Goal: Task Accomplishment & Management: Manage account settings

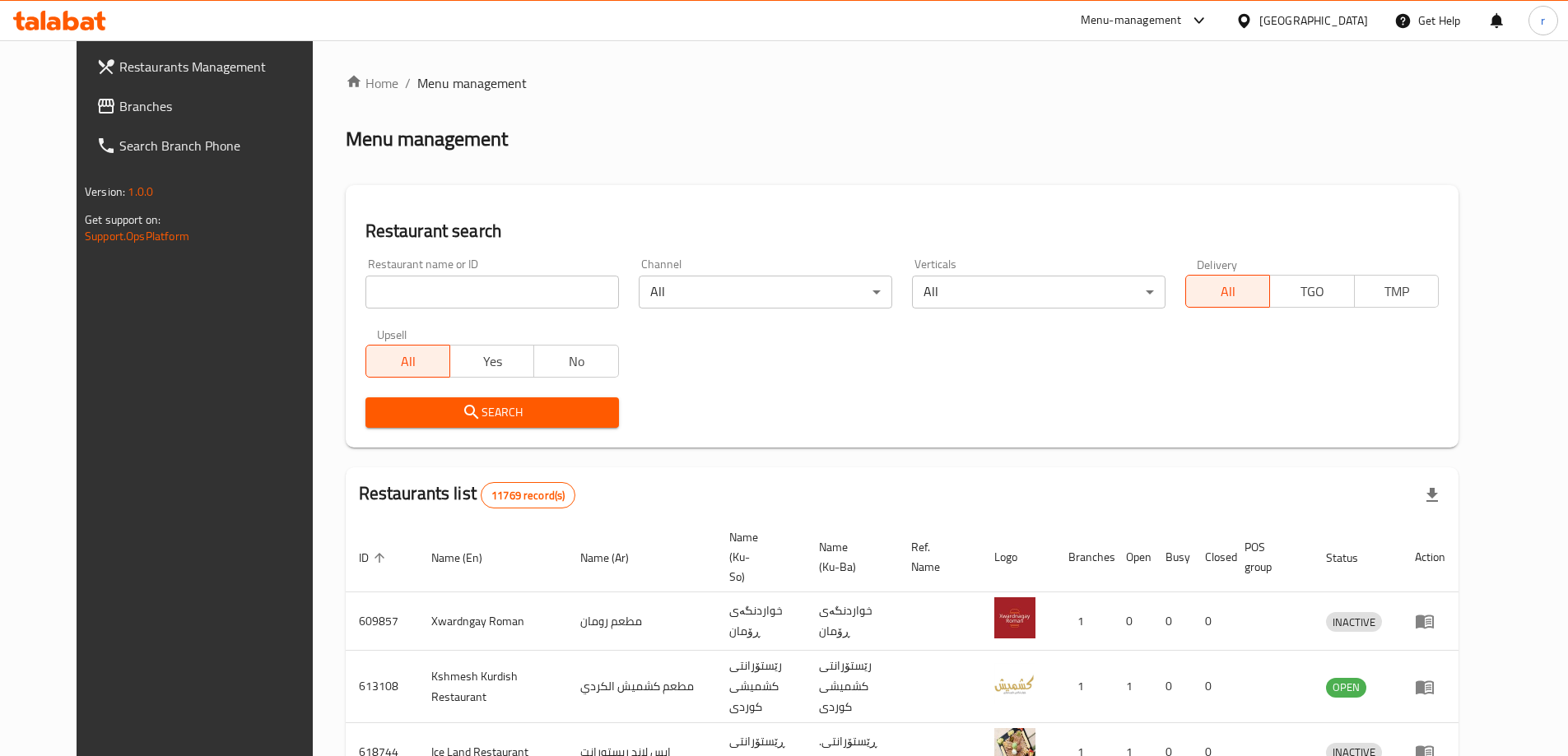
click at [374, 294] on input "search" at bounding box center [492, 293] width 254 height 33
paste input "Kasa Rest & Cafe"
type input "Kasa Rest & Cafe"
click at [405, 414] on span "Search" at bounding box center [492, 413] width 227 height 21
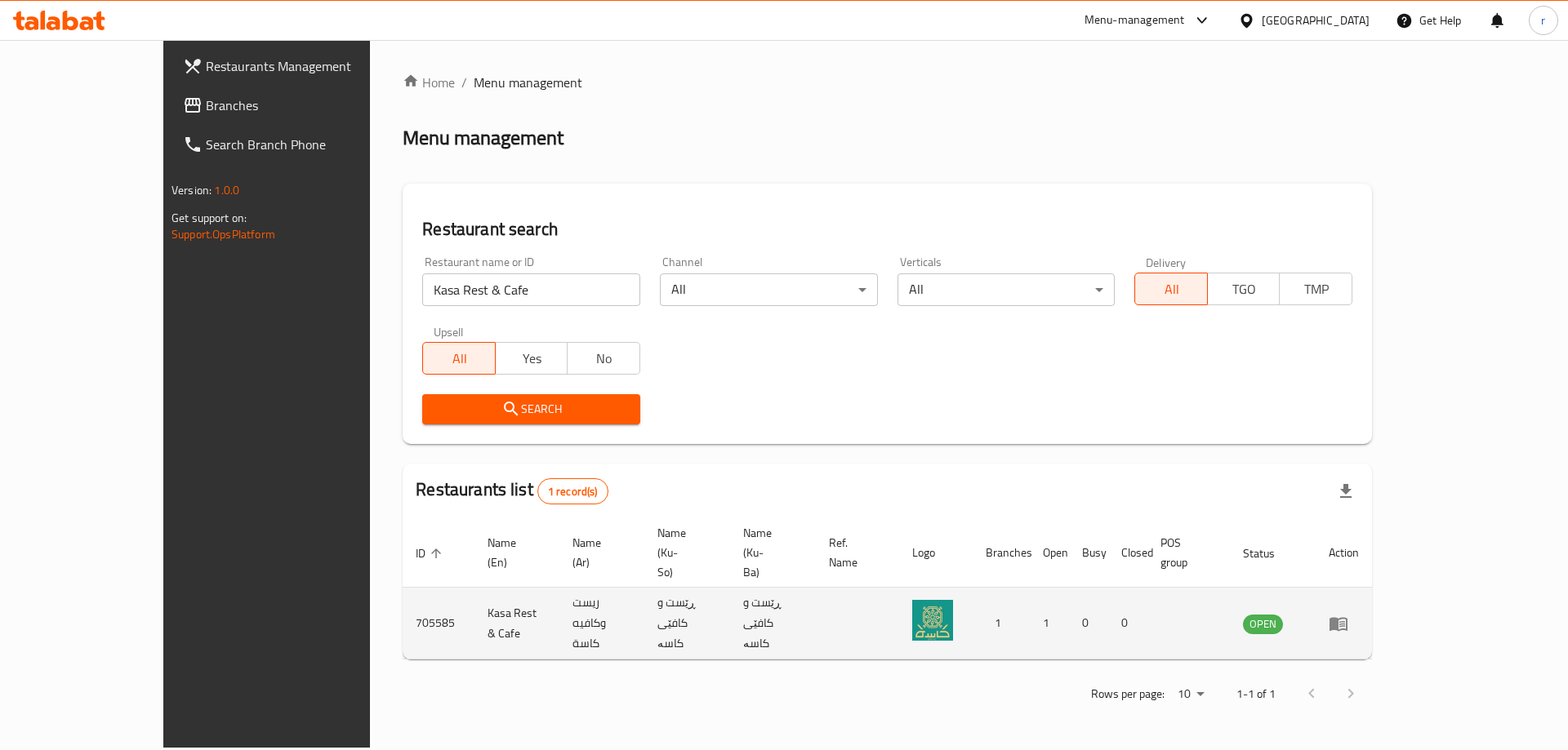
click at [1348, 617] on icon "enhanced table" at bounding box center [1338, 624] width 18 height 14
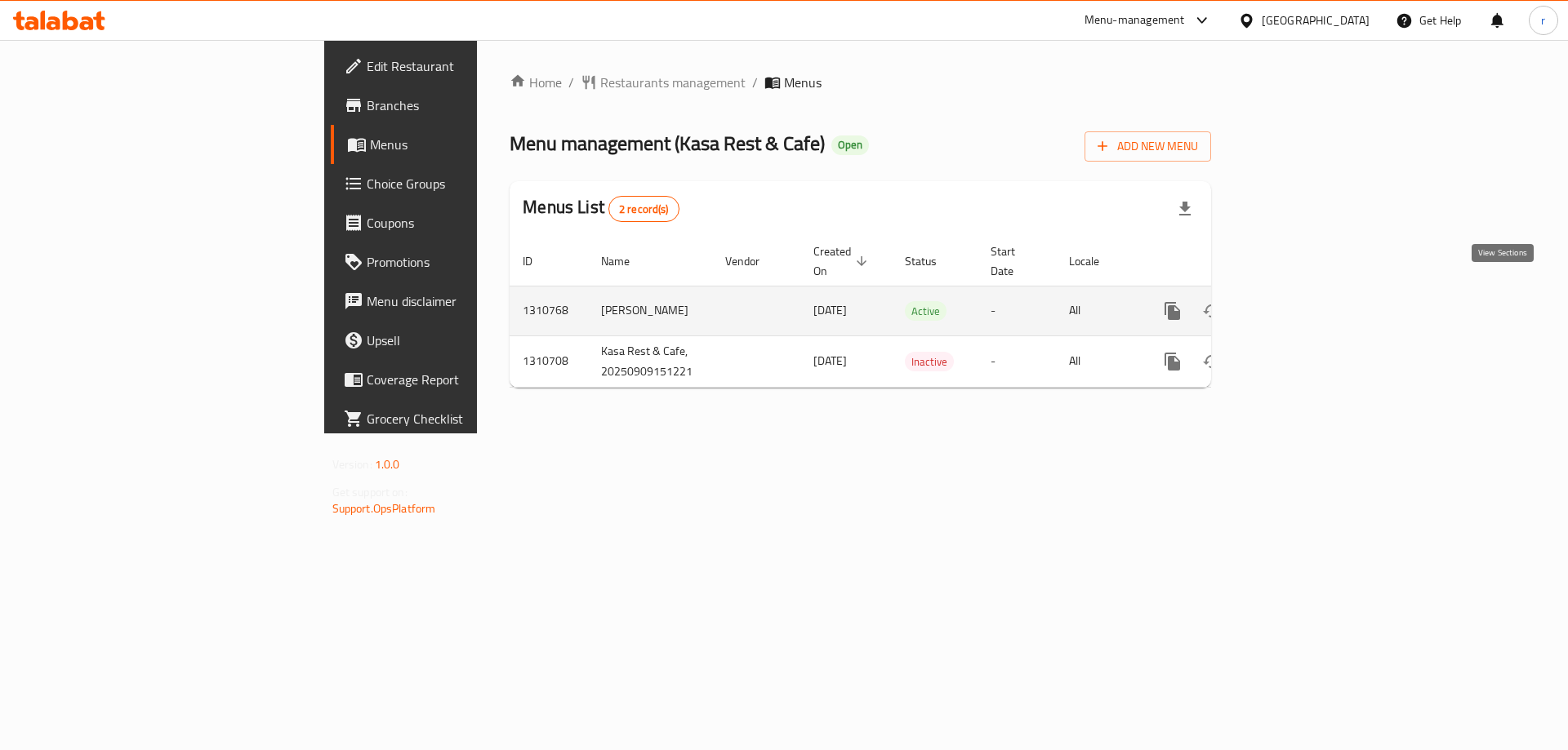
click at [1300, 301] on icon "enhanced table" at bounding box center [1290, 311] width 20 height 20
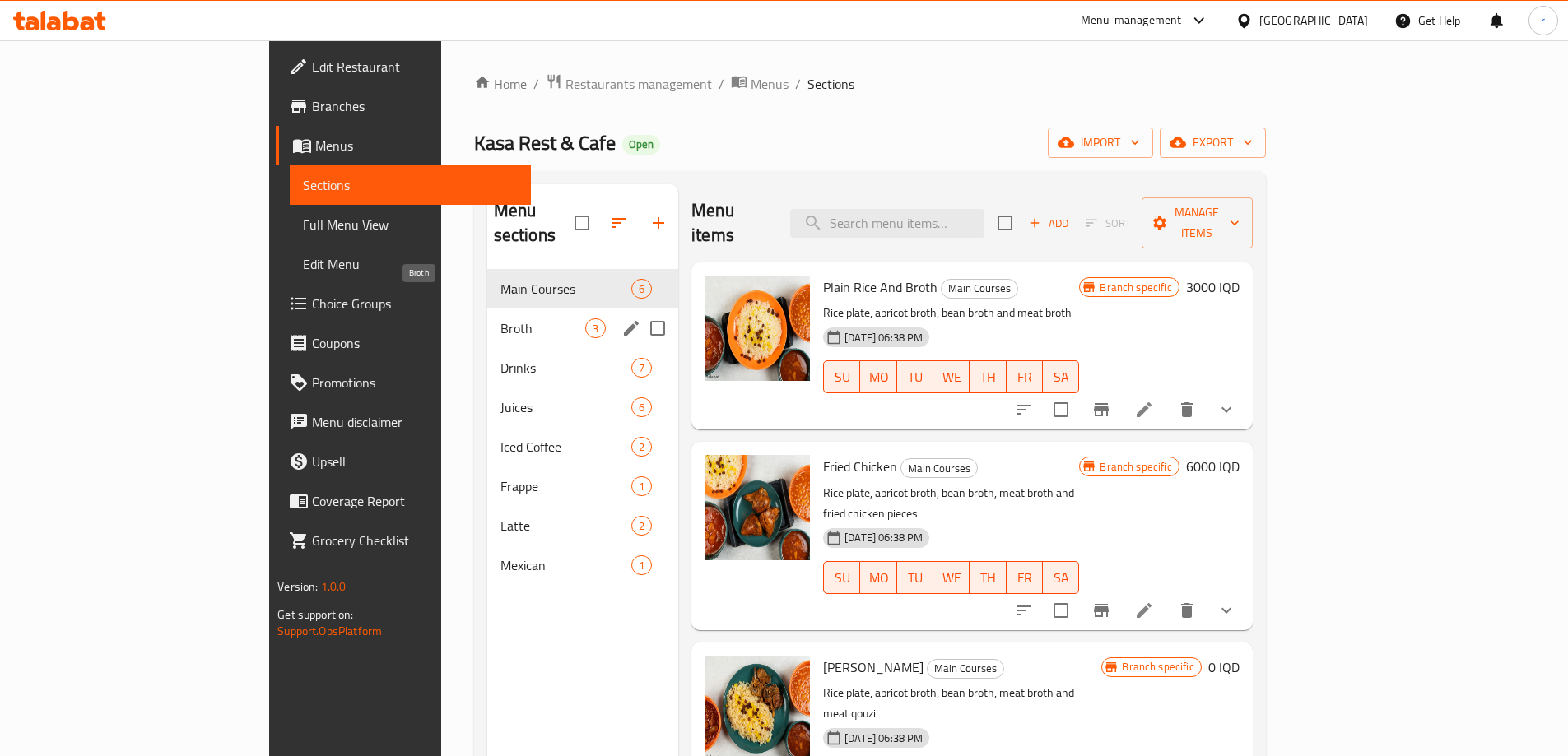
click at [500, 319] on span "Broth" at bounding box center [543, 328] width 85 height 20
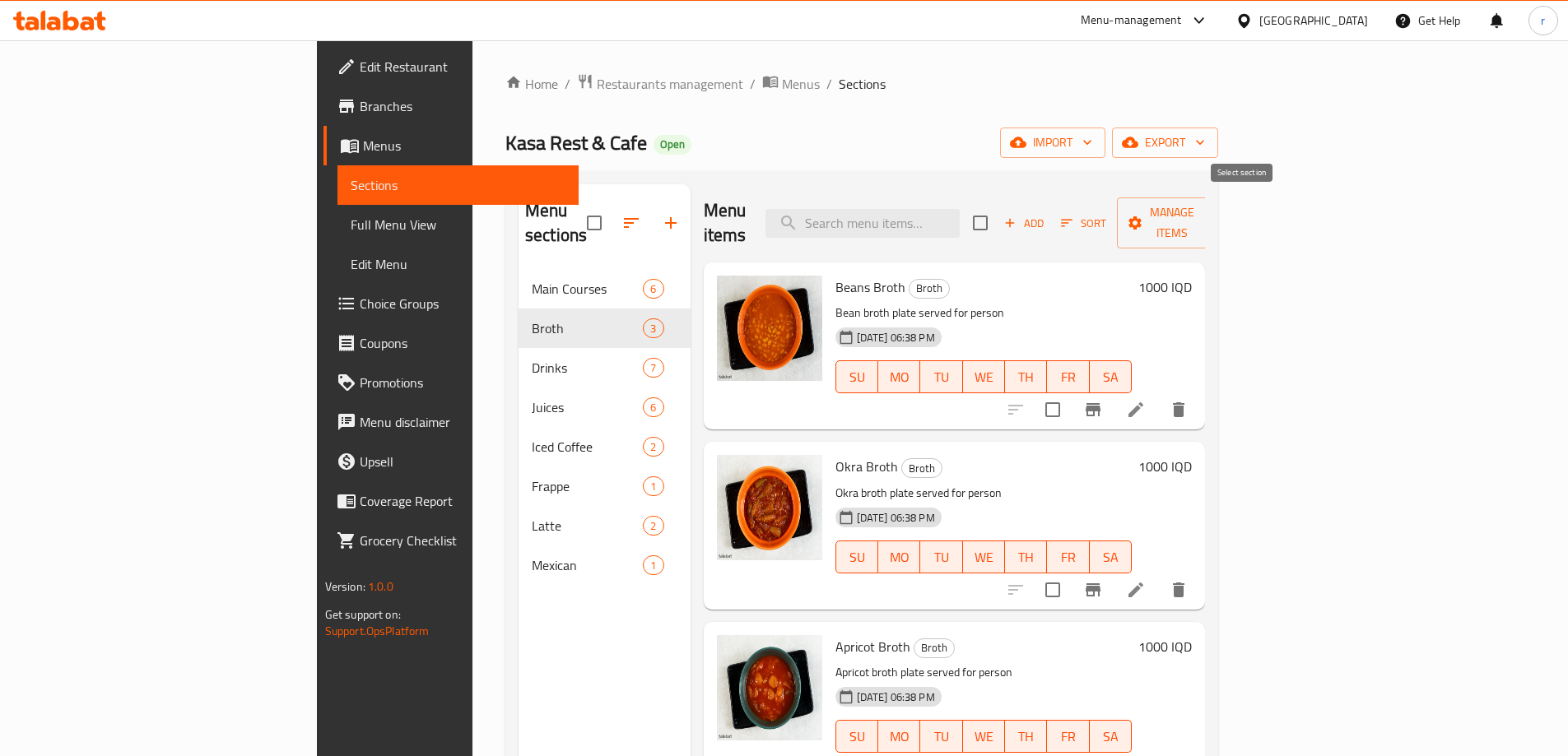
click at [998, 206] on input "checkbox" at bounding box center [980, 223] width 35 height 35
checkbox input "true"
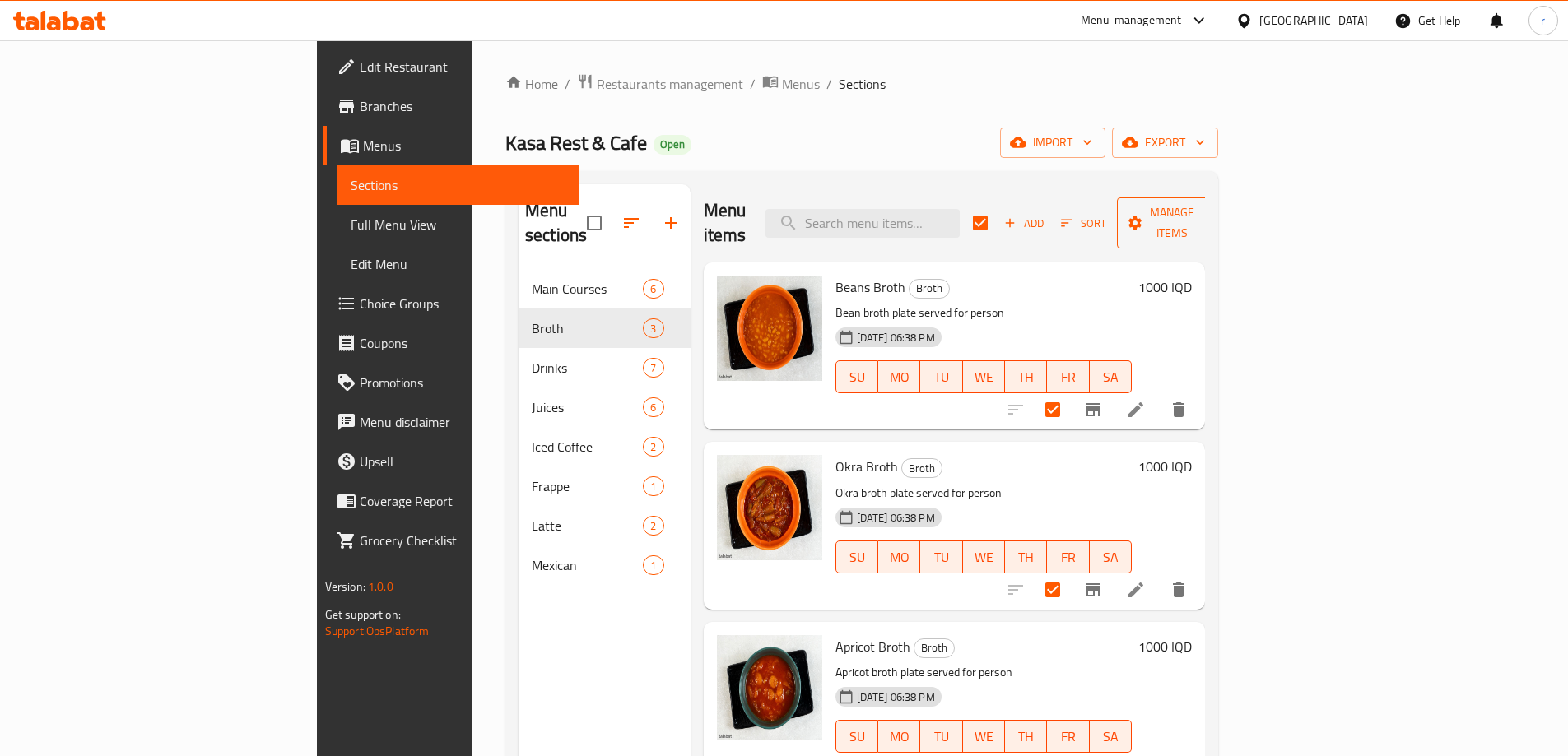
click at [1143, 216] on icon "button" at bounding box center [1136, 222] width 13 height 13
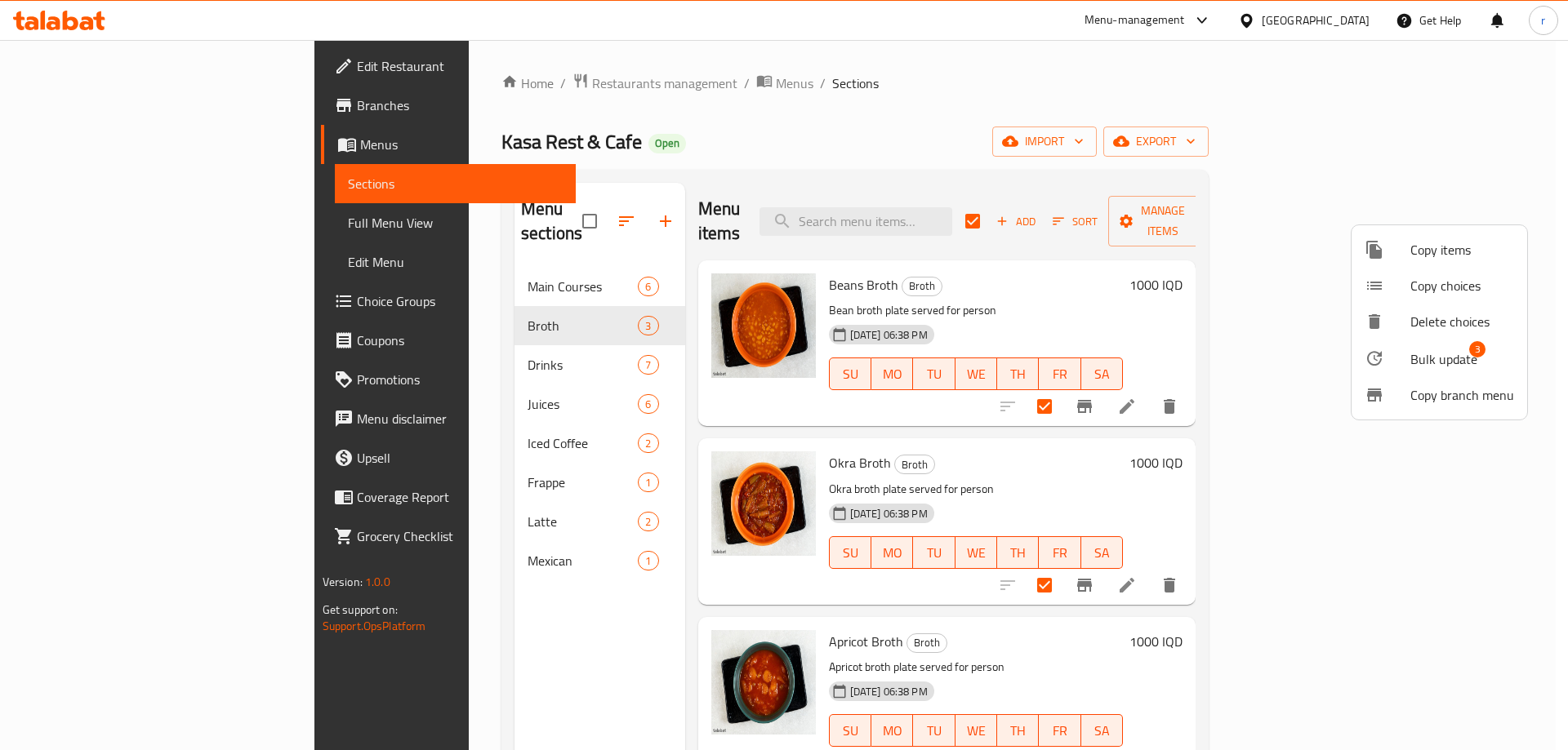
click at [1437, 360] on span "Bulk update" at bounding box center [1444, 359] width 67 height 20
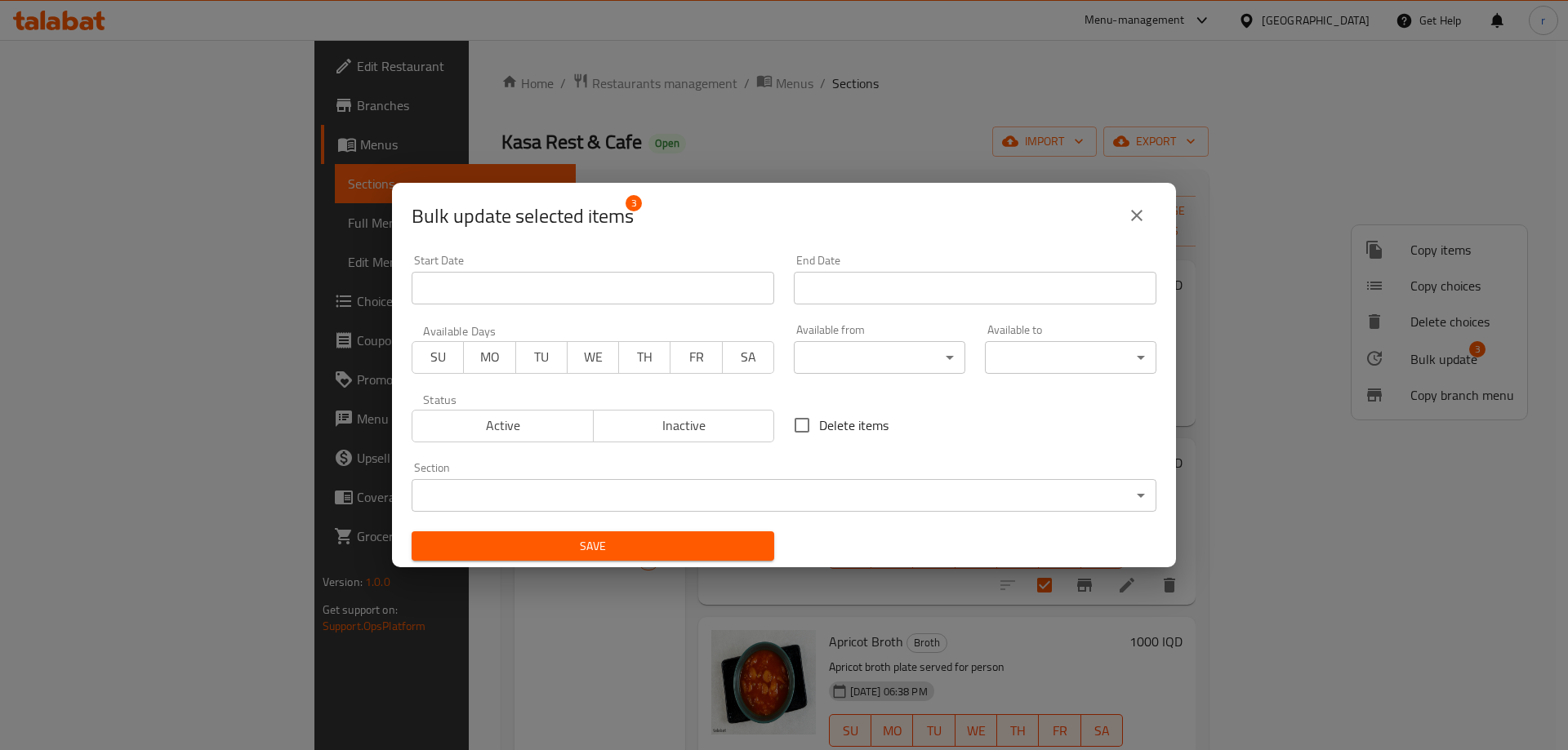
click at [906, 364] on body "​ Menu-management Iraq Get Help r Edit Restaurant Branches Menus Sections Full …" at bounding box center [784, 394] width 1568 height 710
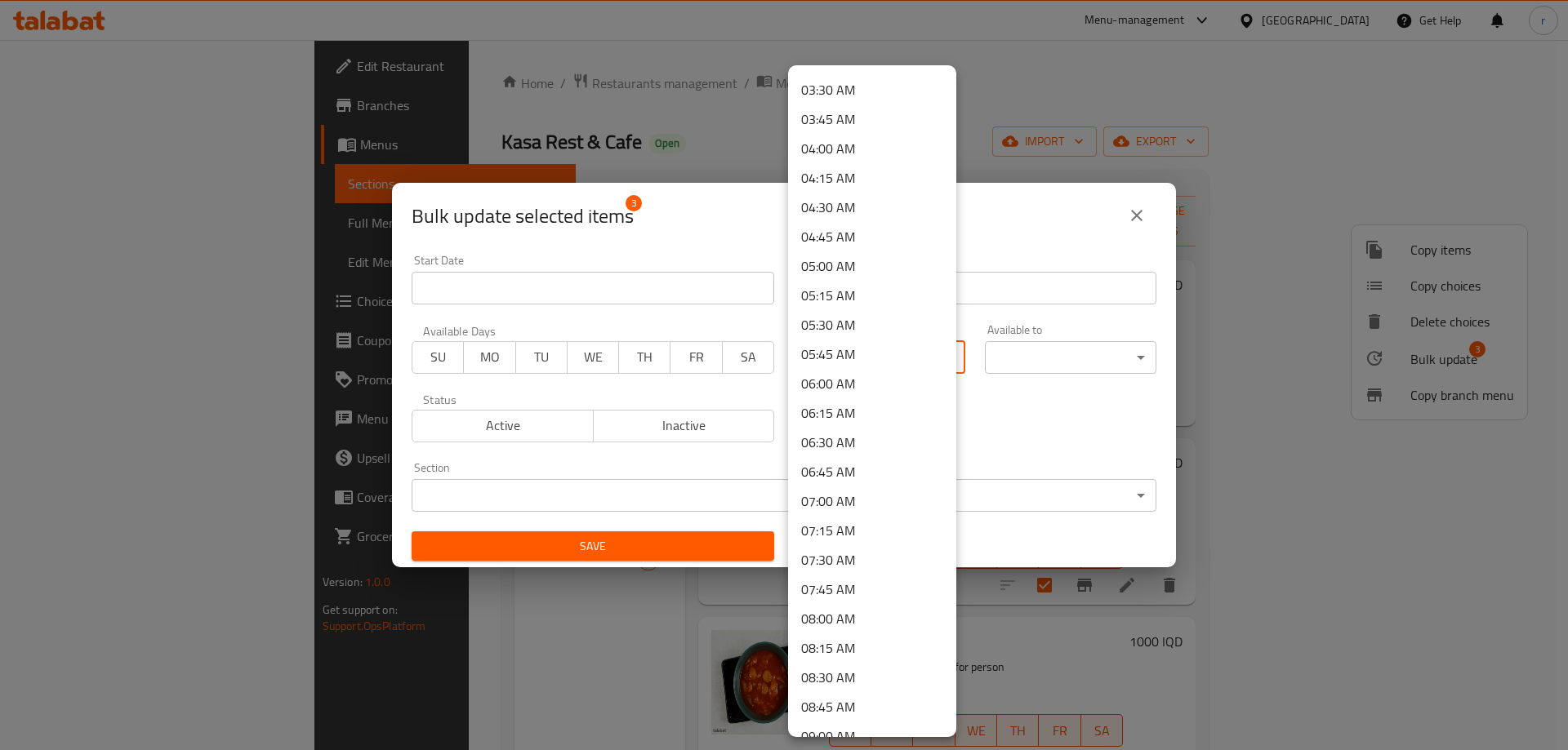
scroll to position [816, 0]
click at [829, 568] on li "11:00 AM" at bounding box center [871, 563] width 168 height 29
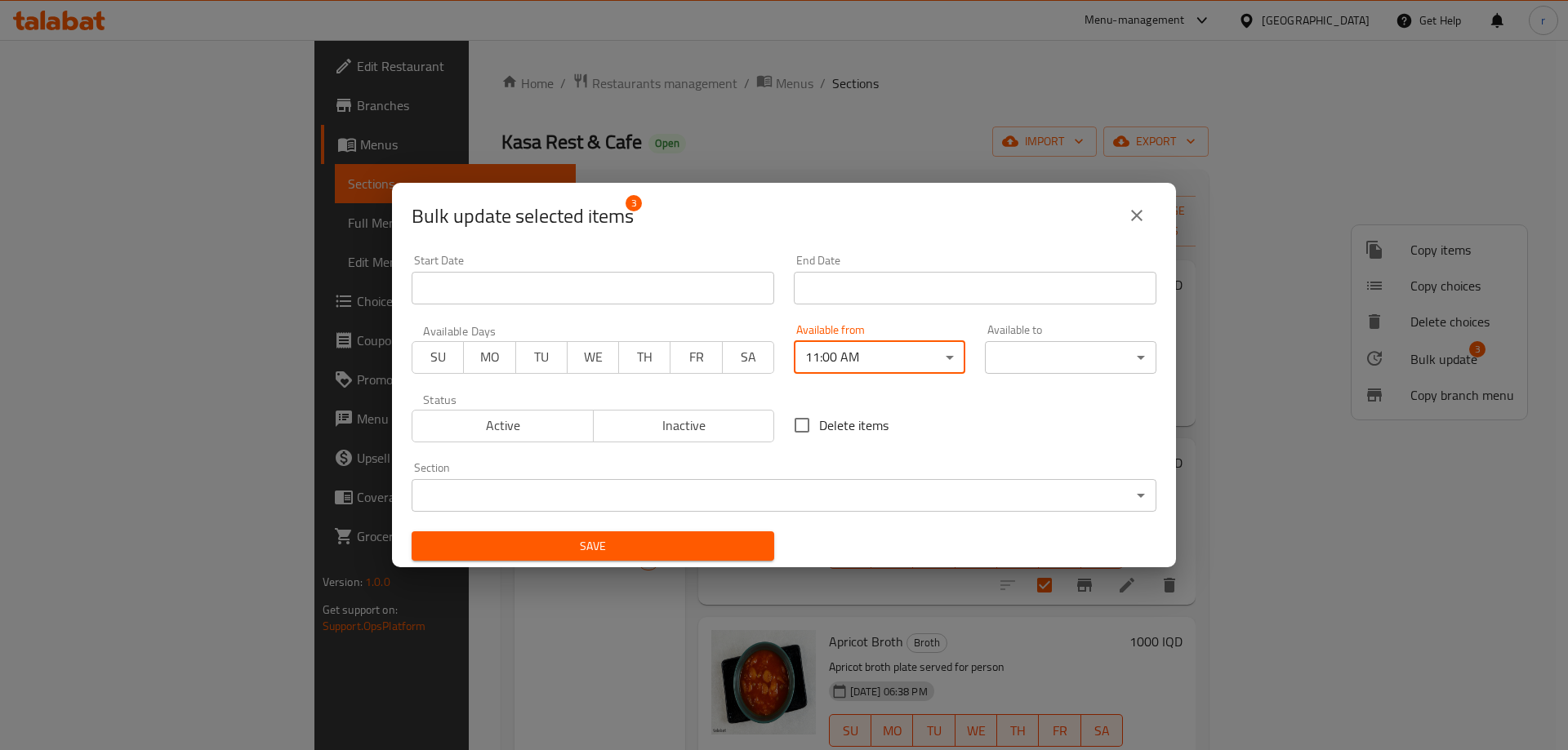
click at [1011, 355] on body "​ Menu-management Iraq Get Help r Edit Restaurant Branches Menus Sections Full …" at bounding box center [784, 394] width 1568 height 710
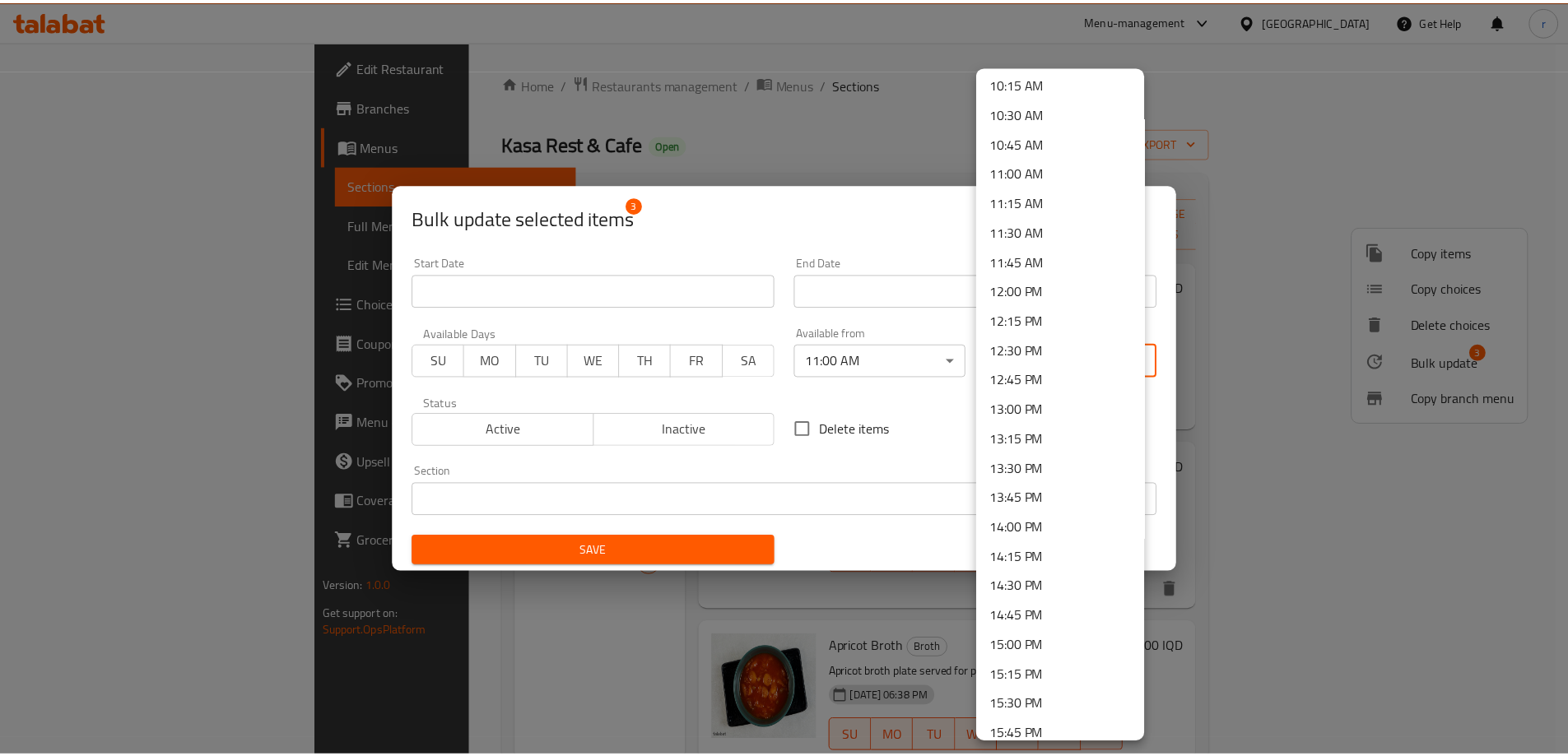
scroll to position [1234, 0]
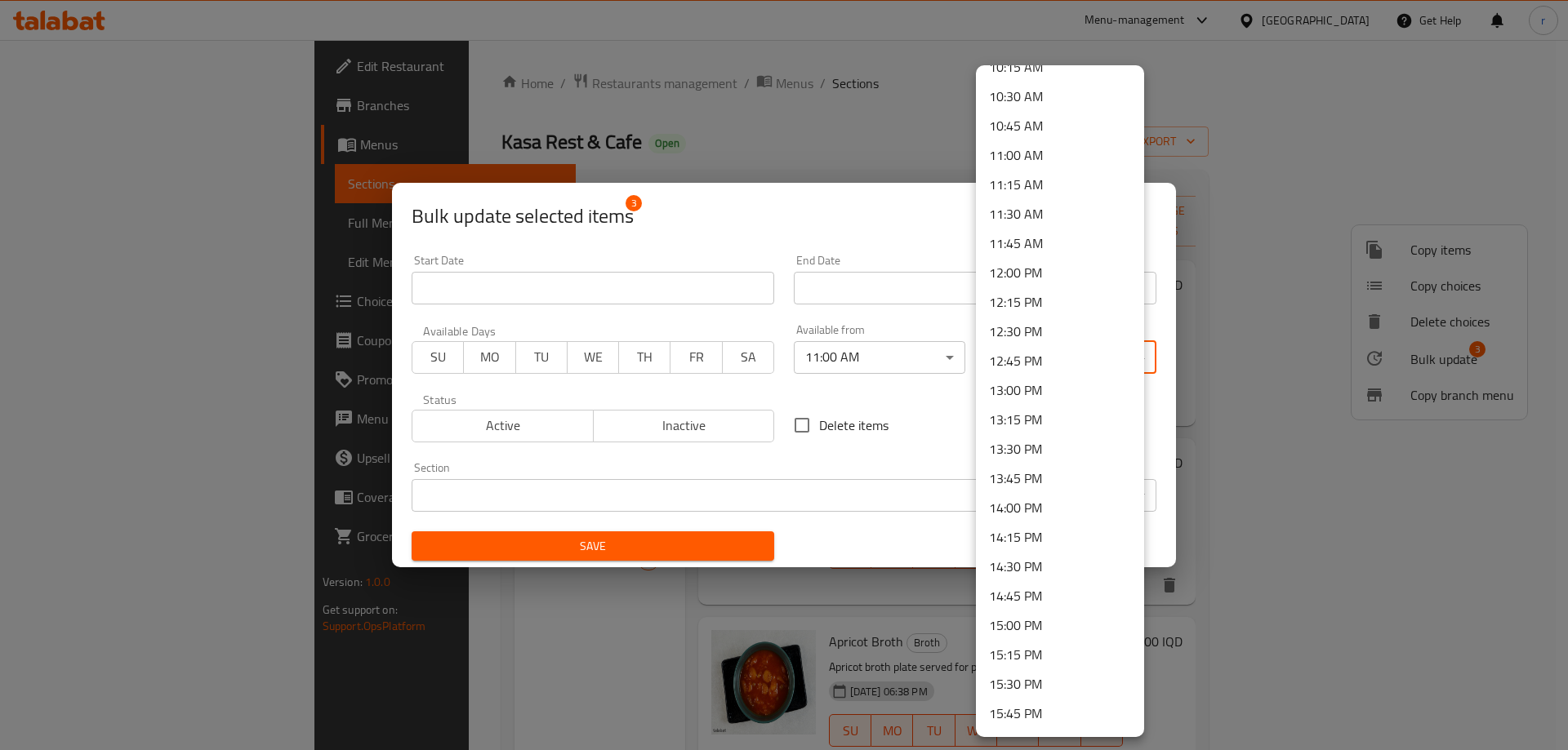
click at [1016, 614] on li "15:00 PM" at bounding box center [1059, 625] width 168 height 29
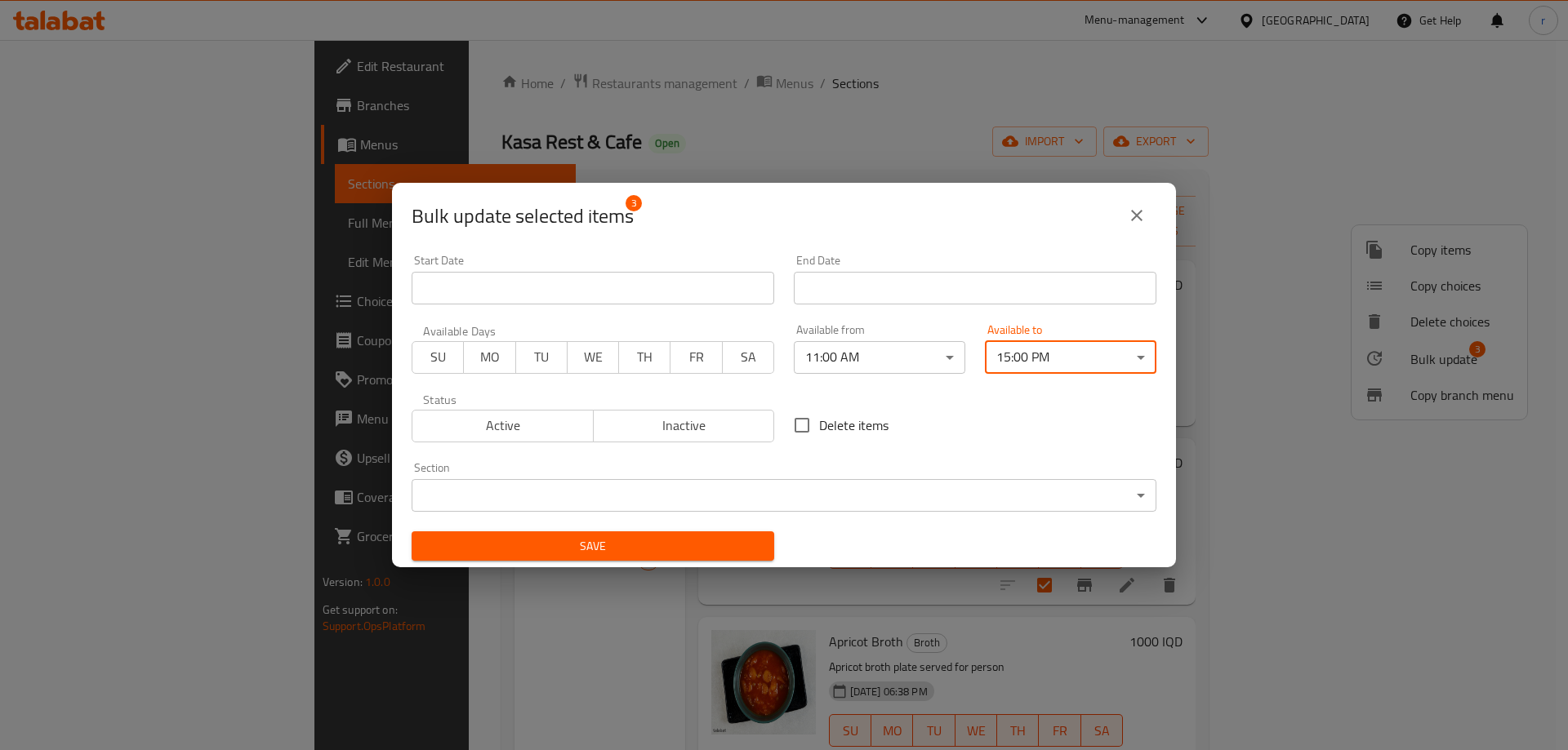
click at [701, 548] on span "Save" at bounding box center [592, 547] width 337 height 21
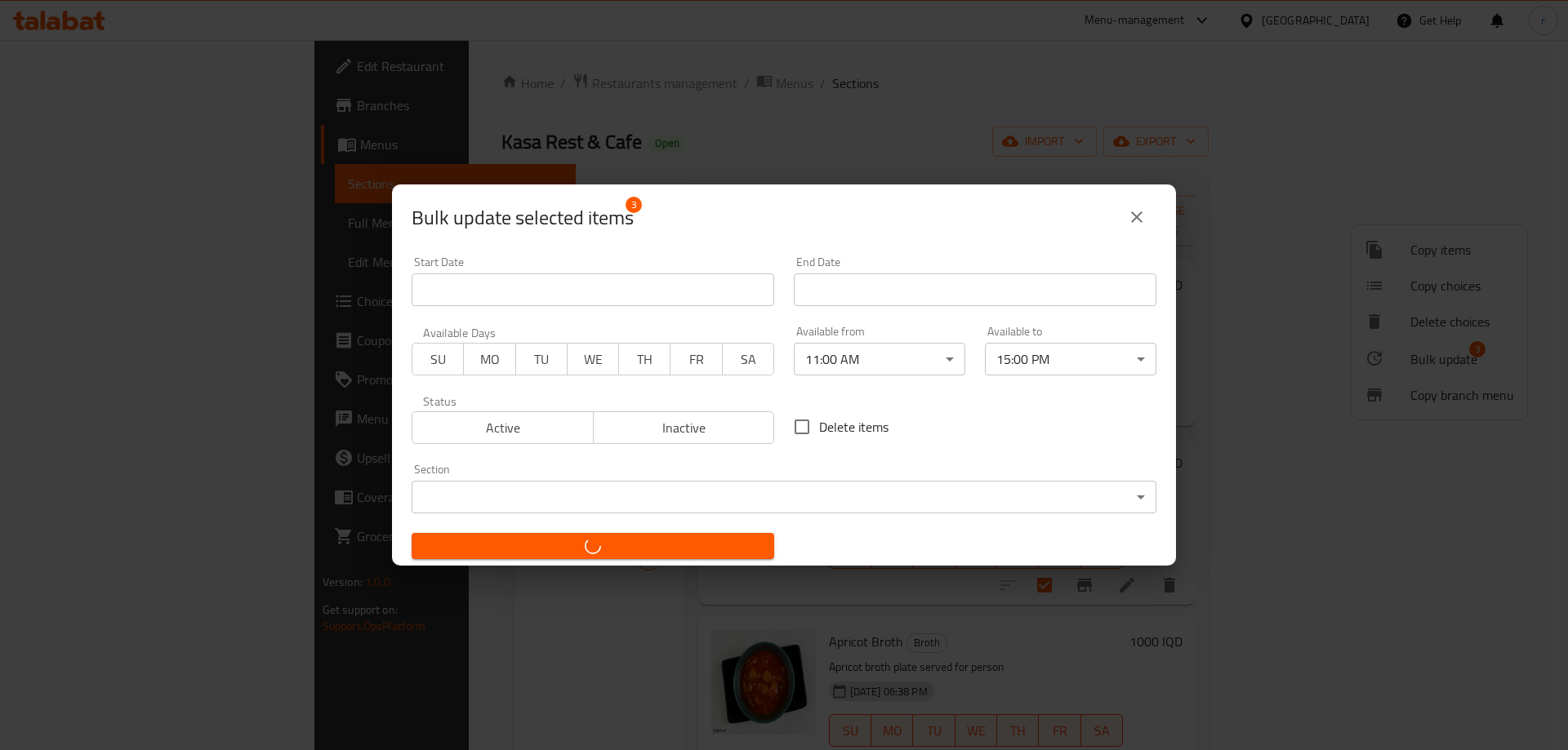
checkbox input "false"
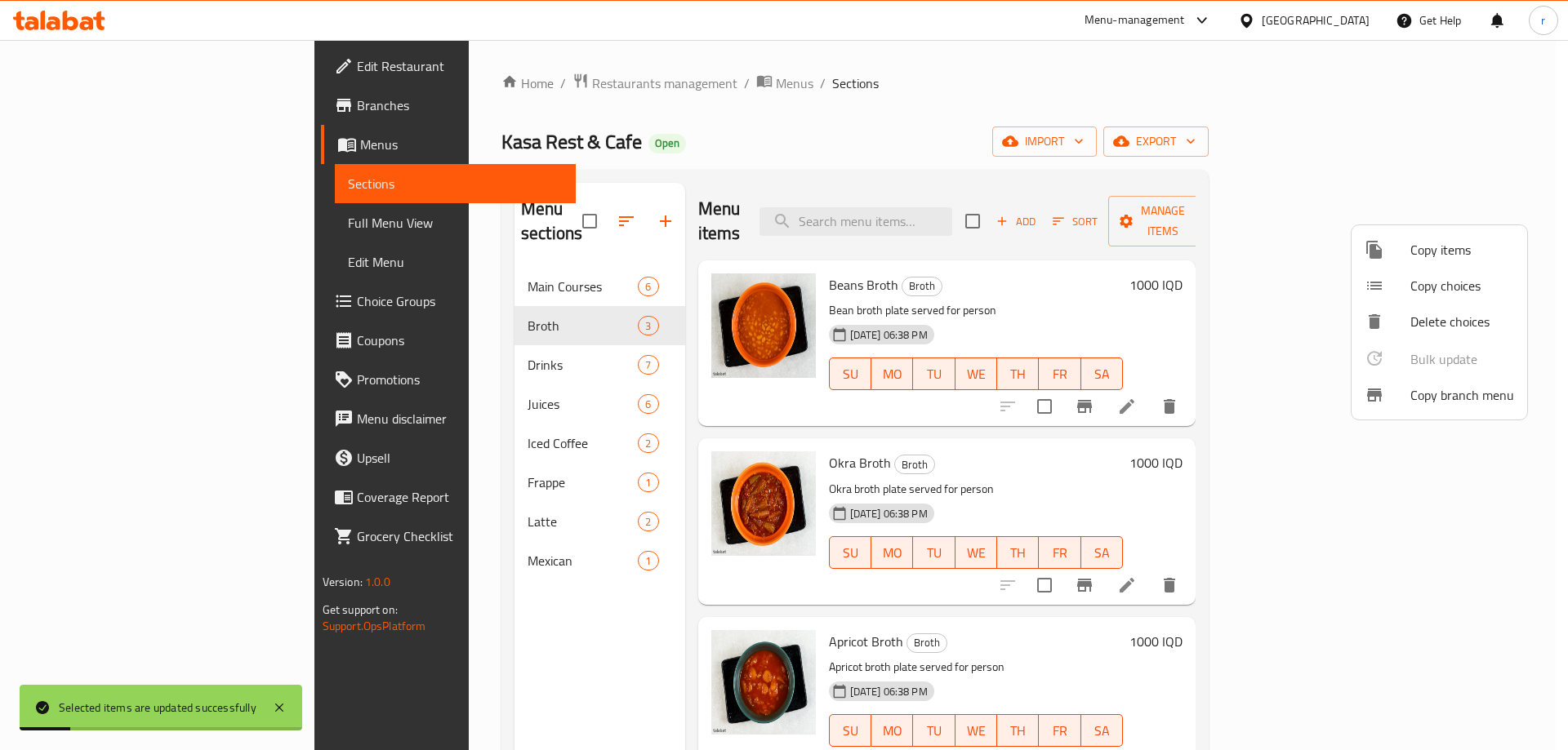
click at [115, 222] on div at bounding box center [784, 375] width 1568 height 750
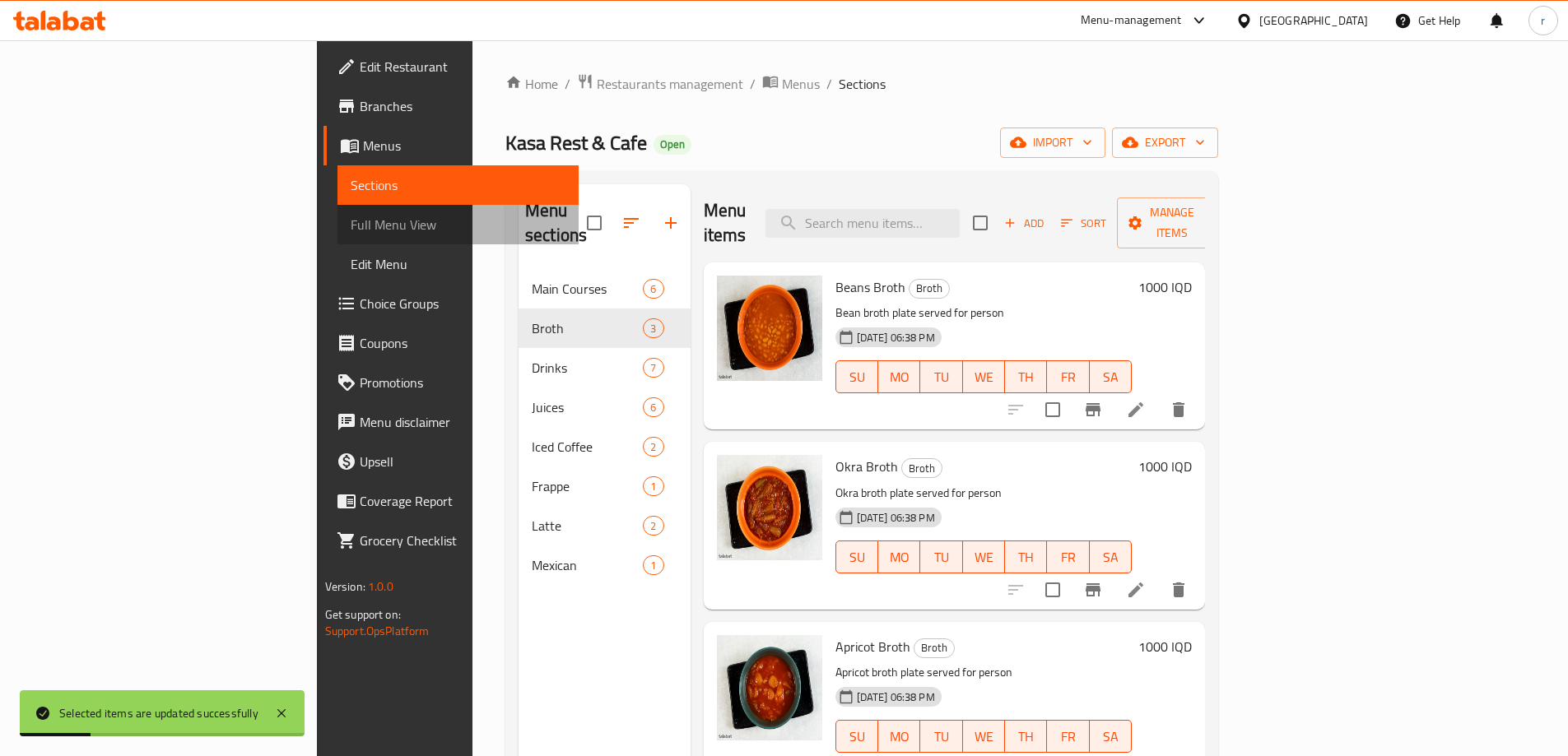
click at [351, 224] on span "Full Menu View" at bounding box center [458, 224] width 214 height 20
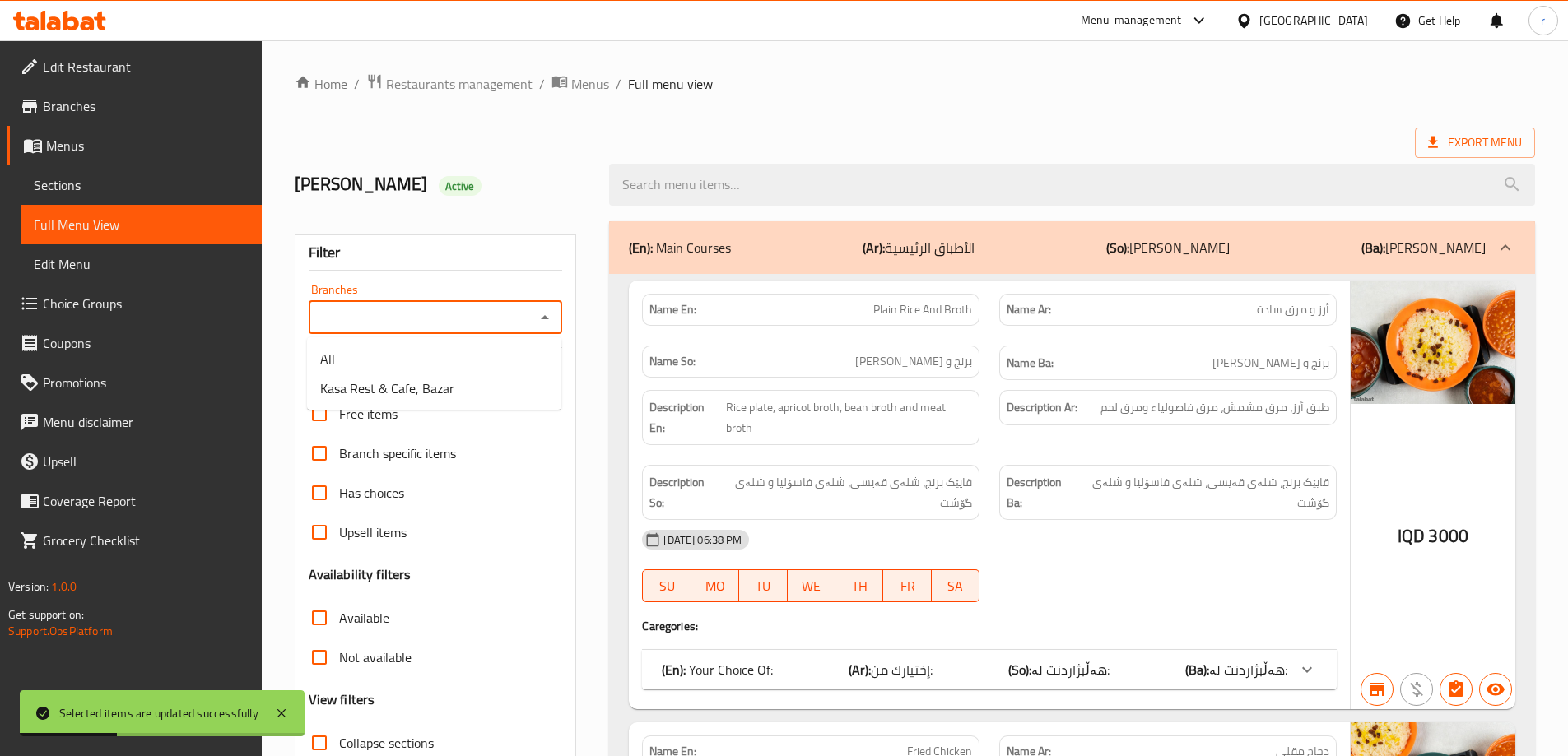
click at [398, 314] on input "Branches" at bounding box center [422, 318] width 217 height 23
click at [404, 389] on span "Kasa Rest & Cafe, Bazar" at bounding box center [387, 388] width 135 height 20
type input "Kasa Rest & Cafe, Bazar"
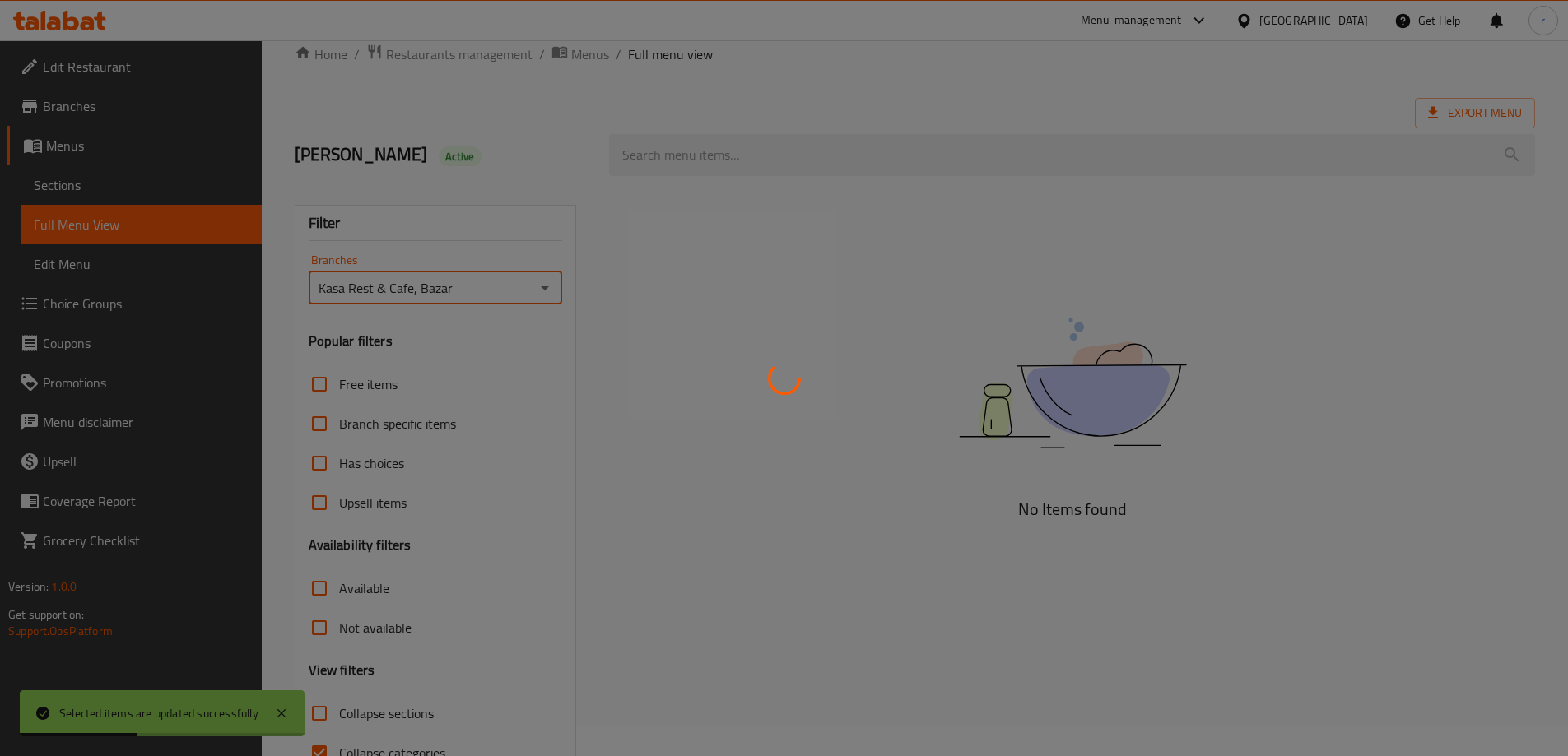
scroll to position [119, 0]
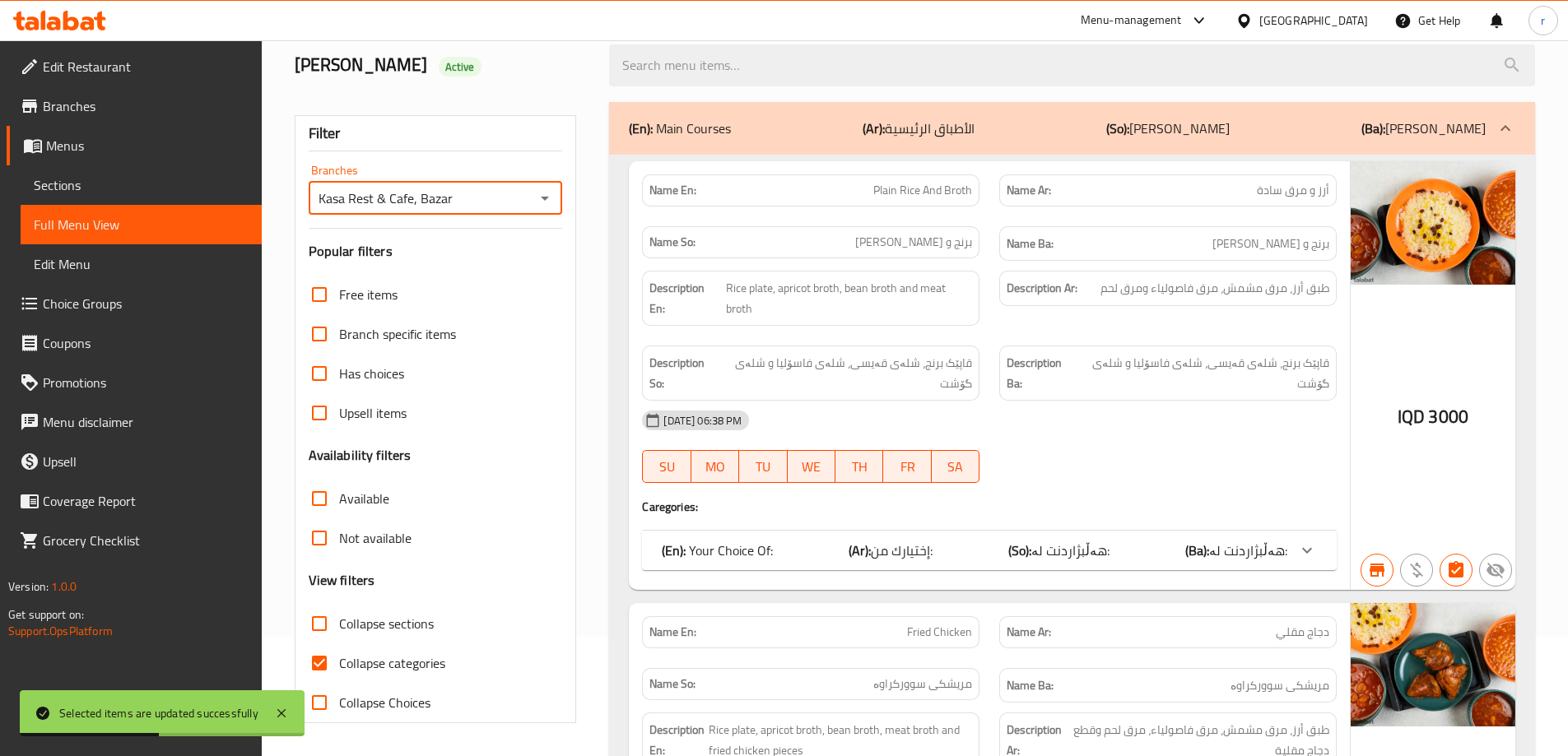
click at [387, 666] on span "Collapse categories" at bounding box center [392, 663] width 106 height 20
click at [339, 666] on input "Collapse categories" at bounding box center [320, 663] width 40 height 40
checkbox input "false"
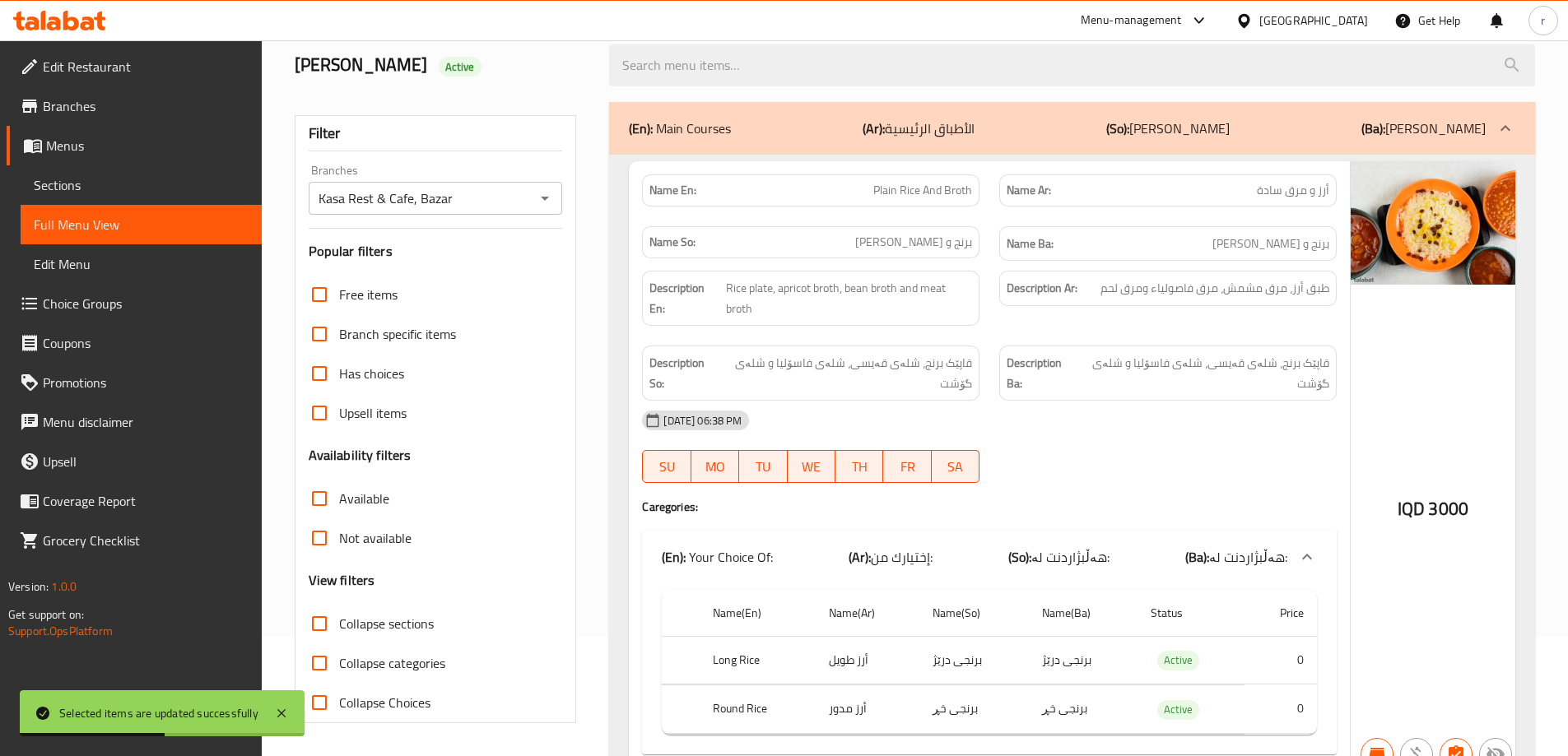
click at [393, 618] on span "Collapse sections" at bounding box center [386, 623] width 95 height 20
click at [339, 618] on input "Collapse sections" at bounding box center [320, 624] width 40 height 40
checkbox input "true"
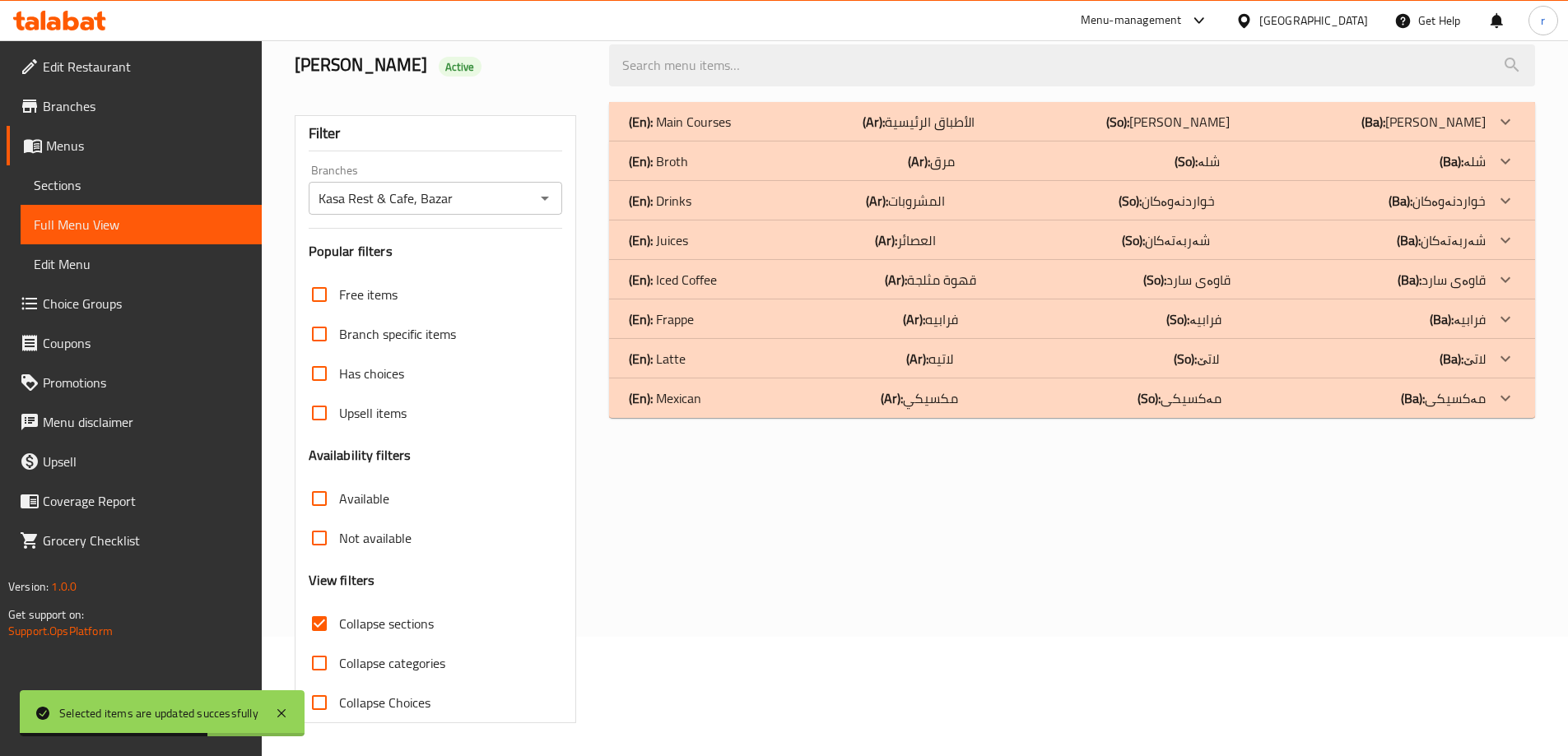
click at [726, 164] on div "(En): Broth (Ar): مرق (So): شلە (Ba): شلە" at bounding box center [1057, 161] width 857 height 20
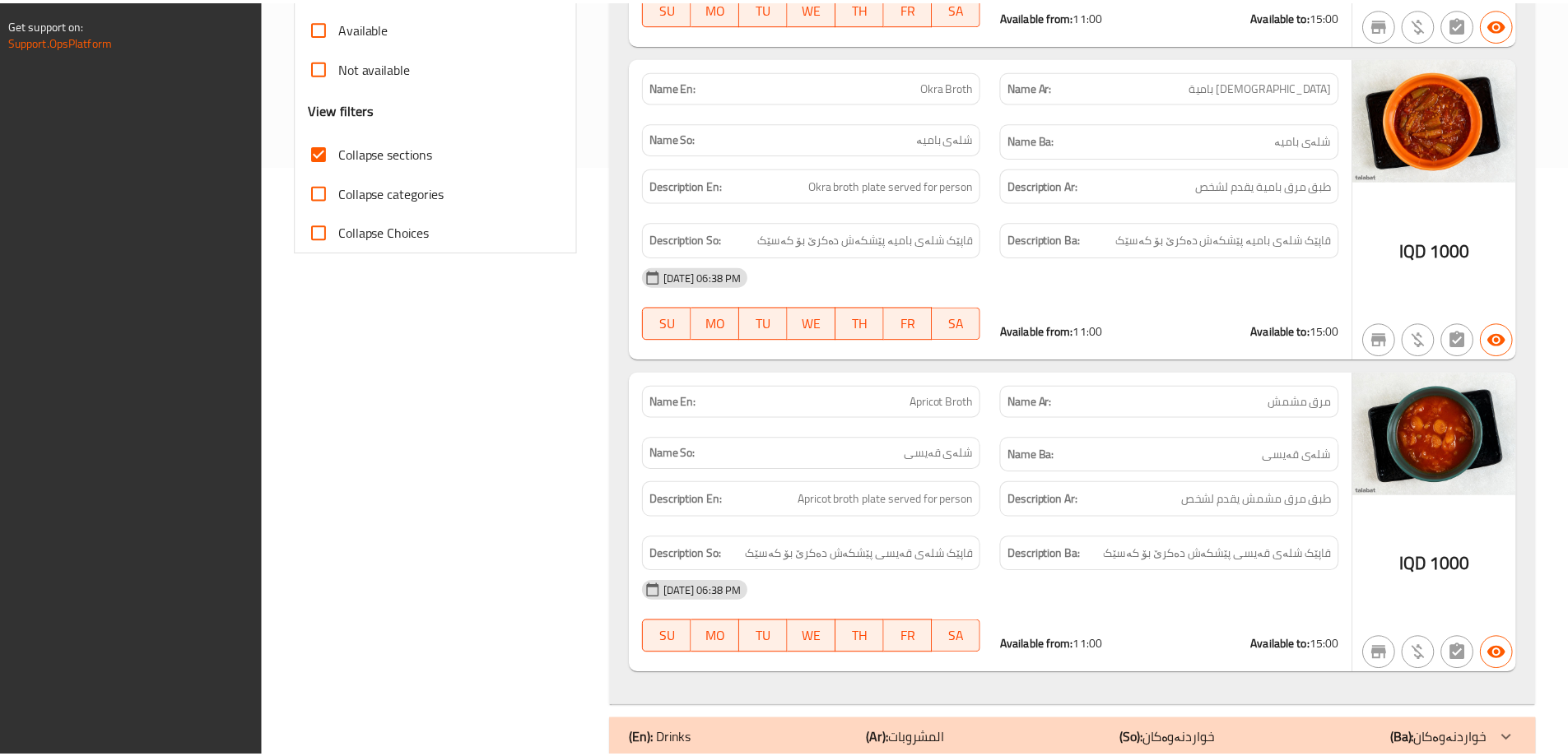
scroll to position [824, 0]
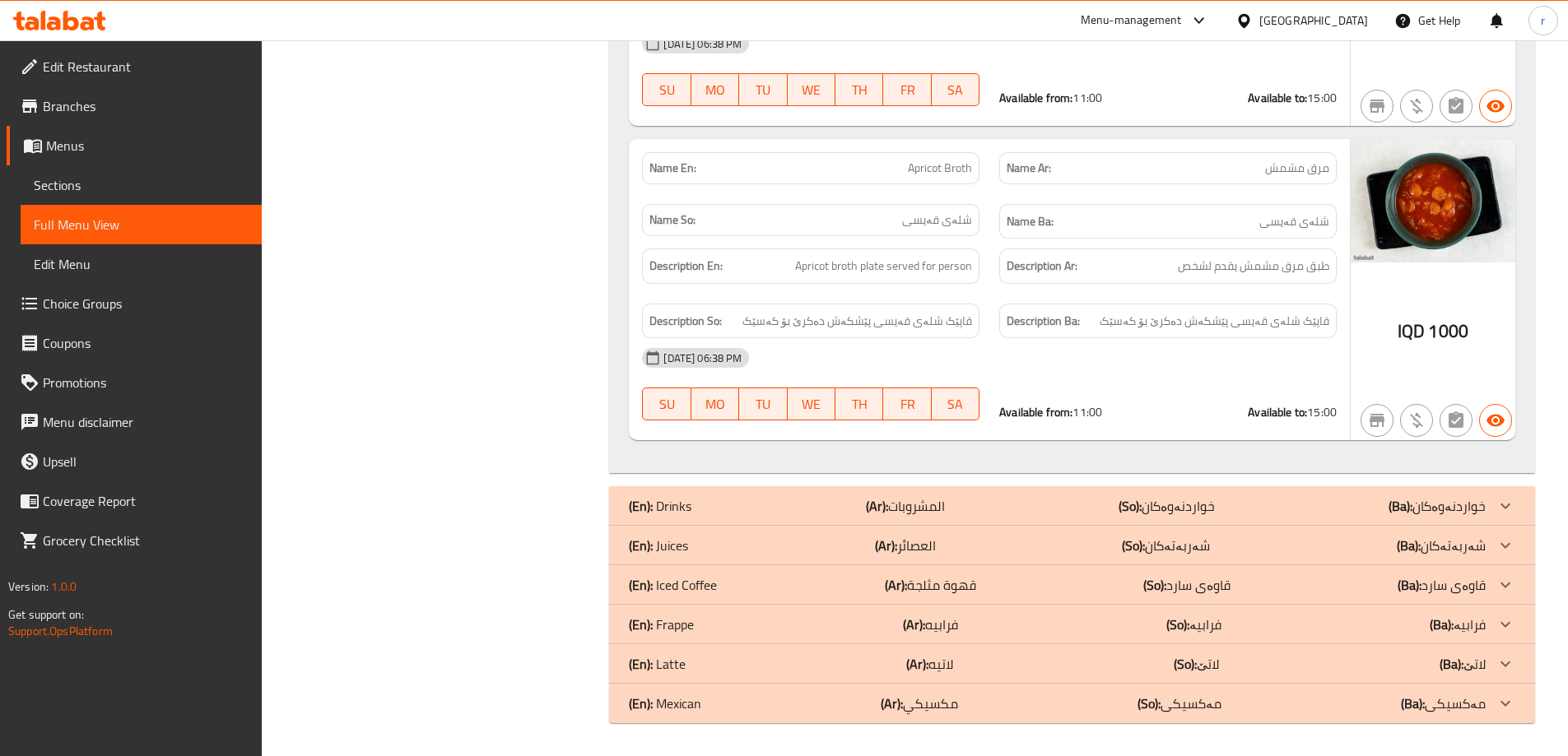
click at [75, 59] on span "Edit Restaurant" at bounding box center [145, 66] width 206 height 20
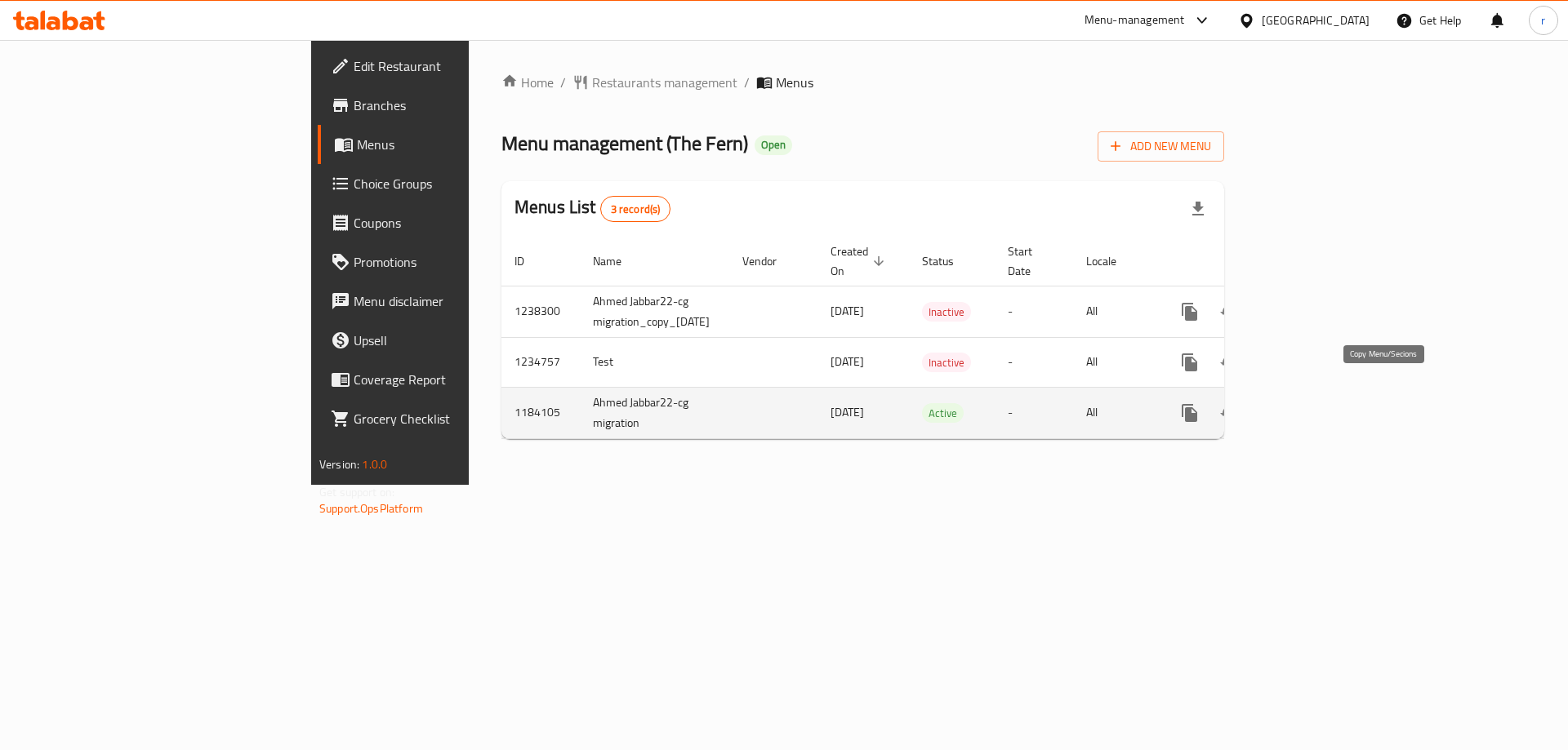
click at [1209, 394] on button "more" at bounding box center [1190, 413] width 40 height 40
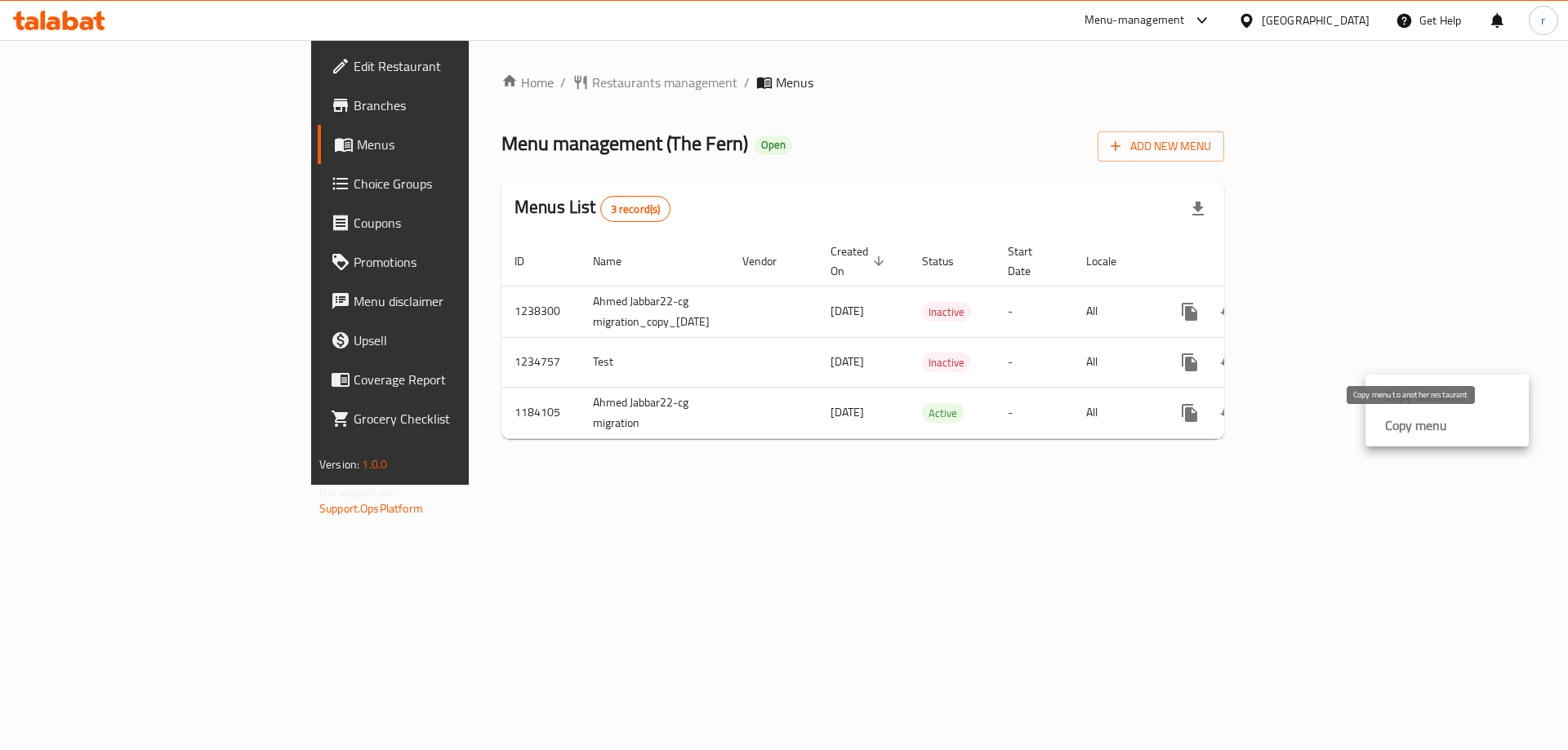
click at [1390, 420] on strong "Copy menu" at bounding box center [1416, 425] width 62 height 20
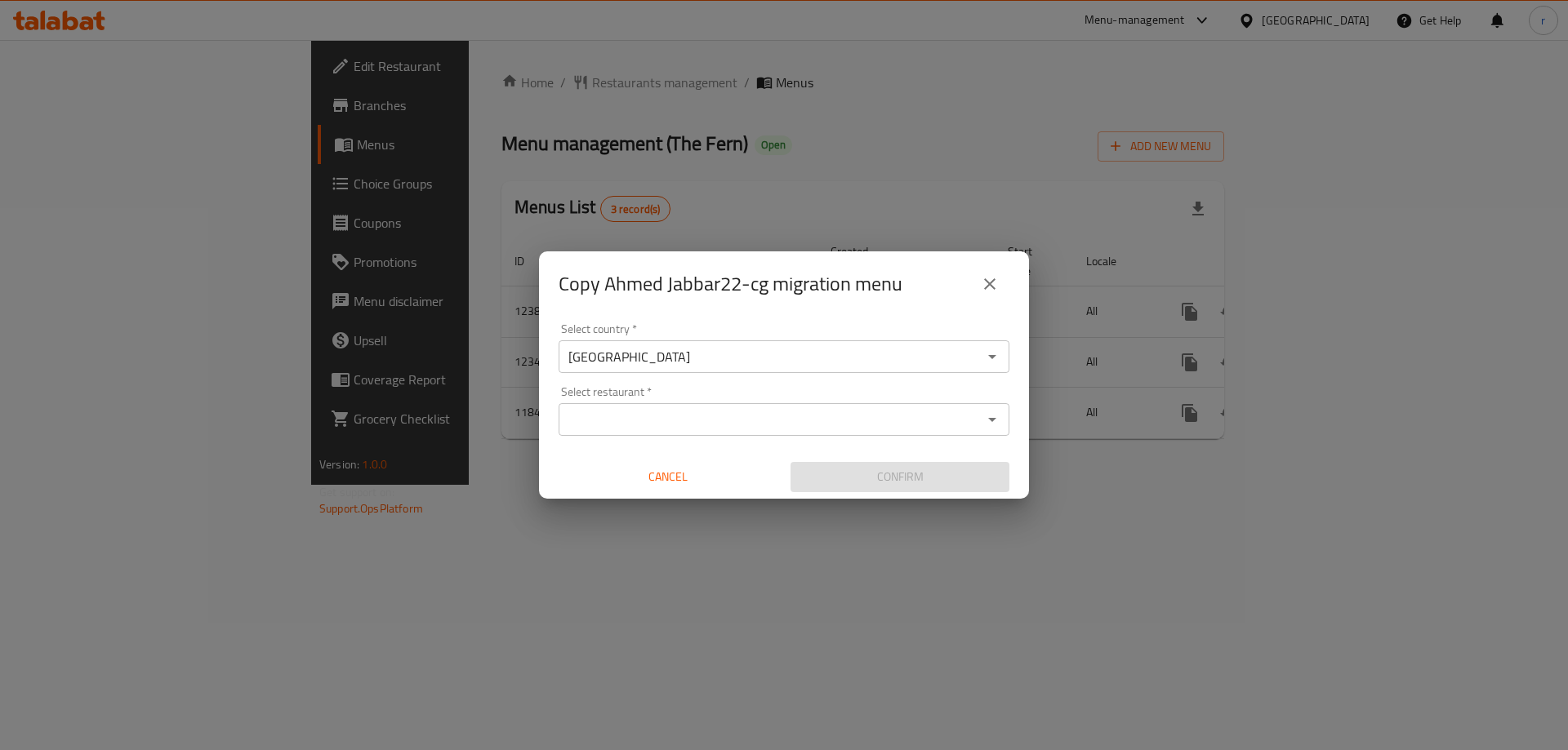
click at [796, 416] on input "Select restaurant   *" at bounding box center [770, 419] width 414 height 23
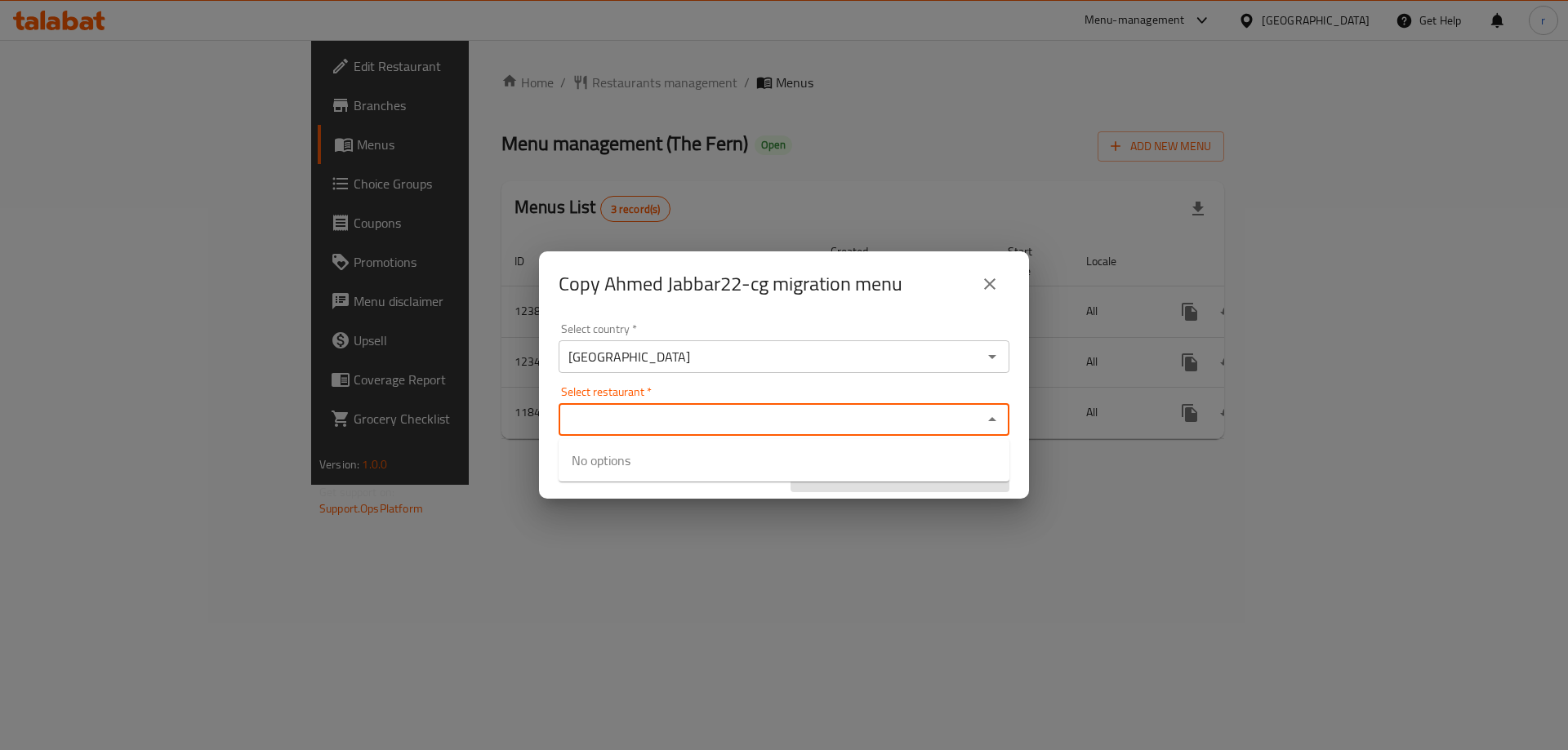
paste input "The Fern"
type input "The Fern"
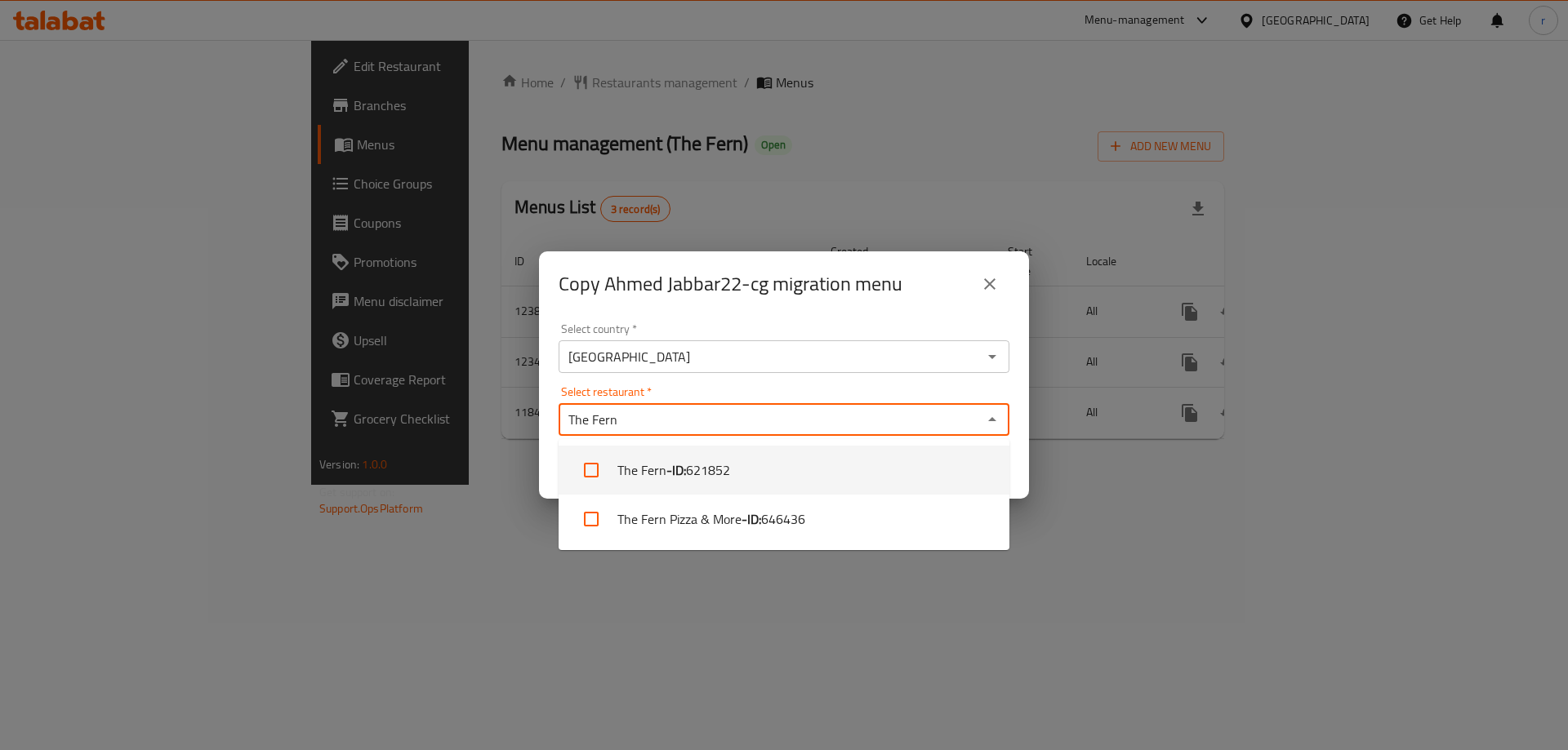
click at [703, 475] on span "621852" at bounding box center [707, 470] width 44 height 20
checkbox input "true"
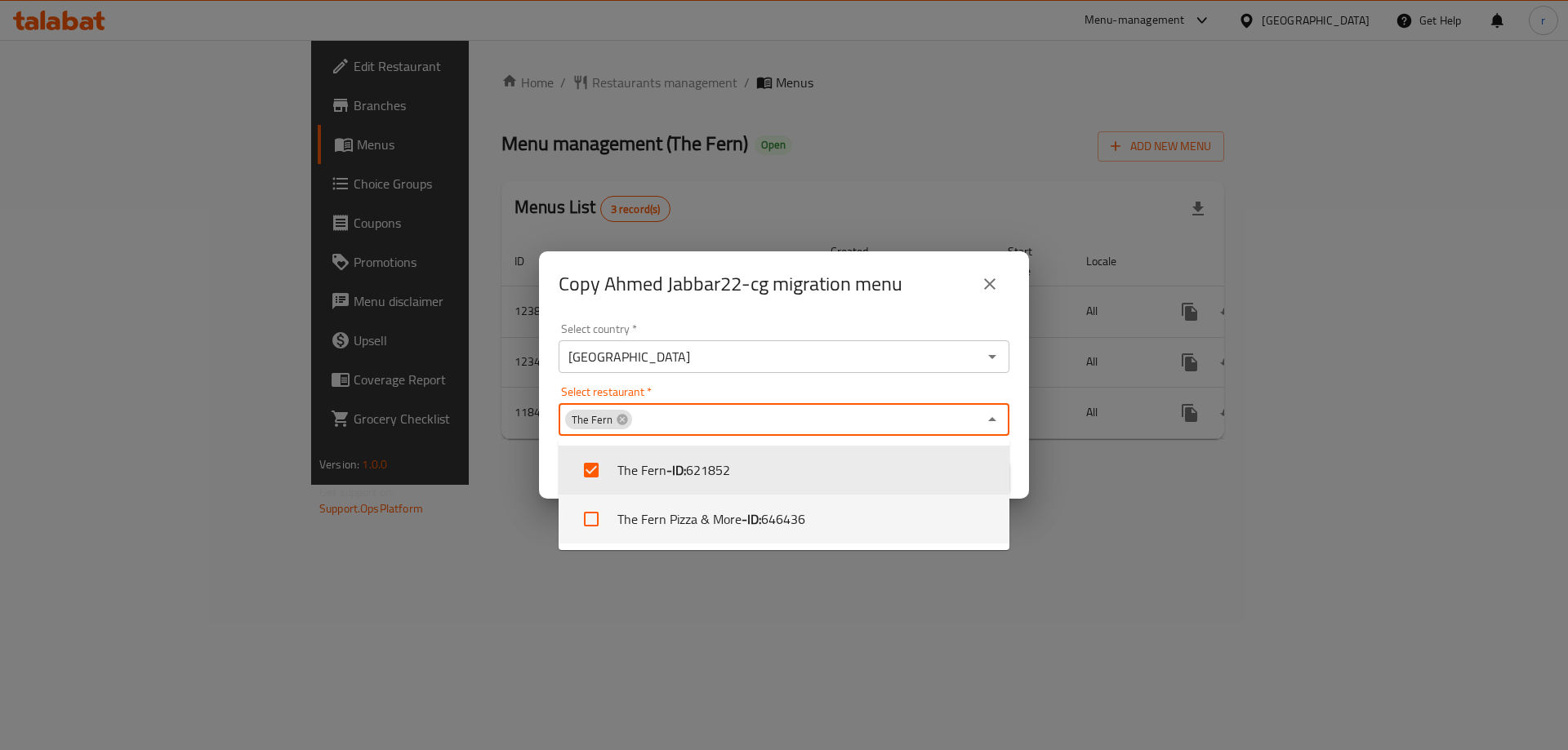
click at [749, 645] on div "Copy Ahmed Jabbar22-cg migration menu Select country   * Iraq Select country * …" at bounding box center [784, 375] width 1568 height 750
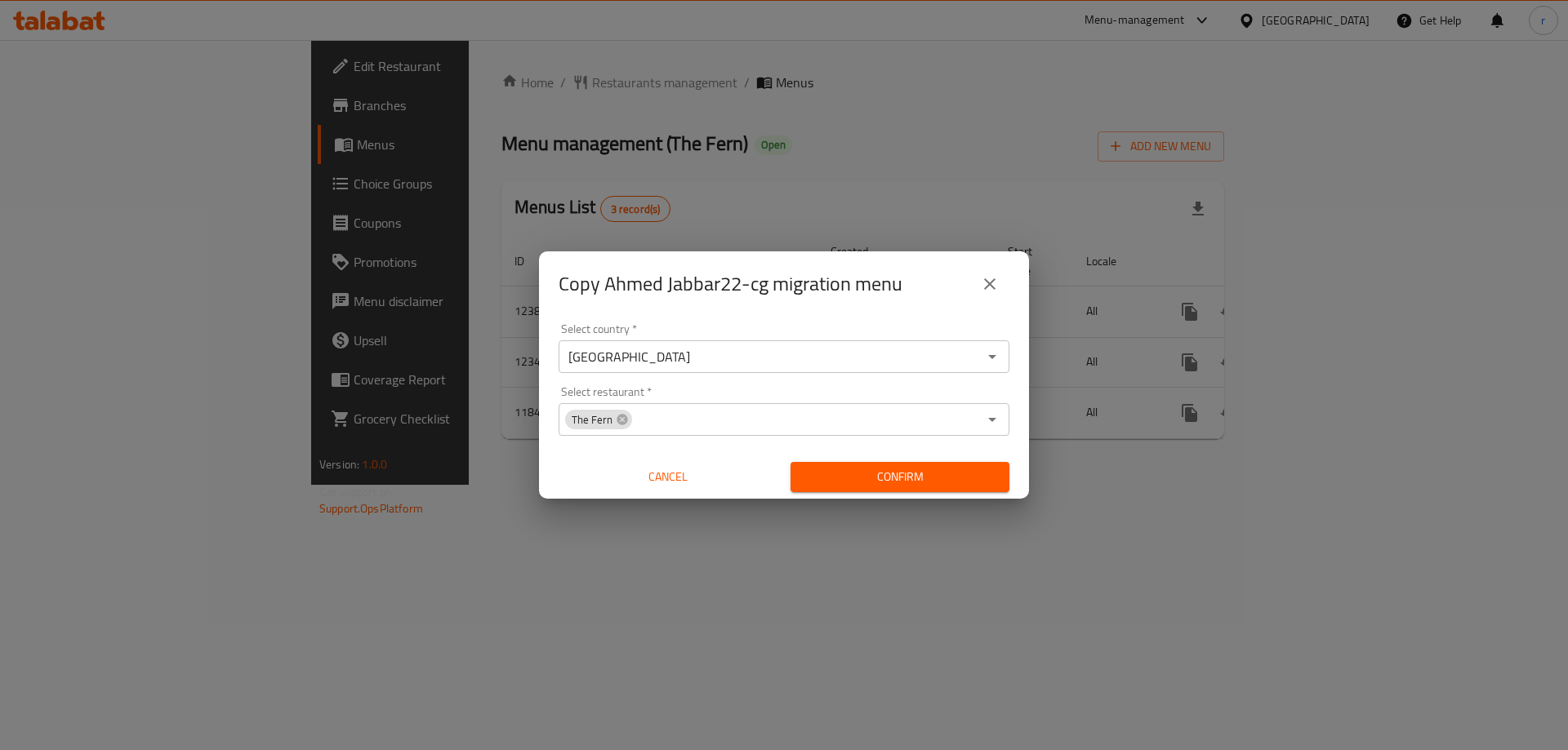
click at [852, 483] on span "Confirm" at bounding box center [900, 477] width 193 height 21
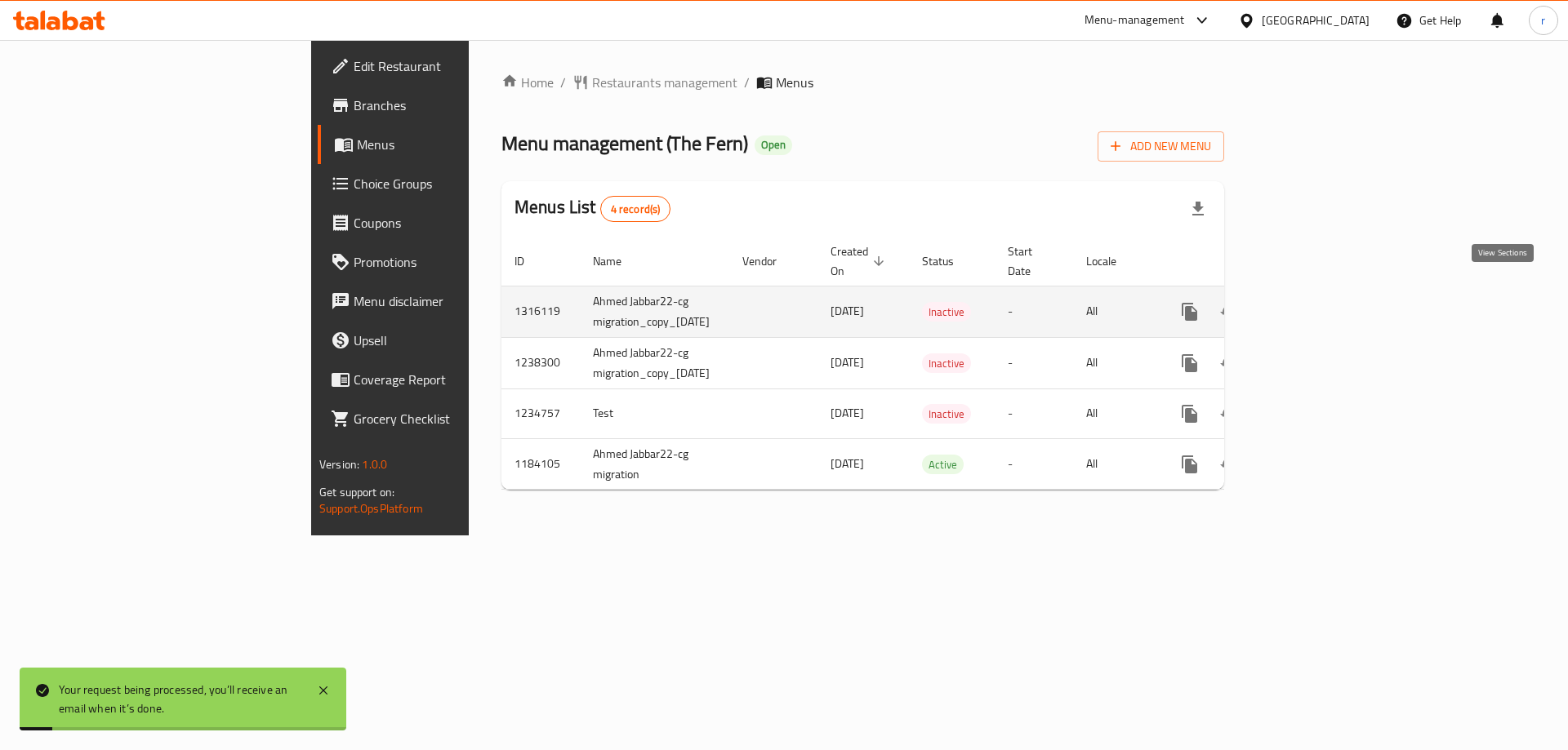
click at [1327, 292] on link "enhanced table" at bounding box center [1307, 312] width 40 height 40
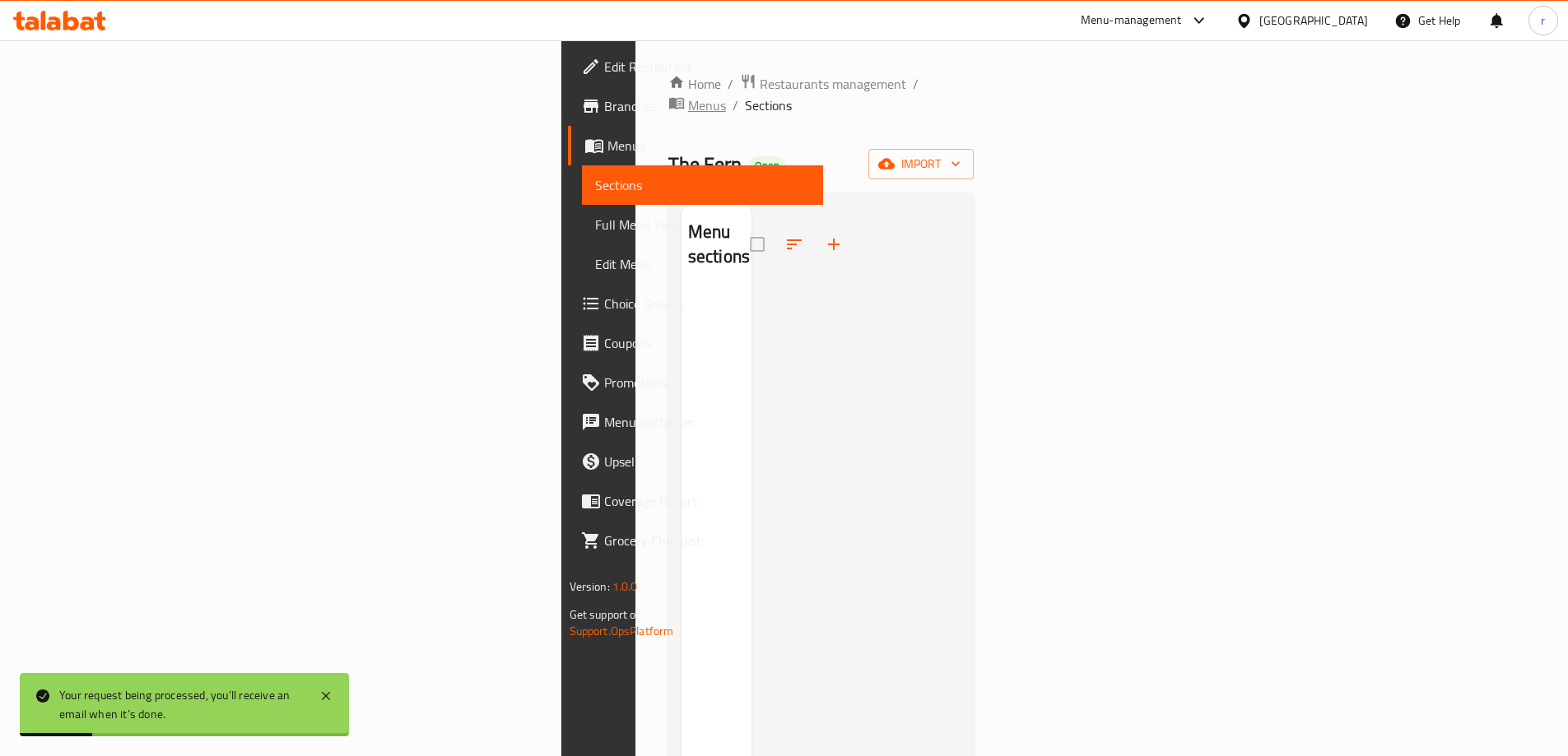
click at [688, 95] on span "Menus" at bounding box center [708, 105] width 38 height 20
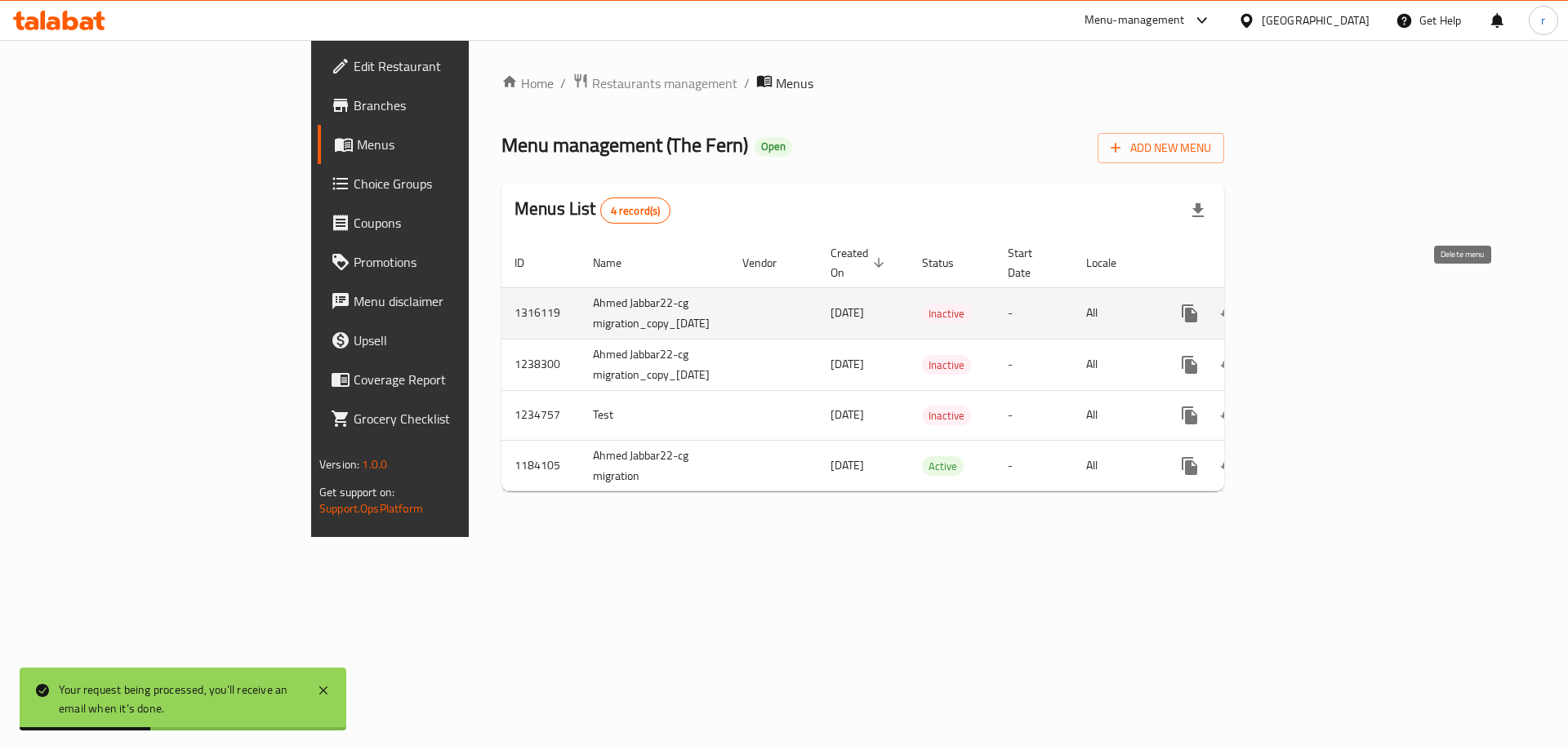
click at [1274, 307] on icon "enhanced table" at bounding box center [1267, 313] width 11 height 15
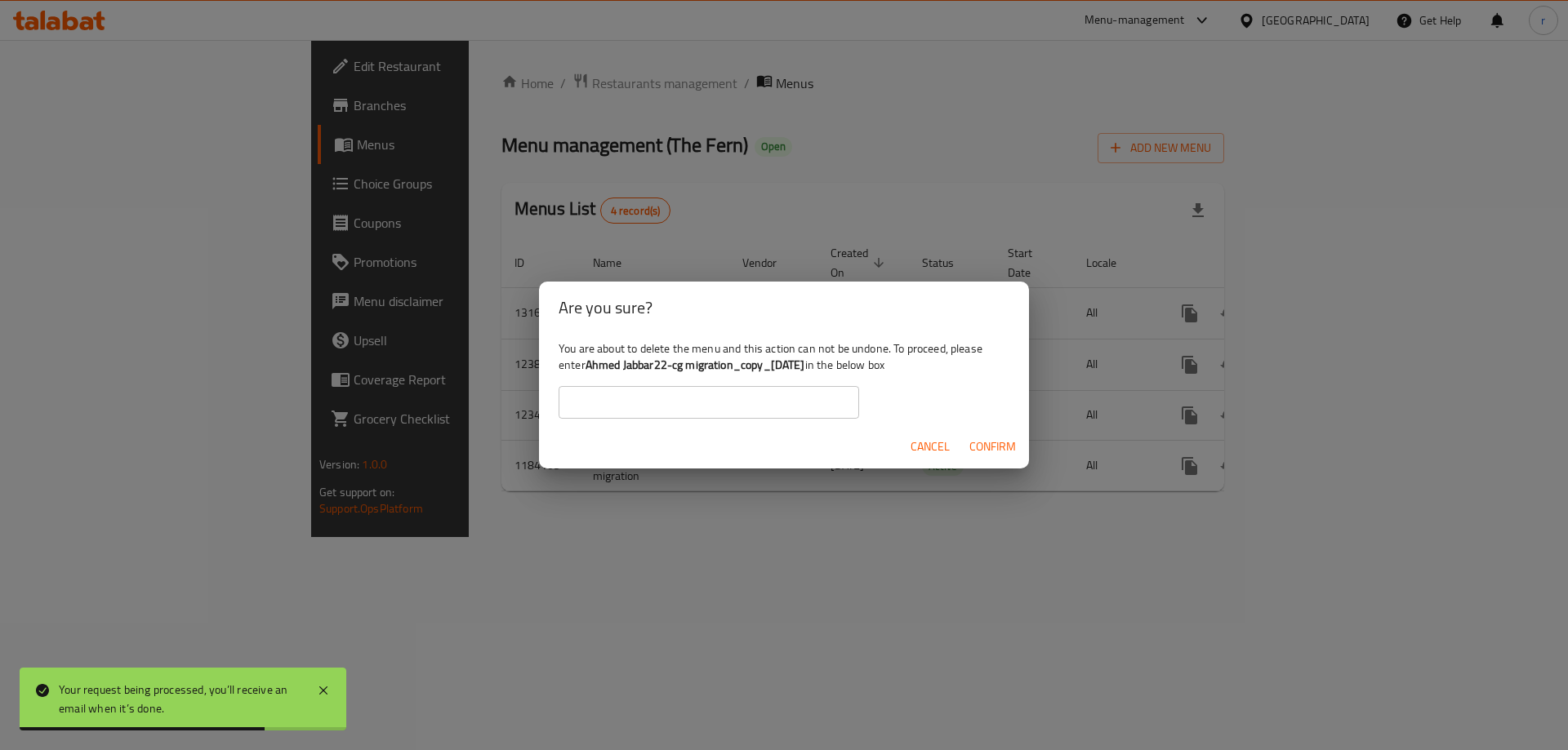
drag, startPoint x: 588, startPoint y: 363, endPoint x: 835, endPoint y: 361, distance: 247.0
click at [835, 361] on div "You are about to delete the menu and this action can not be undone. To proceed,…" at bounding box center [784, 380] width 490 height 91
copy b "Ahmed Jabbar22-cg migration_copy_07/10/2025"
click at [734, 395] on input "text" at bounding box center [709, 402] width 301 height 33
paste input "Ahmed Jabbar22-cg migration_copy_07/10/2025"
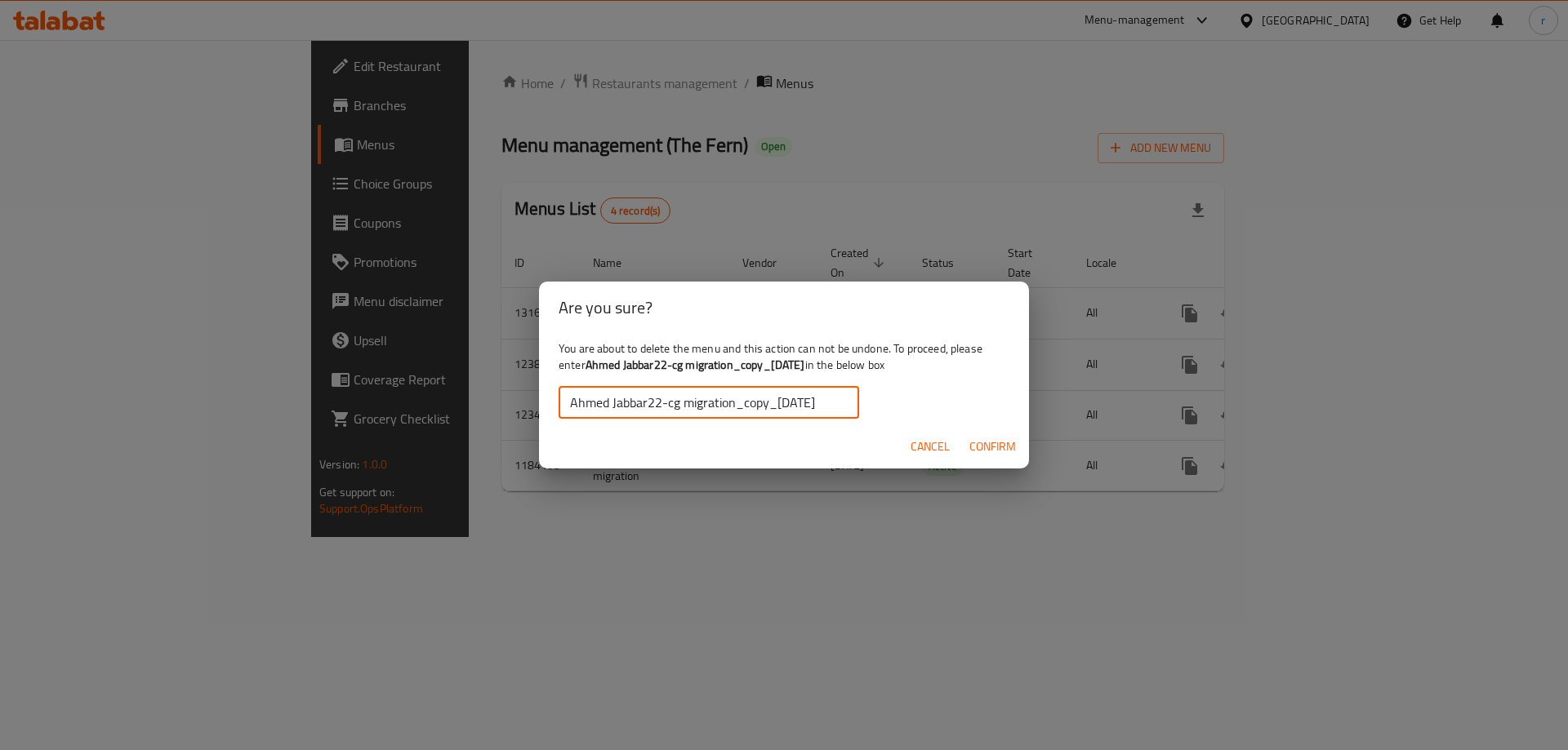
type input "Ahmed Jabbar22-cg migration_copy_07/10/2025"
click at [919, 444] on span "Cancel" at bounding box center [930, 447] width 40 height 21
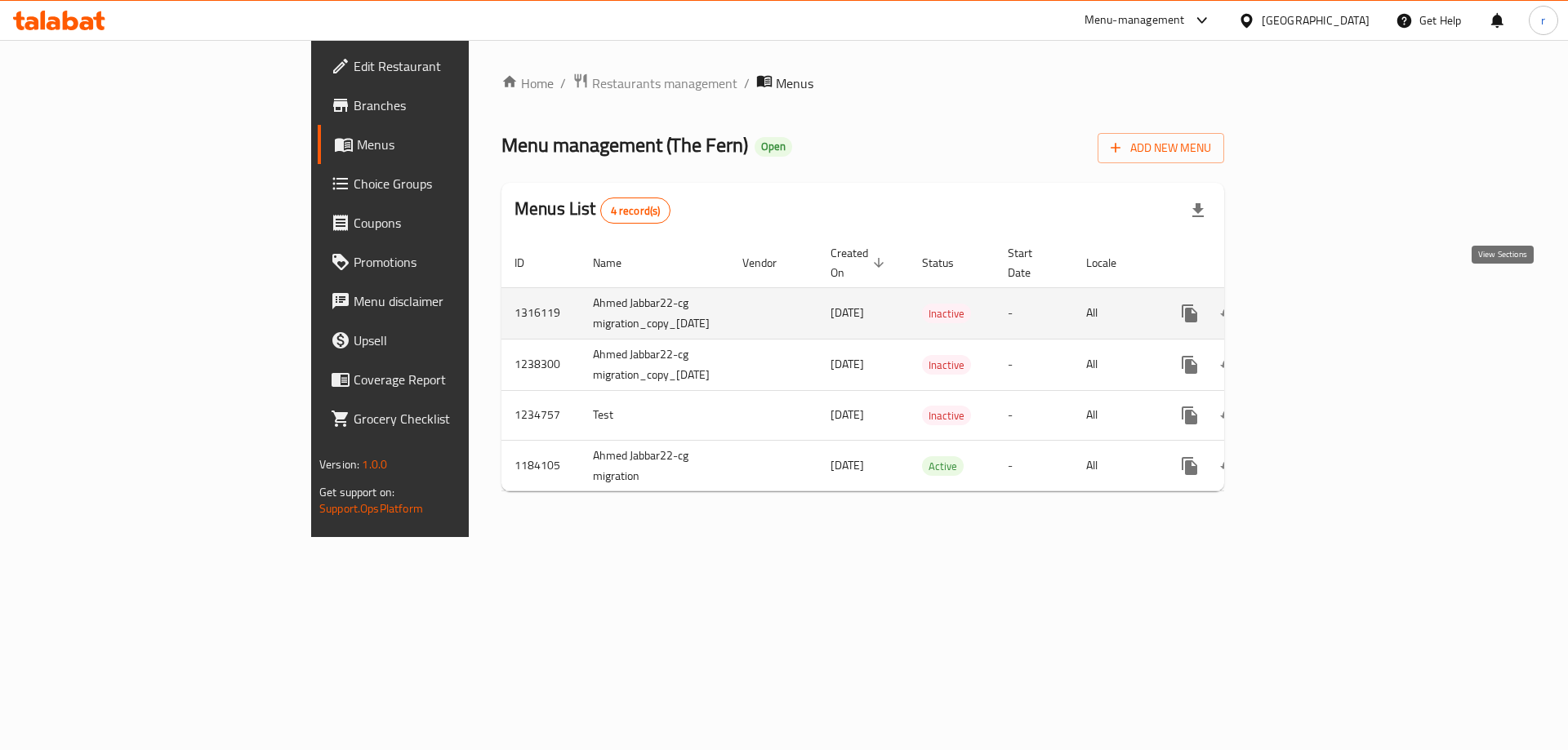
click at [1317, 304] on icon "enhanced table" at bounding box center [1307, 313] width 20 height 20
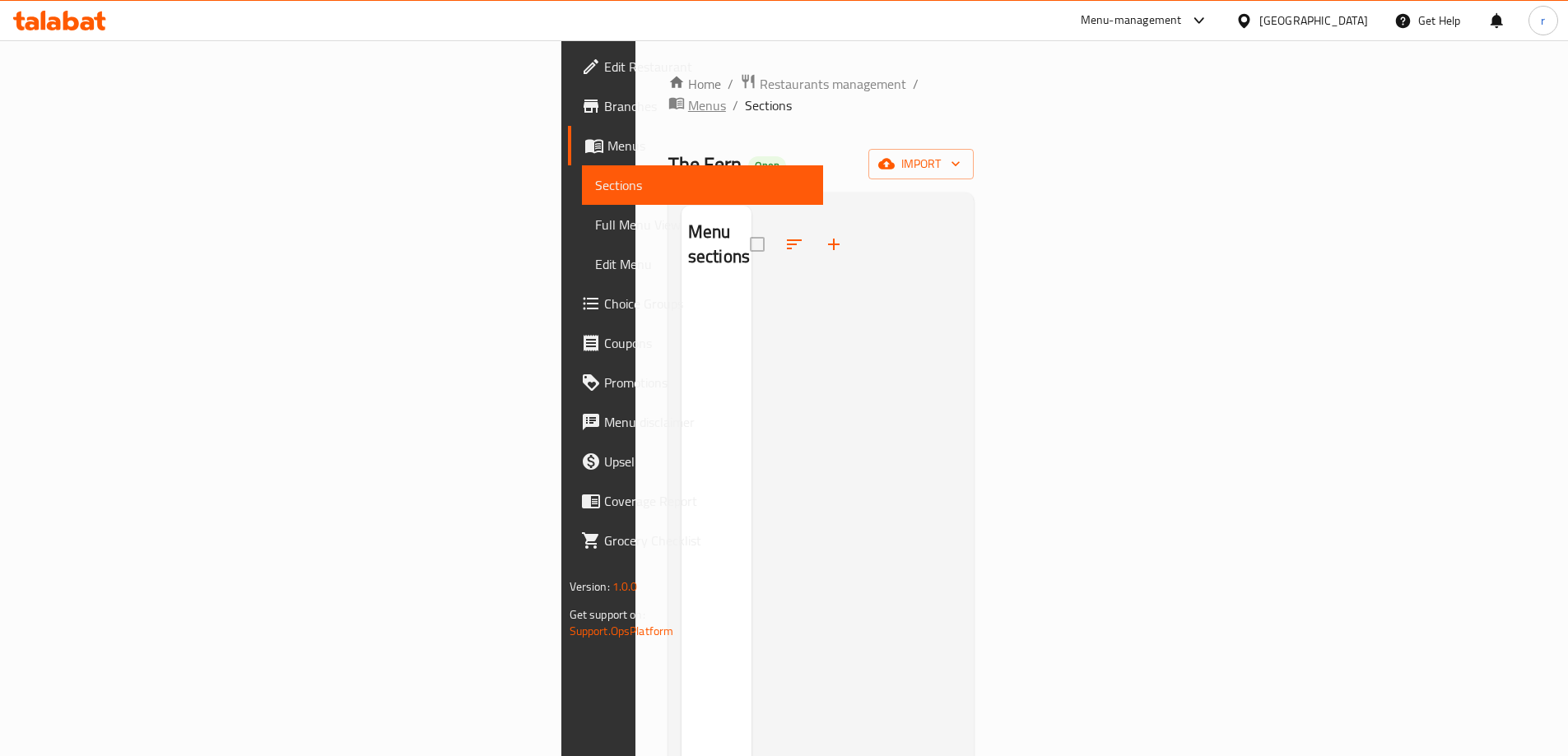
click at [688, 95] on span "Menus" at bounding box center [708, 105] width 38 height 20
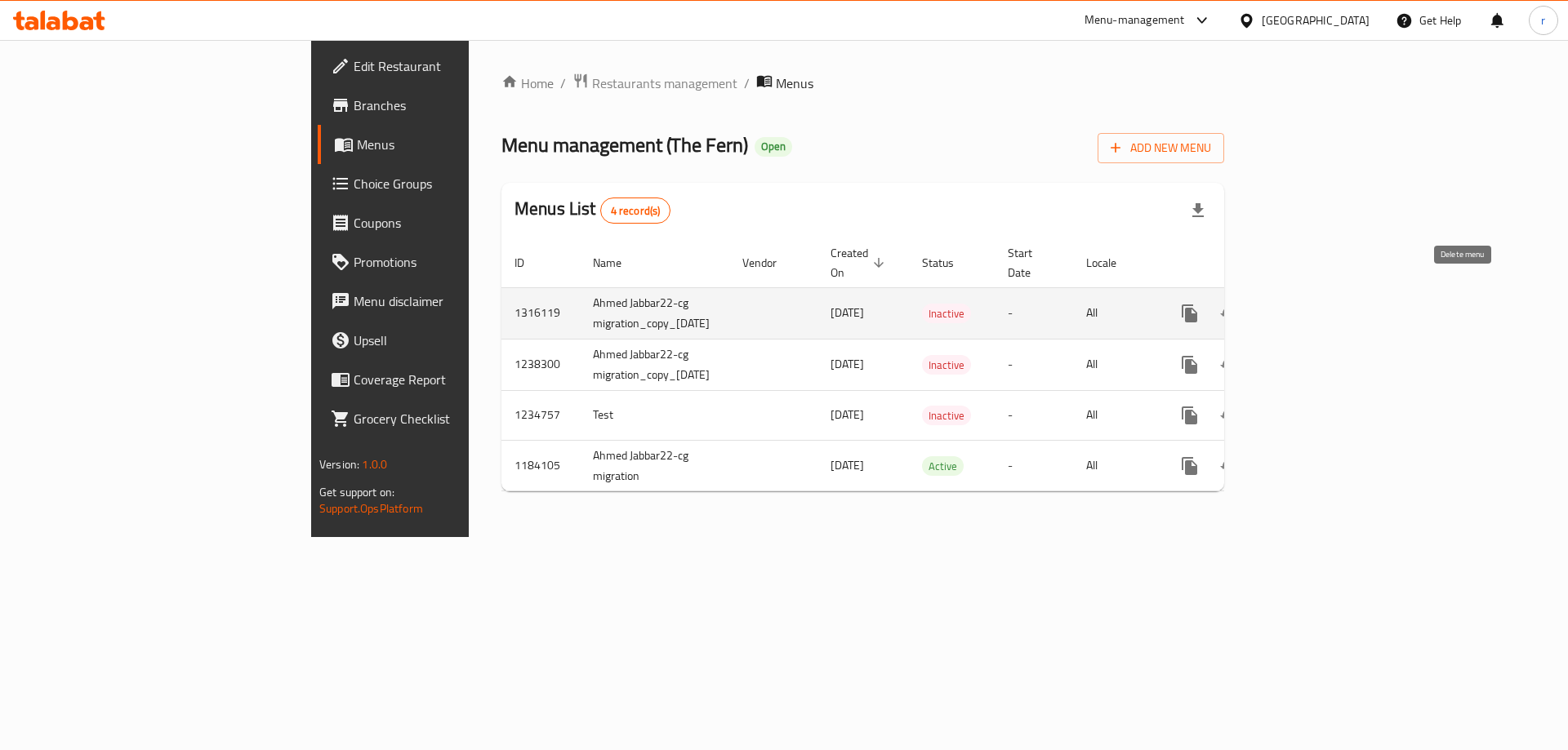
click at [1274, 307] on icon "enhanced table" at bounding box center [1267, 313] width 11 height 15
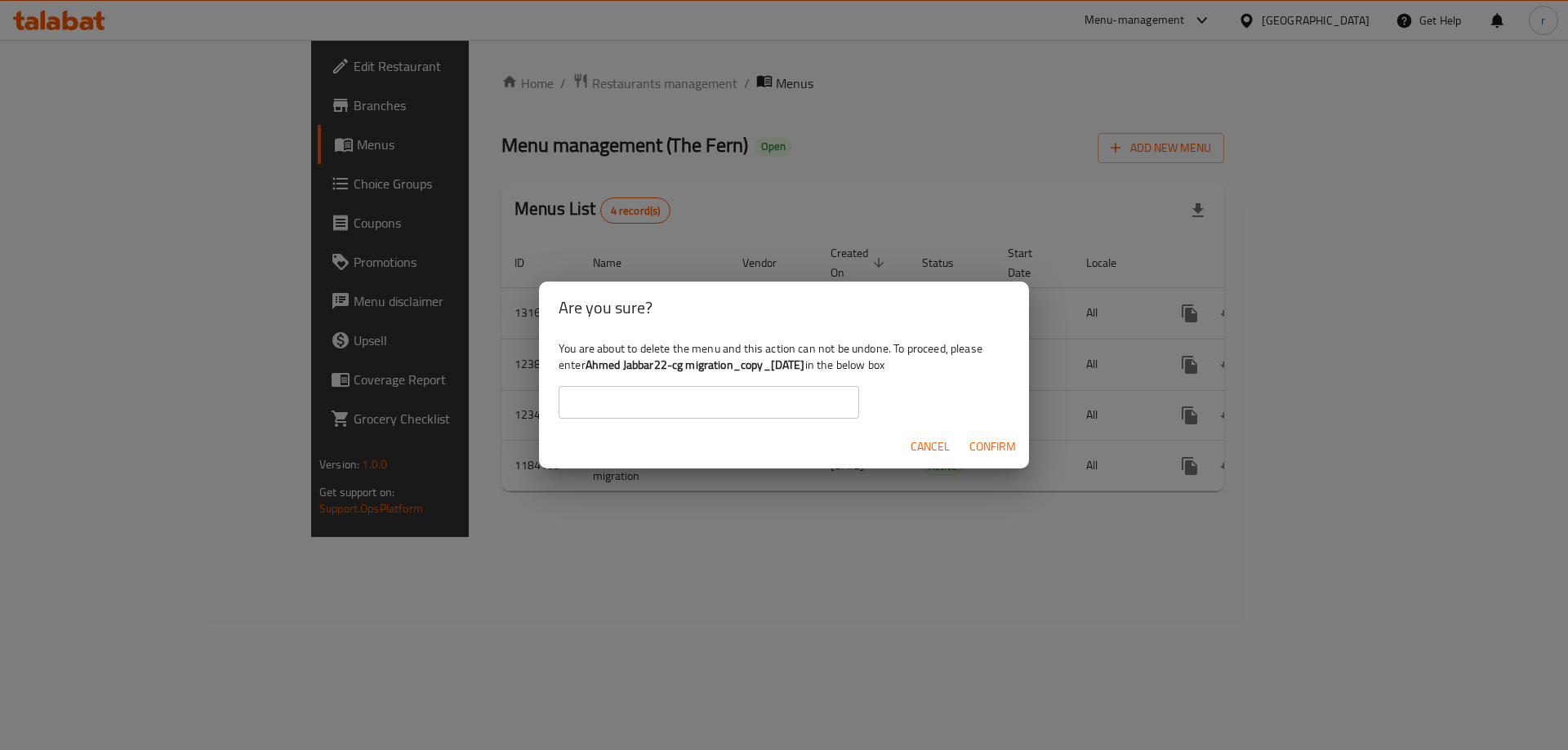
click at [759, 400] on input "text" at bounding box center [709, 402] width 301 height 33
paste input "Ahmed Jabbar22-cg migration_copy_07/10/2025"
type input "Ahmed Jabbar22-cg migration_copy_07/10/2025"
click at [977, 443] on span "Confirm" at bounding box center [992, 447] width 46 height 21
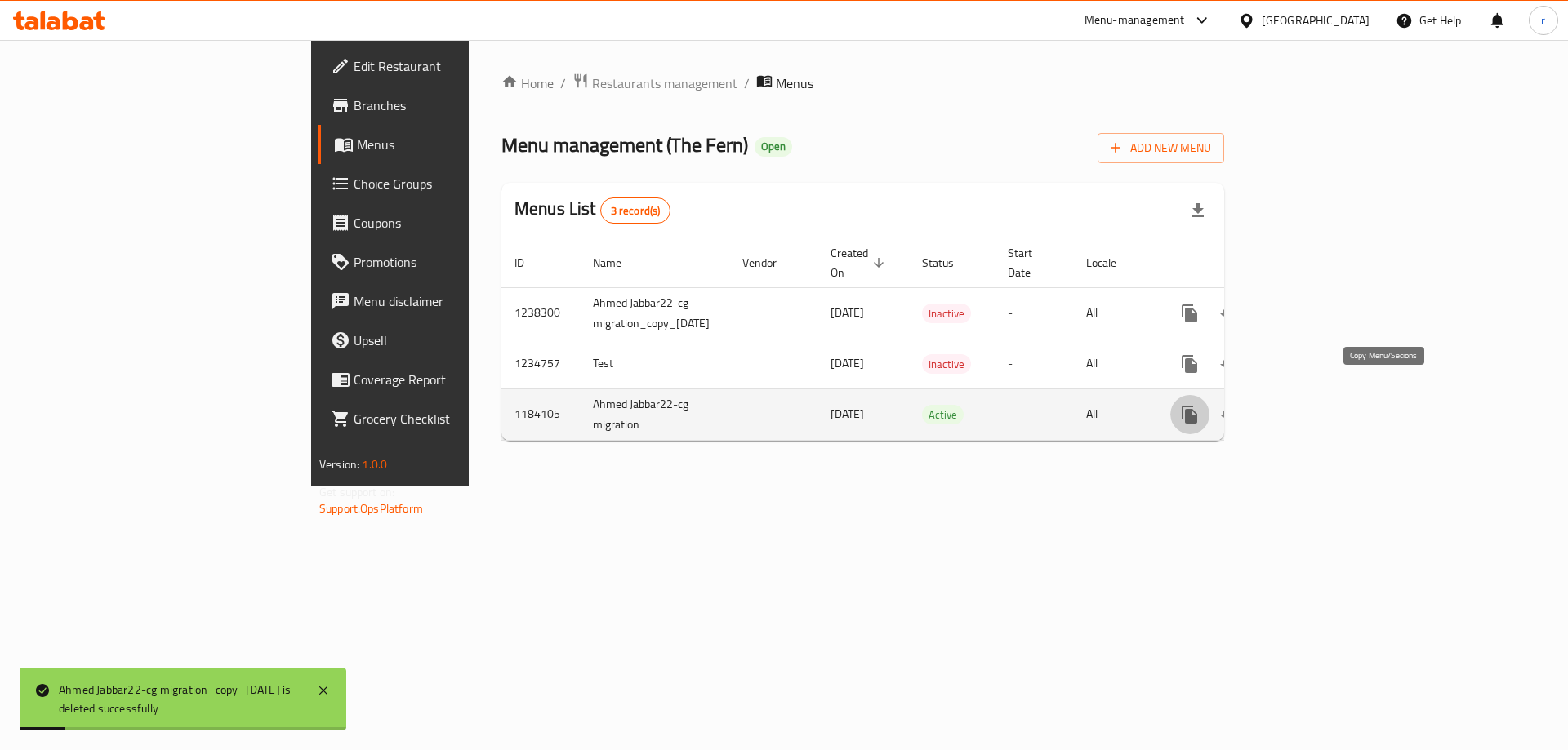
click at [1197, 406] on icon "more" at bounding box center [1189, 414] width 15 height 18
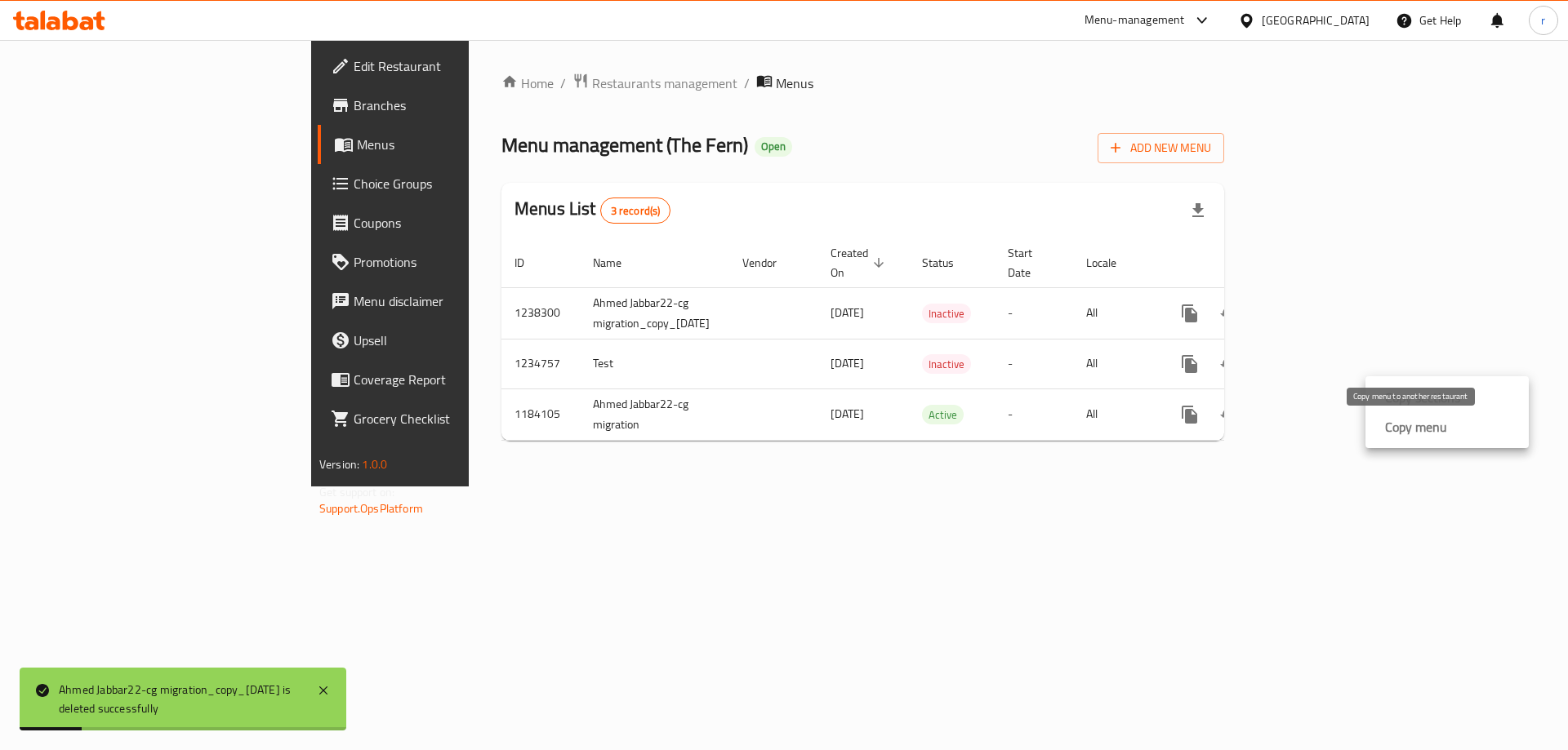
click at [1395, 431] on strong "Copy menu" at bounding box center [1416, 427] width 62 height 20
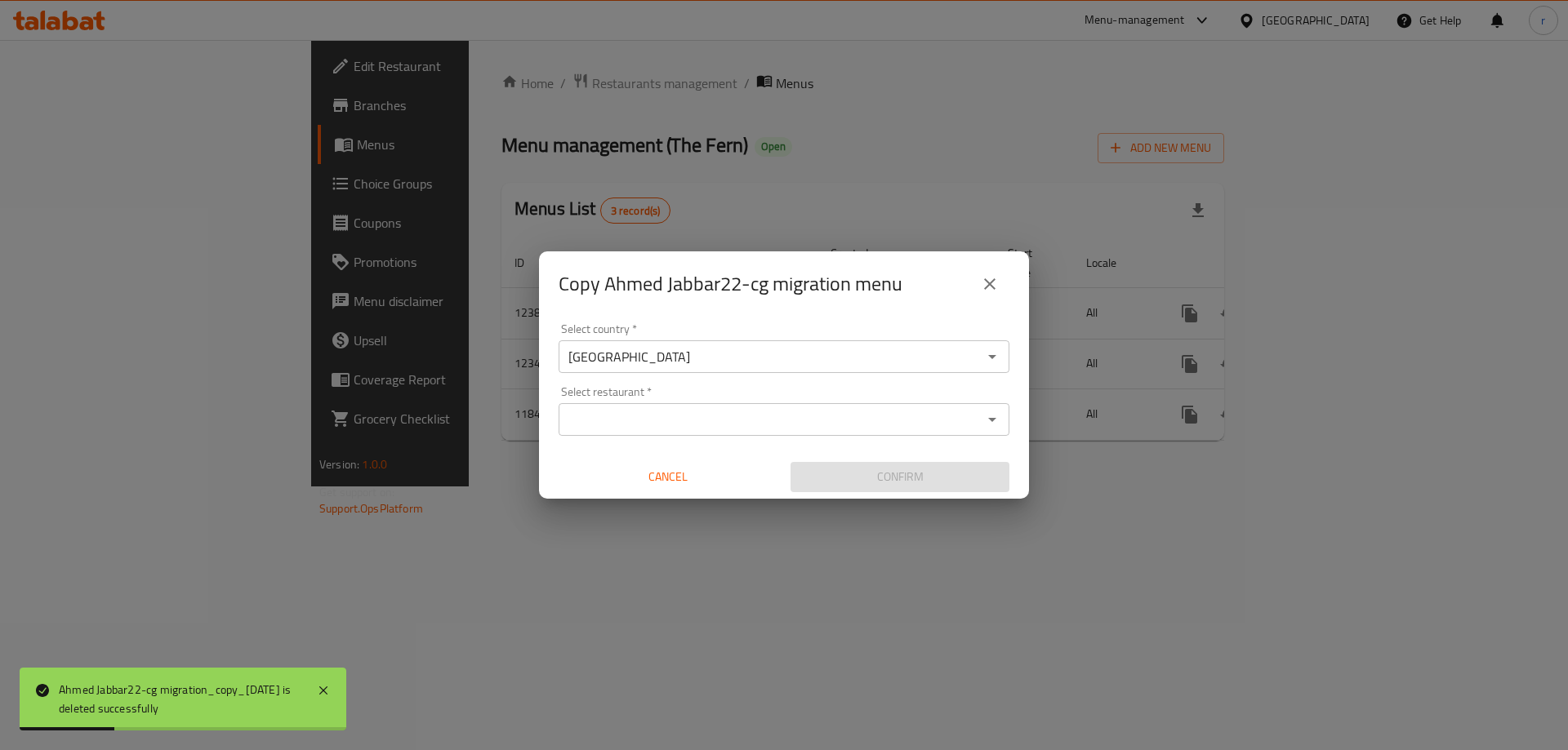
click at [726, 433] on div "Select restaurant *" at bounding box center [784, 419] width 450 height 33
paste input "The Fern"
type input "The Fern"
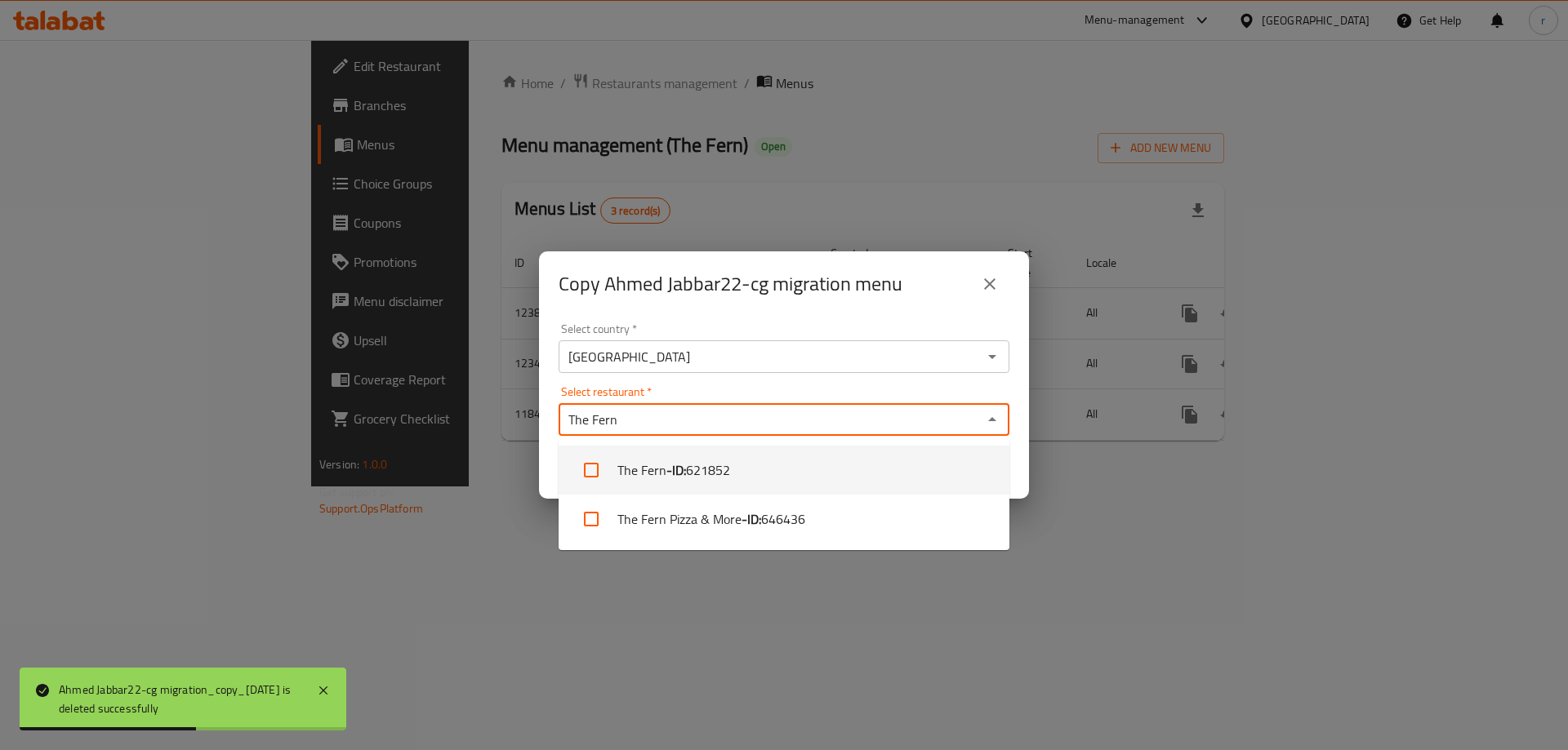
click at [681, 483] on li "The Fern - ID: 621852" at bounding box center [784, 470] width 450 height 49
checkbox input "true"
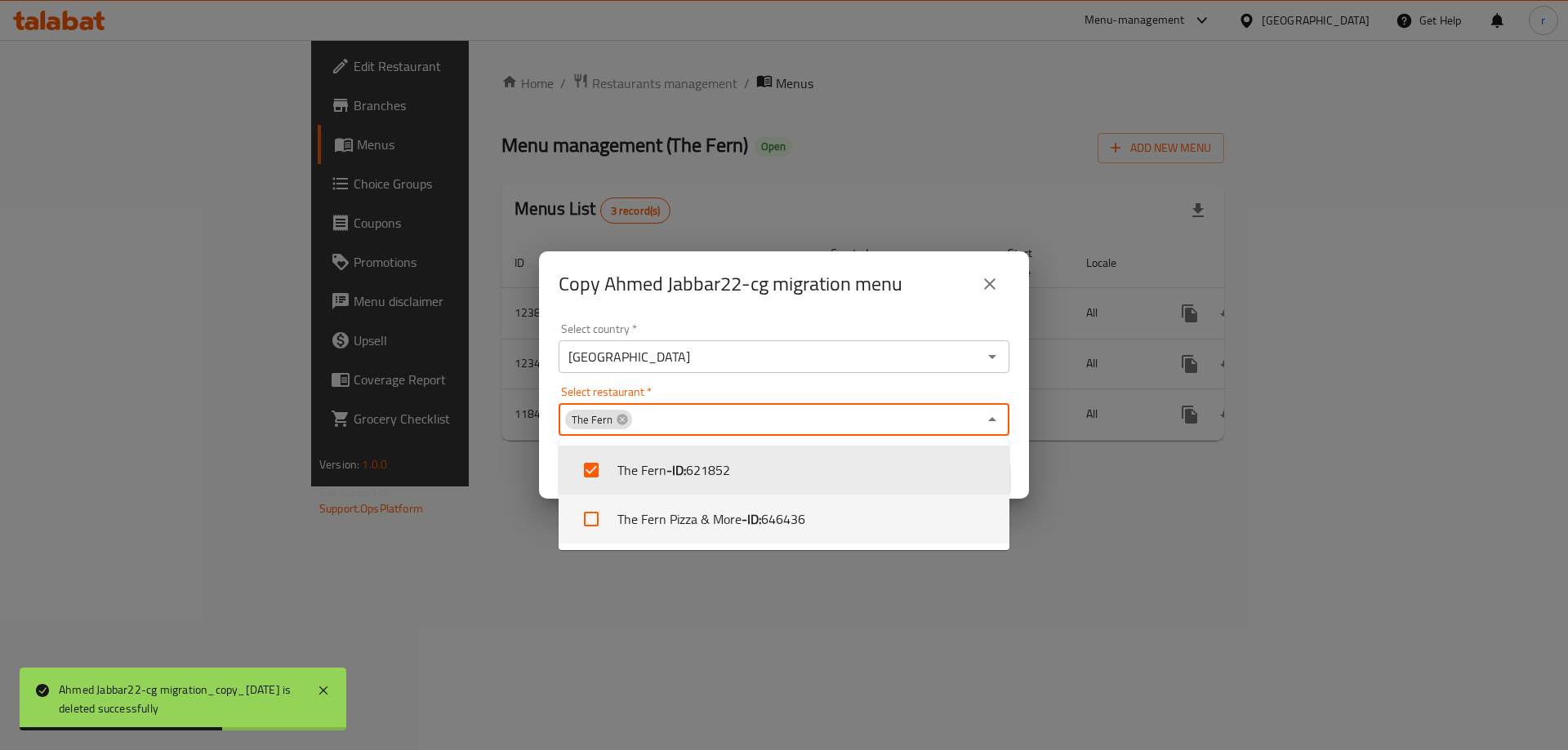
click at [993, 571] on div "Copy Ahmed Jabbar22-cg migration menu Select country   * Iraq Select country * …" at bounding box center [784, 375] width 1568 height 750
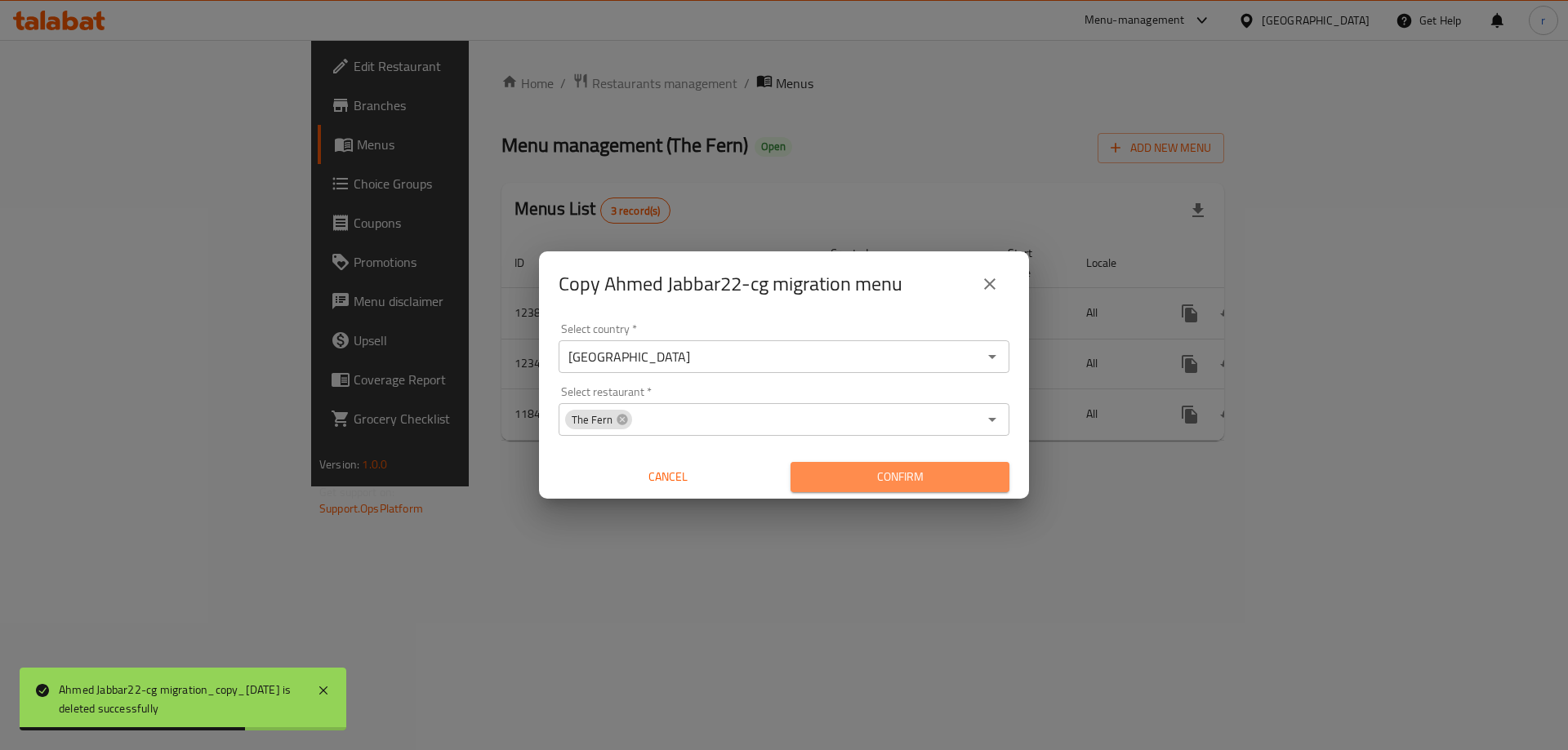
click at [963, 480] on span "Confirm" at bounding box center [900, 477] width 193 height 21
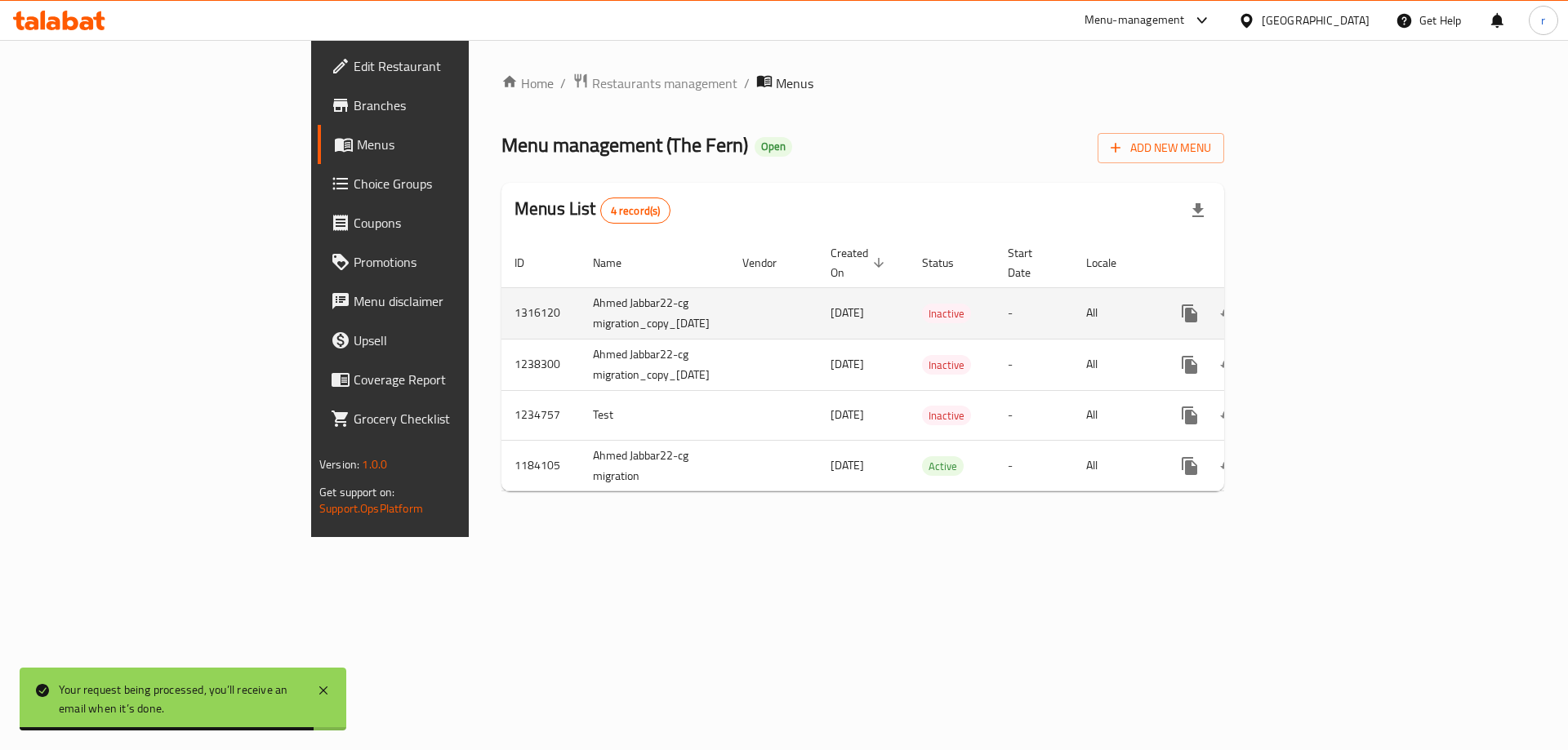
click at [1317, 304] on icon "enhanced table" at bounding box center [1307, 313] width 20 height 20
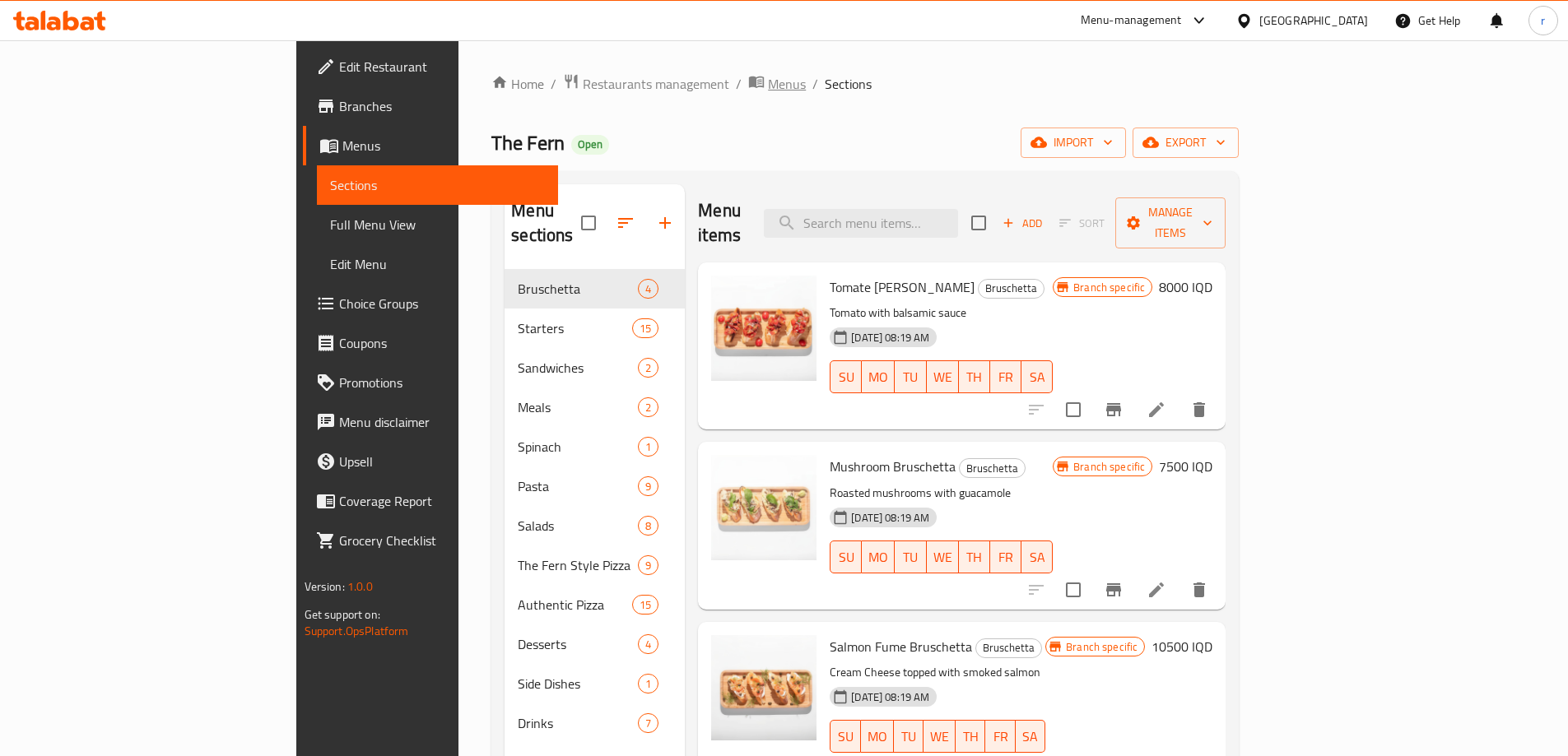
click at [768, 79] on span "Menus" at bounding box center [787, 83] width 38 height 20
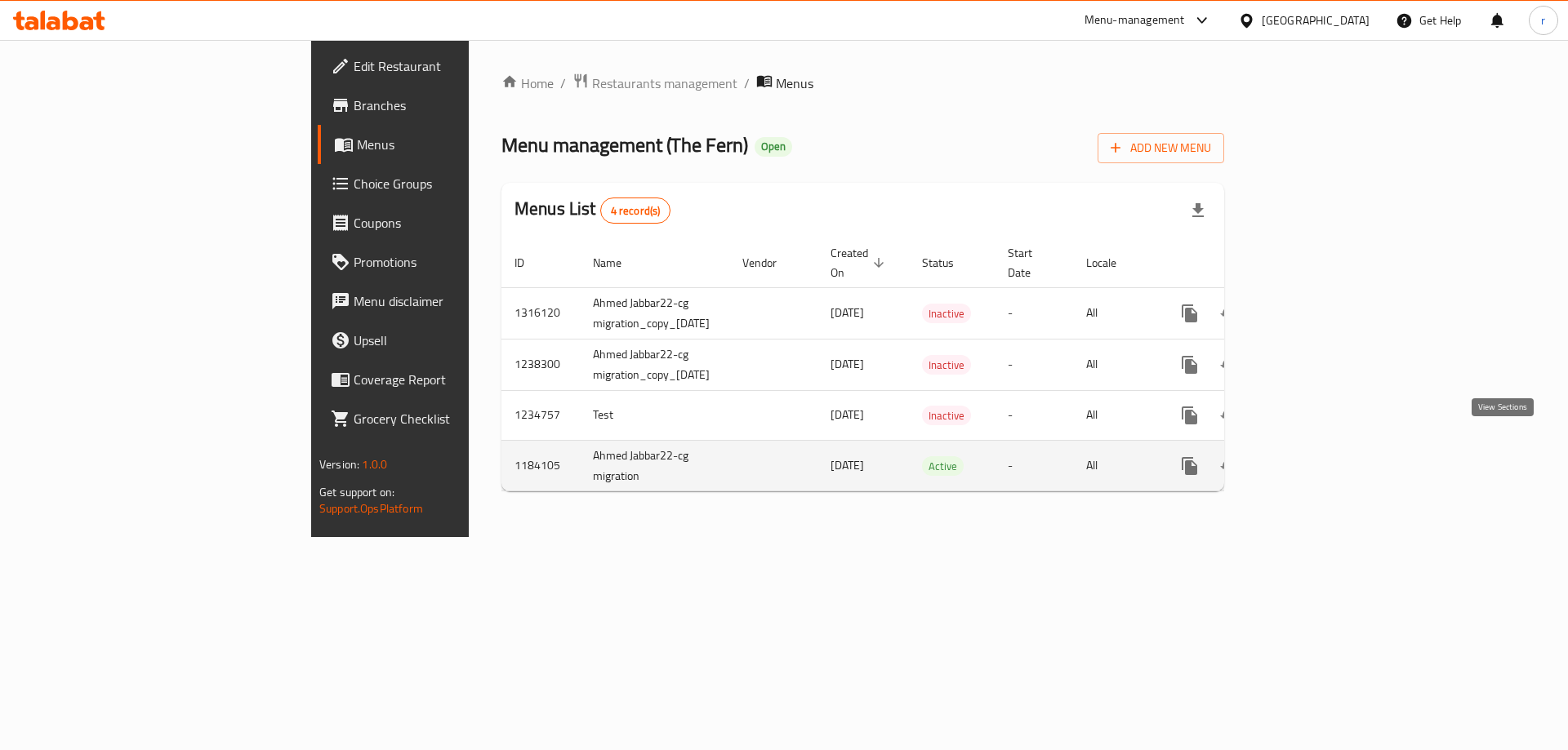
click at [1317, 456] on icon "enhanced table" at bounding box center [1307, 466] width 20 height 20
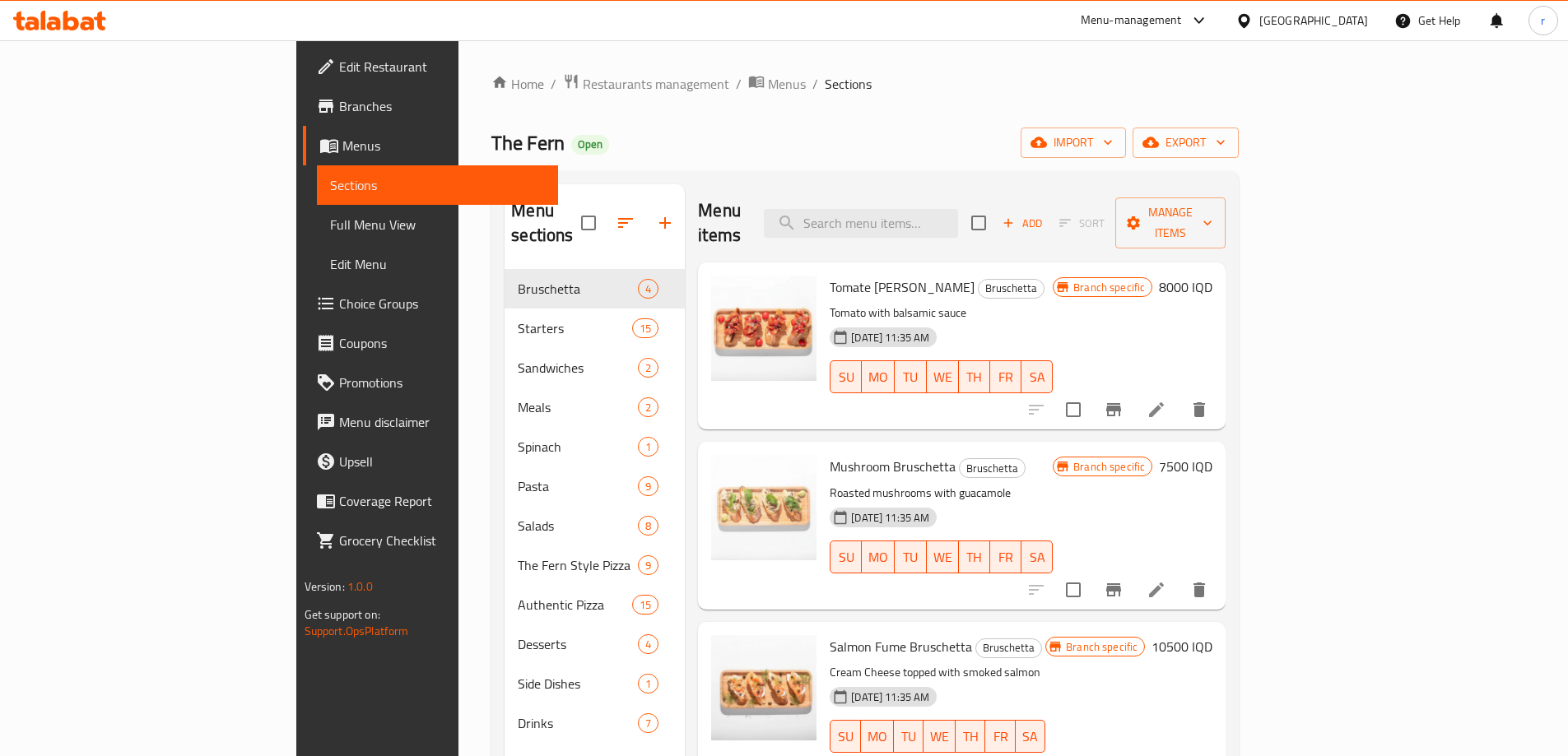
click at [919, 184] on div "Menu items Add Sort Manage items" at bounding box center [962, 223] width 528 height 78
click at [928, 209] on input "search" at bounding box center [861, 223] width 194 height 29
paste input "Wings"
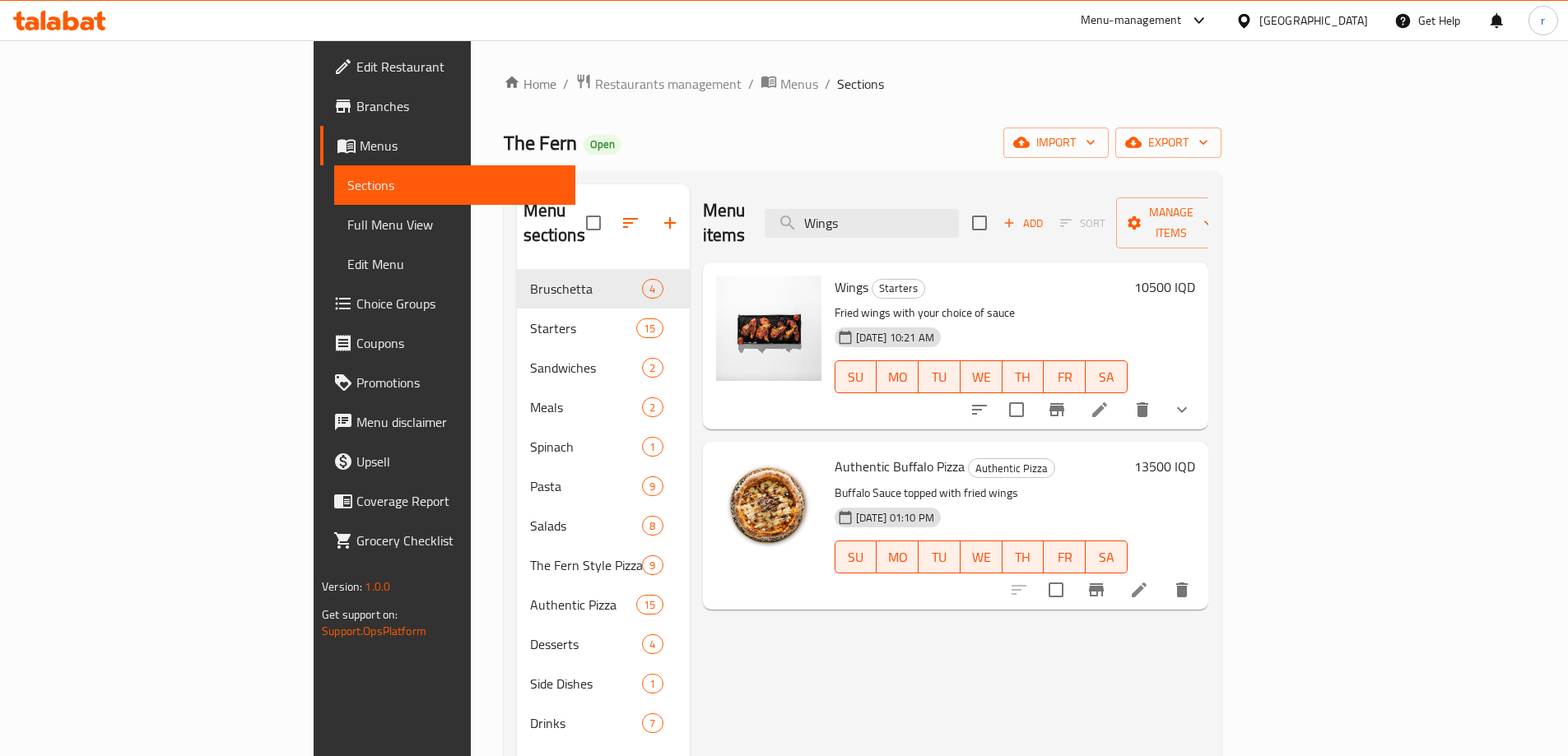
type input "Wings"
click at [1196, 276] on h6 "10500 IQD" at bounding box center [1165, 287] width 61 height 23
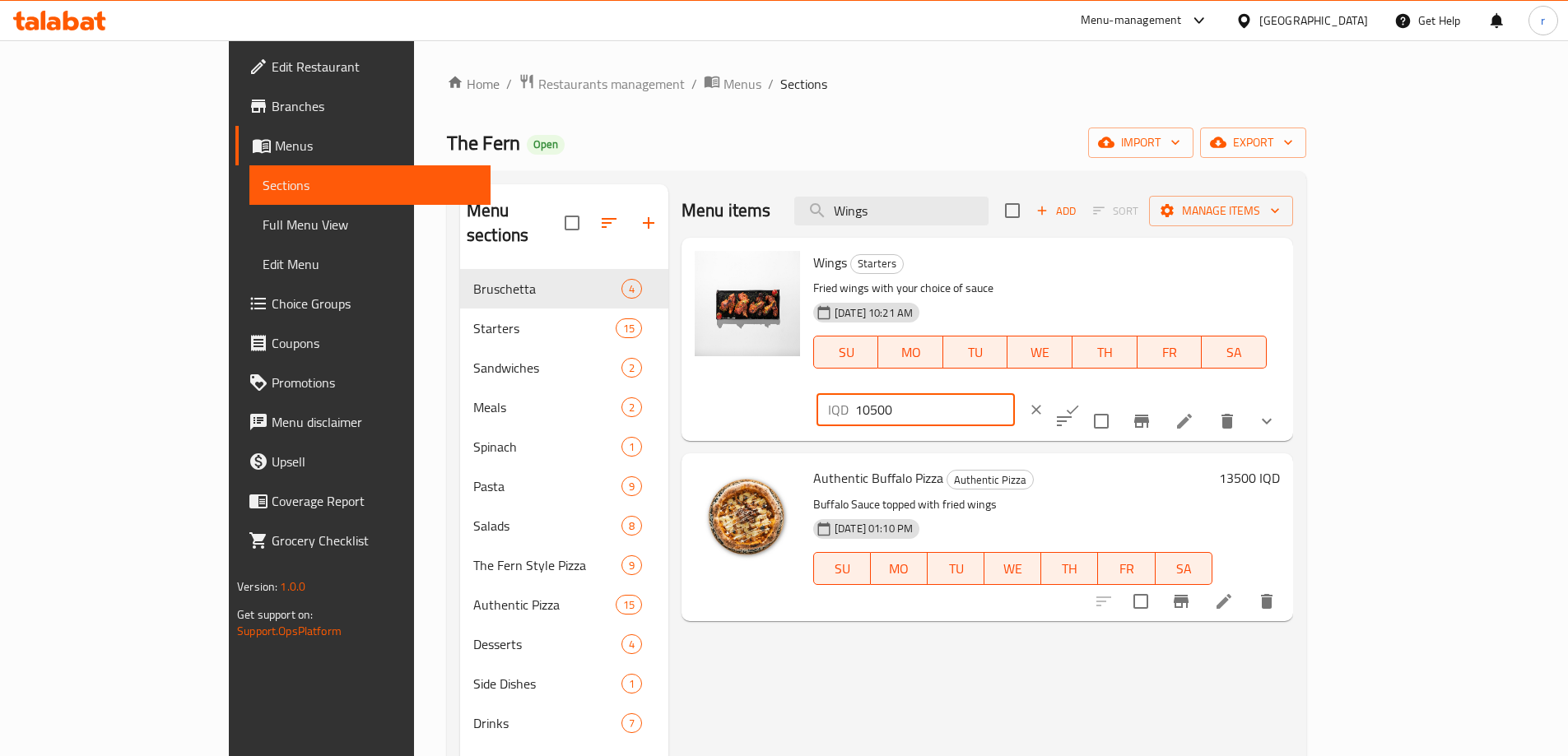
drag, startPoint x: 1331, startPoint y: 267, endPoint x: 1202, endPoint y: 273, distance: 129.1
click at [1202, 273] on div "Wings Starters Fried wings with your choice of sauce 11-06-2024 10:21 AM SU MO …" at bounding box center [1046, 339] width 480 height 190
type input "9000"
click at [1081, 402] on icon "ok" at bounding box center [1072, 410] width 16 height 16
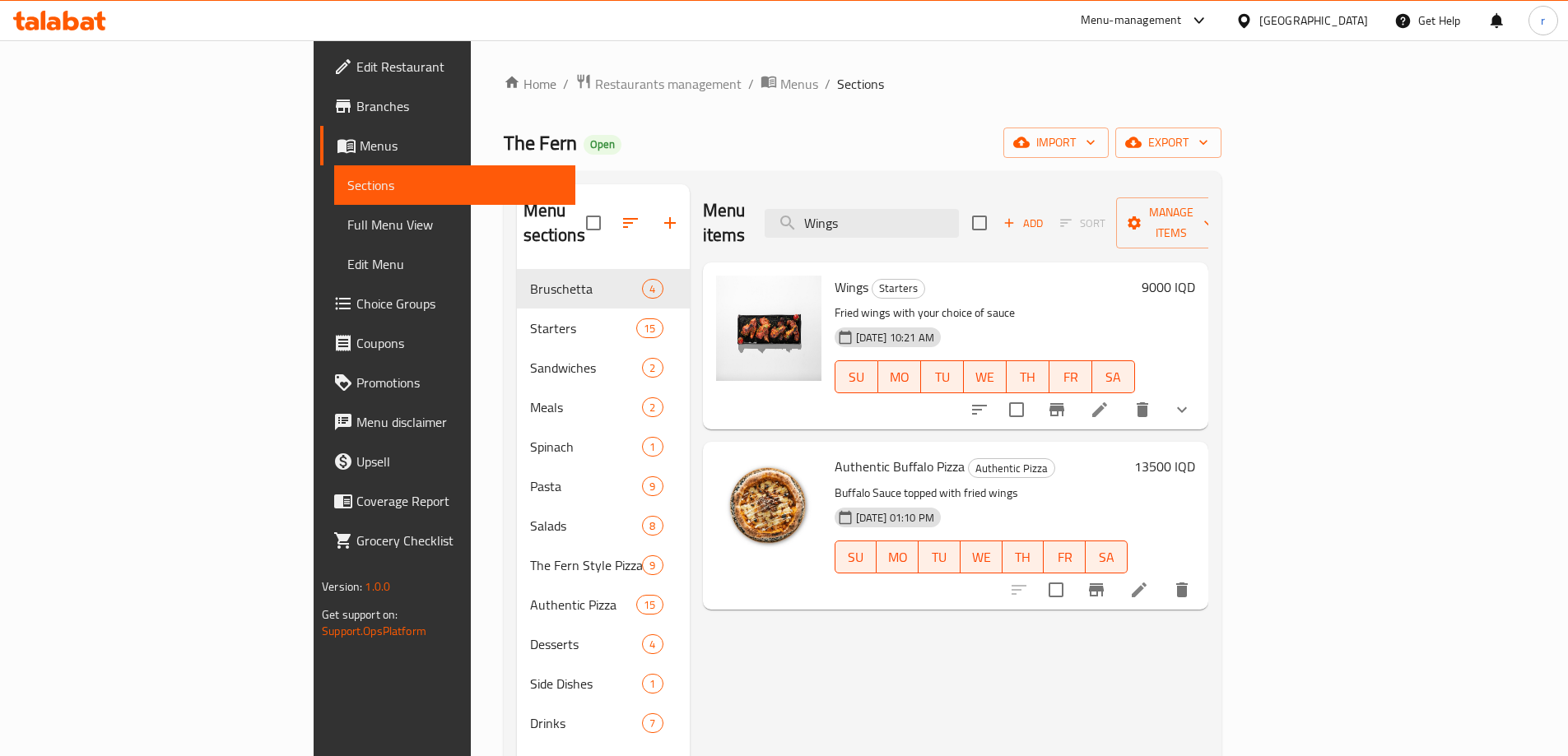
drag, startPoint x: 990, startPoint y: 205, endPoint x: 843, endPoint y: 205, distance: 147.0
click at [843, 205] on div "Menu items Wings Add Sort Manage items" at bounding box center [956, 223] width 505 height 78
paste input "Fried risotto ball"
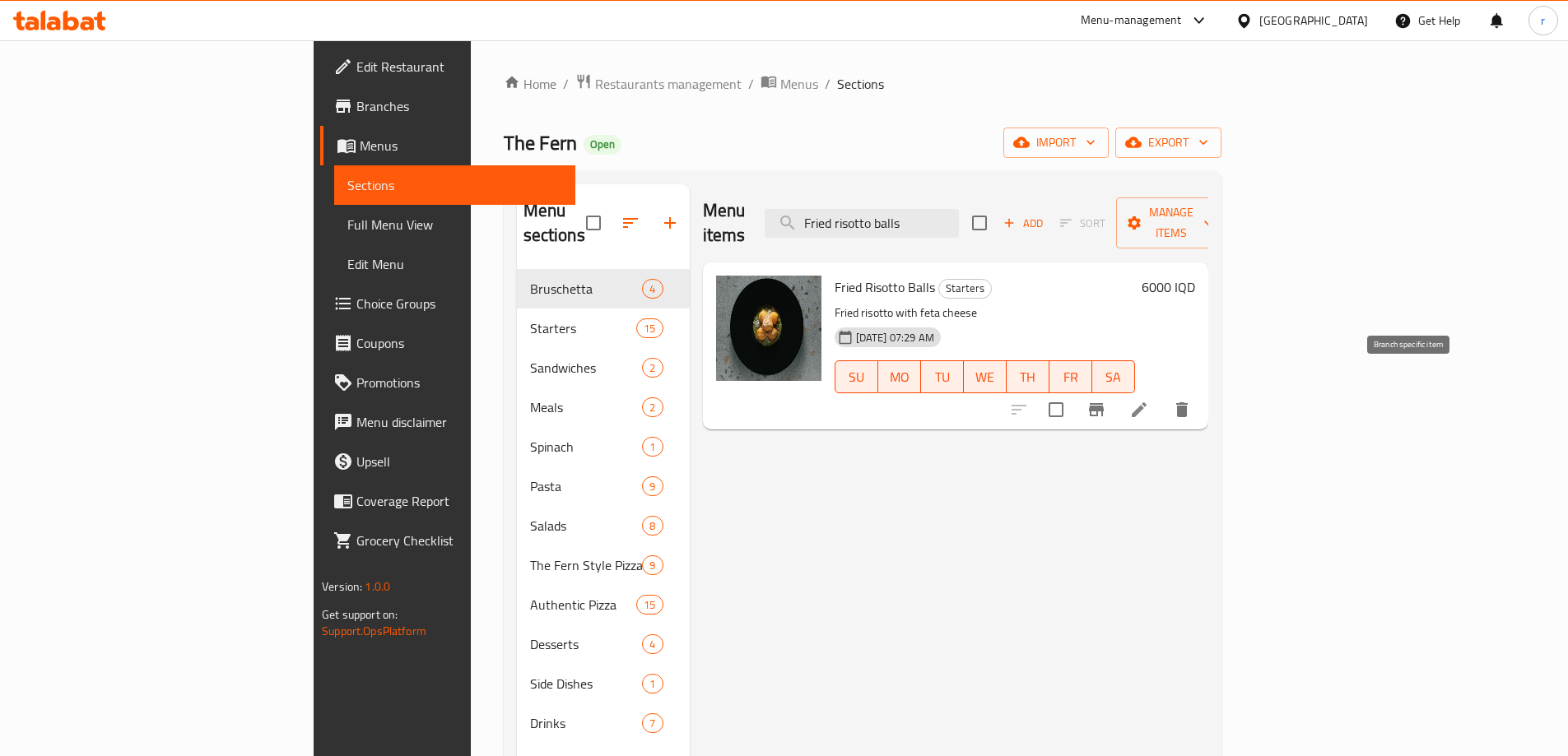
type input "Fried risotto balls"
click at [1104, 404] on icon "Branch-specific-item" at bounding box center [1096, 410] width 15 height 13
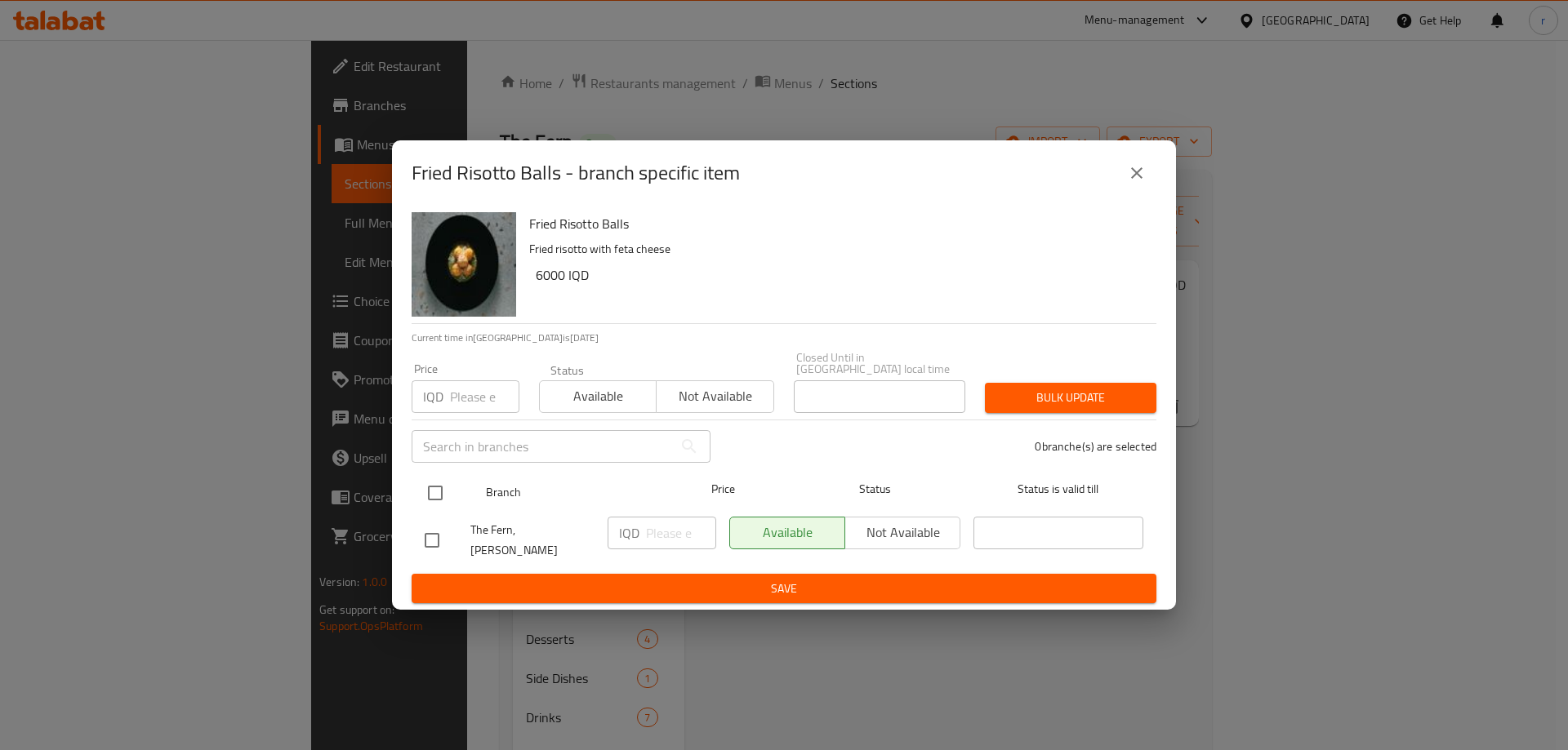
click at [441, 487] on input "checkbox" at bounding box center [435, 493] width 34 height 34
checkbox input "true"
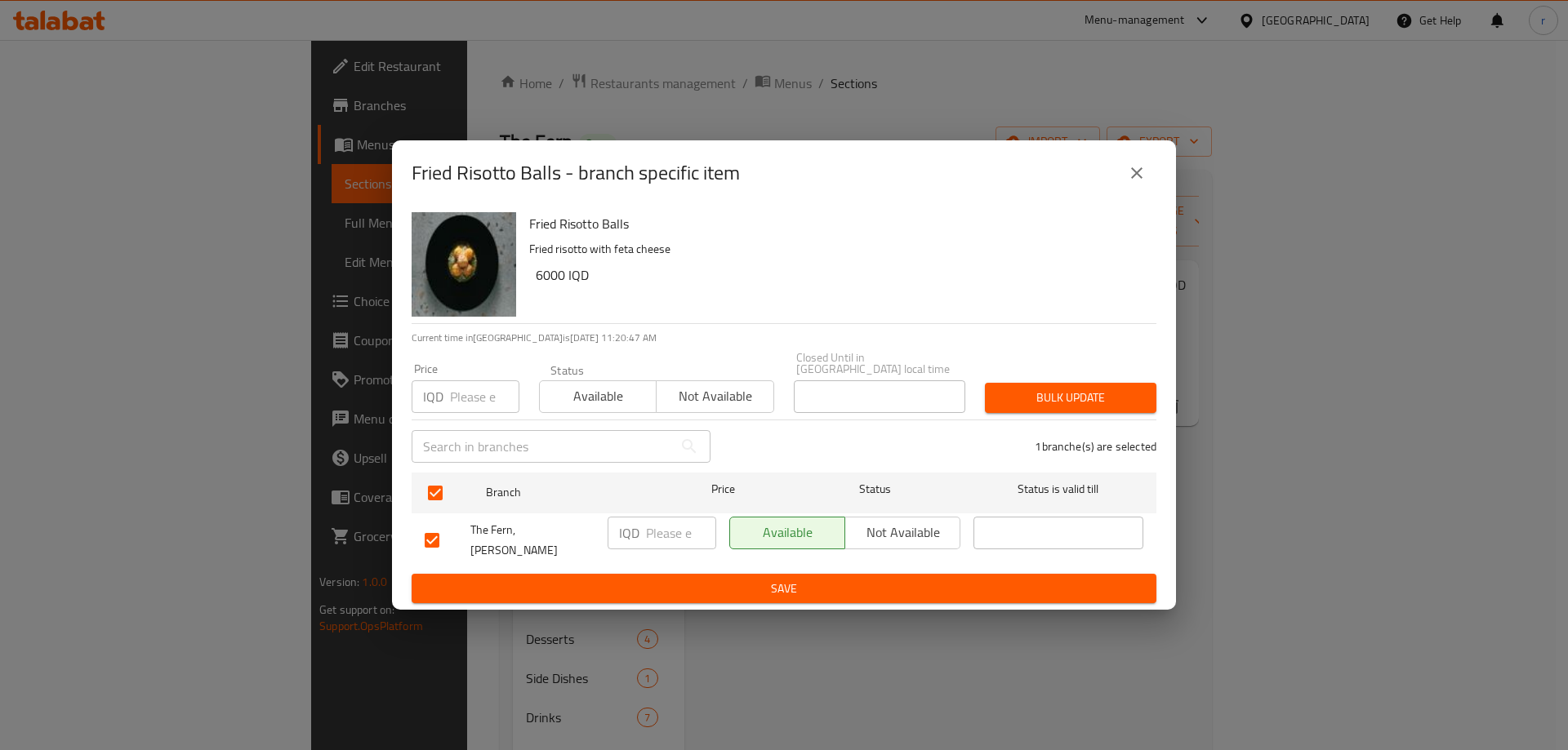
click at [651, 535] on input "number" at bounding box center [681, 533] width 71 height 33
type input "7500"
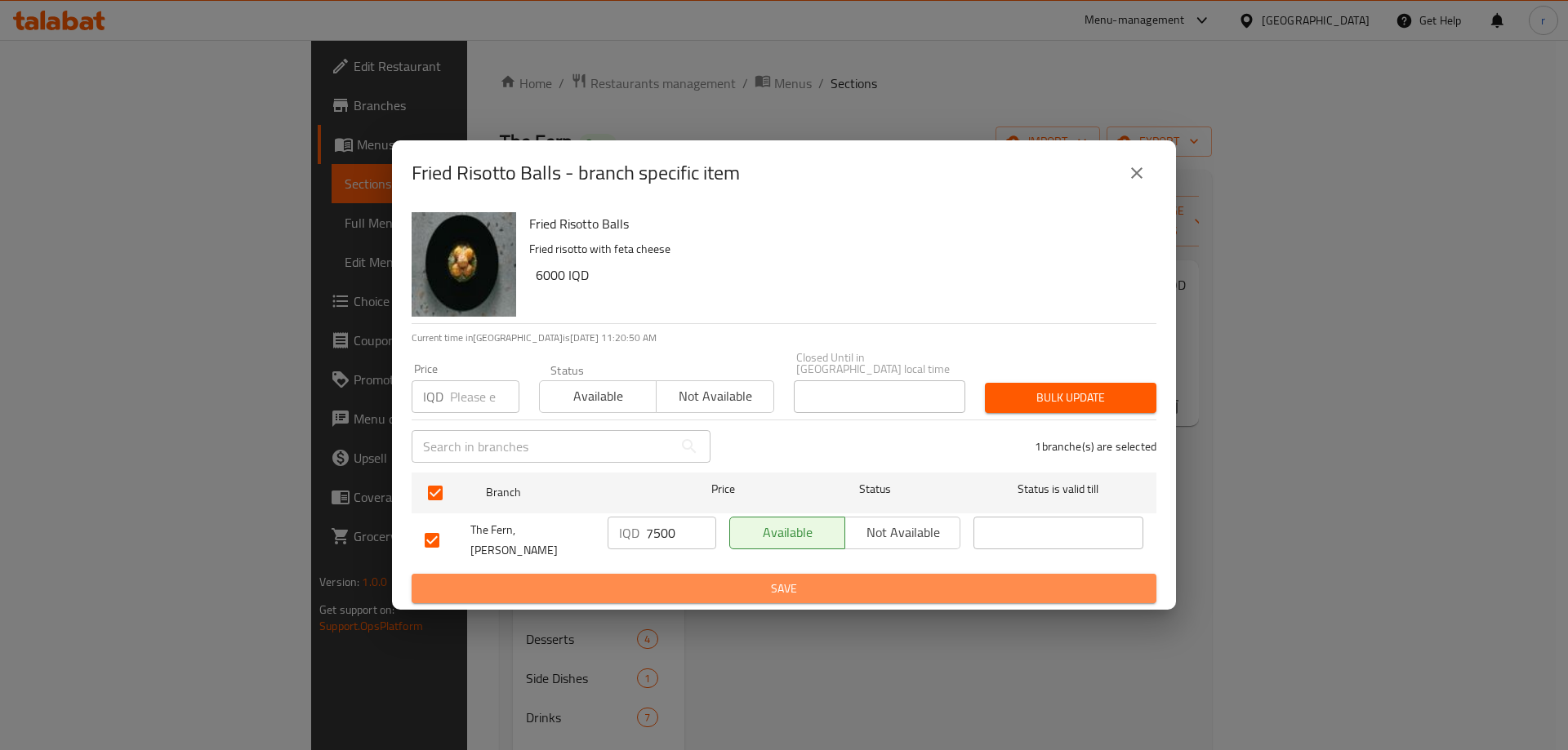
click at [677, 574] on button "Save" at bounding box center [784, 589] width 745 height 30
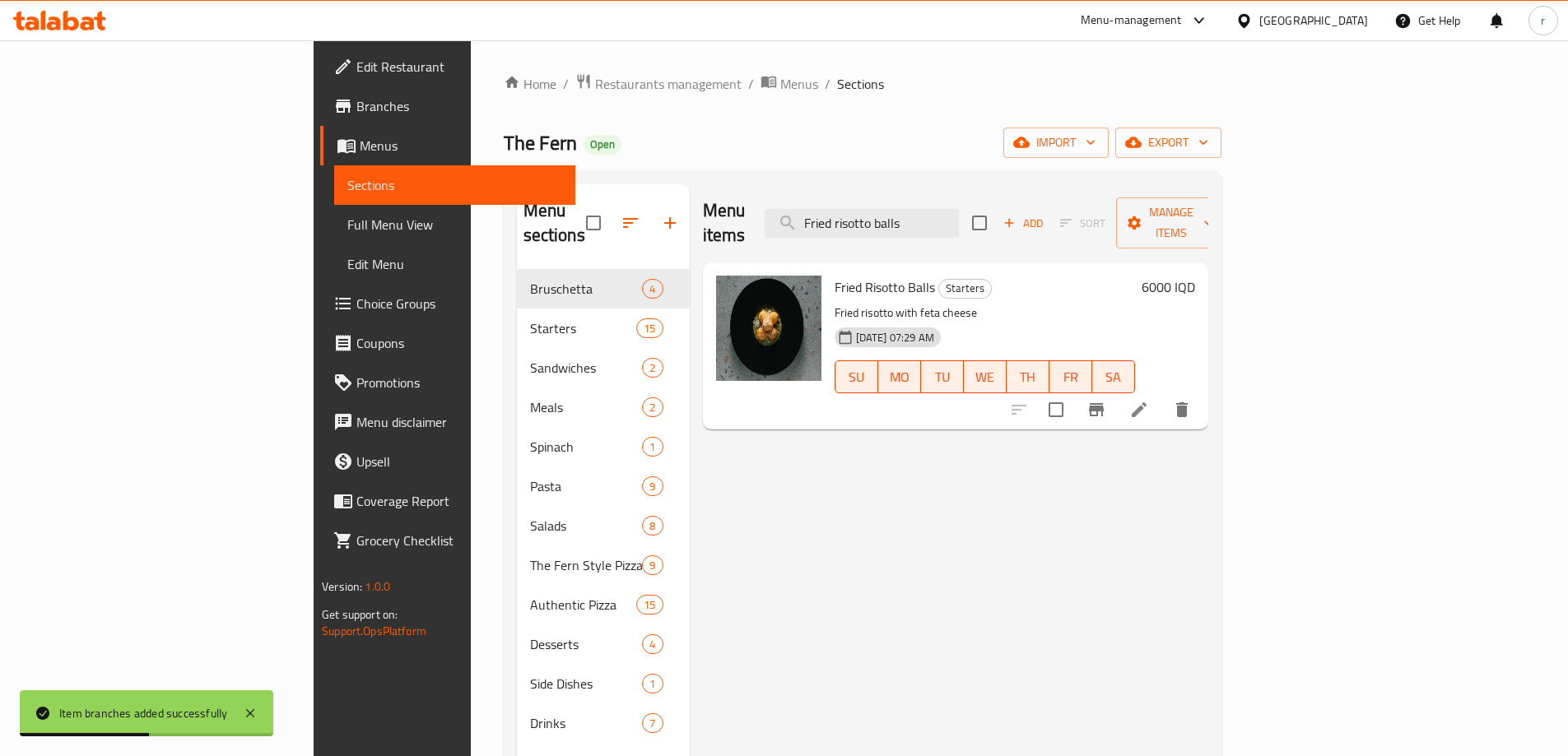
click at [1142, 274] on div "Fried Risotto Balls Starters Fried risotto with feta cheese 15-06-2024 07:29 AM…" at bounding box center [985, 345] width 313 height 154
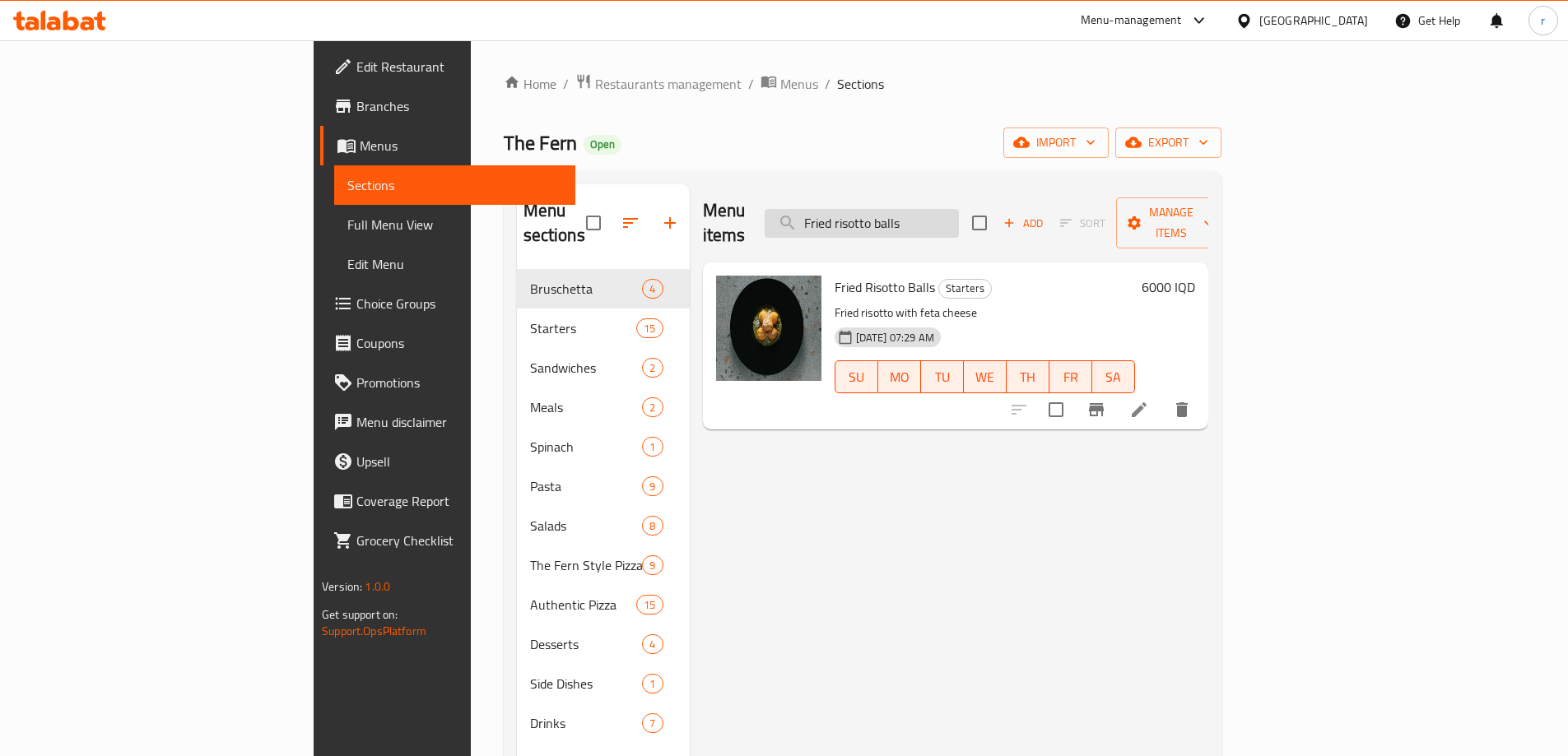
click at [959, 209] on input "Fried risotto balls" at bounding box center [862, 223] width 194 height 29
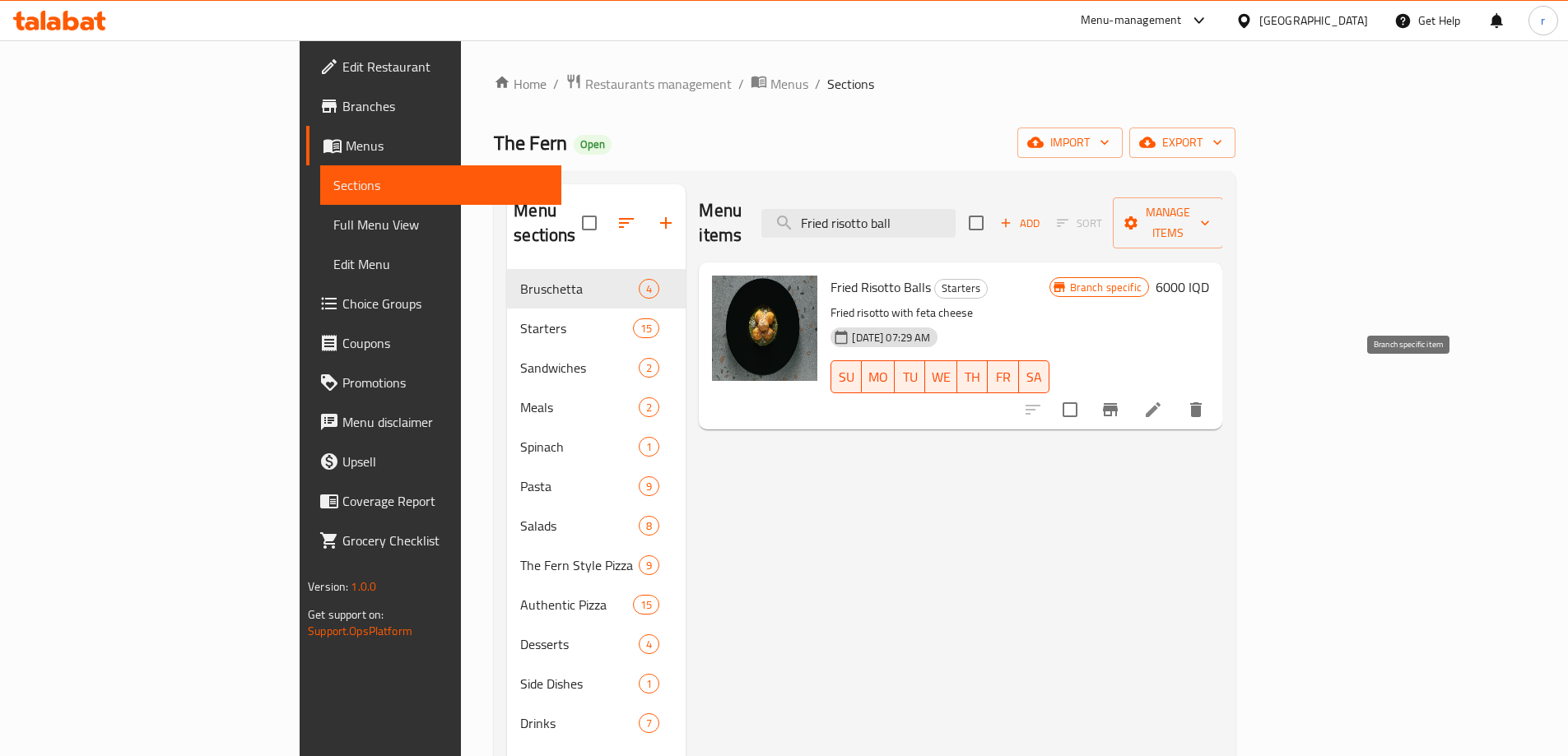
type input "Fried risotto ball"
click at [1118, 404] on icon "Branch-specific-item" at bounding box center [1110, 410] width 15 height 13
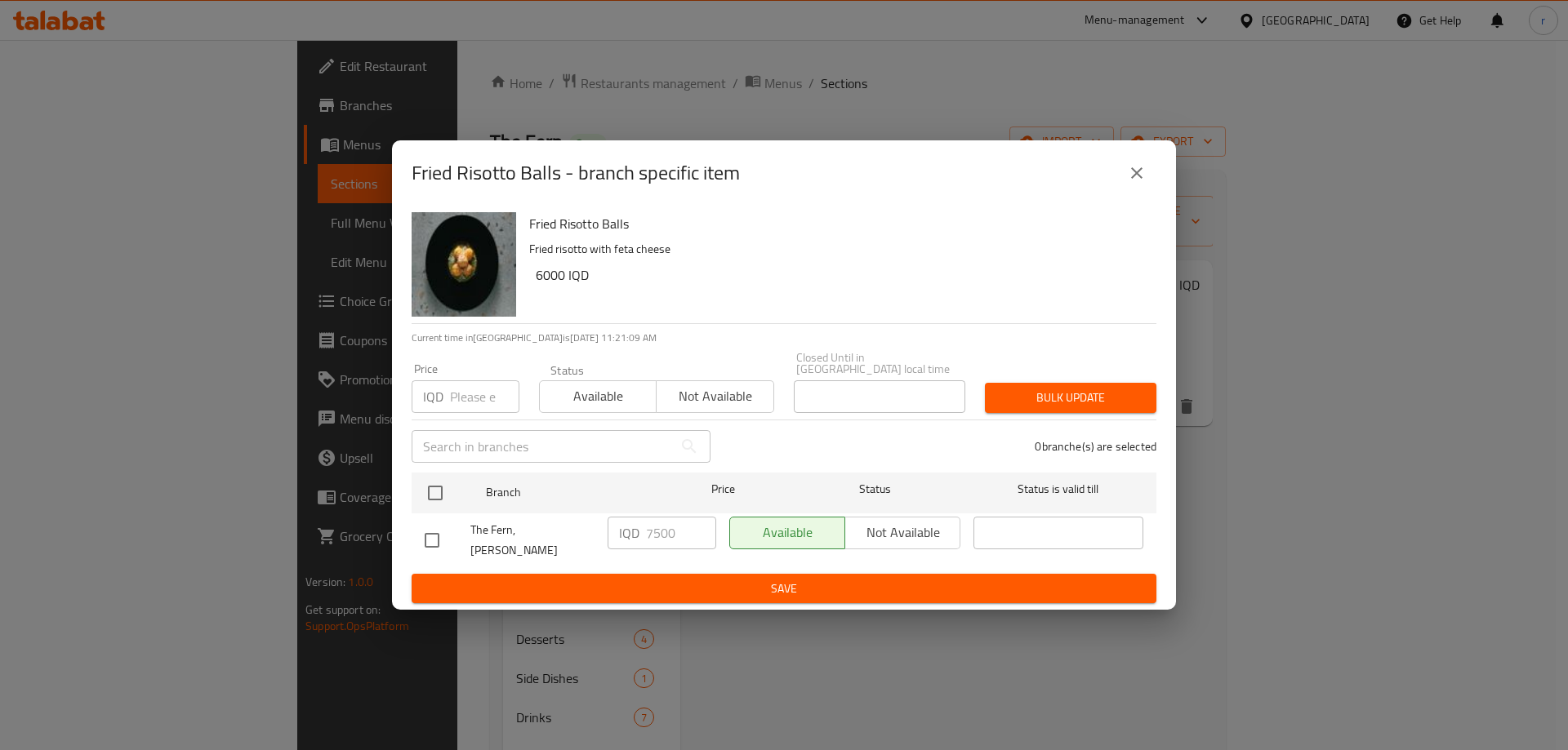
click at [1137, 183] on icon "close" at bounding box center [1136, 173] width 20 height 20
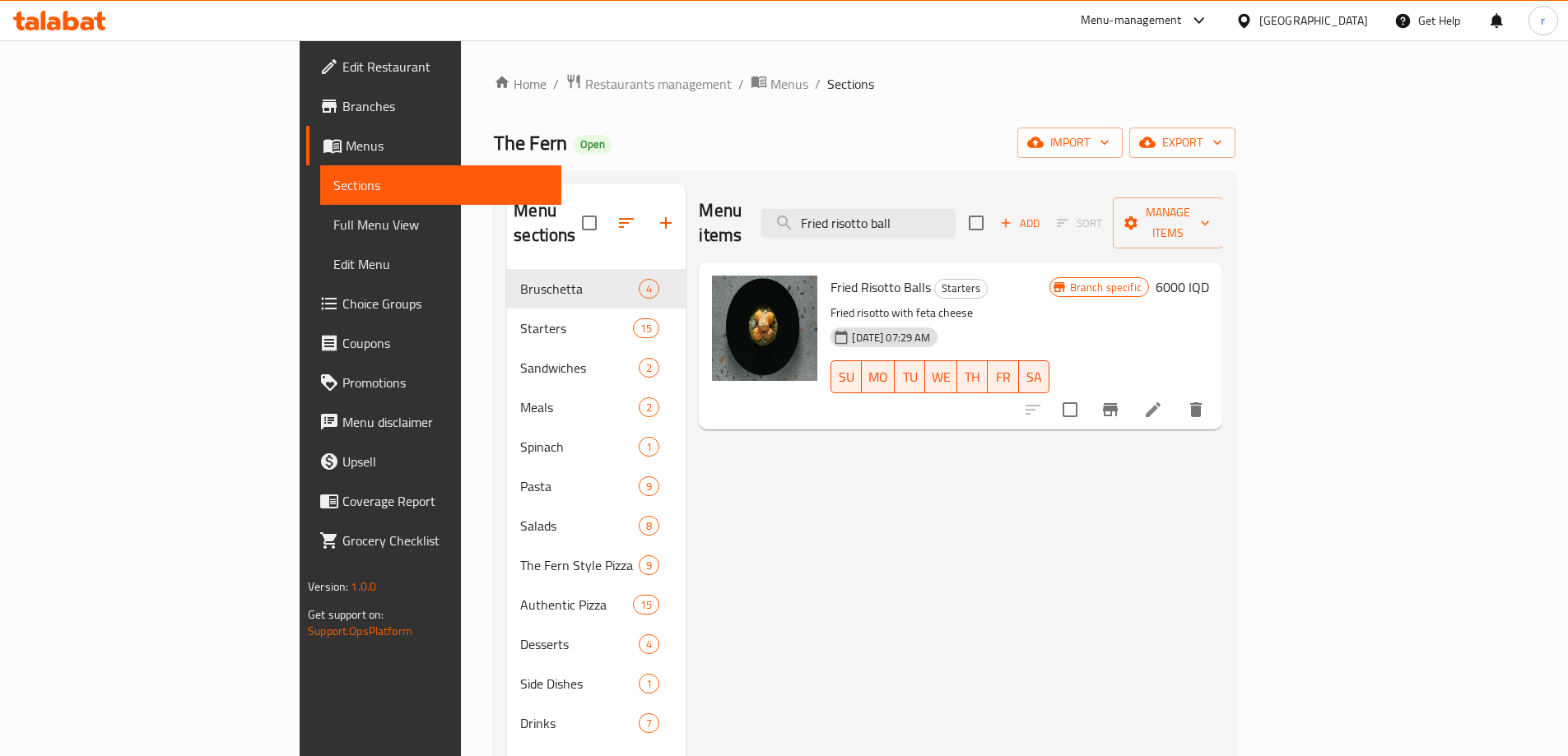
click at [1209, 276] on h6 "6000 IQD" at bounding box center [1183, 287] width 54 height 23
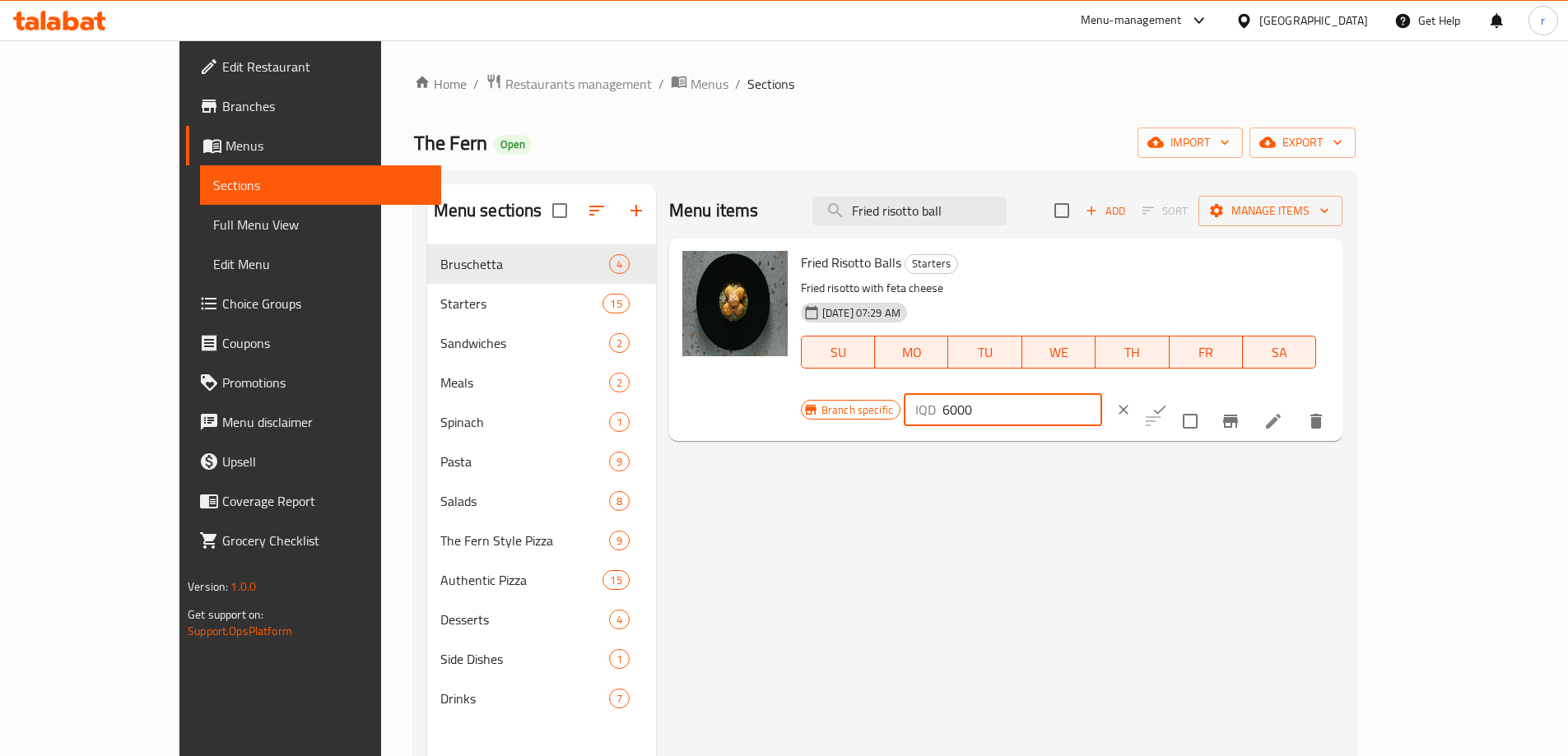
drag, startPoint x: 1311, startPoint y: 277, endPoint x: 1150, endPoint y: 277, distance: 161.0
click at [1150, 391] on div "Branch specific IQD 6000 ​" at bounding box center [1002, 410] width 401 height 36
type input "7500"
click at [1168, 402] on icon "ok" at bounding box center [1160, 410] width 16 height 16
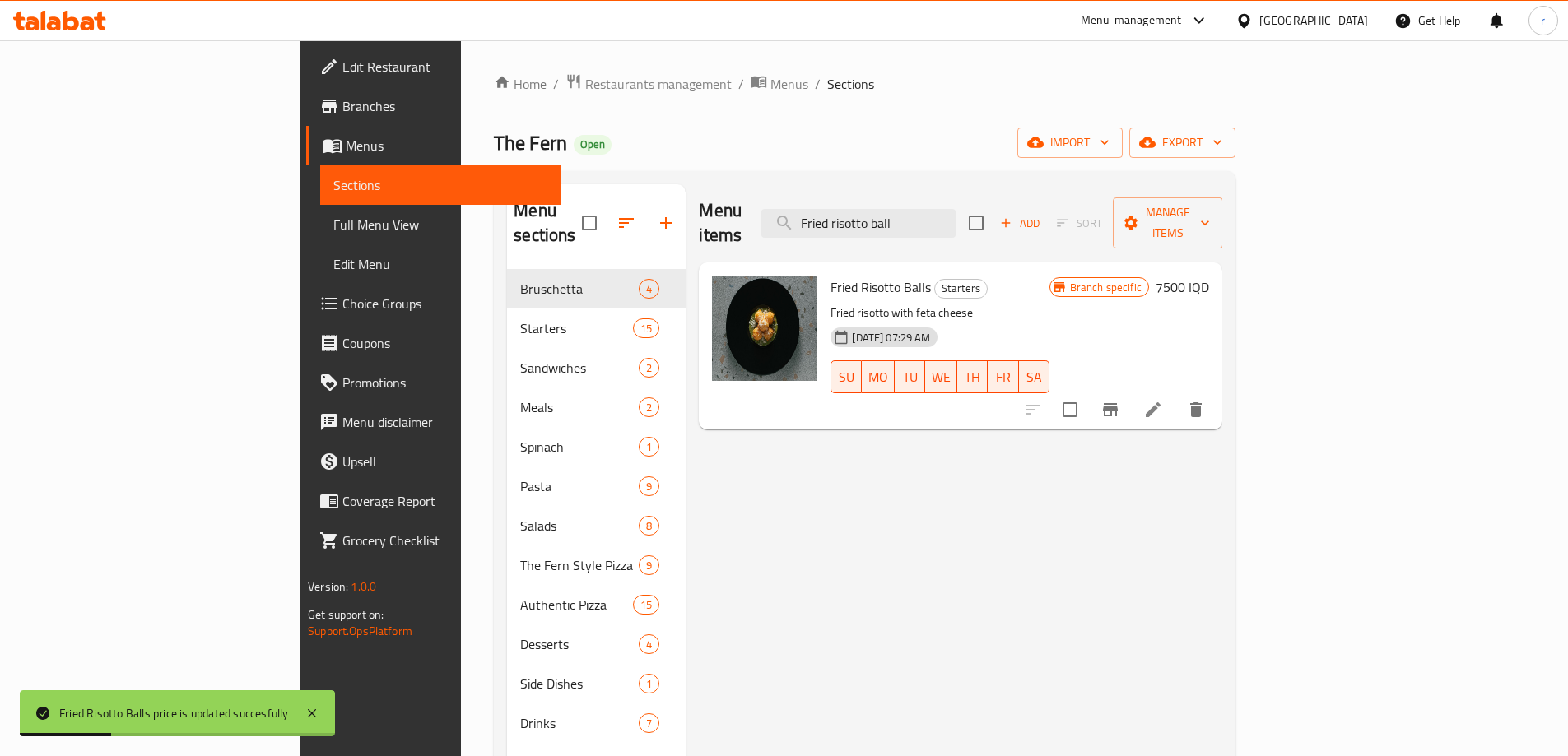
drag, startPoint x: 1031, startPoint y: 213, endPoint x: 836, endPoint y: 207, distance: 195.1
click at [836, 207] on div "Menu items Fried risotto ball Add Sort Manage items" at bounding box center [960, 223] width 524 height 78
paste input "Chicken popcorn"
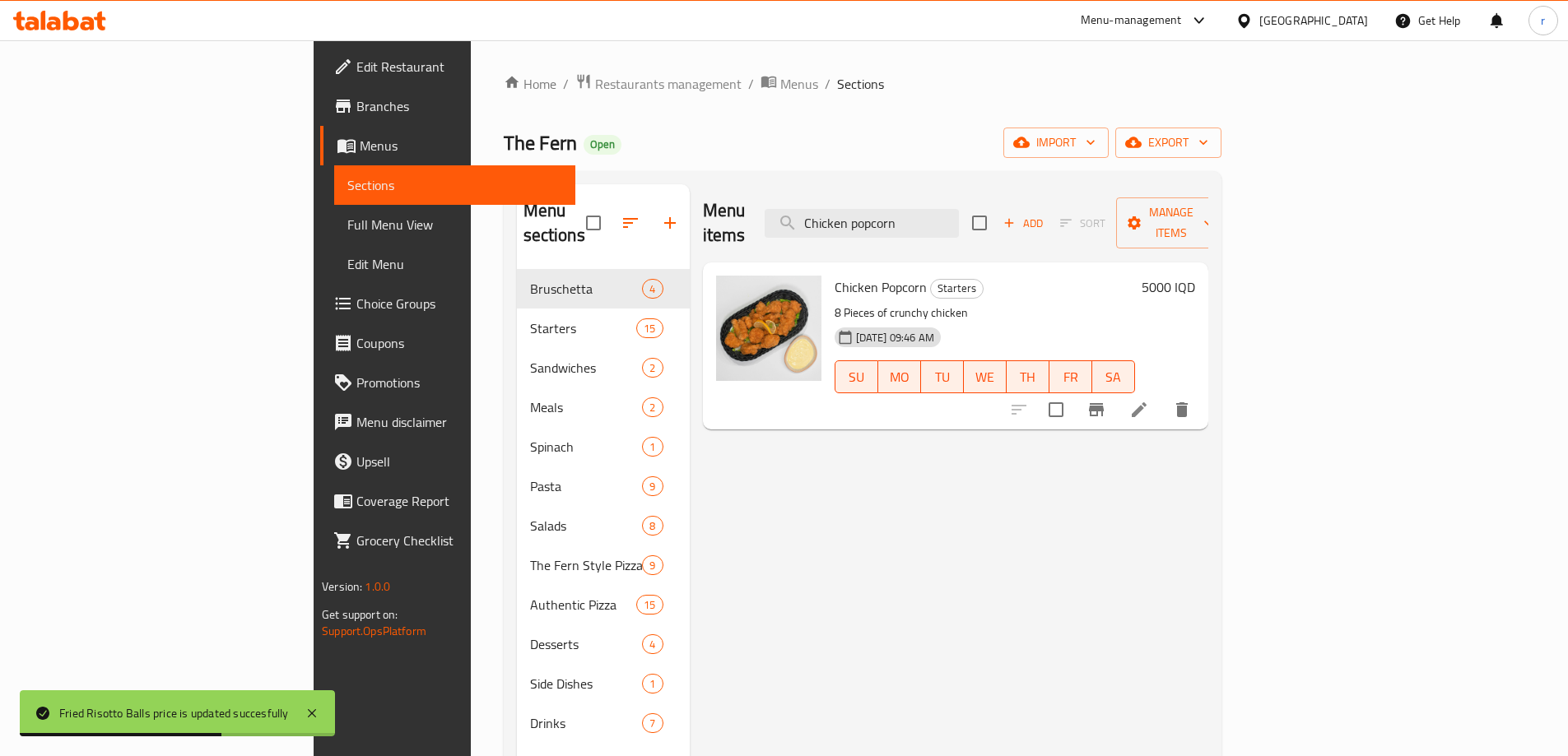
type input "Chicken popcorn"
click at [1196, 276] on h6 "5000 IQD" at bounding box center [1169, 287] width 54 height 23
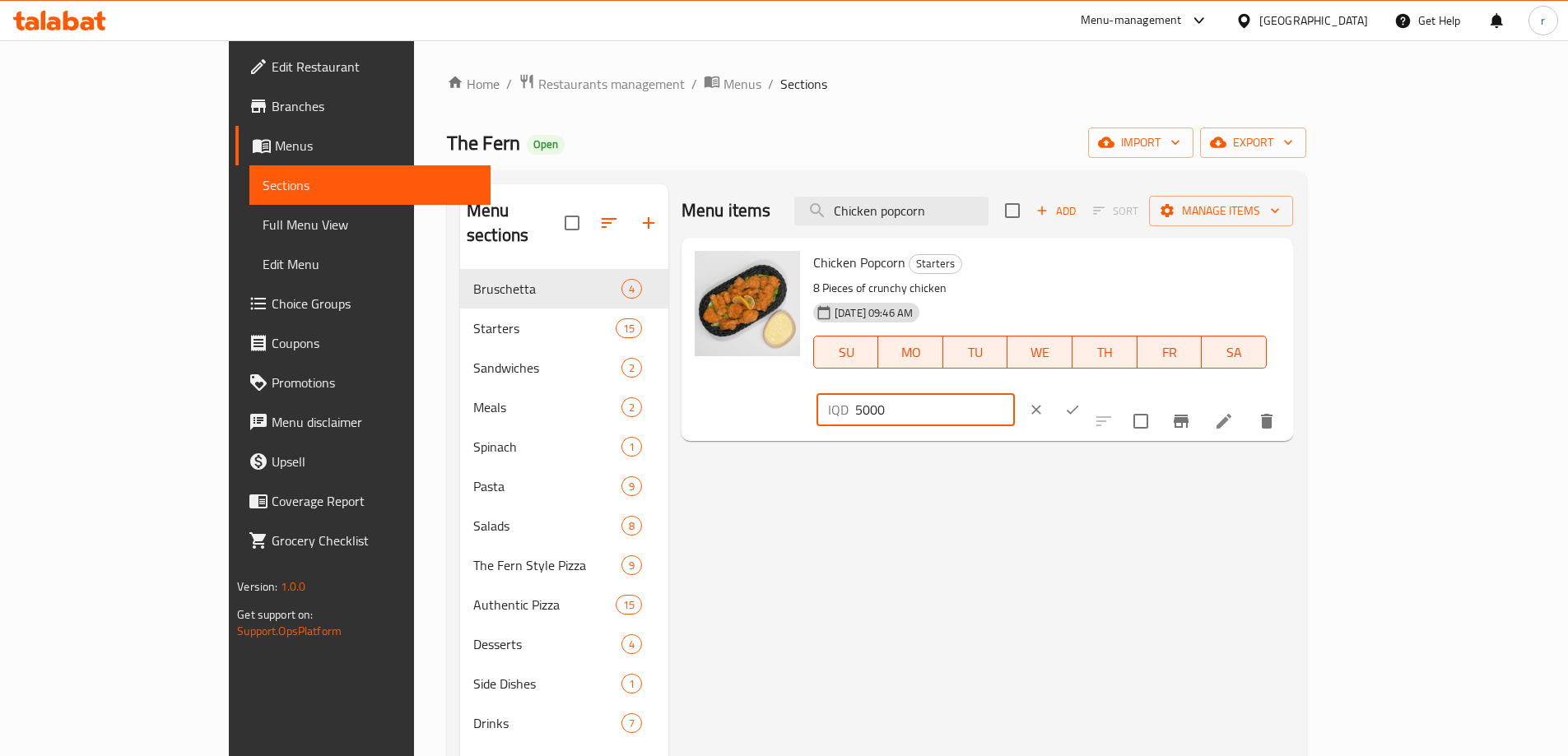
drag, startPoint x: 1289, startPoint y: 270, endPoint x: 1278, endPoint y: 270, distance: 11.0
click at [1015, 393] on div "IQD 5000 ​" at bounding box center [916, 410] width 199 height 33
type input "7000"
click at [1081, 402] on icon "ok" at bounding box center [1072, 410] width 16 height 16
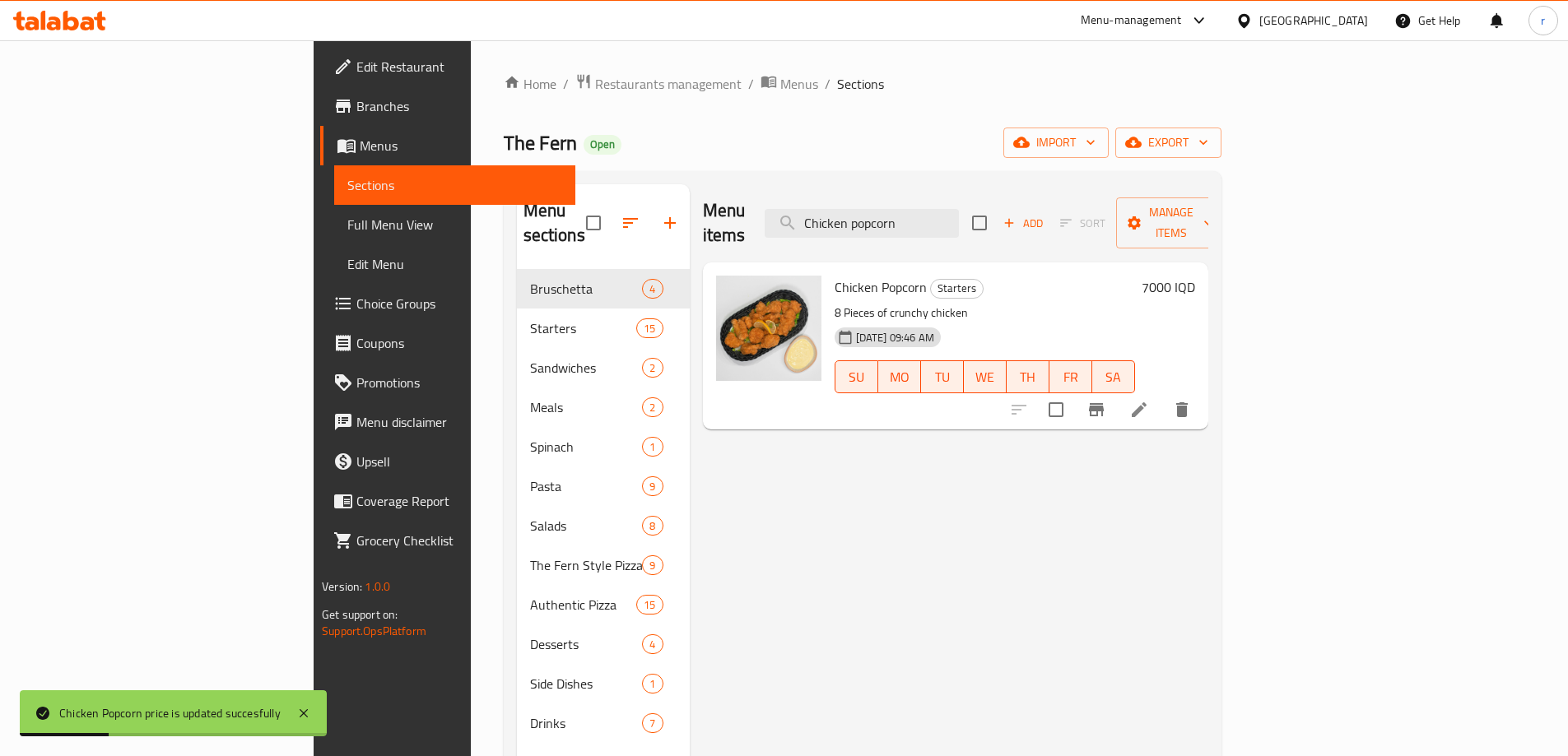
drag, startPoint x: 1030, startPoint y: 208, endPoint x: 794, endPoint y: 222, distance: 236.4
click at [794, 222] on div "Menu items Chicken popcorn Add Sort Manage items" at bounding box center [956, 223] width 505 height 78
paste input "Fish and chips"
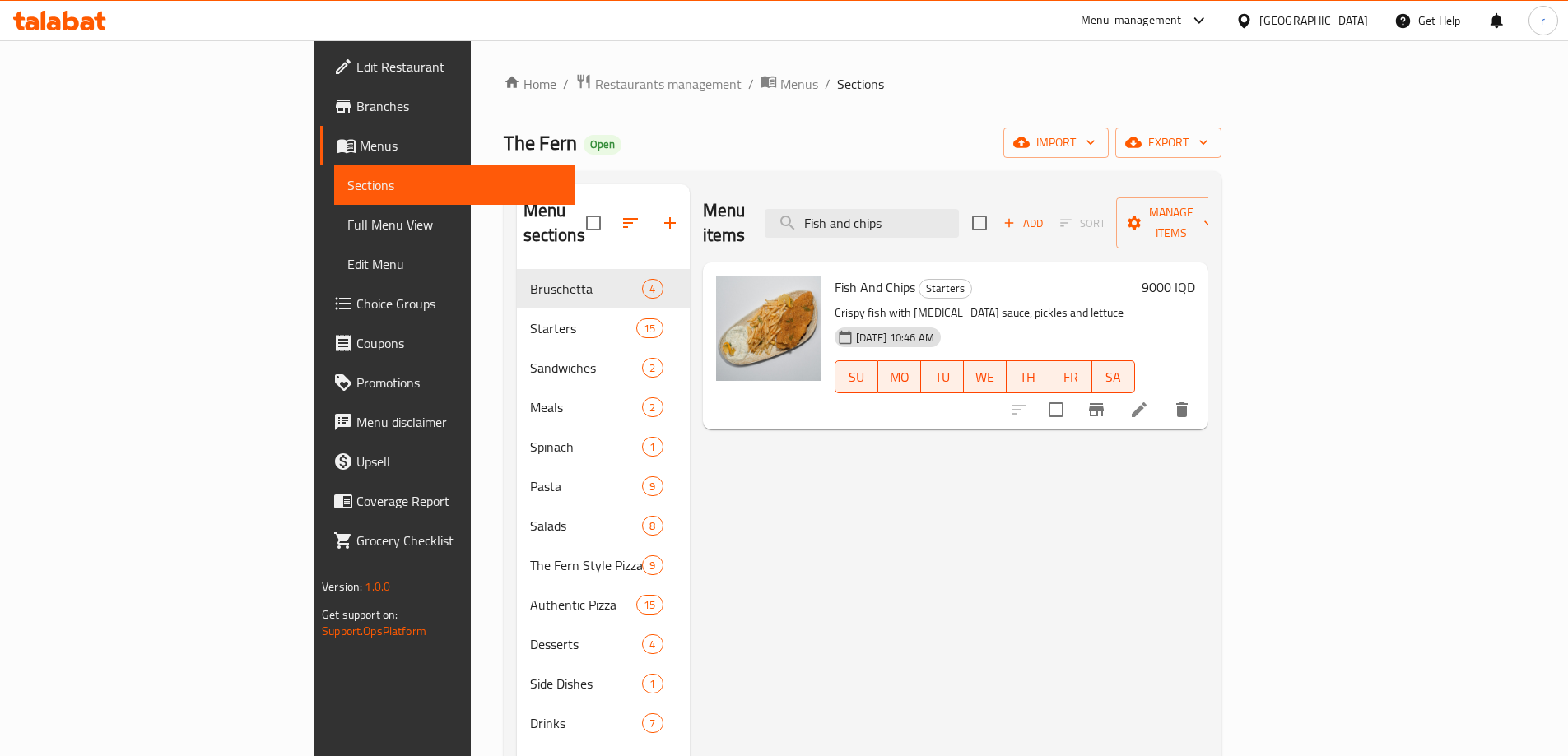
type input "Fish and chips"
click at [1196, 276] on h6 "9000 IQD" at bounding box center [1169, 287] width 54 height 23
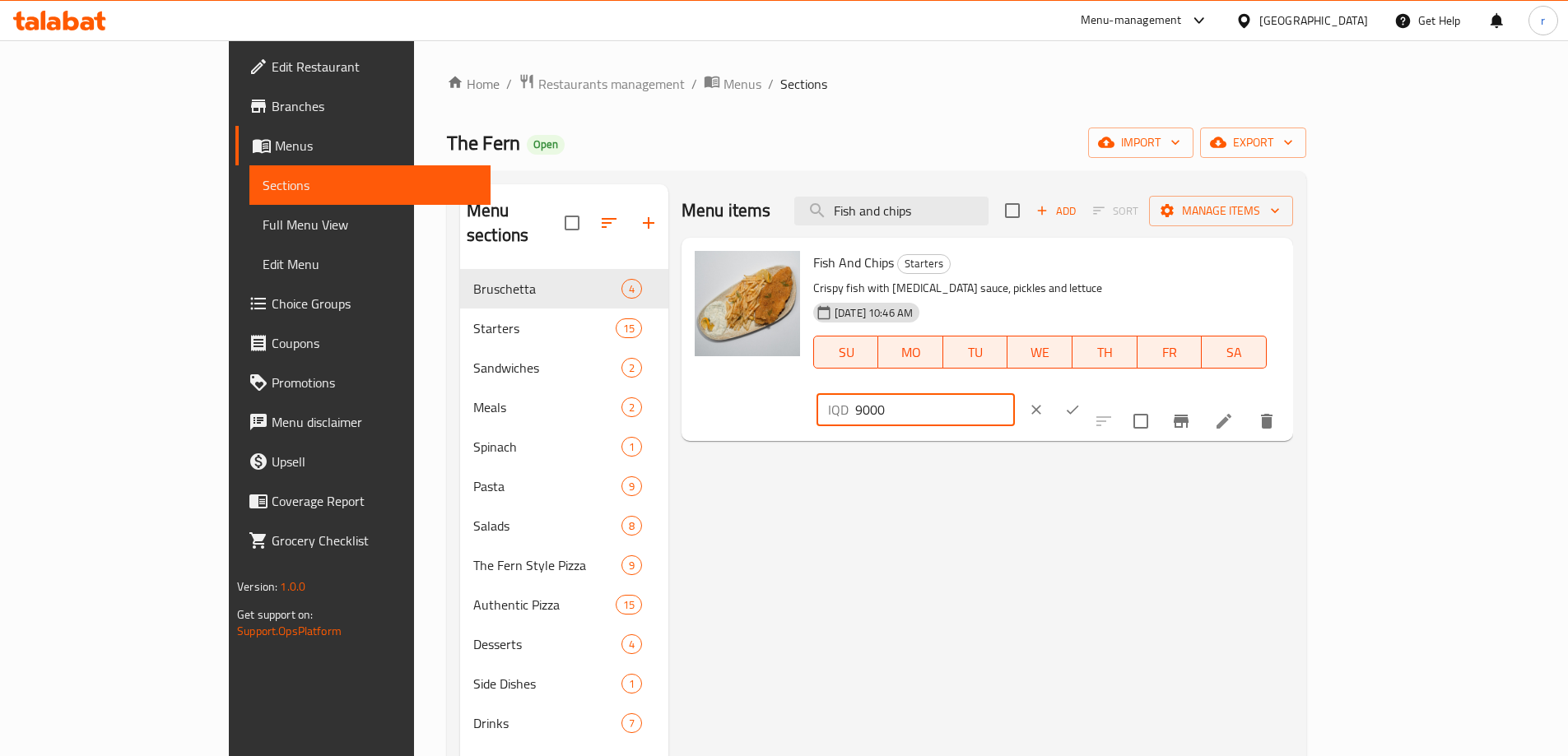
drag, startPoint x: 1293, startPoint y: 271, endPoint x: 1269, endPoint y: 276, distance: 24.5
click at [1015, 393] on div "IQD 9000 ​" at bounding box center [916, 410] width 199 height 33
type input "14000"
click at [1081, 402] on icon "ok" at bounding box center [1072, 410] width 16 height 16
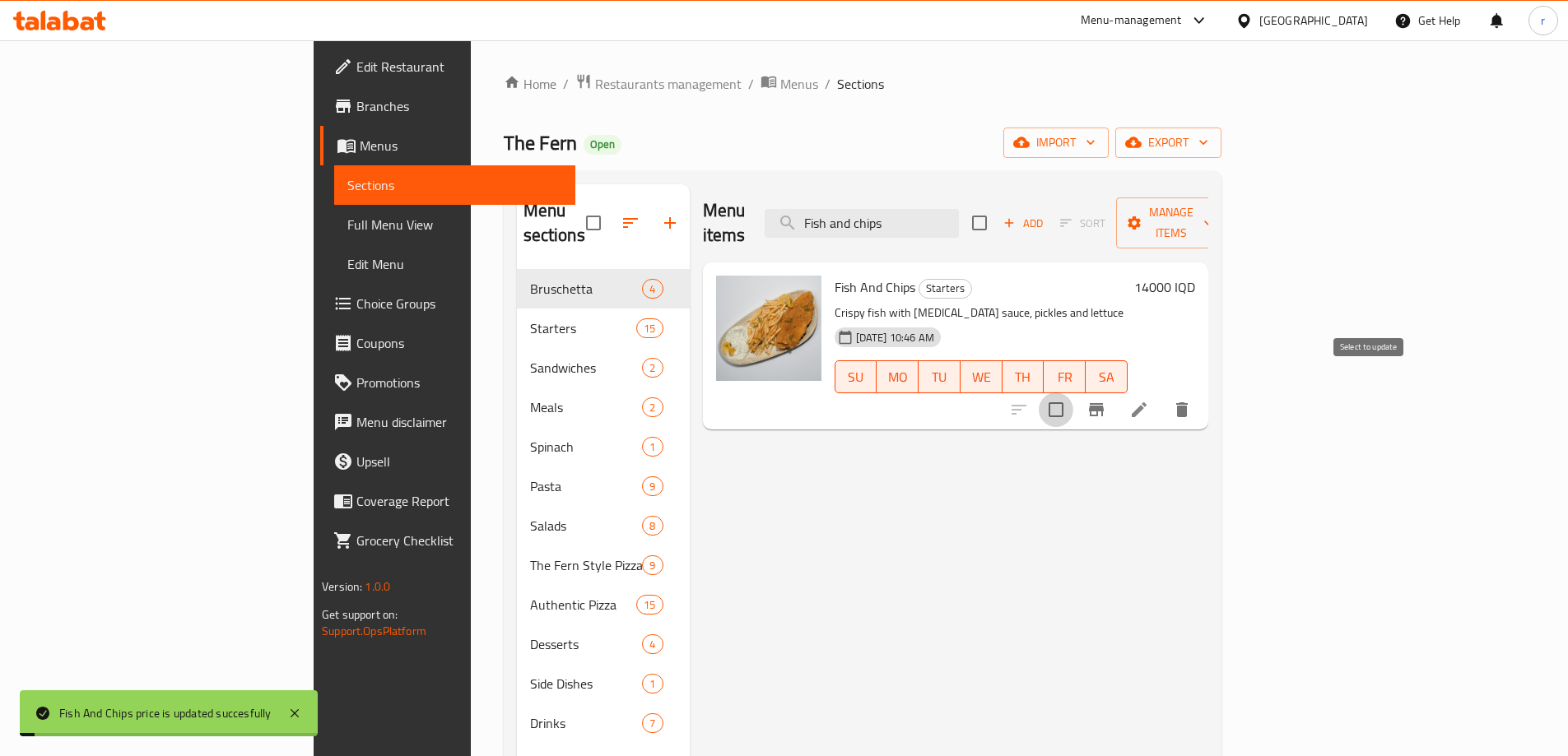
click at [1073, 392] on input "checkbox" at bounding box center [1057, 410] width 35 height 35
checkbox input "true"
click at [1214, 214] on span "Manage items" at bounding box center [1171, 222] width 84 height 41
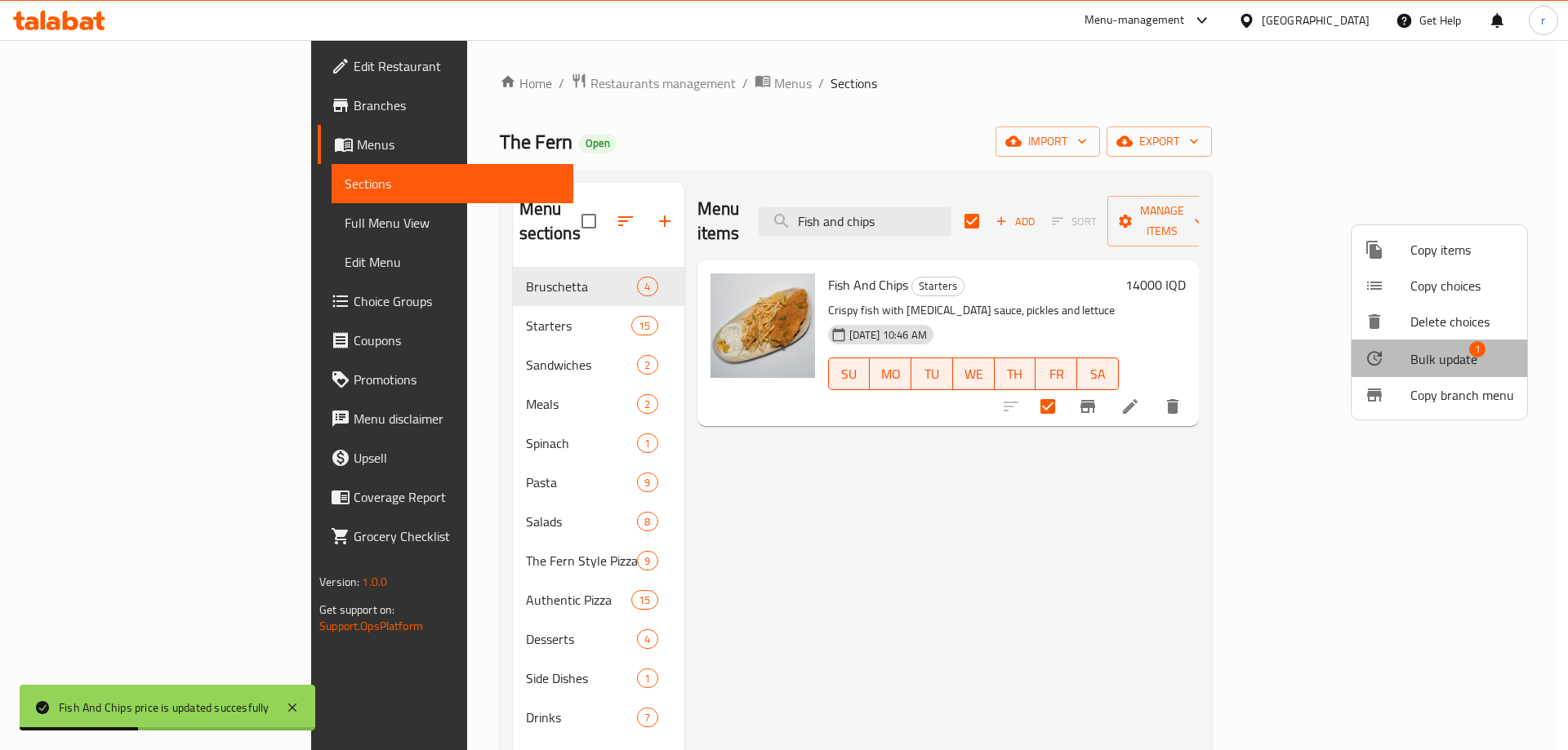
click at [1404, 348] on li "Bulk update 1" at bounding box center [1439, 358] width 176 height 38
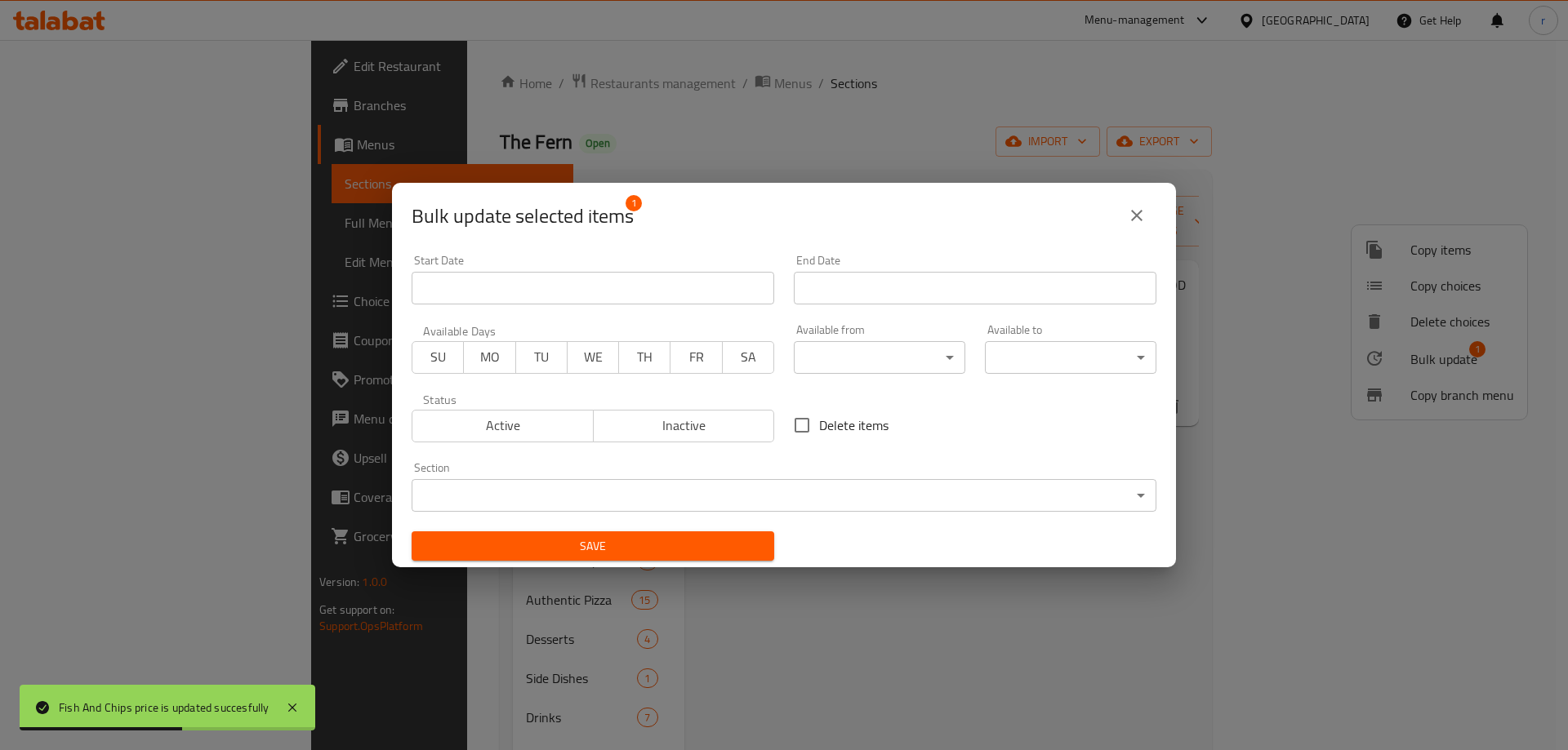
click at [1005, 487] on body "Fish And Chips price is updated succesfully ​ Menu-management Iraq Get Help r E…" at bounding box center [784, 394] width 1568 height 710
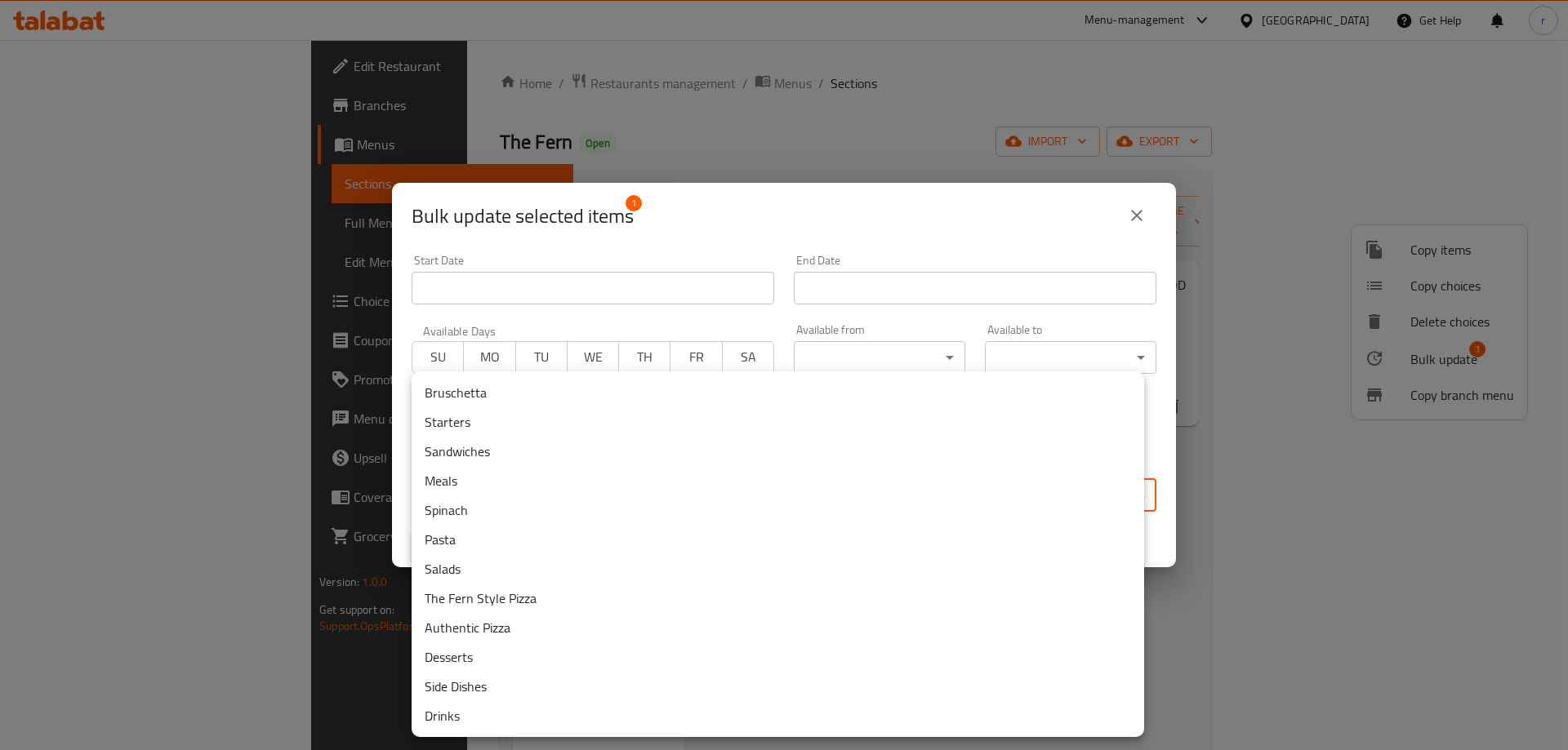
click at [1261, 511] on div at bounding box center [784, 375] width 1568 height 750
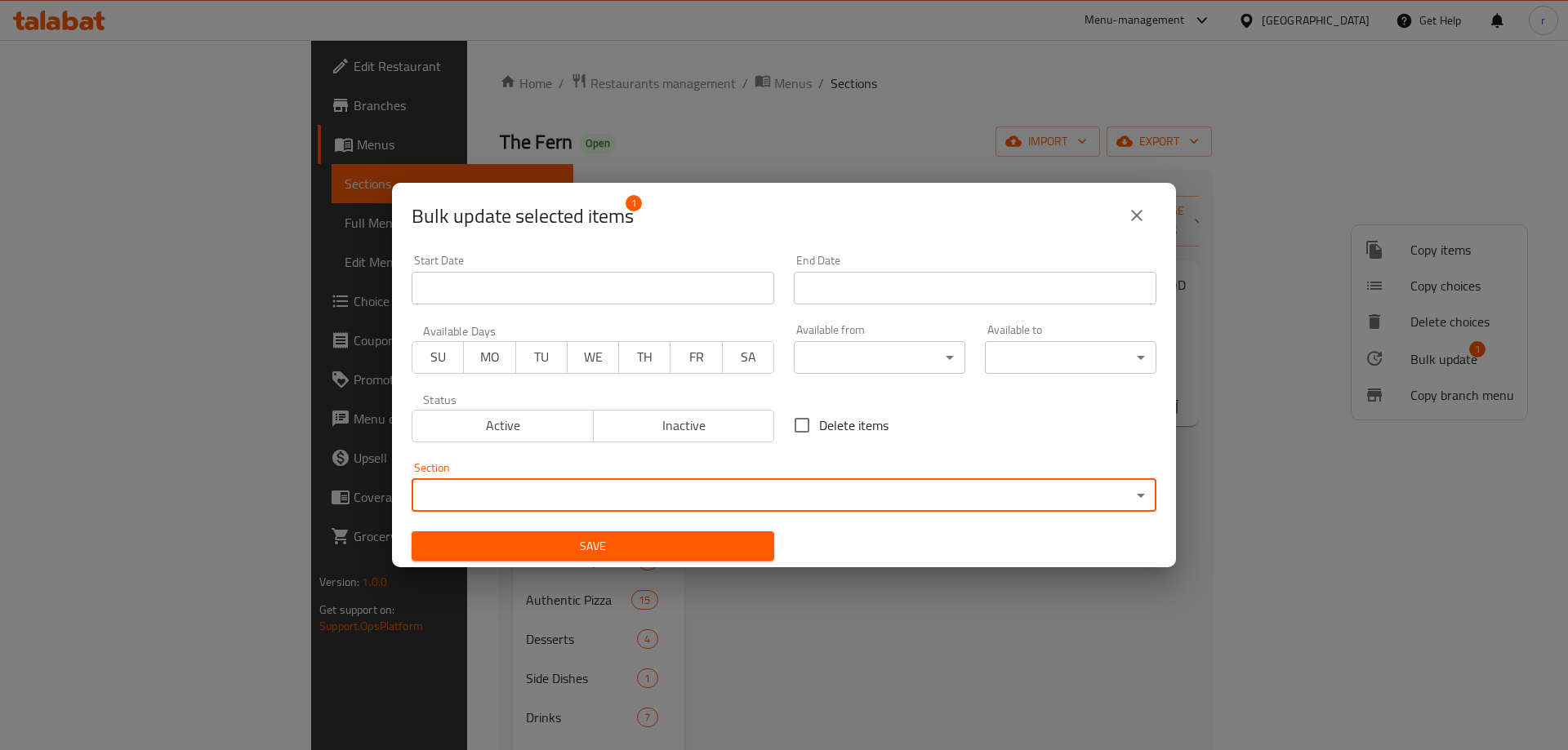
click at [1129, 214] on icon "close" at bounding box center [1136, 215] width 20 height 20
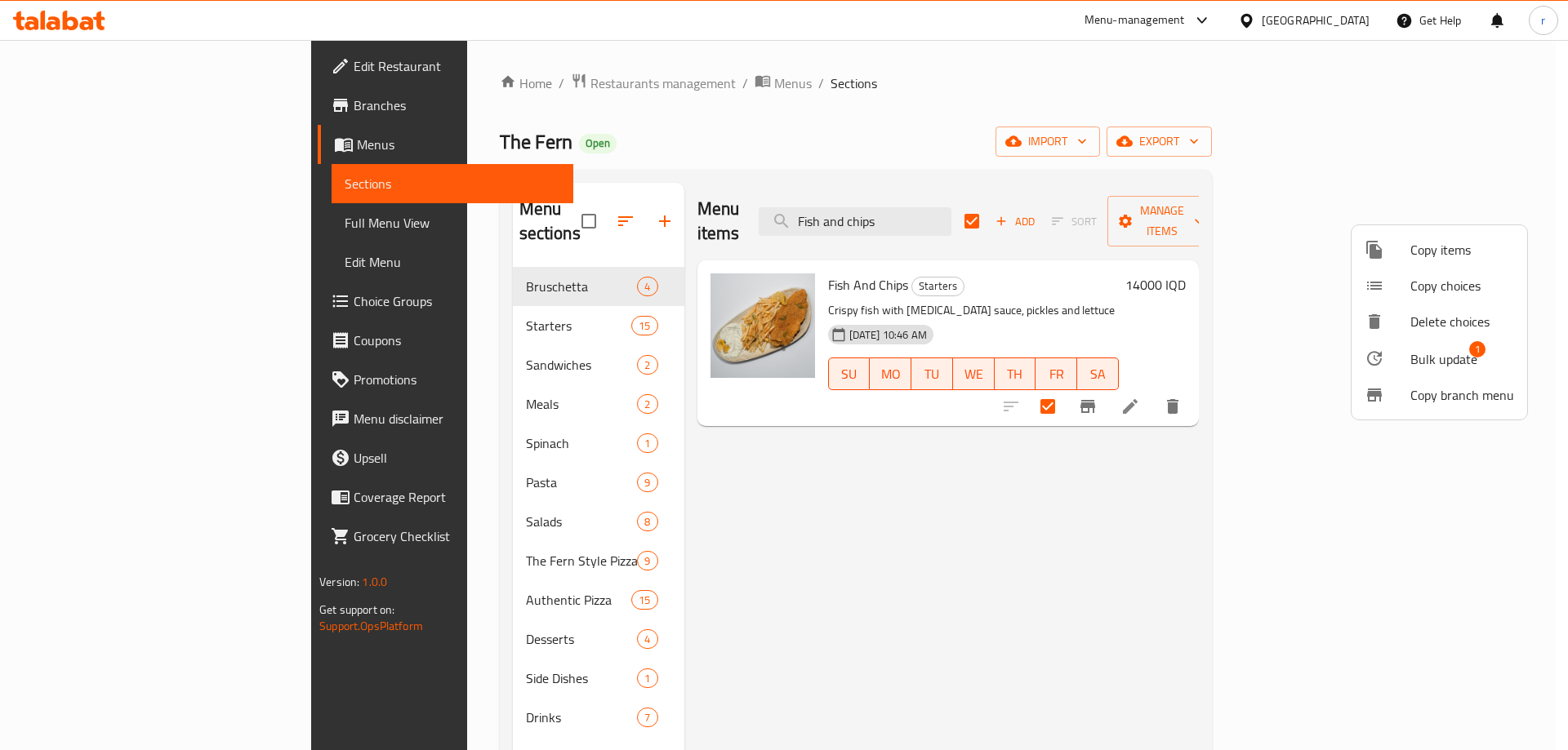
click at [584, 207] on div at bounding box center [784, 375] width 1568 height 750
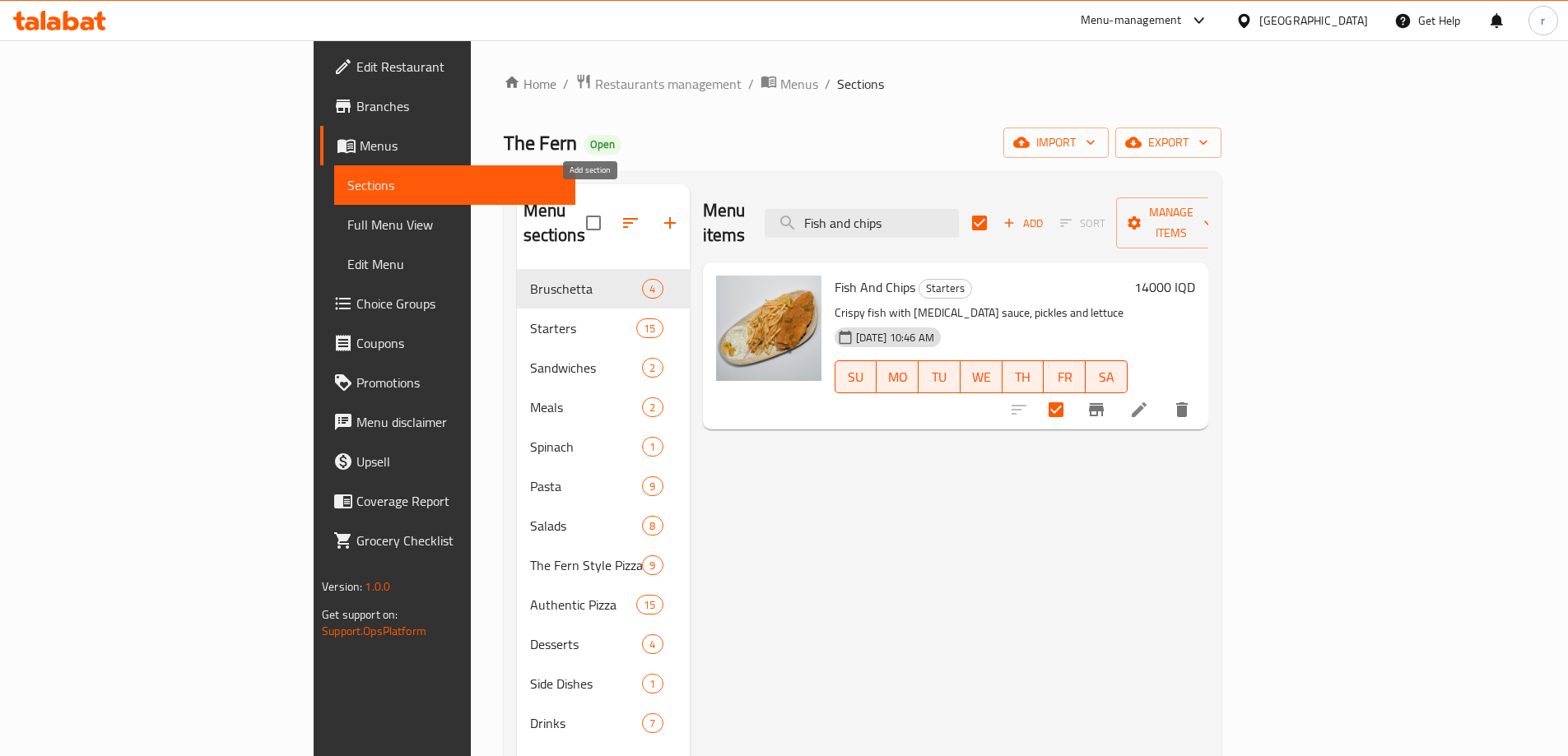
click at [660, 217] on icon "button" at bounding box center [669, 223] width 20 height 20
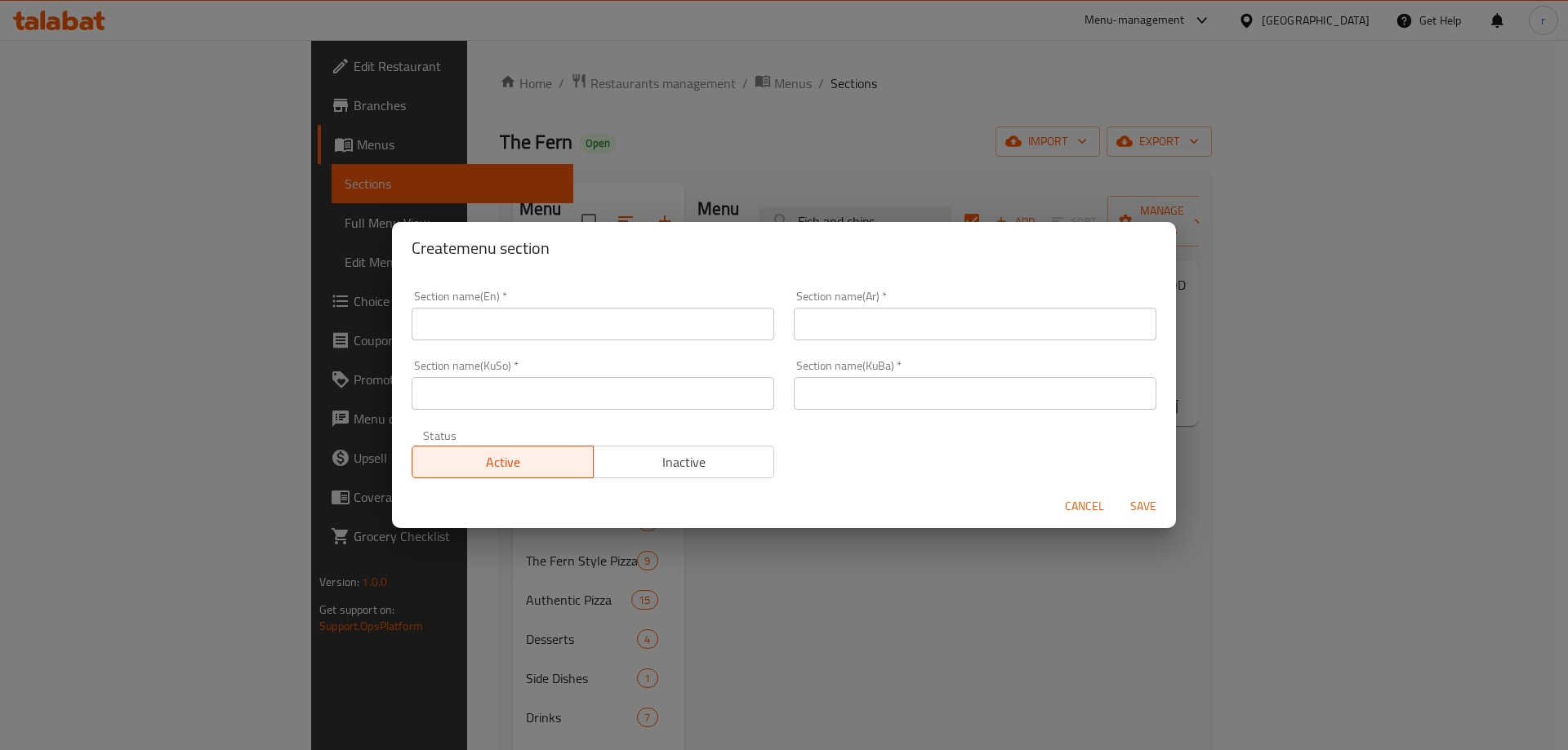
click at [466, 329] on input "text" at bounding box center [592, 324] width 363 height 33
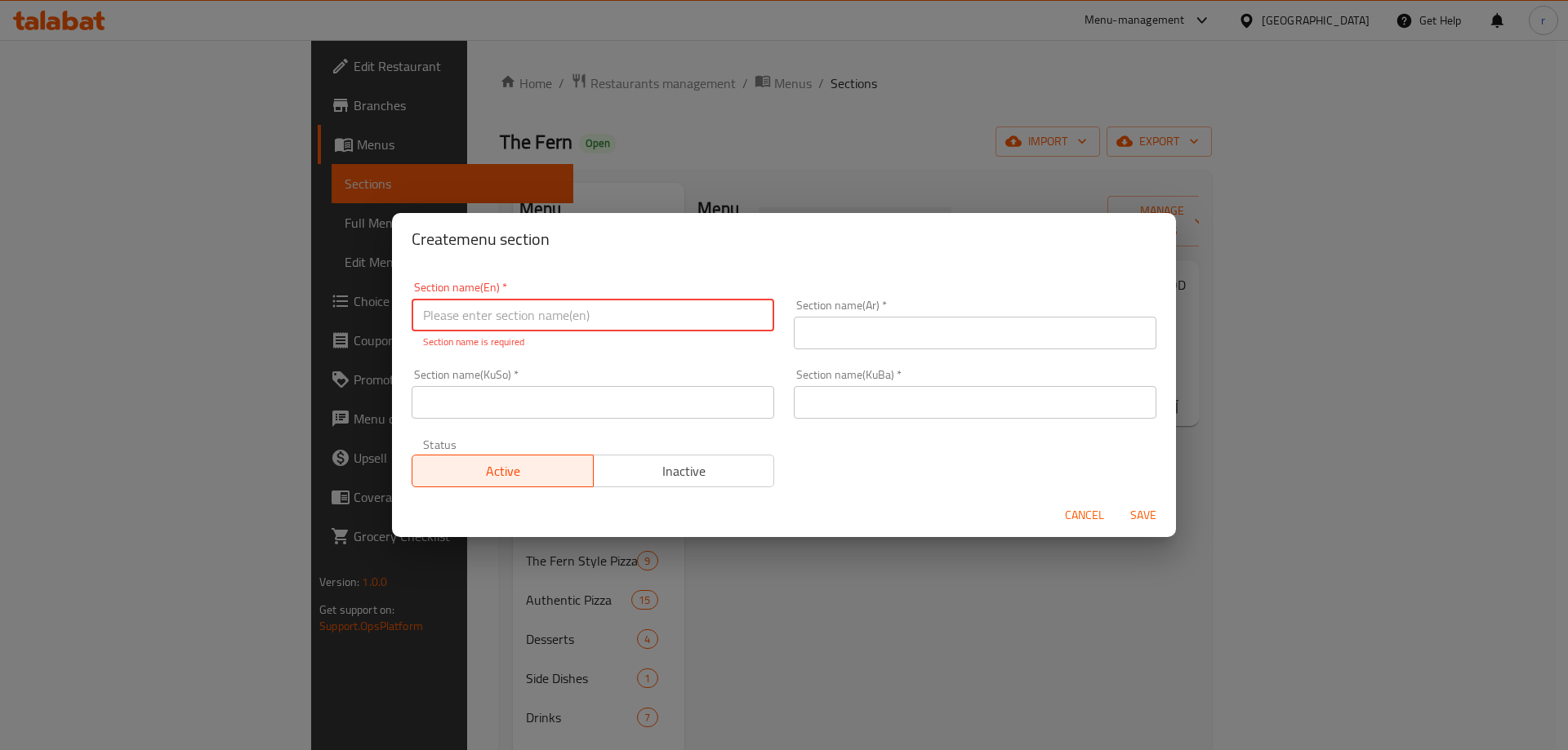
click at [1090, 514] on span "Cancel" at bounding box center [1084, 516] width 40 height 21
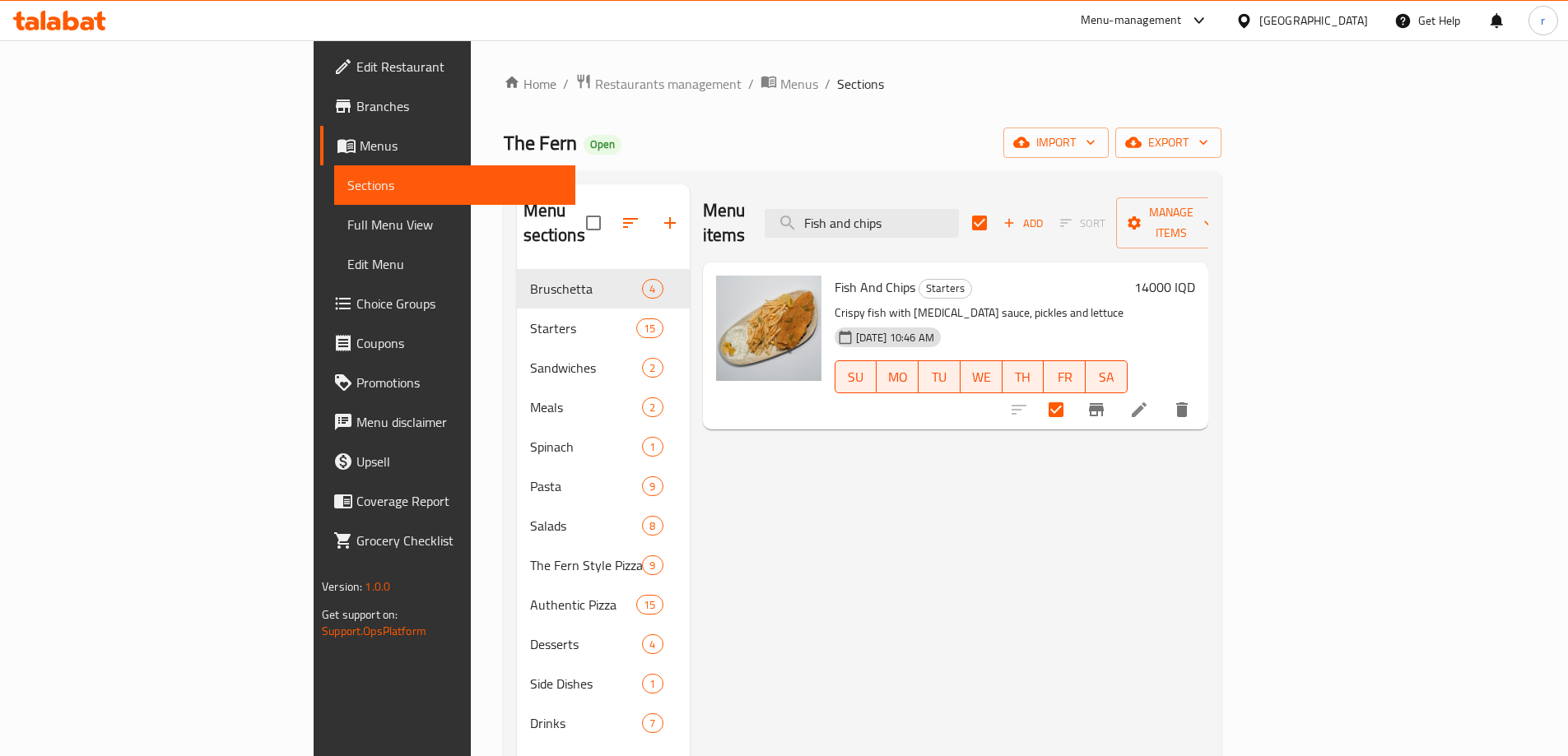
drag, startPoint x: 1009, startPoint y: 216, endPoint x: 736, endPoint y: 211, distance: 273.0
click at [736, 211] on div "Menu items Fish and chips Add Sort Manage items" at bounding box center [956, 223] width 505 height 78
paste input "Margherita american style"
type input "Margherita american style"
checkbox input "false"
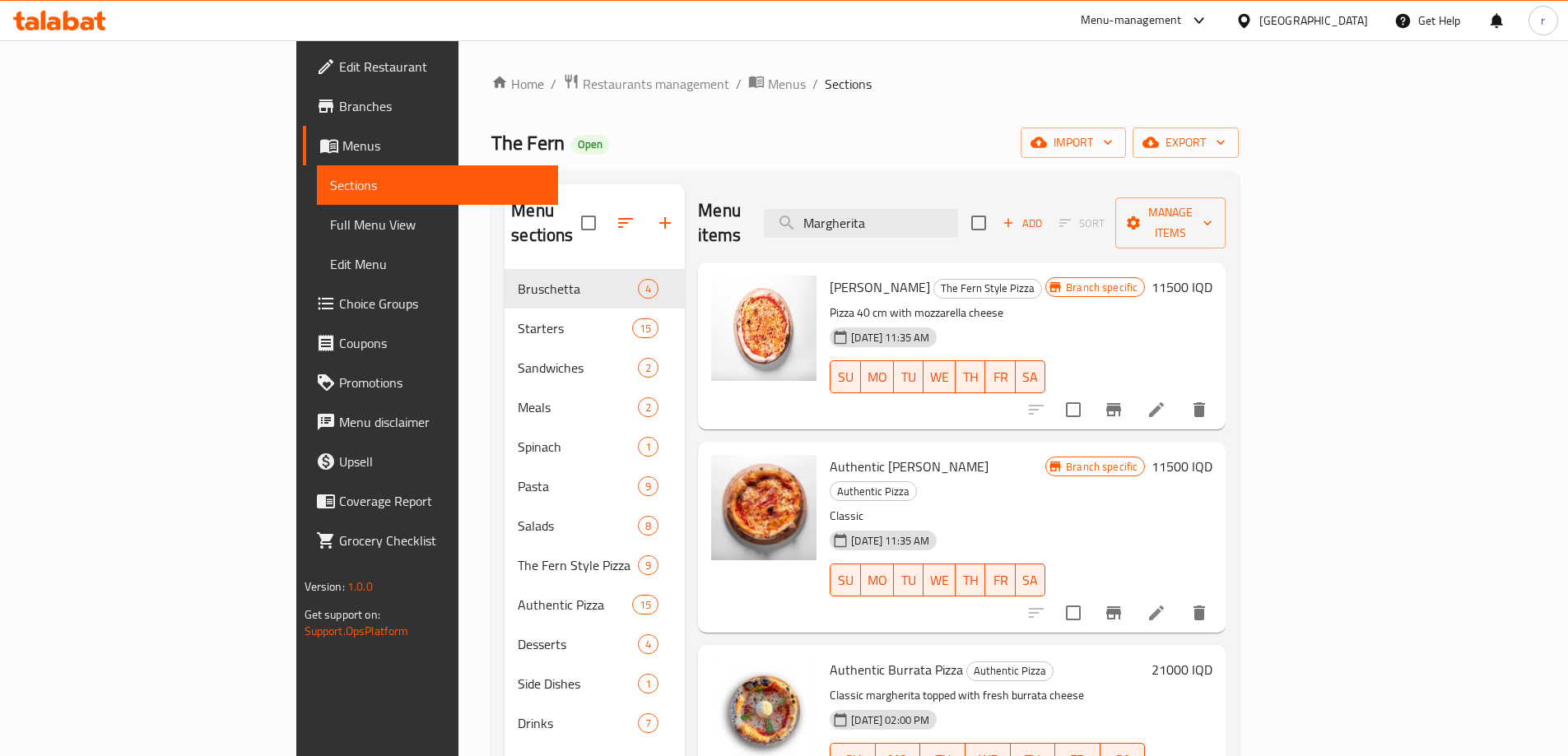
type input "Margherita"
click at [656, 214] on icon "button" at bounding box center [665, 223] width 20 height 20
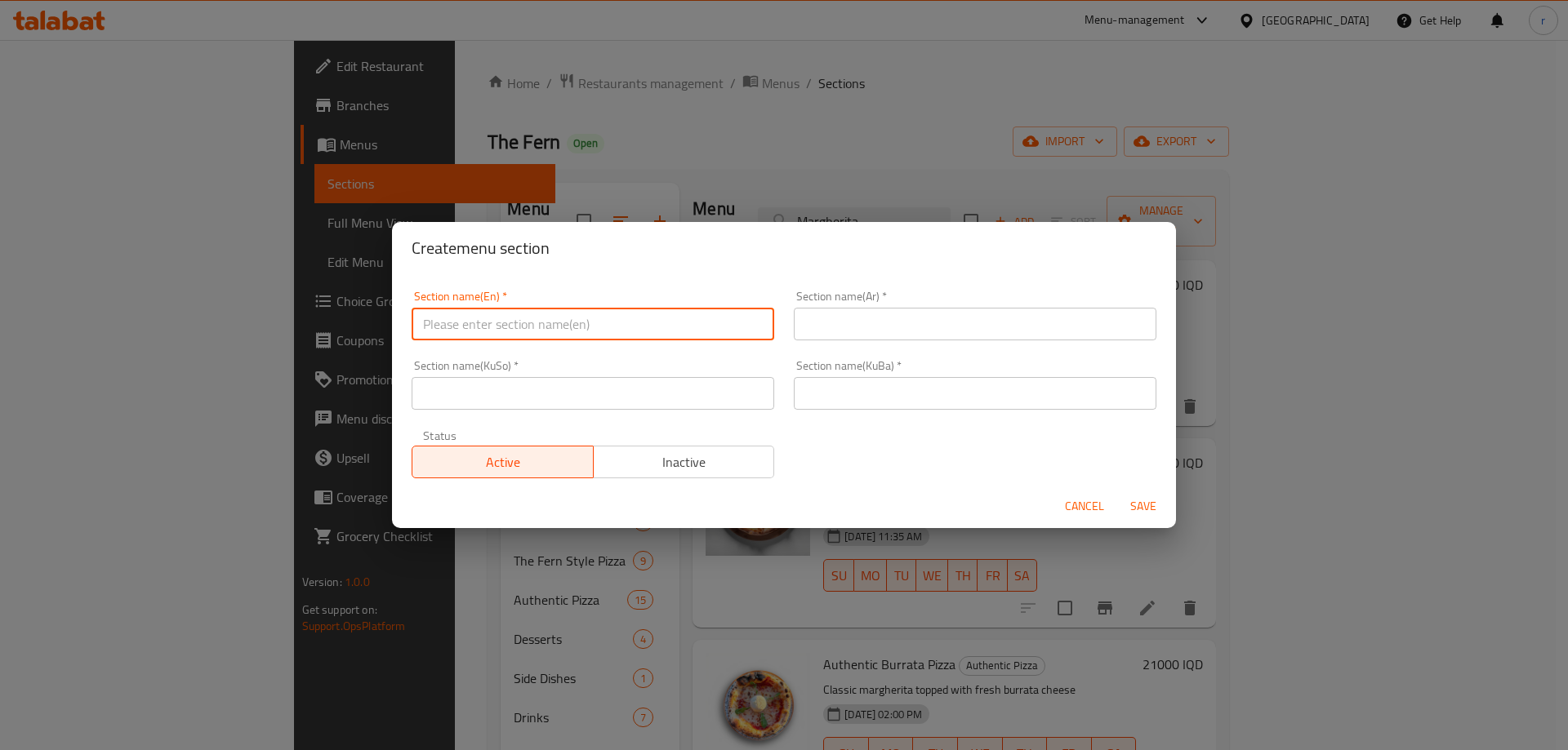
click at [510, 332] on input "text" at bounding box center [592, 324] width 363 height 33
type input "Main Courses"
click at [826, 320] on input "text" at bounding box center [975, 324] width 363 height 33
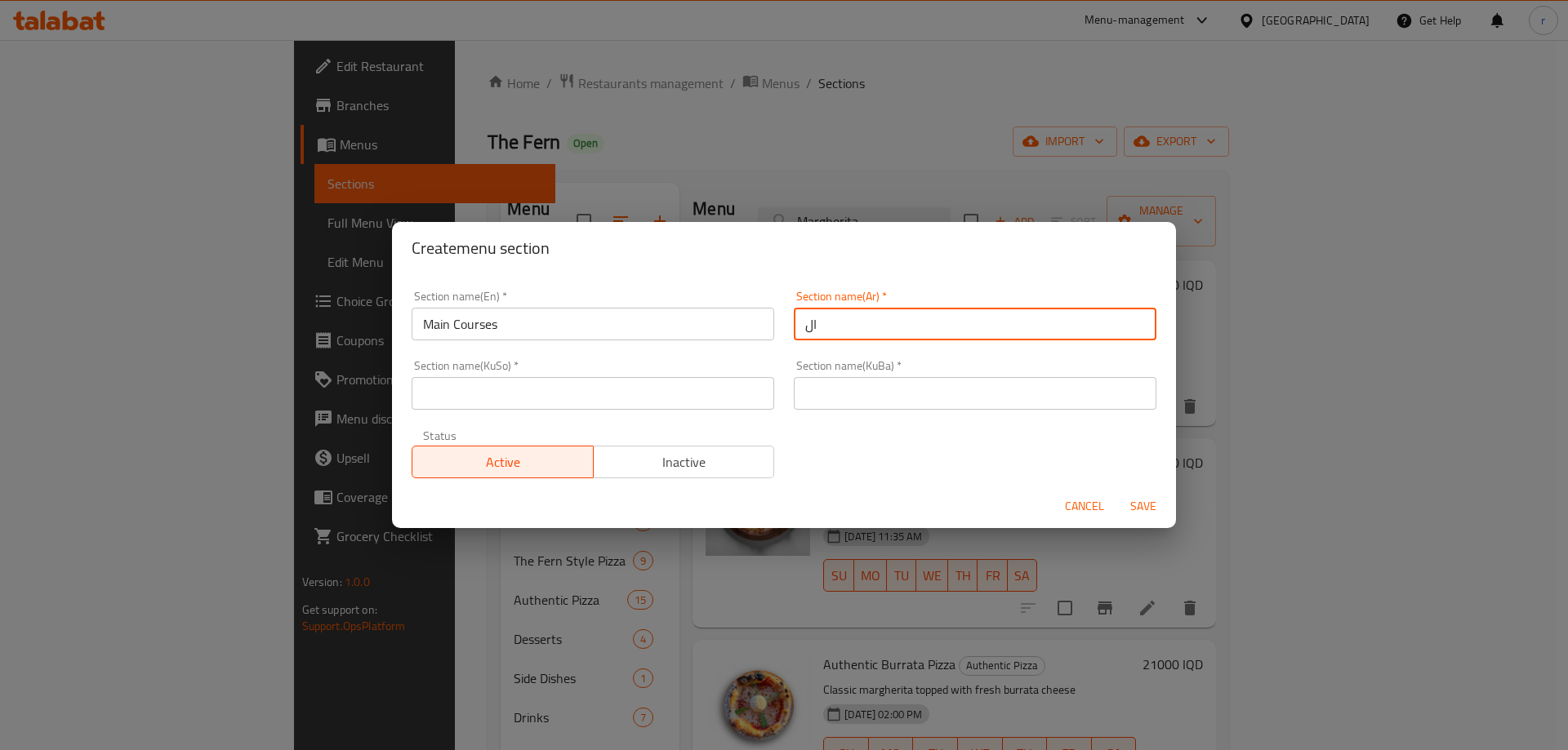
type input "الأطباق الرئيسية"
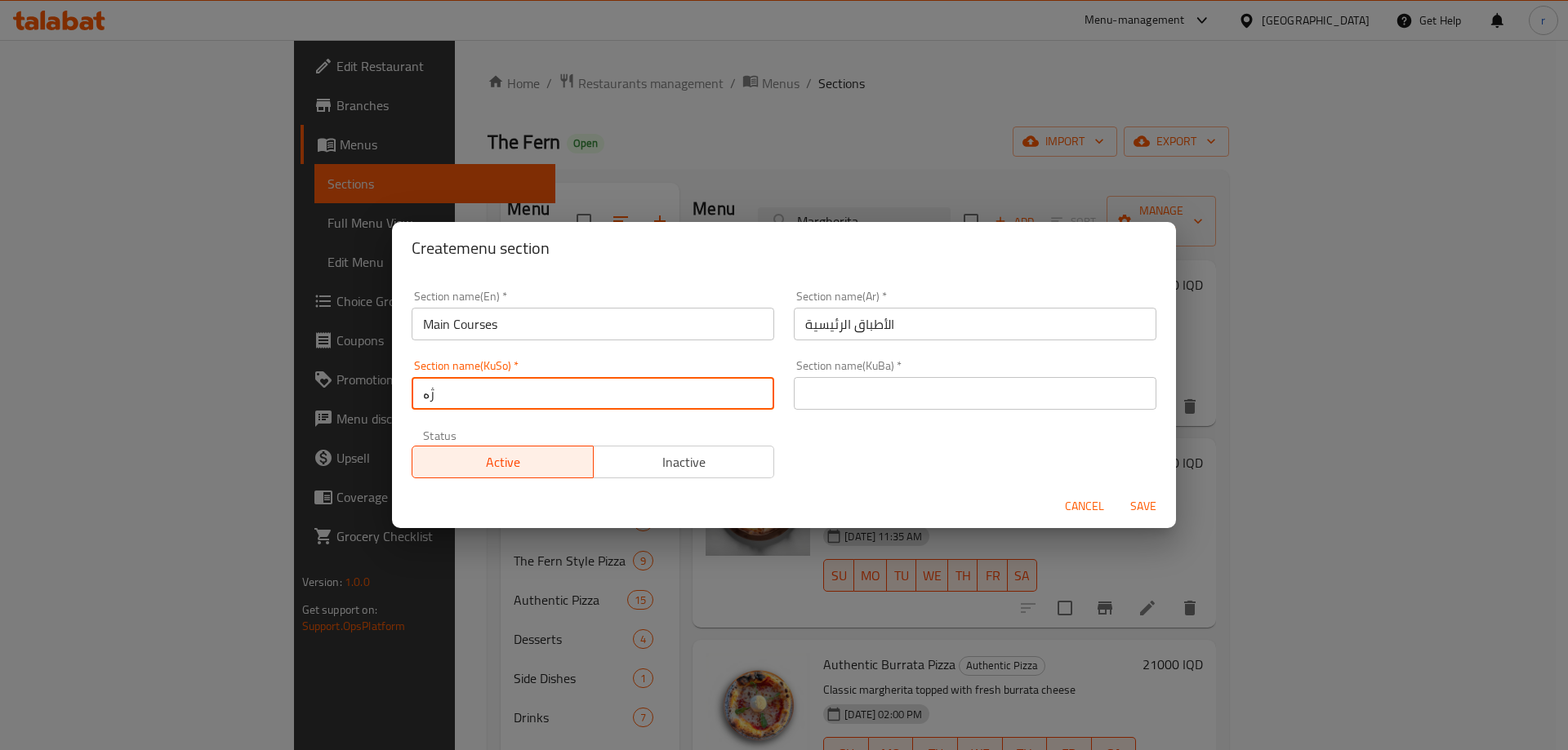
type input "[PERSON_NAME]"
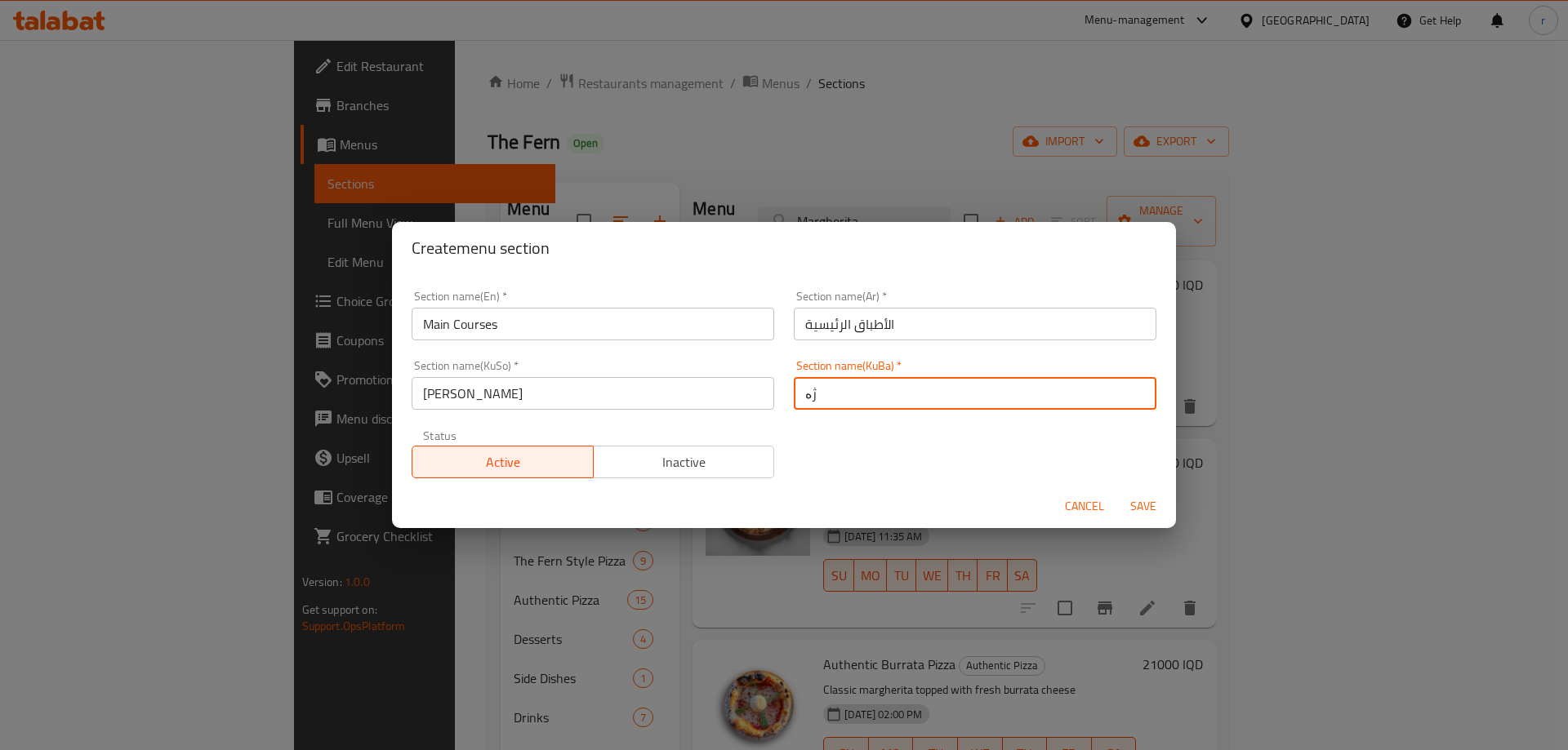
type input "[PERSON_NAME]"
click at [1117, 492] on button "Save" at bounding box center [1143, 506] width 53 height 30
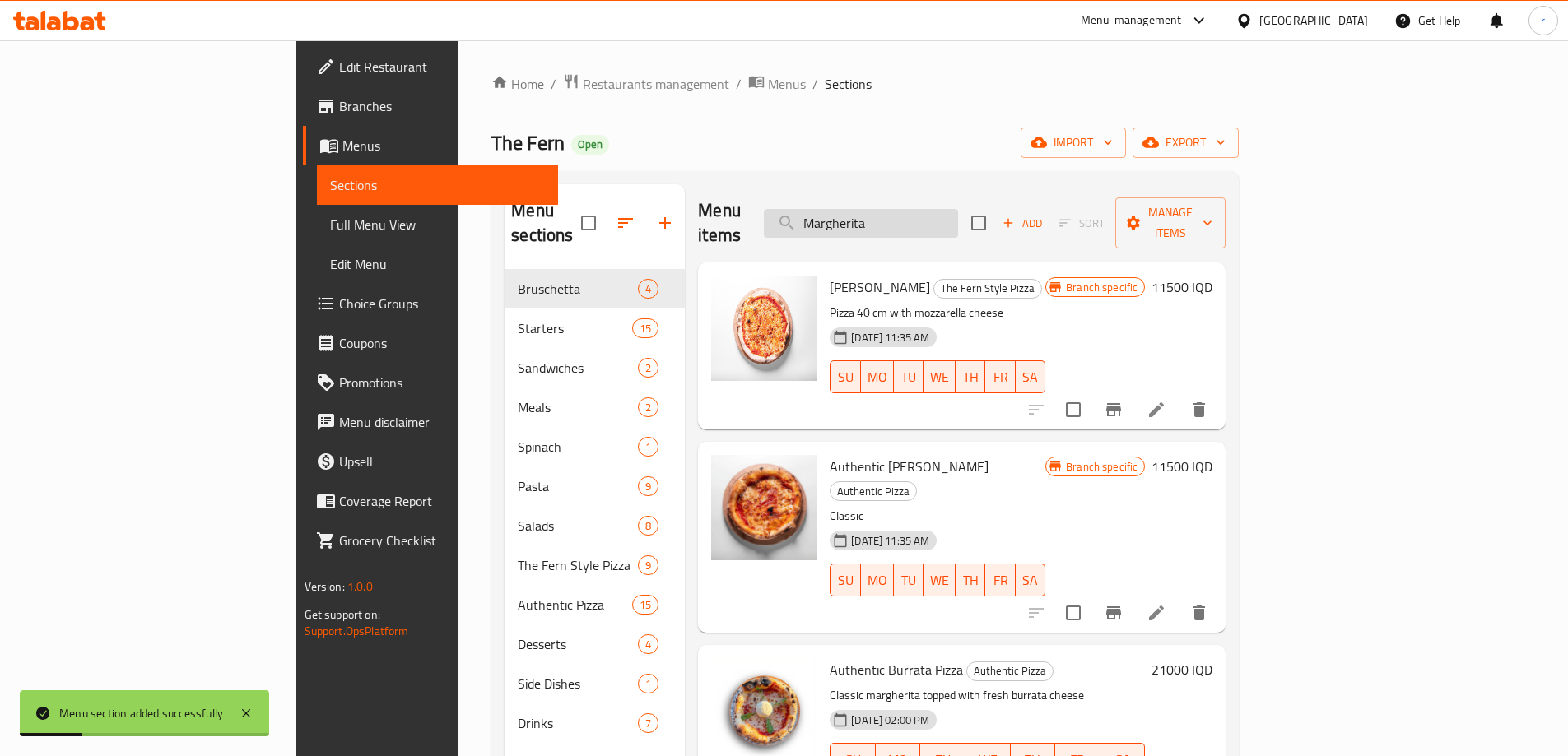
click at [959, 212] on input "Margherita" at bounding box center [861, 223] width 194 height 29
drag, startPoint x: 1033, startPoint y: 211, endPoint x: 901, endPoint y: 214, distance: 132.0
click at [901, 214] on input "Margherita" at bounding box center [861, 223] width 194 height 29
paste input "Fish and chips"
type input "Fish and chips"
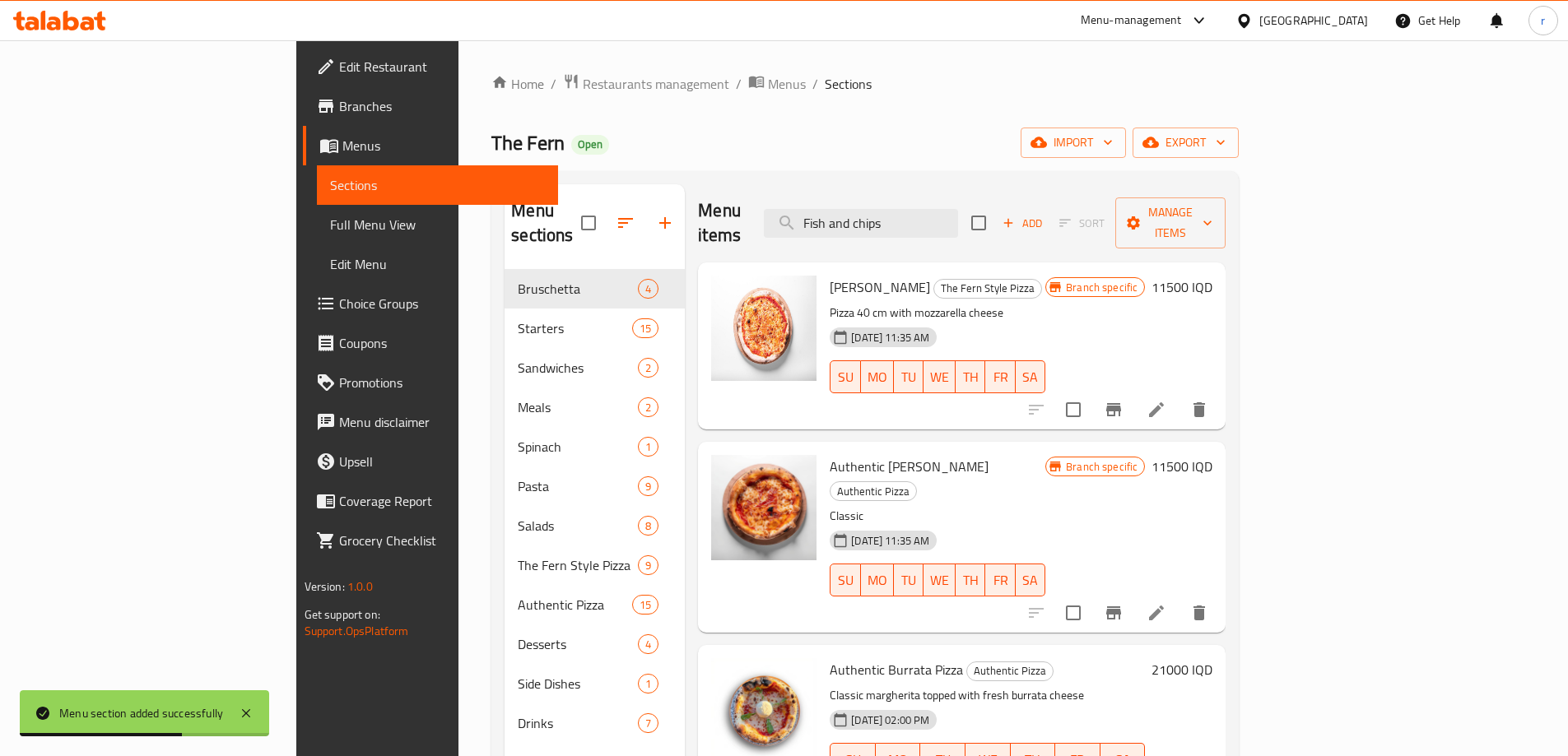
checkbox input "true"
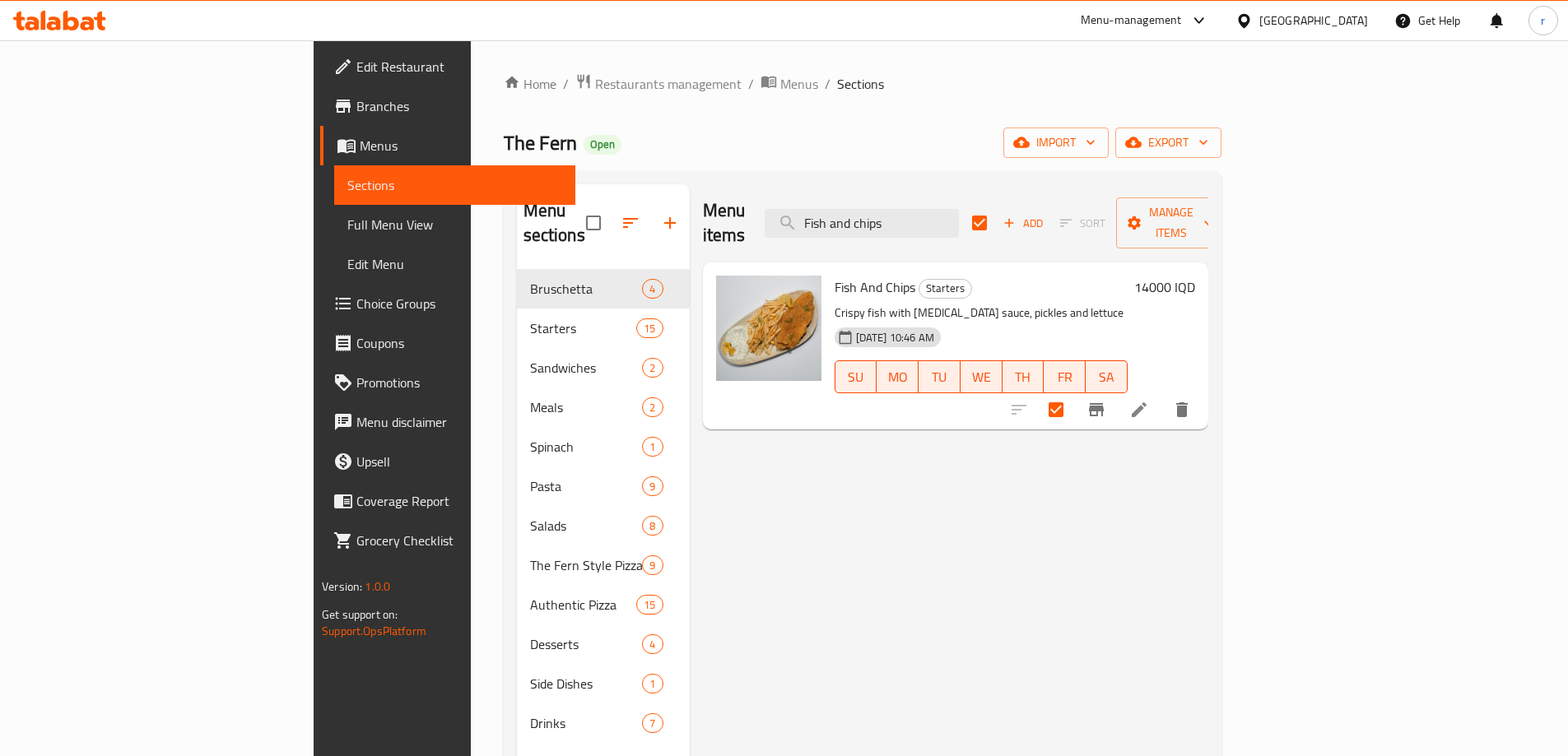
type input "Fish and chips"
click at [883, 516] on div "Menu items Fish and chips Add Sort Manage items Fish And Chips Starters Crispy …" at bounding box center [949, 562] width 518 height 756
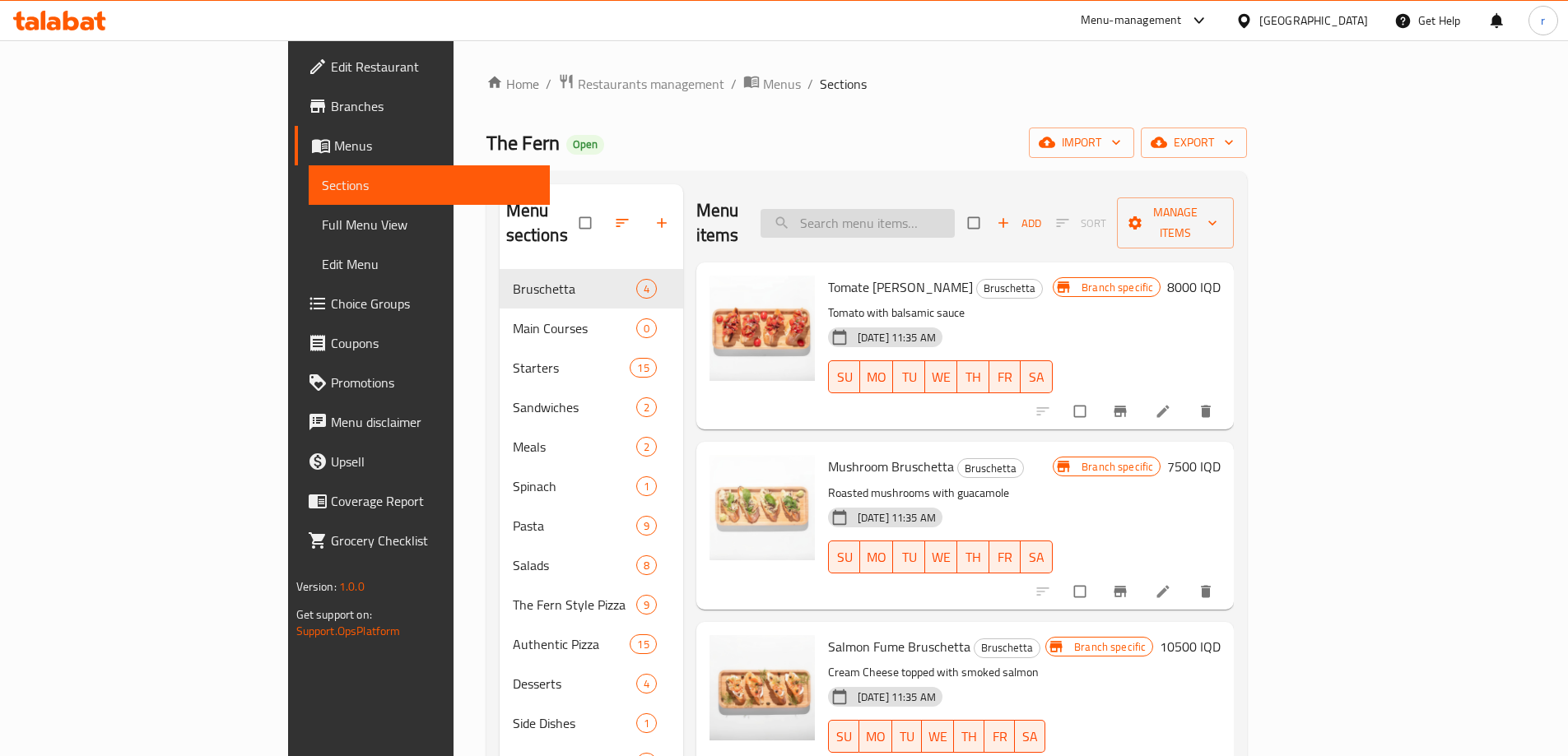
click at [913, 209] on input "search" at bounding box center [858, 223] width 194 height 29
paste input "Fish and chips"
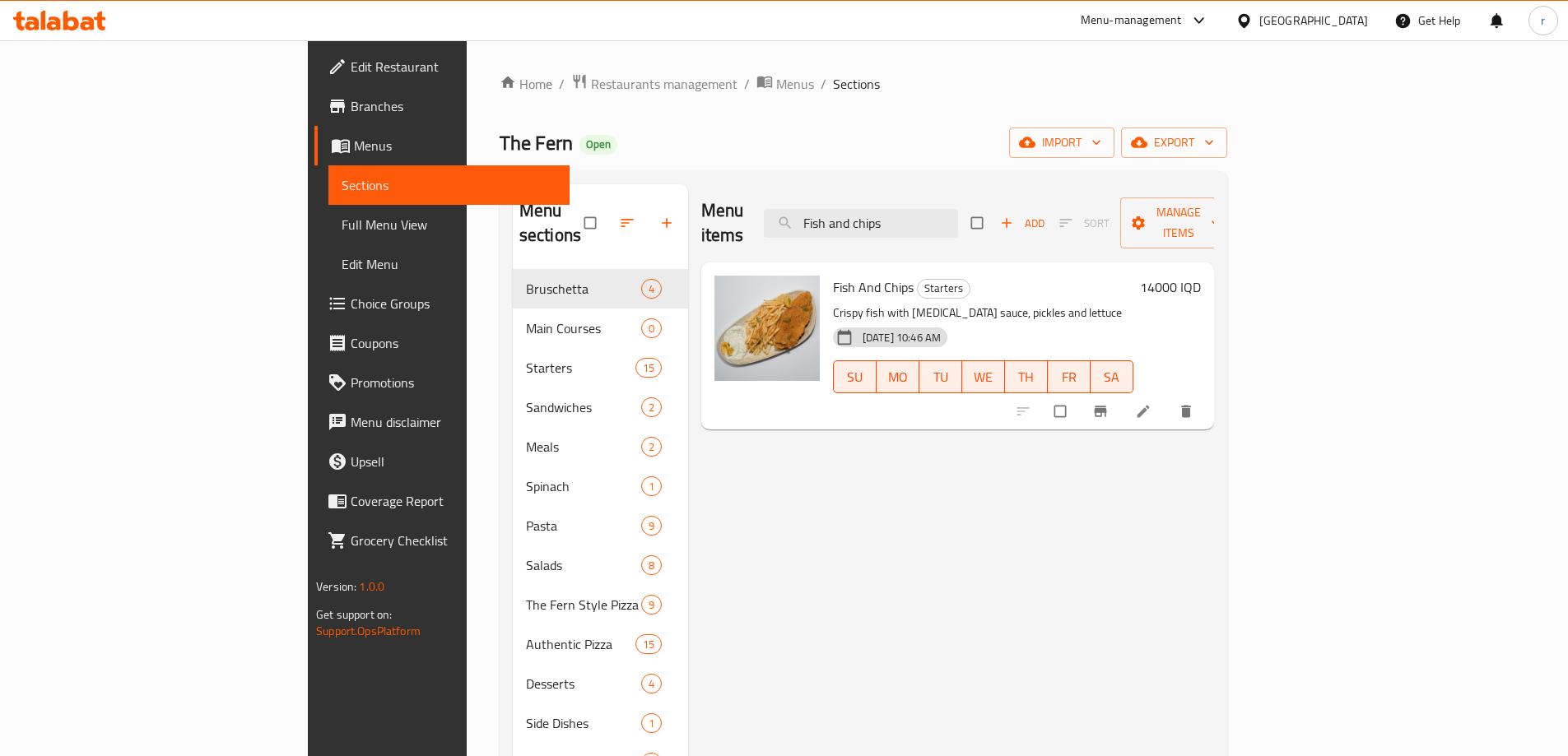
type input "Fish and chips"
click at [1224, 220] on span "Manage items" at bounding box center [1179, 222] width 90 height 41
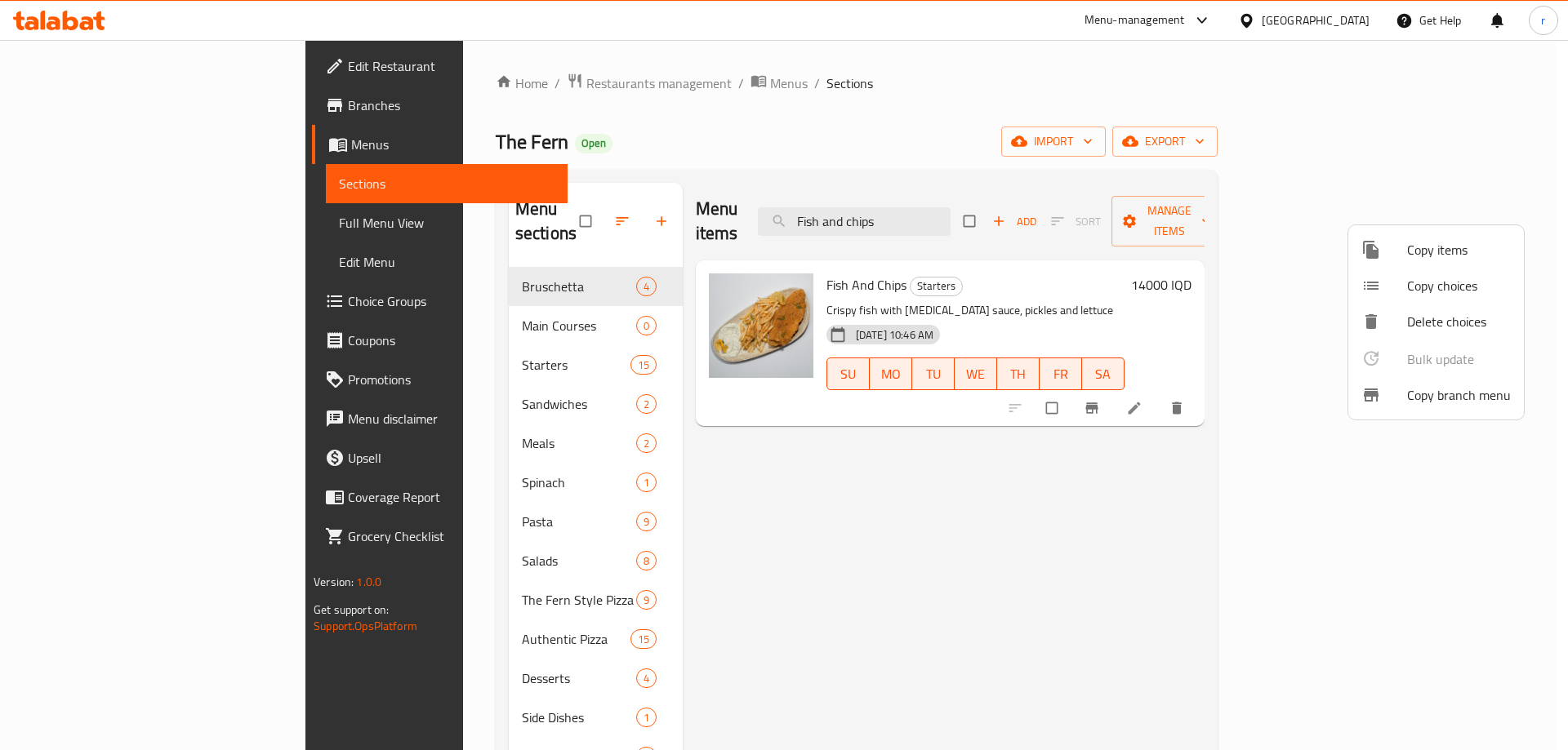
click at [1266, 453] on div at bounding box center [784, 375] width 1568 height 750
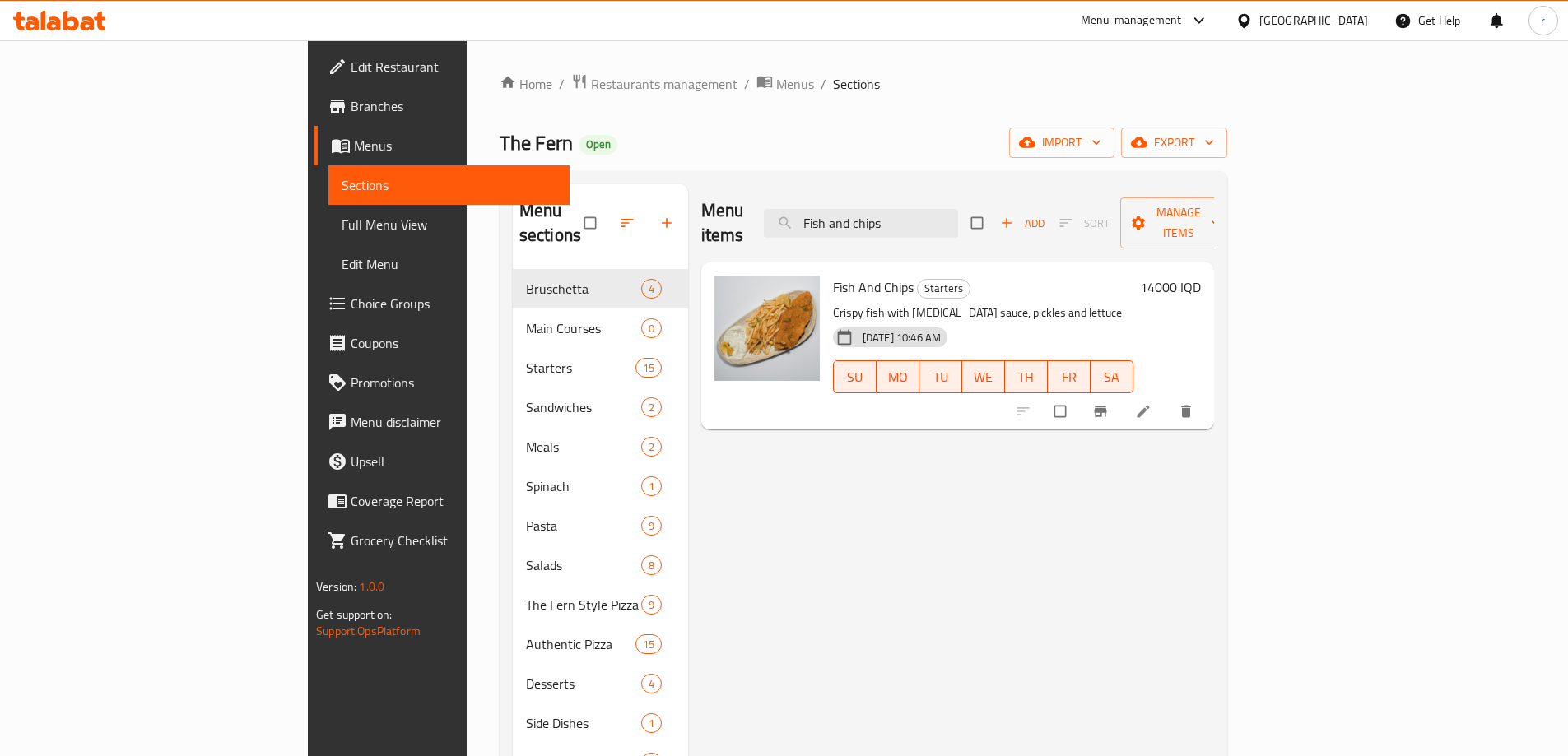
click at [1079, 396] on input "checkbox" at bounding box center [1062, 411] width 35 height 31
checkbox input "true"
click at [1224, 218] on span "Manage items" at bounding box center [1179, 222] width 90 height 41
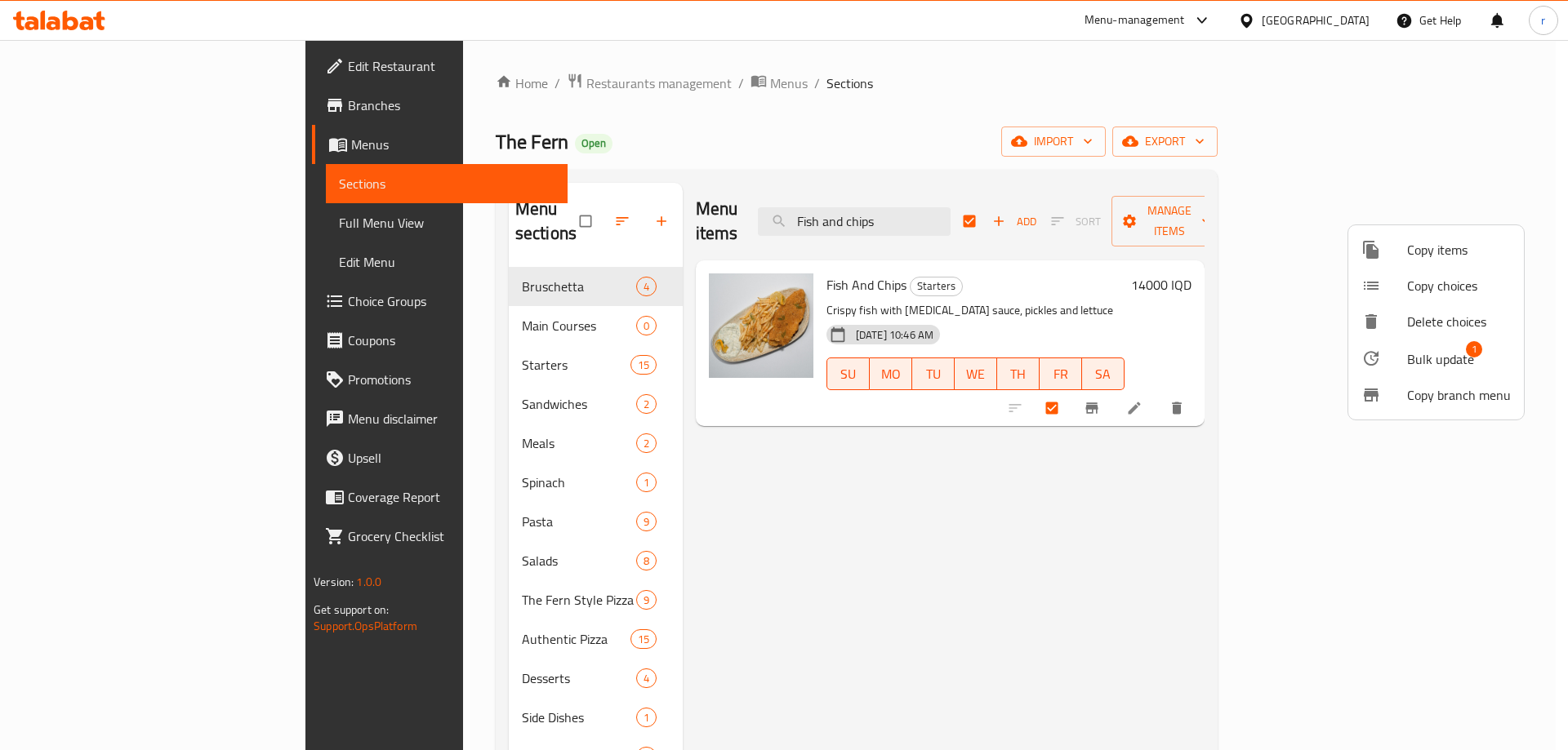
click at [1435, 350] on span "Bulk update" at bounding box center [1441, 359] width 67 height 20
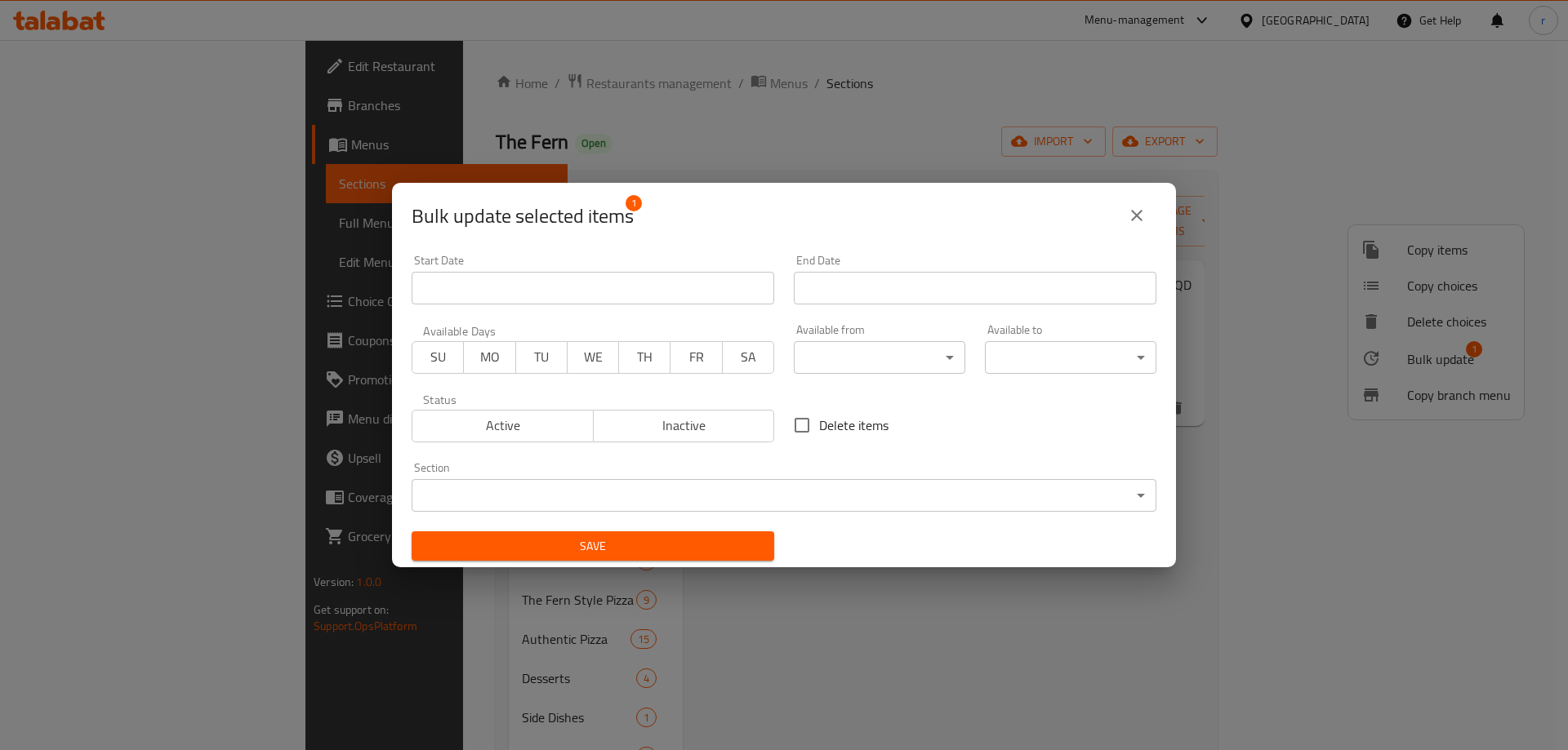
click at [871, 490] on body "​ Menu-management [GEOGRAPHIC_DATA] Get Help r Edit Restaurant Branches Menus S…" at bounding box center [784, 394] width 1568 height 710
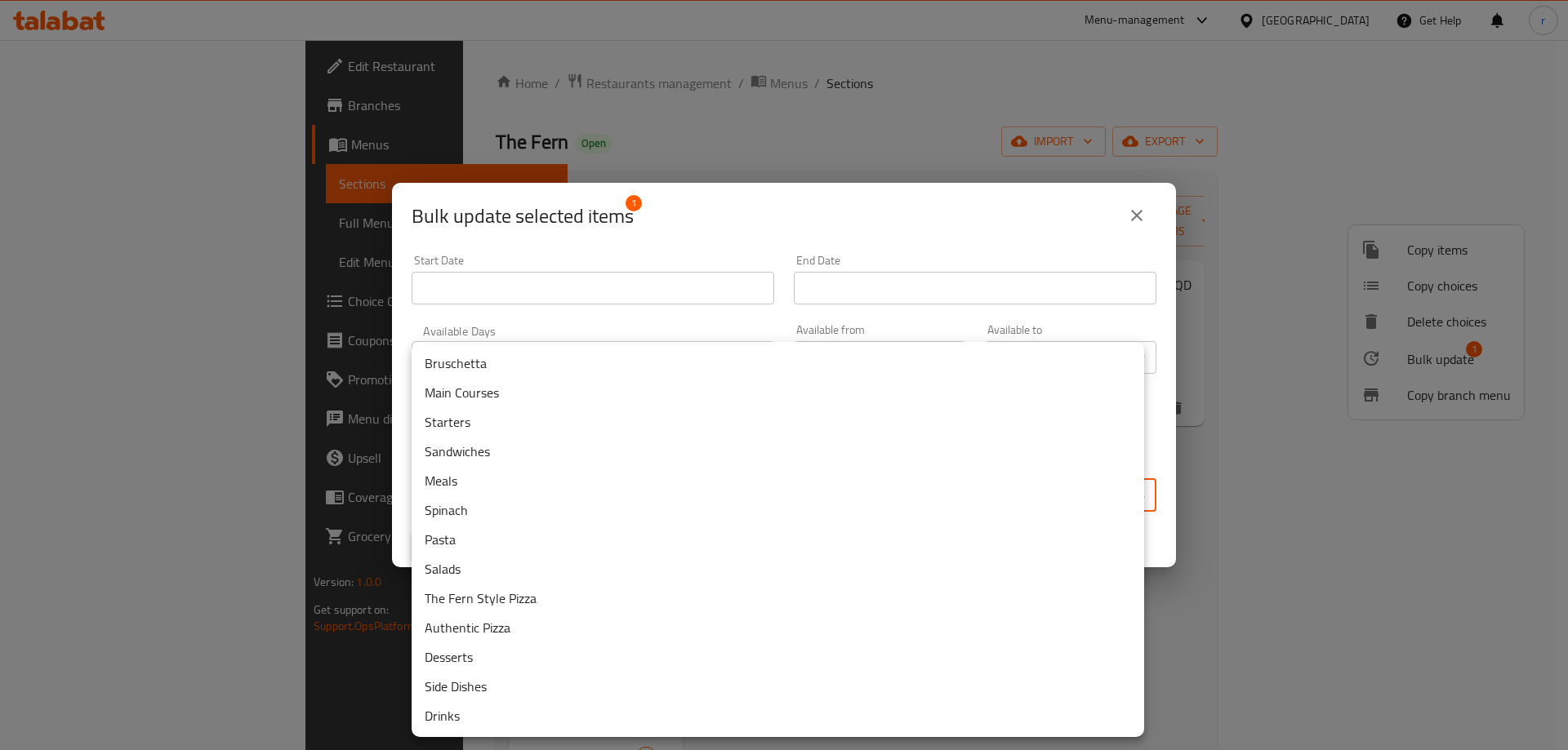
click at [512, 400] on li "Main Courses" at bounding box center [778, 393] width 733 height 29
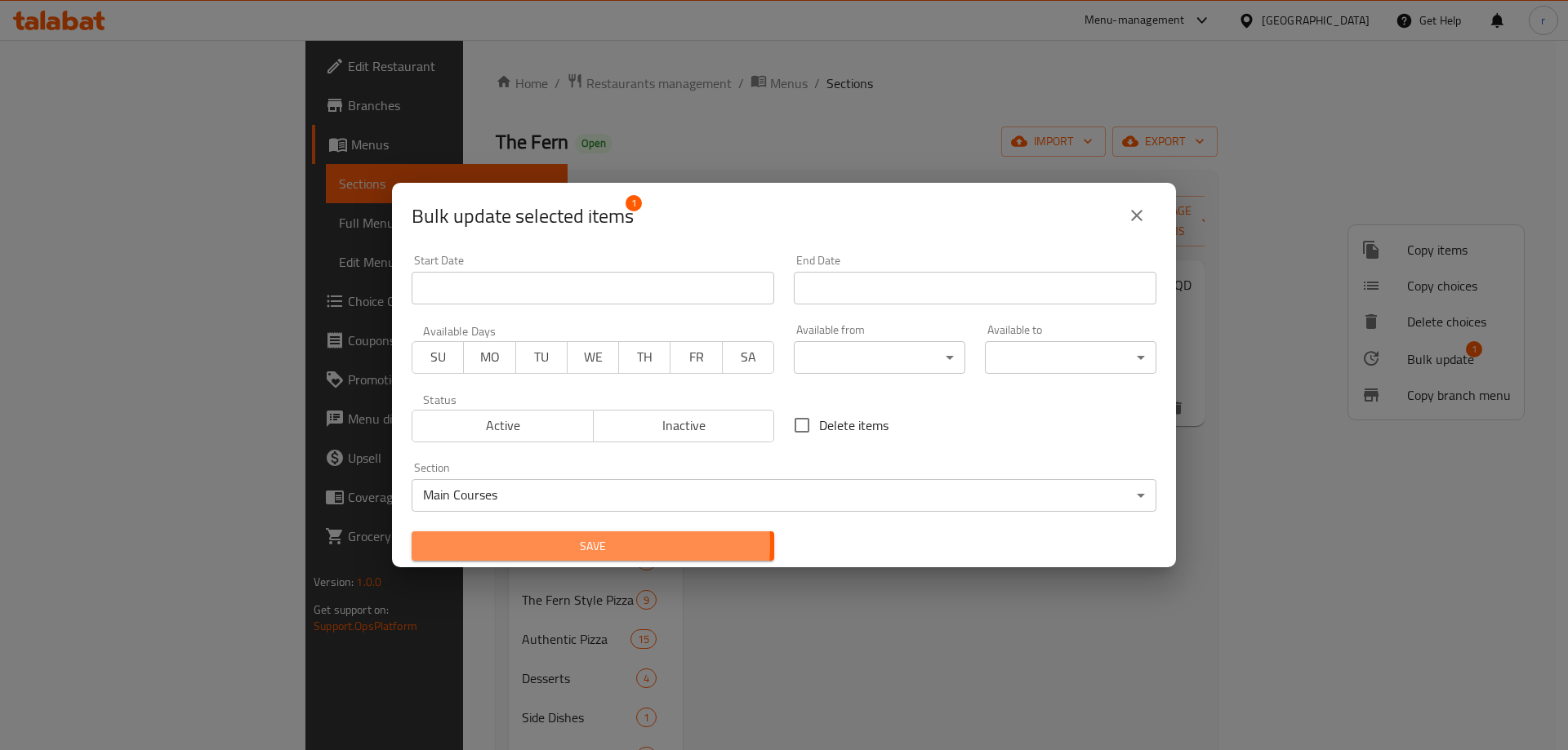
click at [560, 543] on span "Save" at bounding box center [592, 547] width 337 height 21
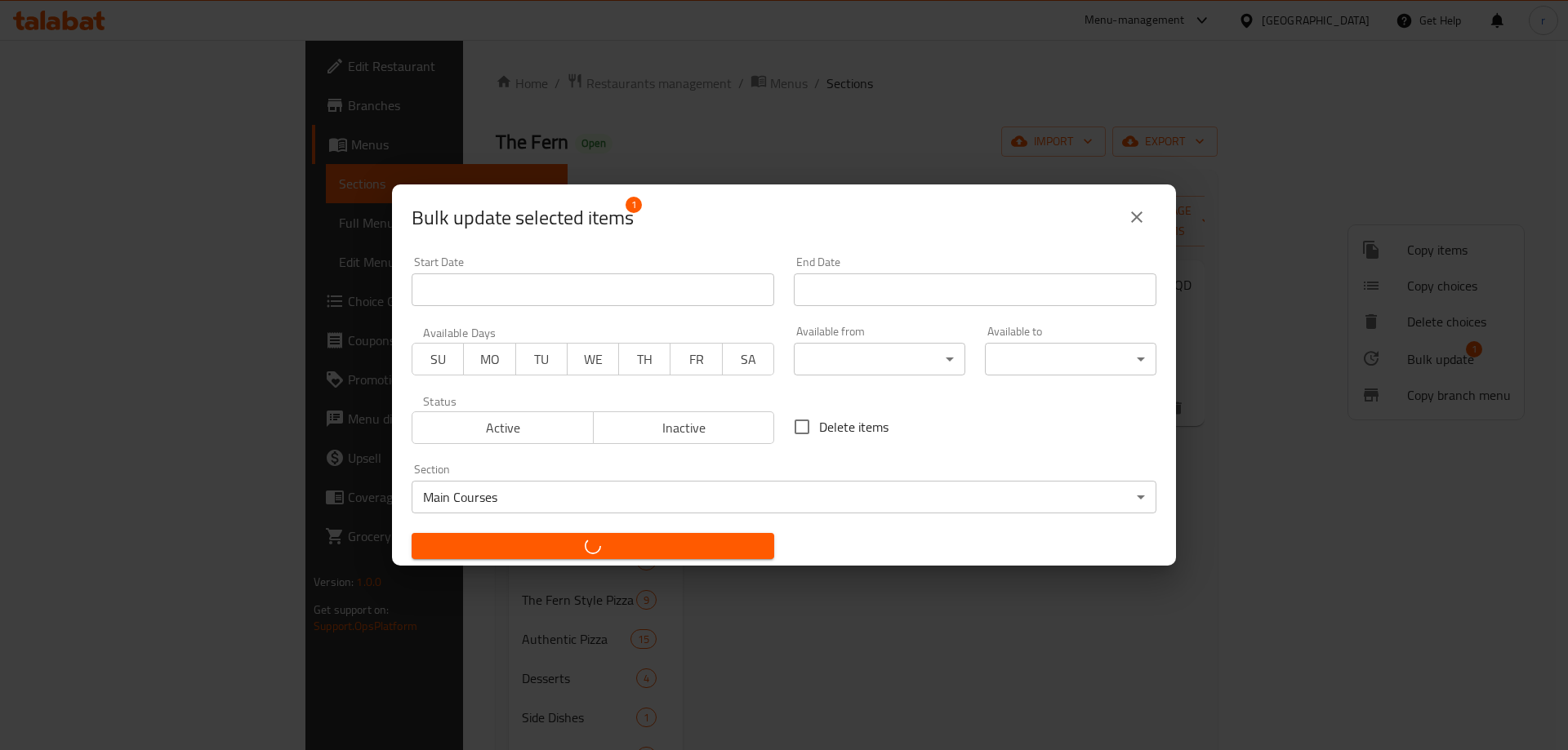
checkbox input "false"
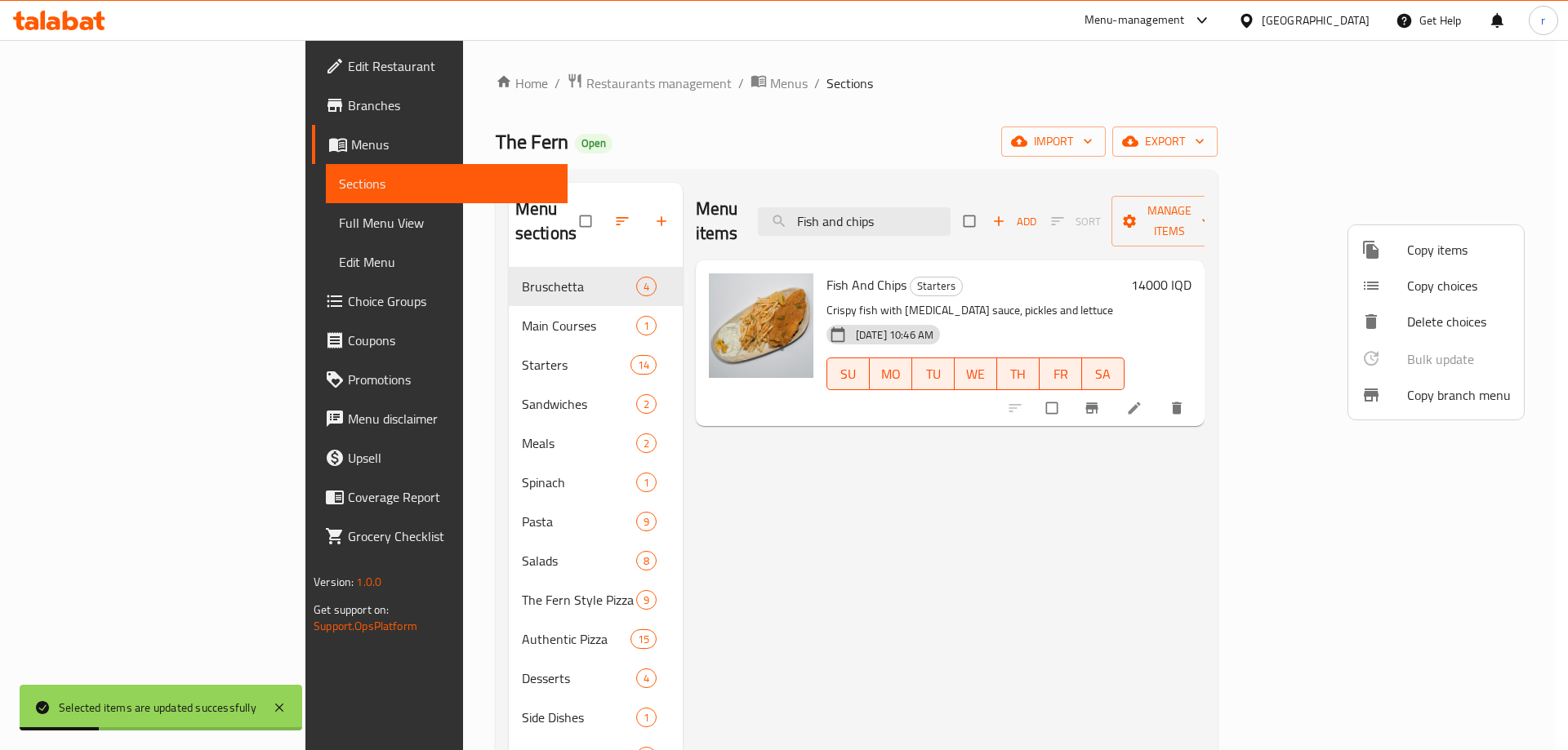
click at [765, 448] on div at bounding box center [784, 375] width 1568 height 750
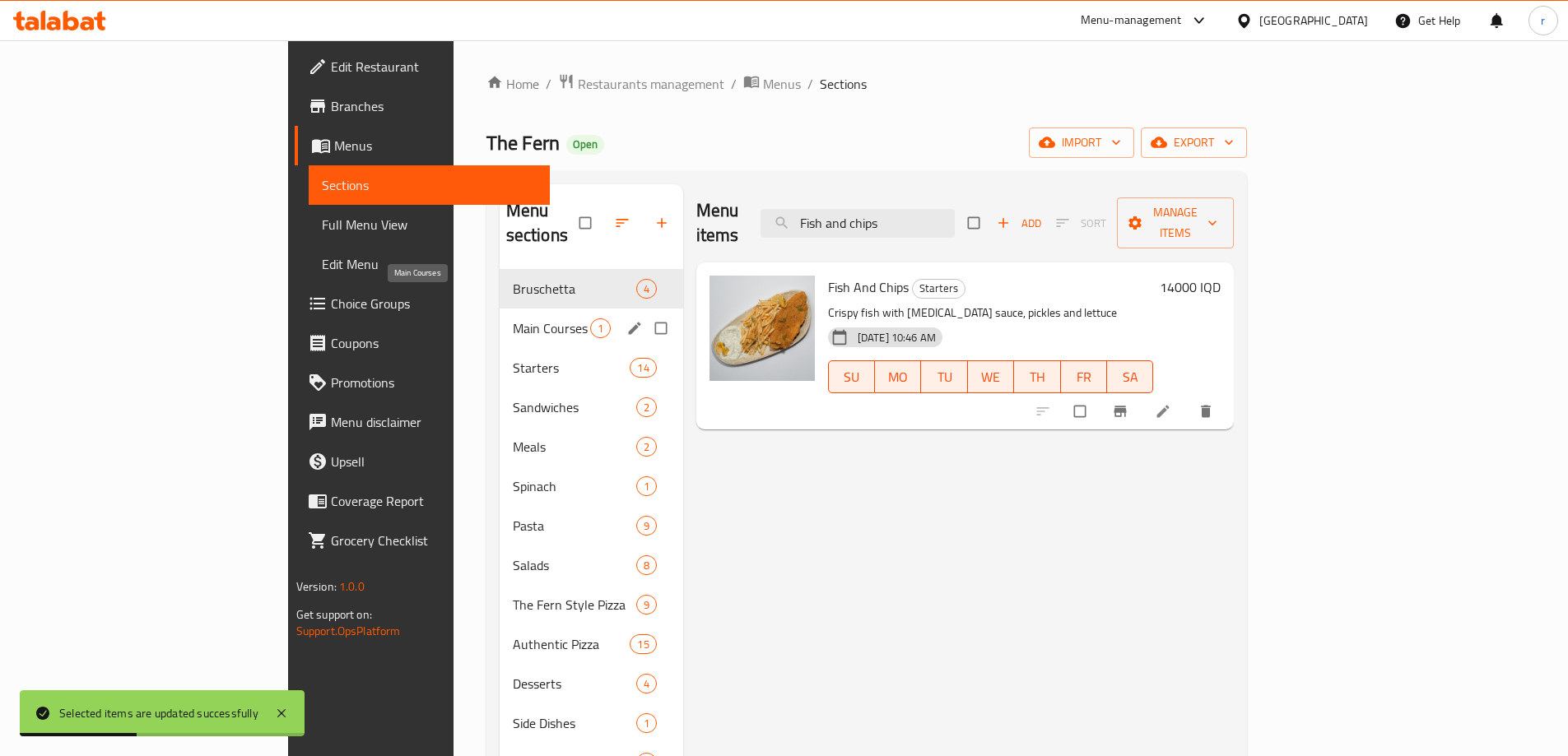
click at [513, 319] on span "Main Courses" at bounding box center [551, 328] width 77 height 20
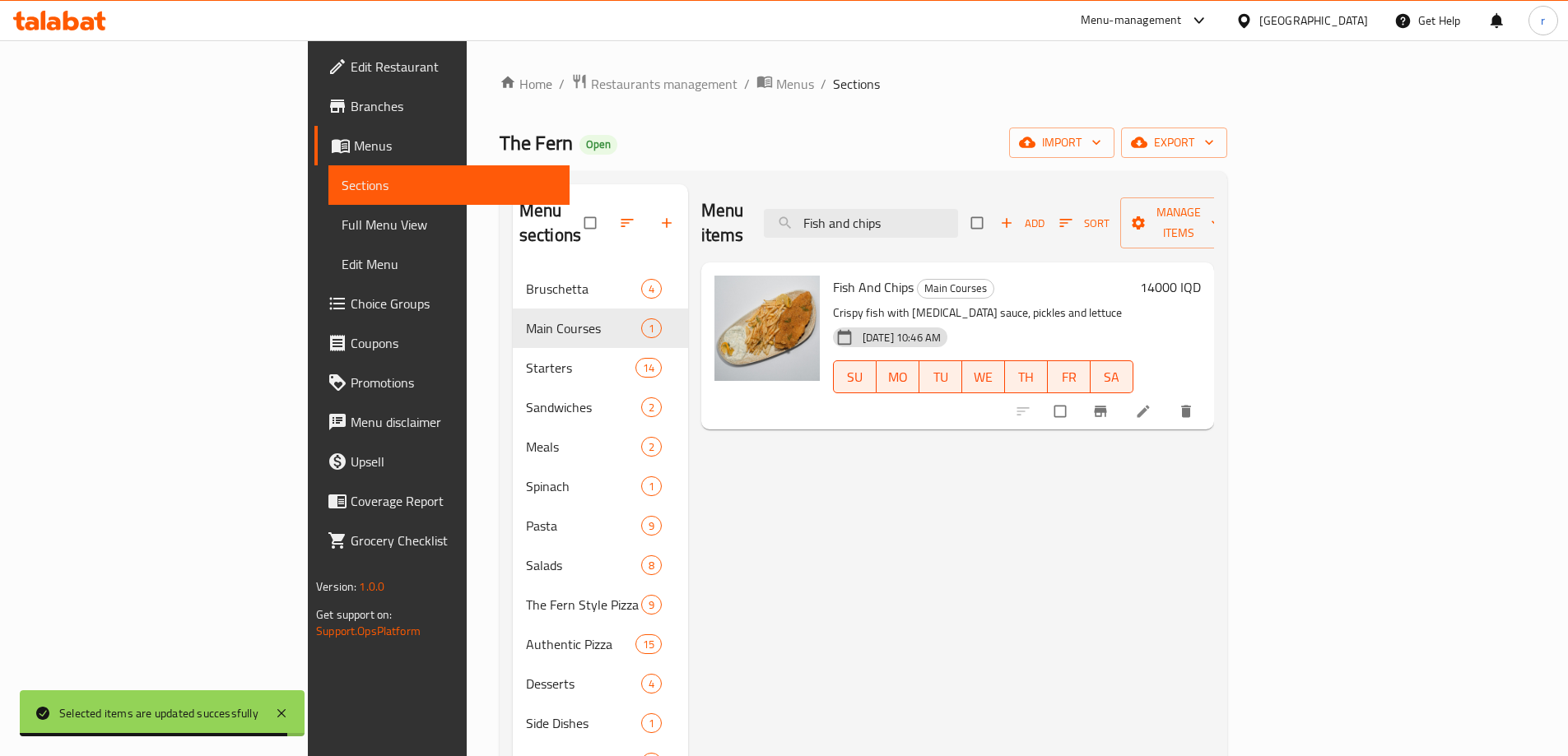
drag, startPoint x: 1024, startPoint y: 219, endPoint x: 819, endPoint y: 220, distance: 205.0
click at [819, 220] on div "Menu items Fish and chips Add Sort Manage items" at bounding box center [958, 223] width 513 height 78
paste input "Meatballs pans"
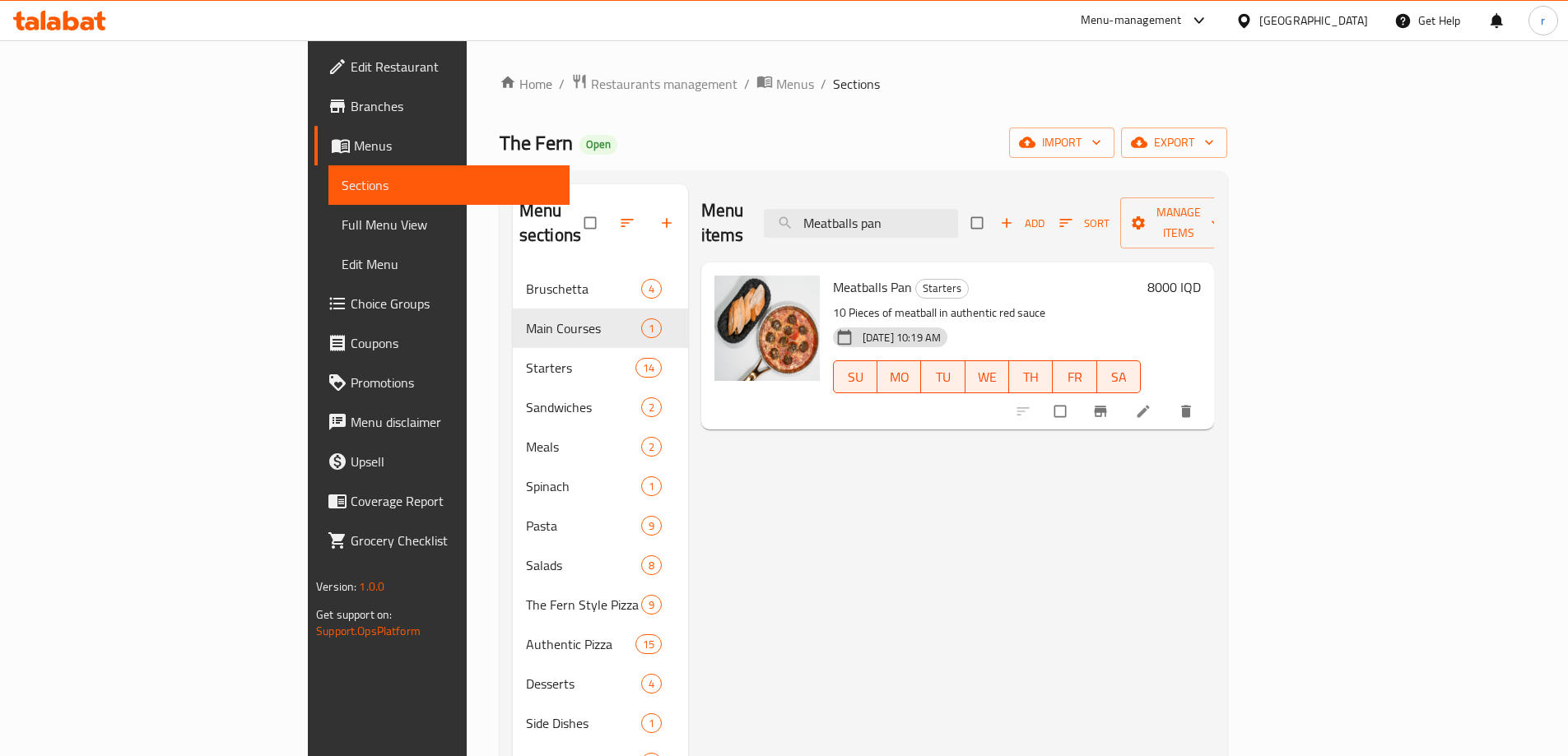
type input "Meatballs pan"
click at [1201, 276] on h6 "8000 IQD" at bounding box center [1175, 287] width 54 height 23
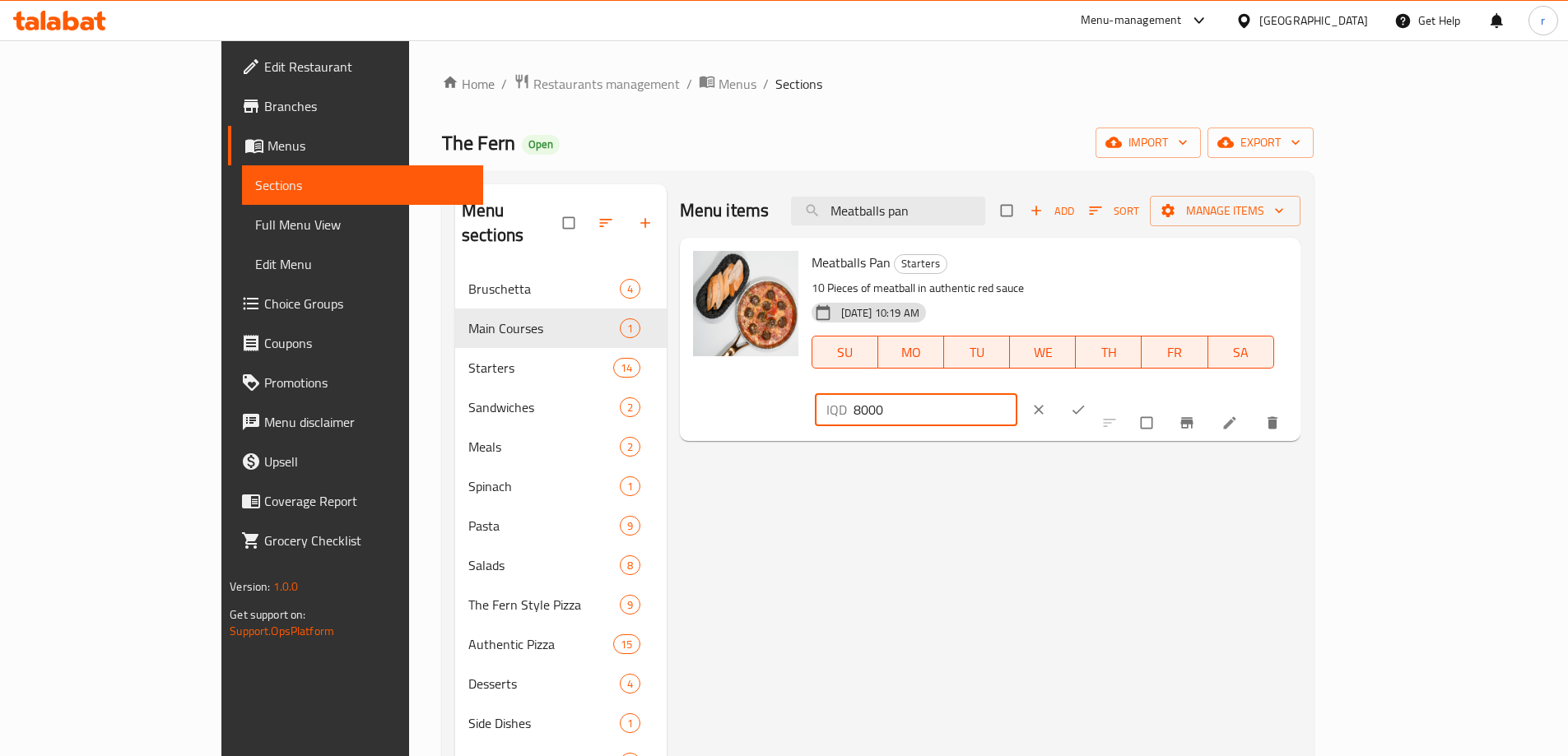
drag, startPoint x: 1285, startPoint y: 276, endPoint x: 1268, endPoint y: 276, distance: 17.0
click at [1018, 393] on div "IQD 8000 ​" at bounding box center [917, 410] width 203 height 33
type input "10000"
click at [1090, 402] on span "ok" at bounding box center [1080, 410] width 20 height 16
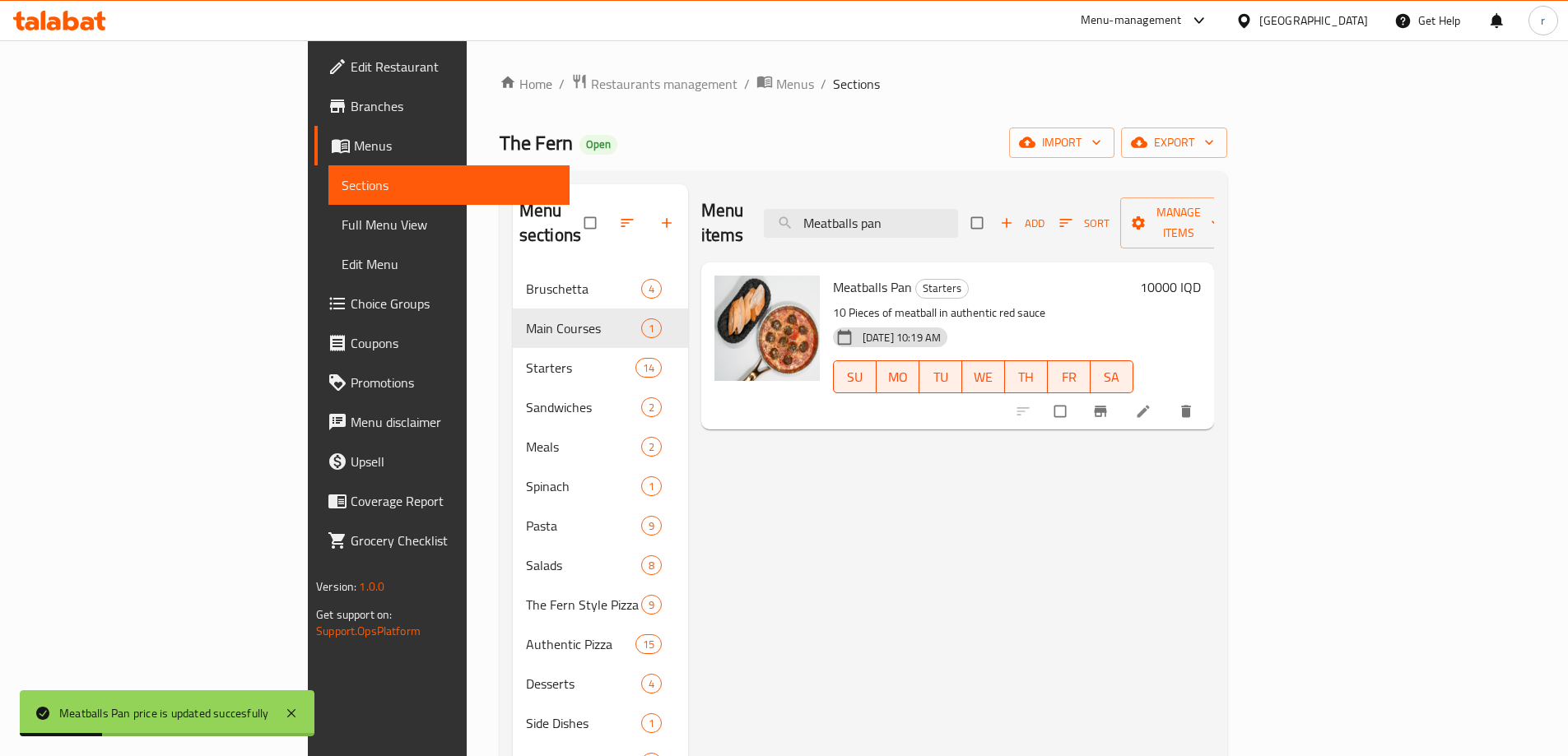
drag, startPoint x: 1028, startPoint y: 209, endPoint x: 747, endPoint y: 226, distance: 281.5
click at [752, 226] on div "Menu items Meatballs pan Add Sort Manage items" at bounding box center [958, 223] width 513 height 78
paste input "Linguine ai gamberi"
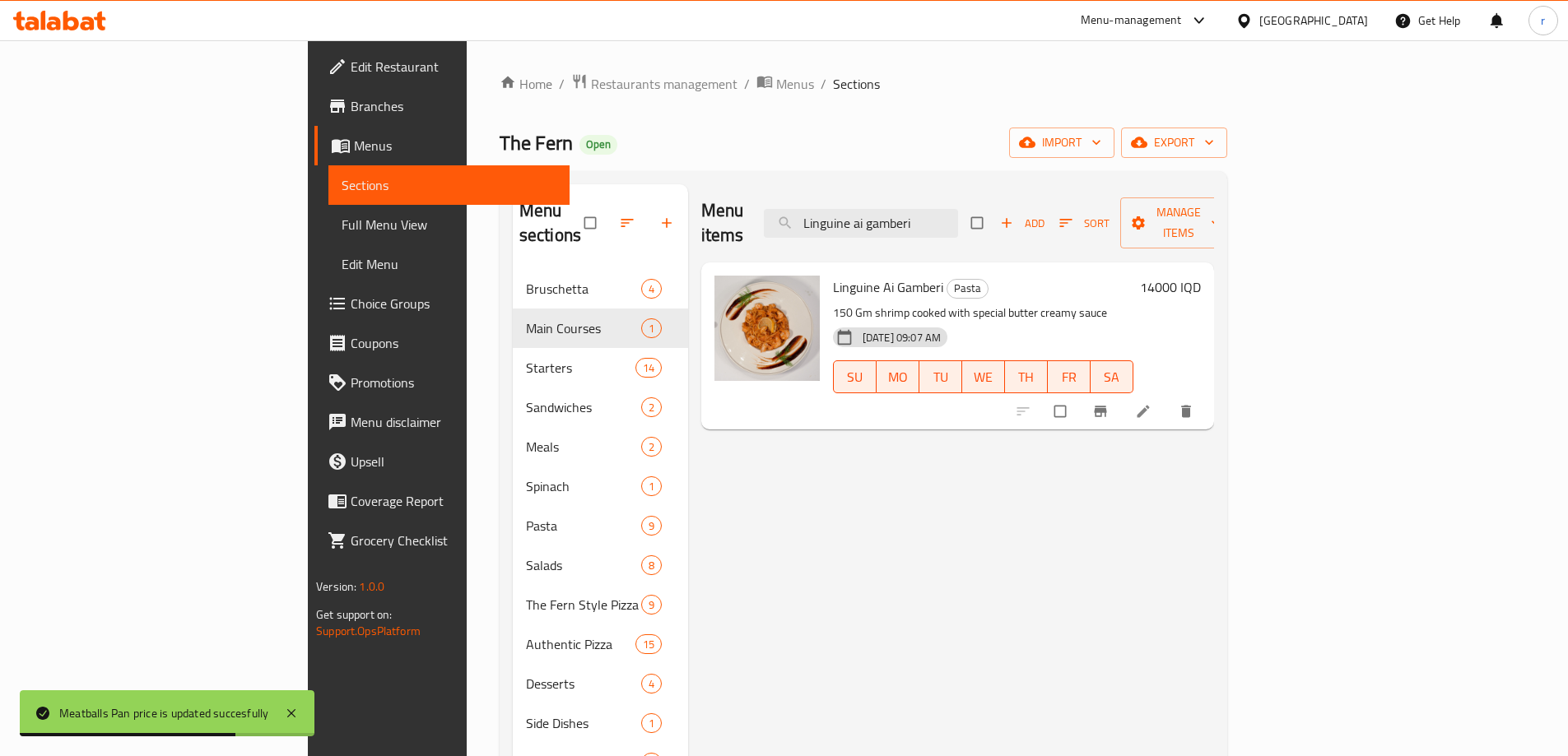
type input "Linguine ai gamberi"
click at [1201, 276] on h6 "14000 IQD" at bounding box center [1170, 287] width 61 height 23
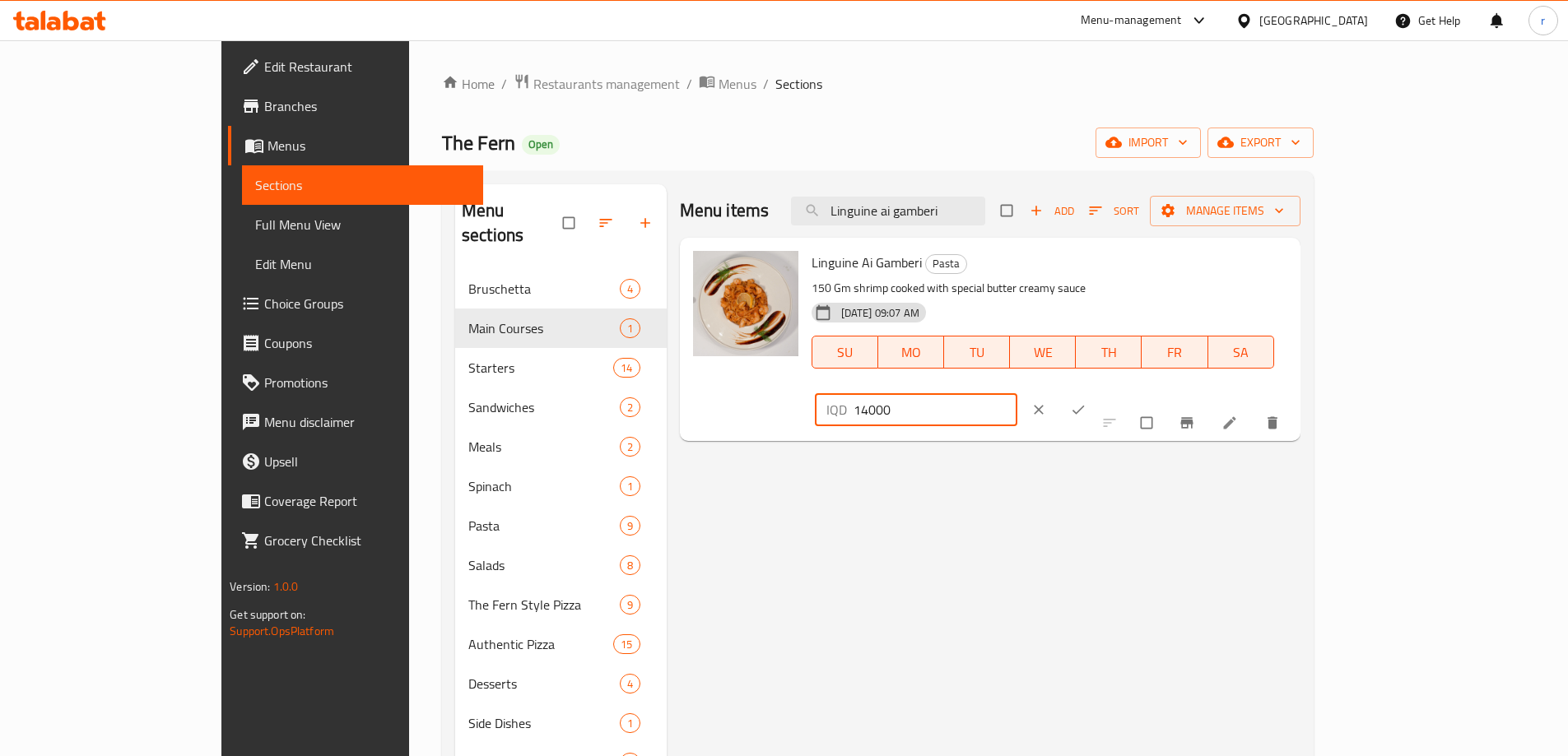
click at [1018, 393] on input "14000" at bounding box center [936, 410] width 165 height 33
type input "17000"
click at [1087, 402] on icon "ok" at bounding box center [1078, 410] width 16 height 16
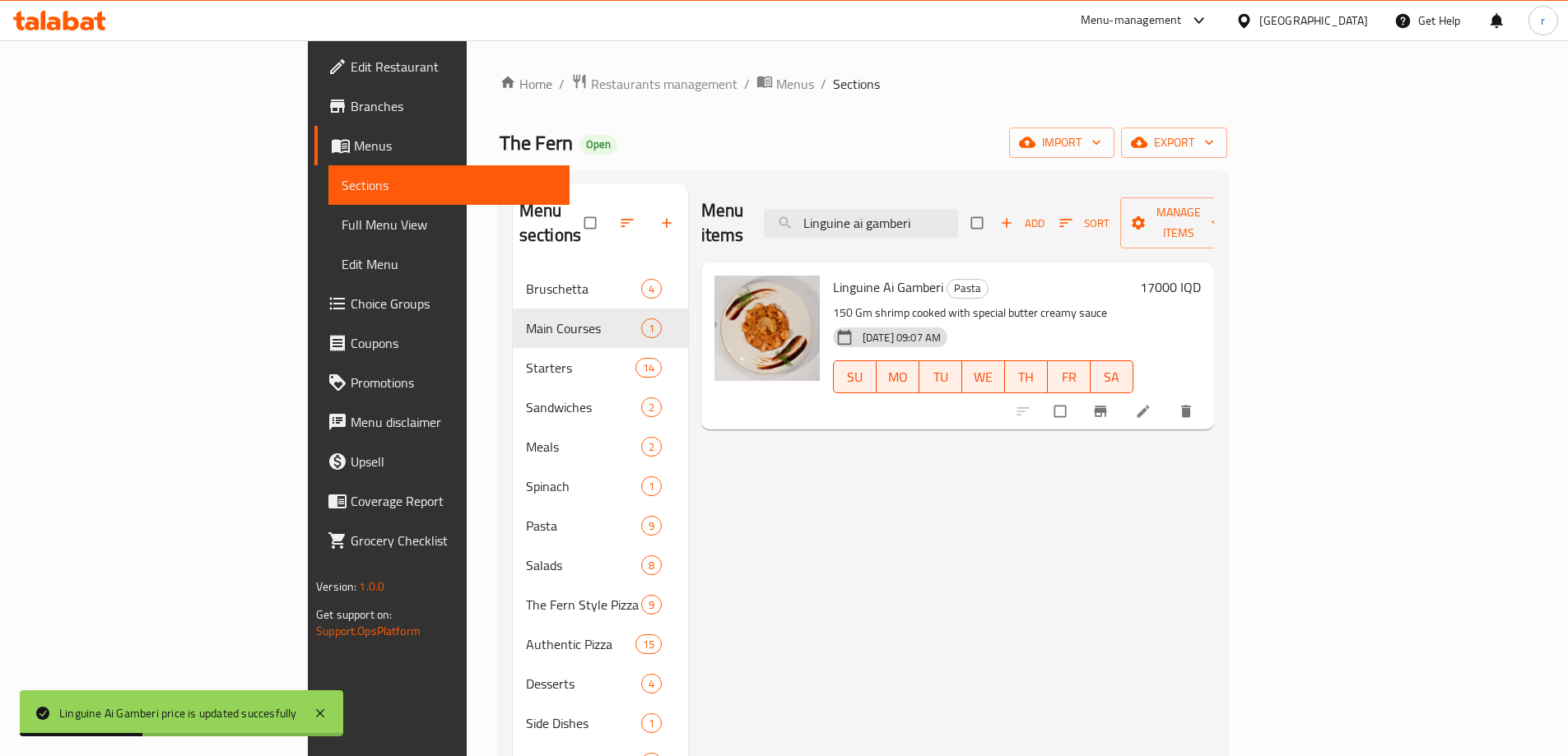
drag, startPoint x: 1054, startPoint y: 212, endPoint x: 711, endPoint y: 221, distance: 343.1
click at [711, 221] on div "Menu items Linguine ai gamberi Add Sort Manage items" at bounding box center [958, 223] width 513 height 78
paste input "Spaghetti bolognese"
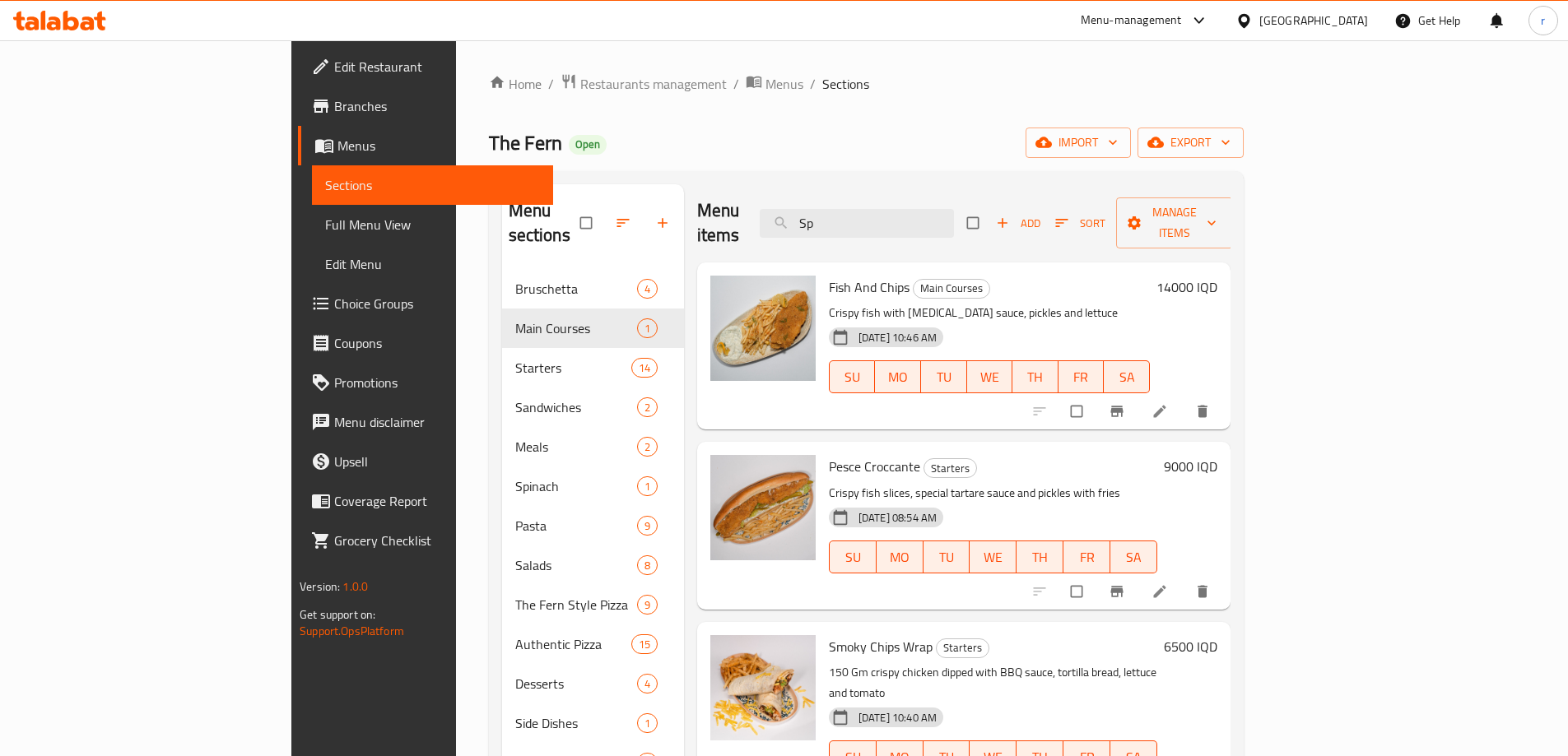
drag, startPoint x: 922, startPoint y: 209, endPoint x: 853, endPoint y: 209, distance: 69.0
click at [853, 209] on div "Menu items Sp Add Sort Manage items" at bounding box center [964, 223] width 533 height 78
paste input "Frutti Di mare"
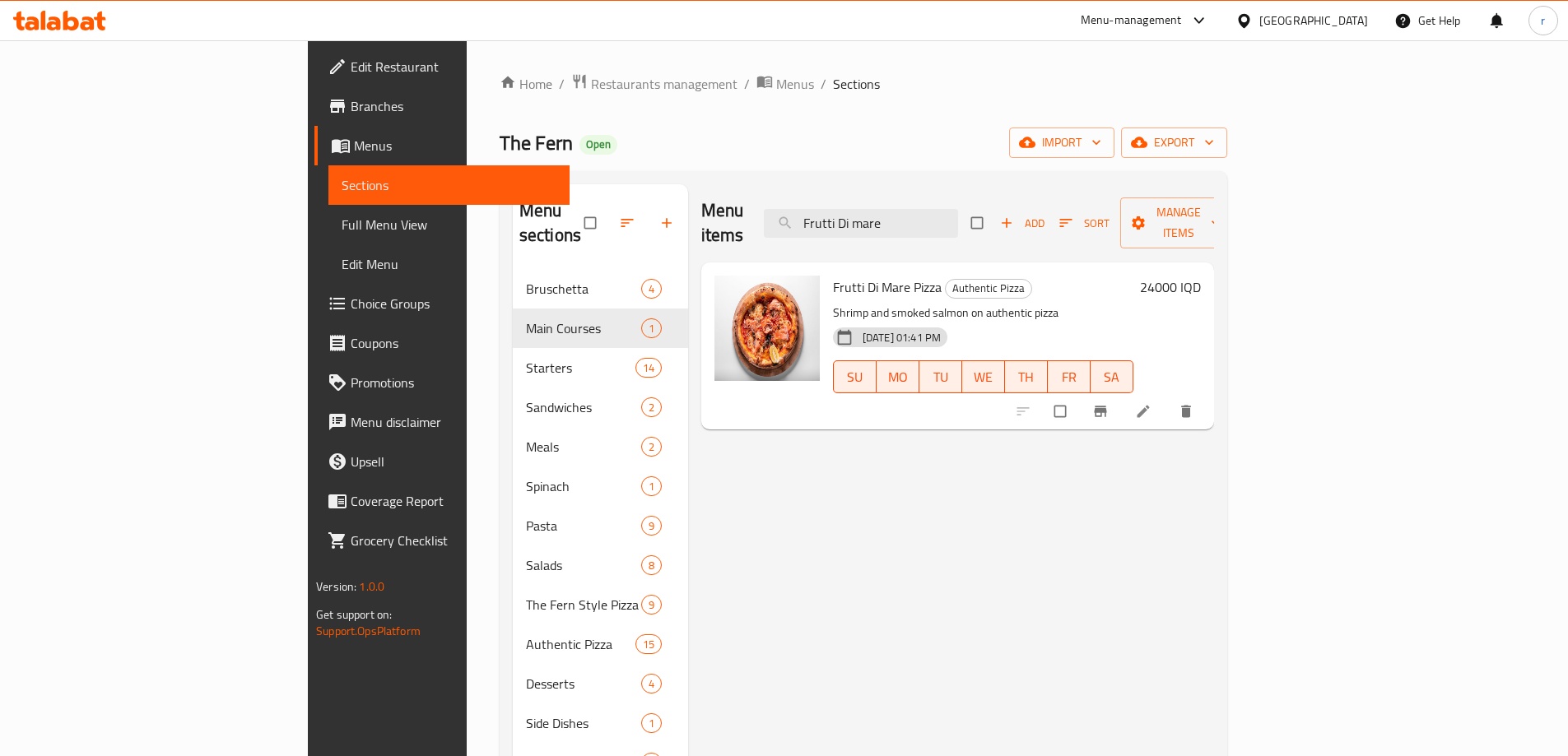
drag, startPoint x: 1012, startPoint y: 214, endPoint x: 838, endPoint y: 207, distance: 174.1
click at [838, 207] on div "Menu items Frutti Di mare Add Sort Manage items" at bounding box center [958, 223] width 513 height 78
paste input "Burrata Pizza"
type input "Burrata Pizza"
click at [1201, 276] on h6 "21000 IQD" at bounding box center [1170, 287] width 61 height 23
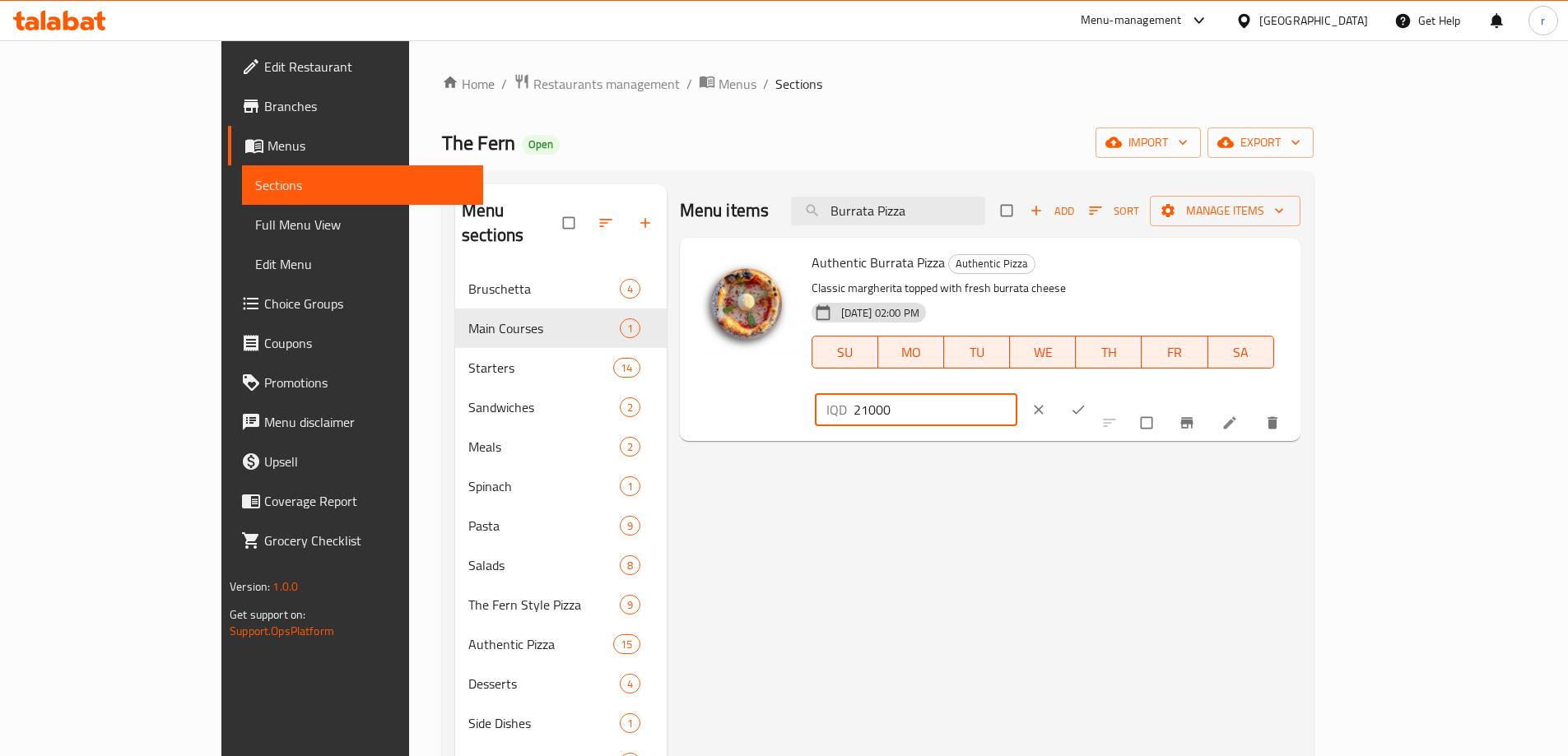
click at [1018, 393] on input "21000" at bounding box center [936, 410] width 165 height 33
type input "24000"
click at [1090, 402] on span "ok" at bounding box center [1080, 410] width 20 height 16
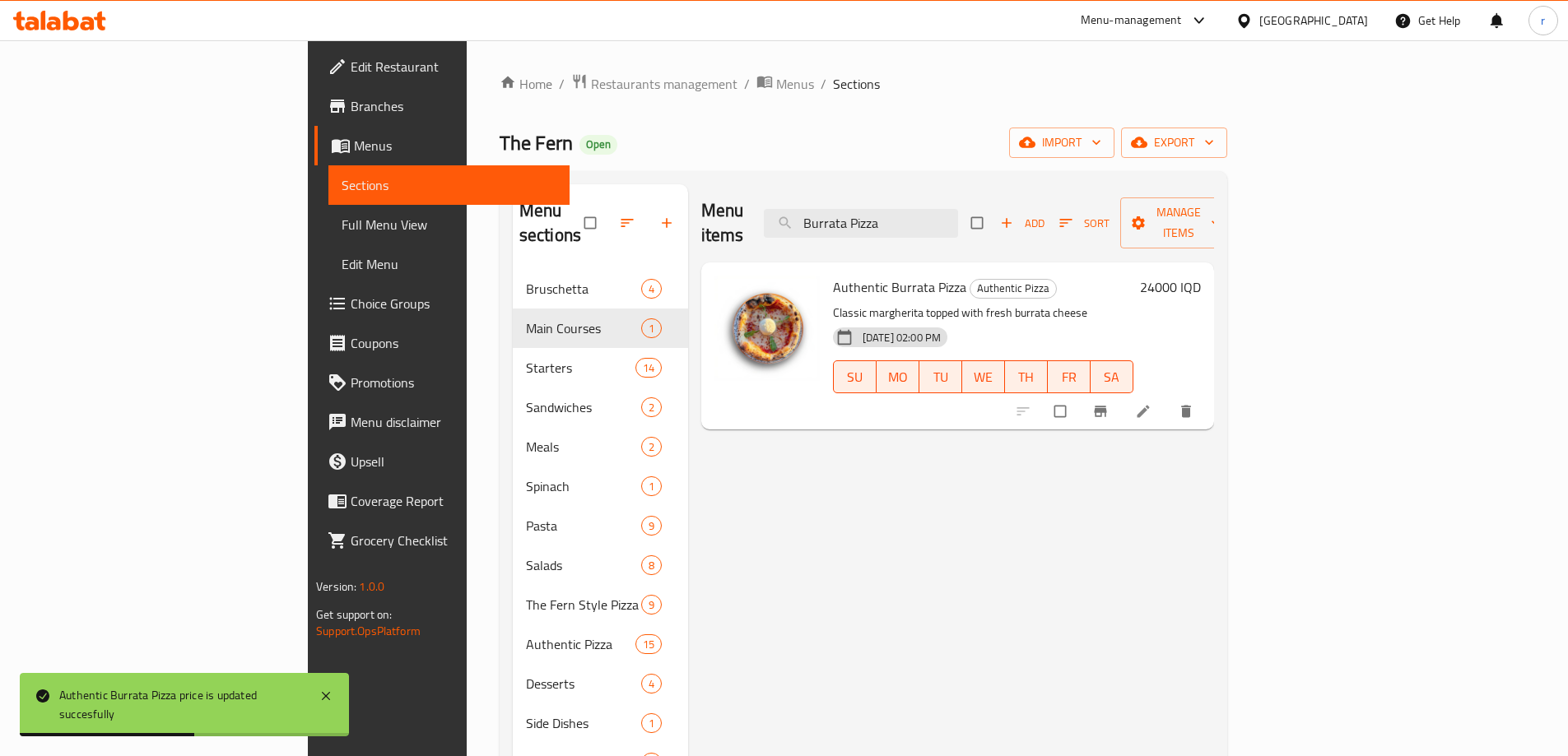
drag, startPoint x: 1007, startPoint y: 209, endPoint x: 785, endPoint y: 199, distance: 222.2
click at [785, 199] on div "Menu items Burrata Pizza Add Sort Manage items" at bounding box center [958, 223] width 513 height 78
paste input "Capricciosa p"
type input "Capricciosa pizza"
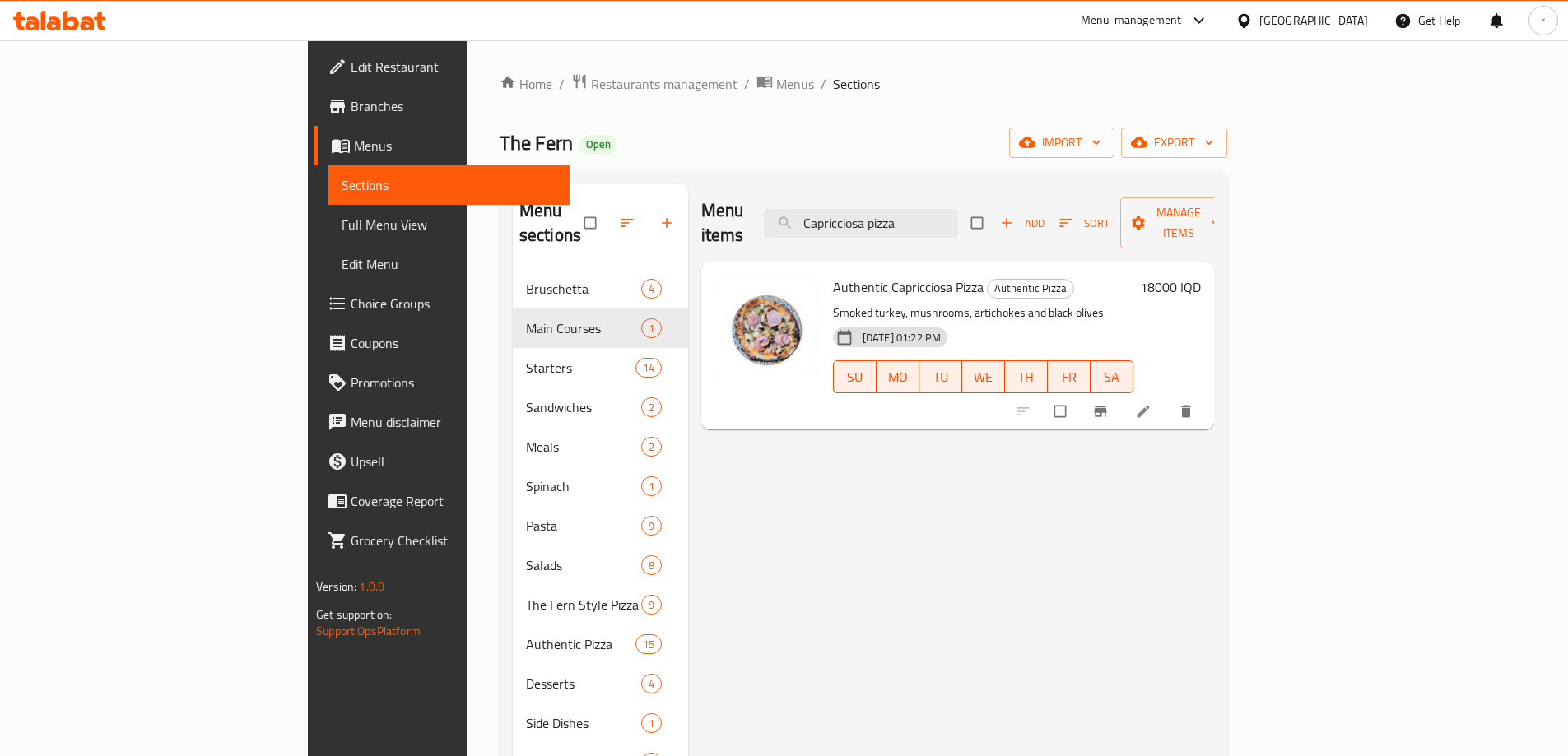
click at [1201, 276] on h6 "18000 IQD" at bounding box center [1170, 287] width 61 height 23
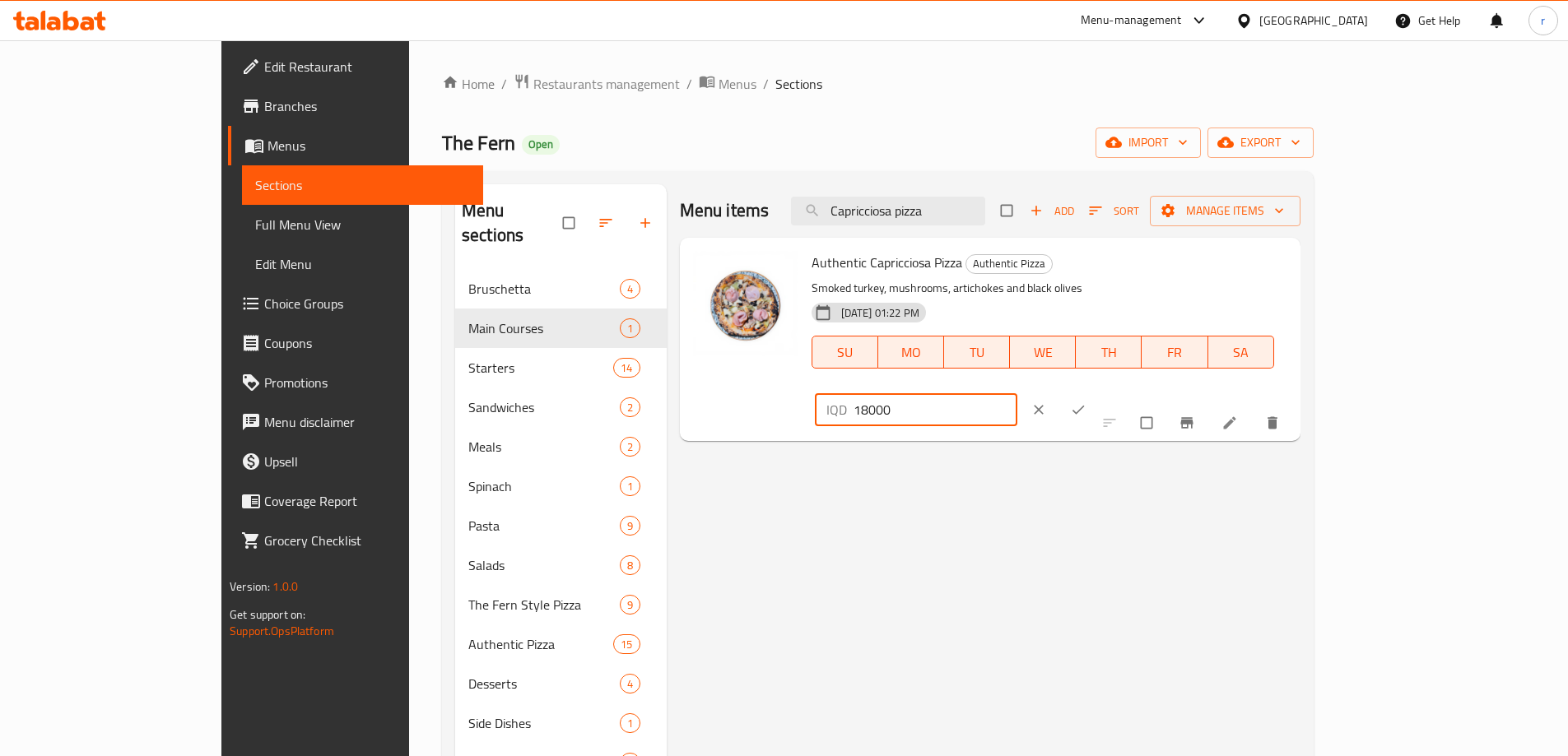
click at [1018, 393] on input "18000" at bounding box center [936, 410] width 165 height 33
type input "16000"
click at [1087, 402] on icon "ok" at bounding box center [1078, 410] width 16 height 16
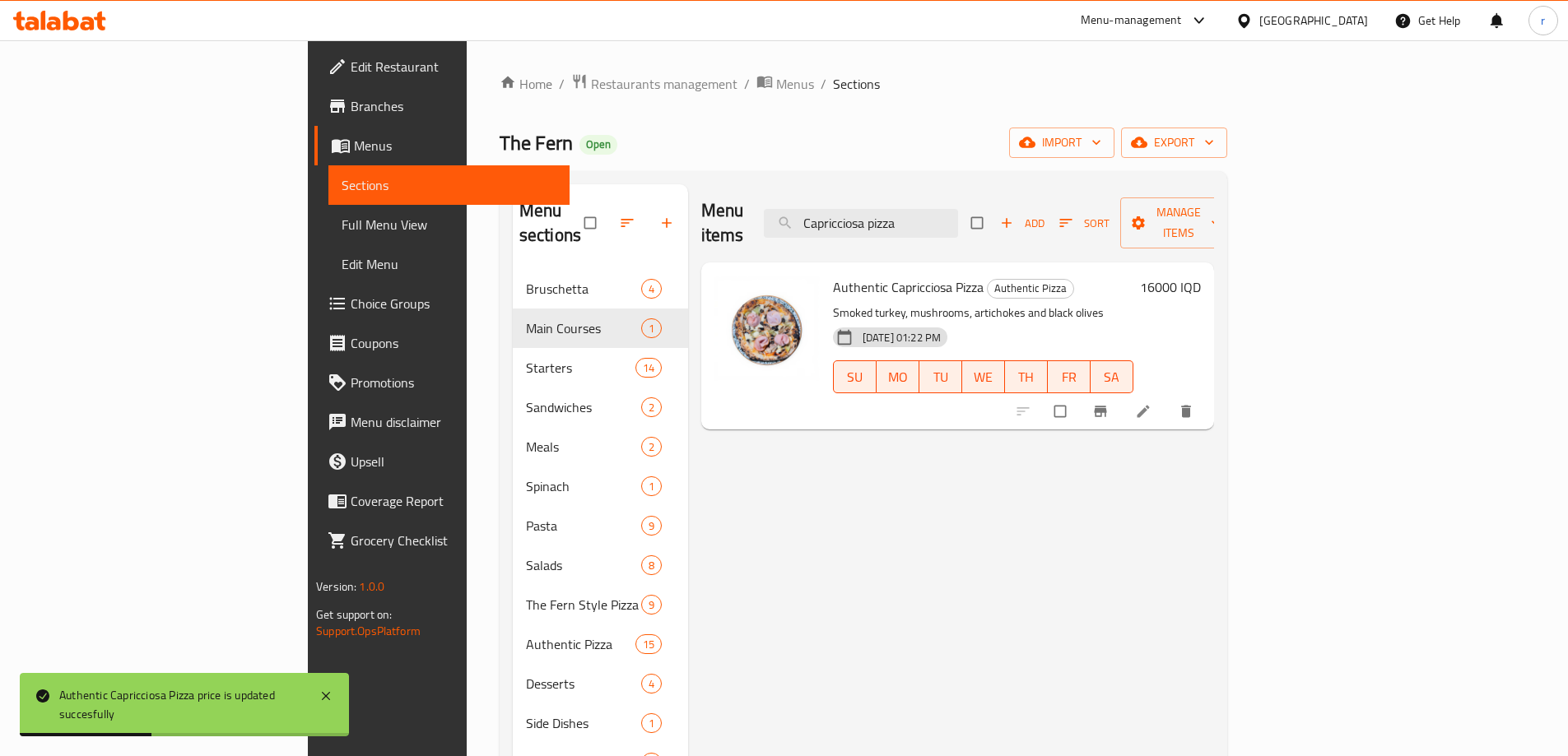
click at [1201, 276] on h6 "16000 IQD" at bounding box center [1170, 287] width 61 height 23
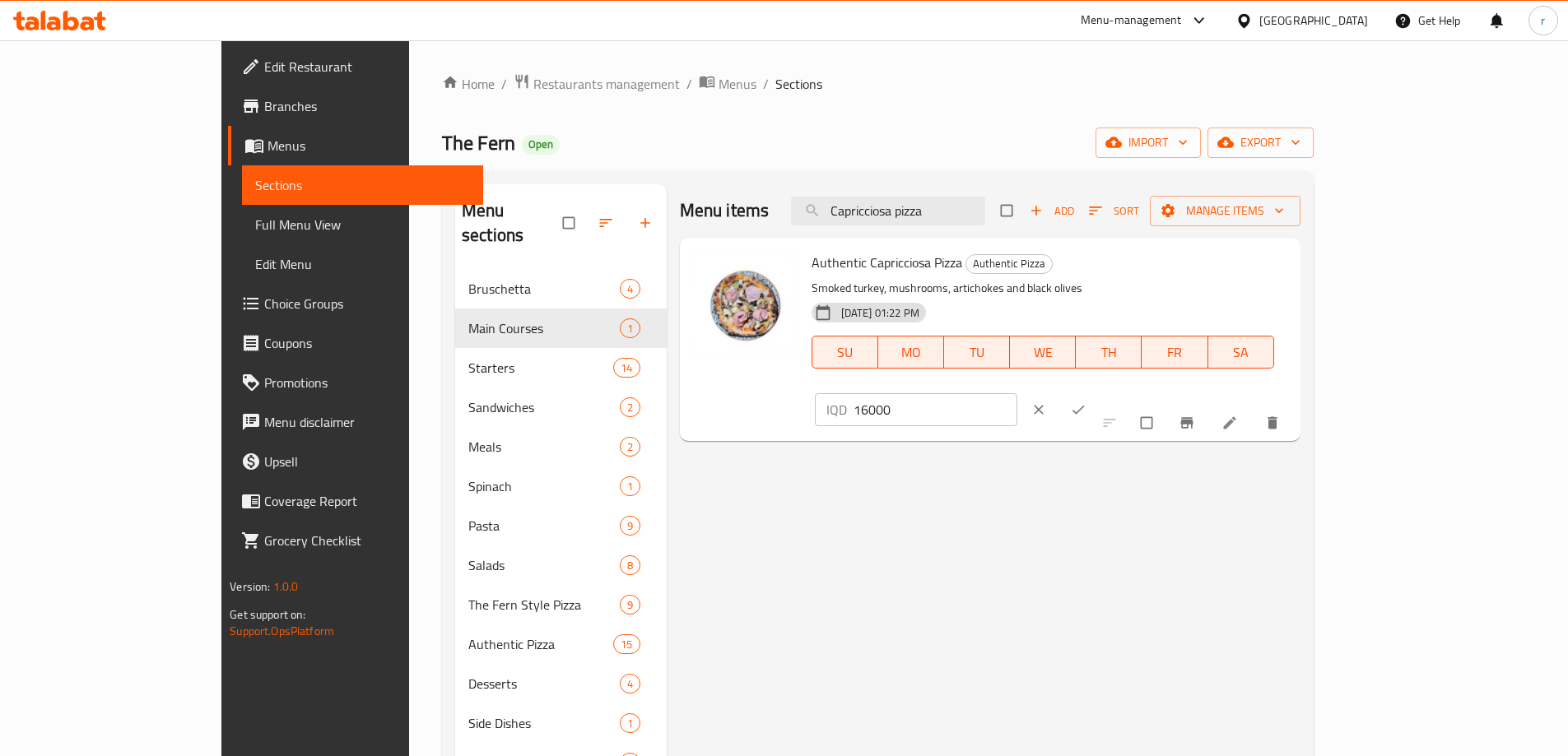
click at [1047, 402] on icon "clear" at bounding box center [1038, 410] width 16 height 16
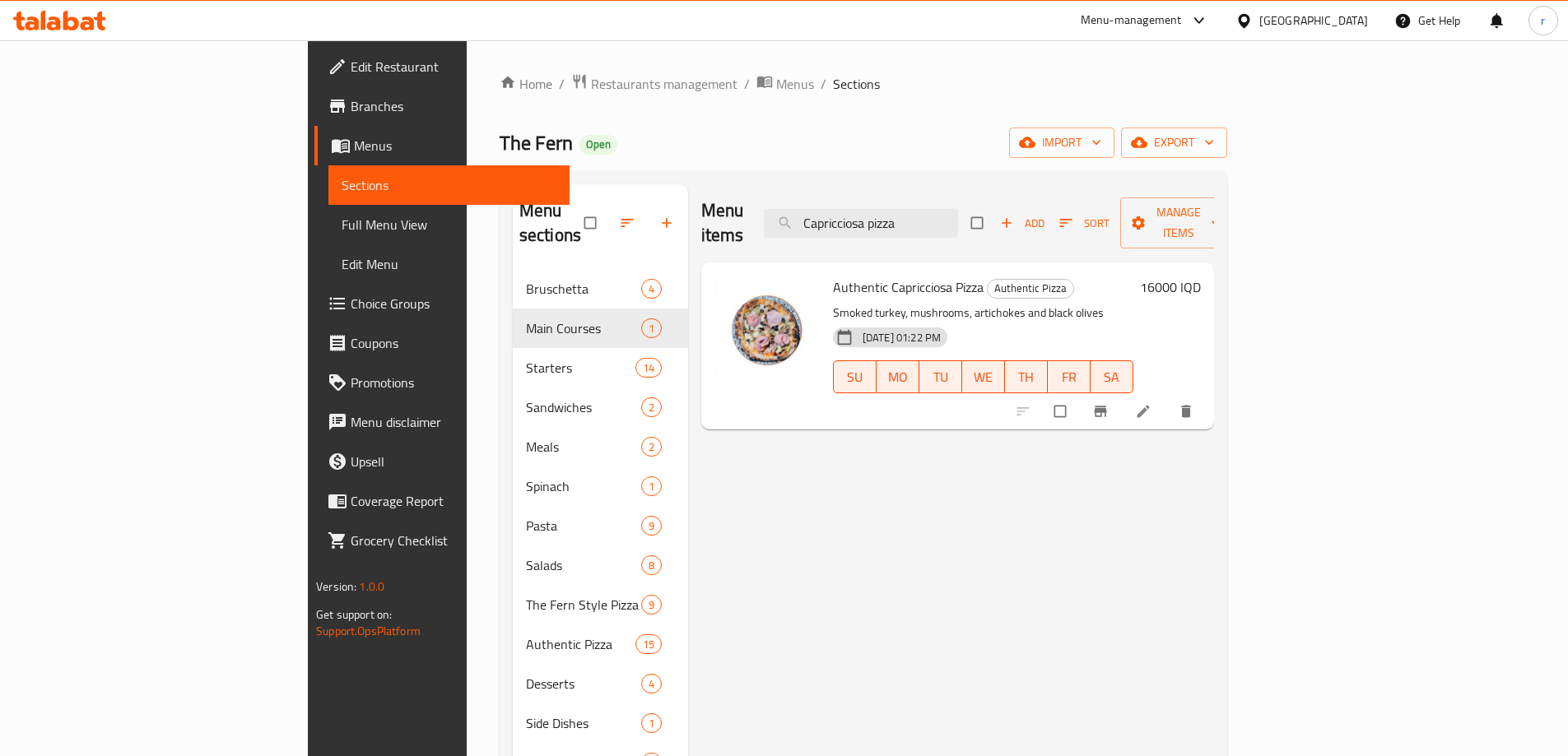
drag, startPoint x: 1019, startPoint y: 207, endPoint x: 712, endPoint y: 207, distance: 307.0
click at [712, 207] on div "Menu items Capricciosa pizza Add Sort Manage items" at bounding box center [958, 223] width 513 height 78
paste input "Sujuk"
type input "Sujuk pizza"
click at [1201, 276] on h6 "15500 IQD" at bounding box center [1170, 287] width 61 height 23
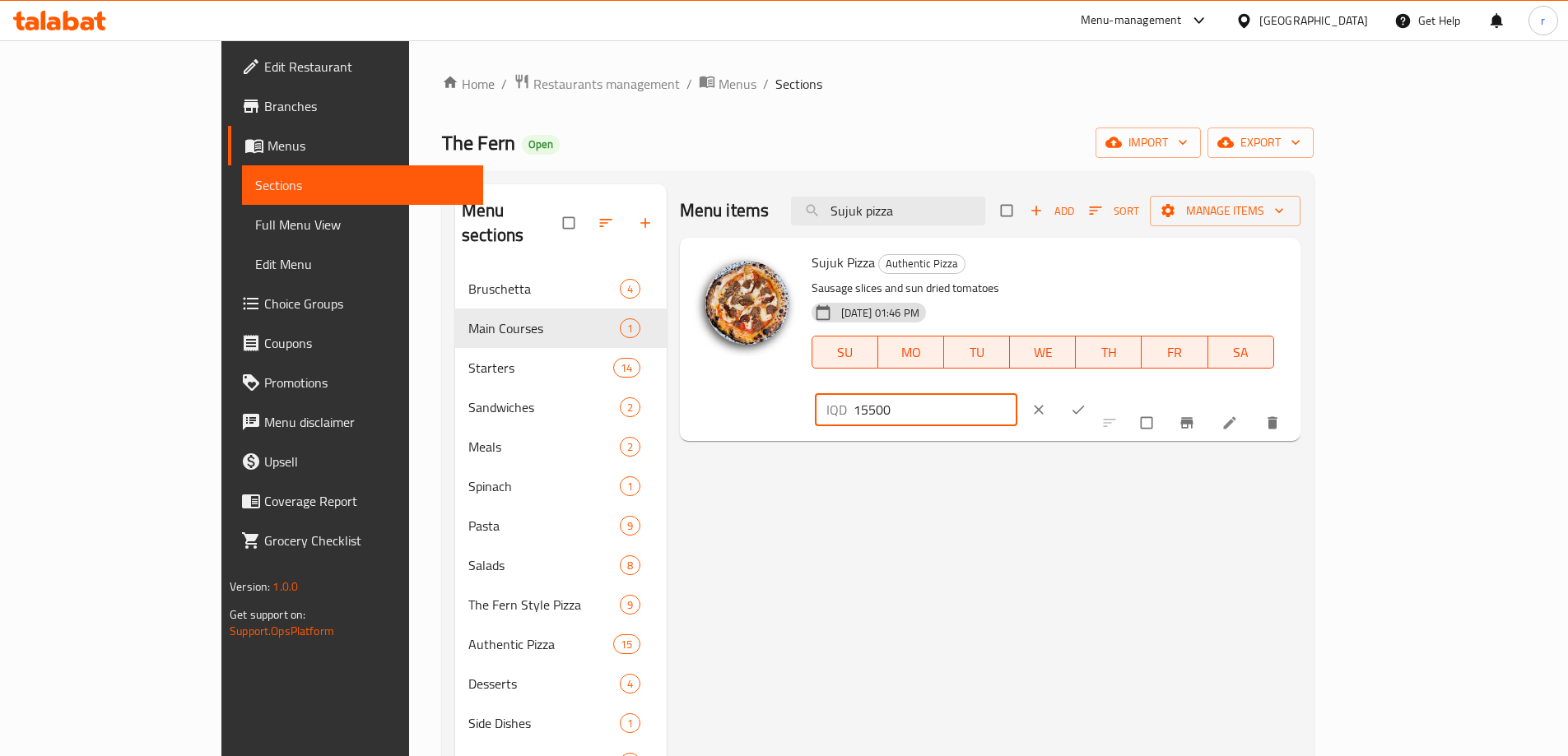
drag, startPoint x: 1327, startPoint y: 273, endPoint x: 1189, endPoint y: 271, distance: 138.0
click at [1189, 271] on div "Sujuk Pizza Authentic Pizza Sausage slices and sun dried tomatoes [DATE] 01:46 …" at bounding box center [1049, 339] width 489 height 190
type input "16000"
click at [1087, 402] on icon "ok" at bounding box center [1078, 410] width 16 height 16
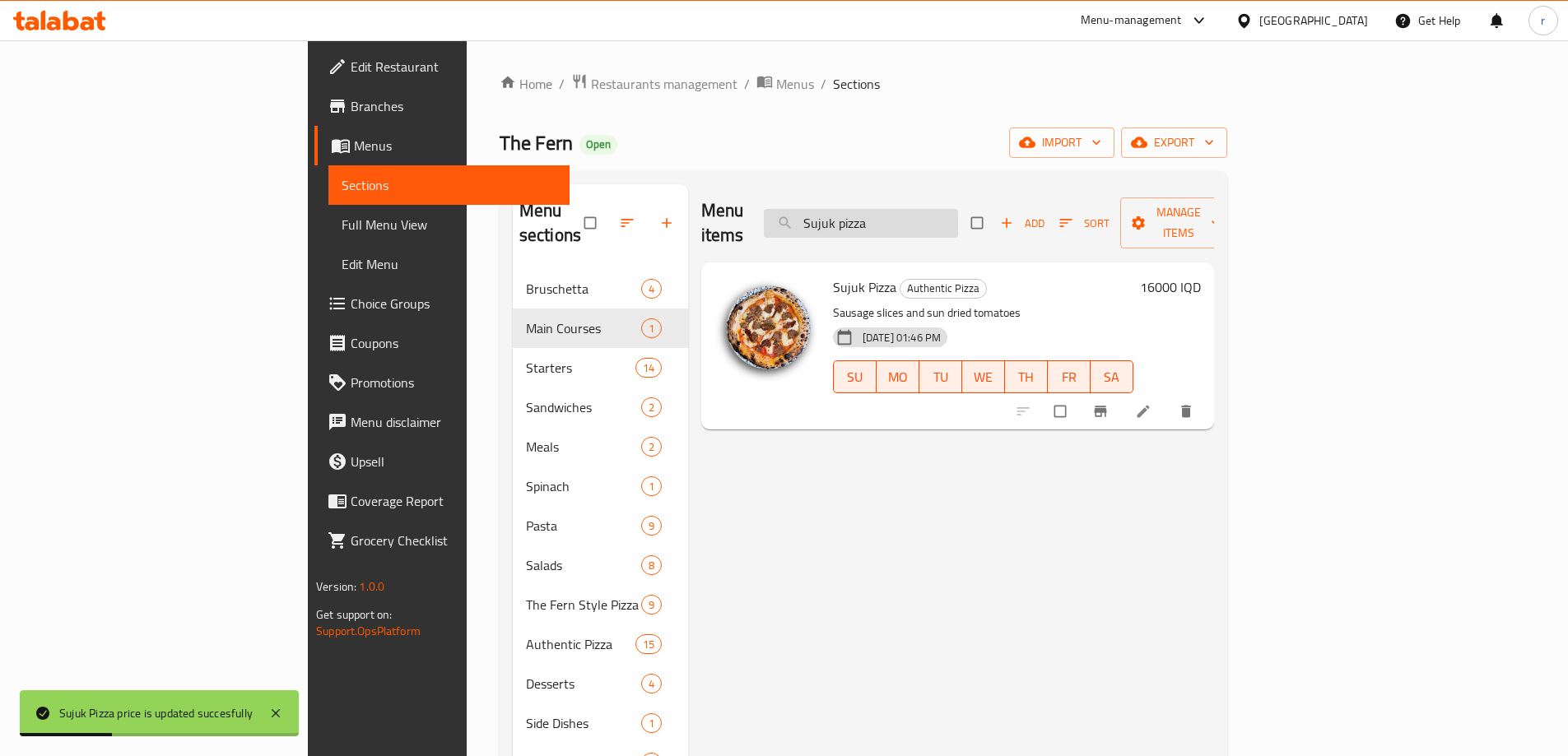
click at [993, 197] on div "Menu items Sujuk pizza Add Sort Manage items" at bounding box center [958, 223] width 513 height 78
click at [959, 209] on input "Sujuk pizza" at bounding box center [861, 223] width 194 height 29
drag, startPoint x: 996, startPoint y: 212, endPoint x: 818, endPoint y: 219, distance: 178.1
click at [818, 219] on div "Menu items Sujuk pizza Add Sort Manage items" at bounding box center [958, 223] width 513 height 78
paste input "Pistachio and ham"
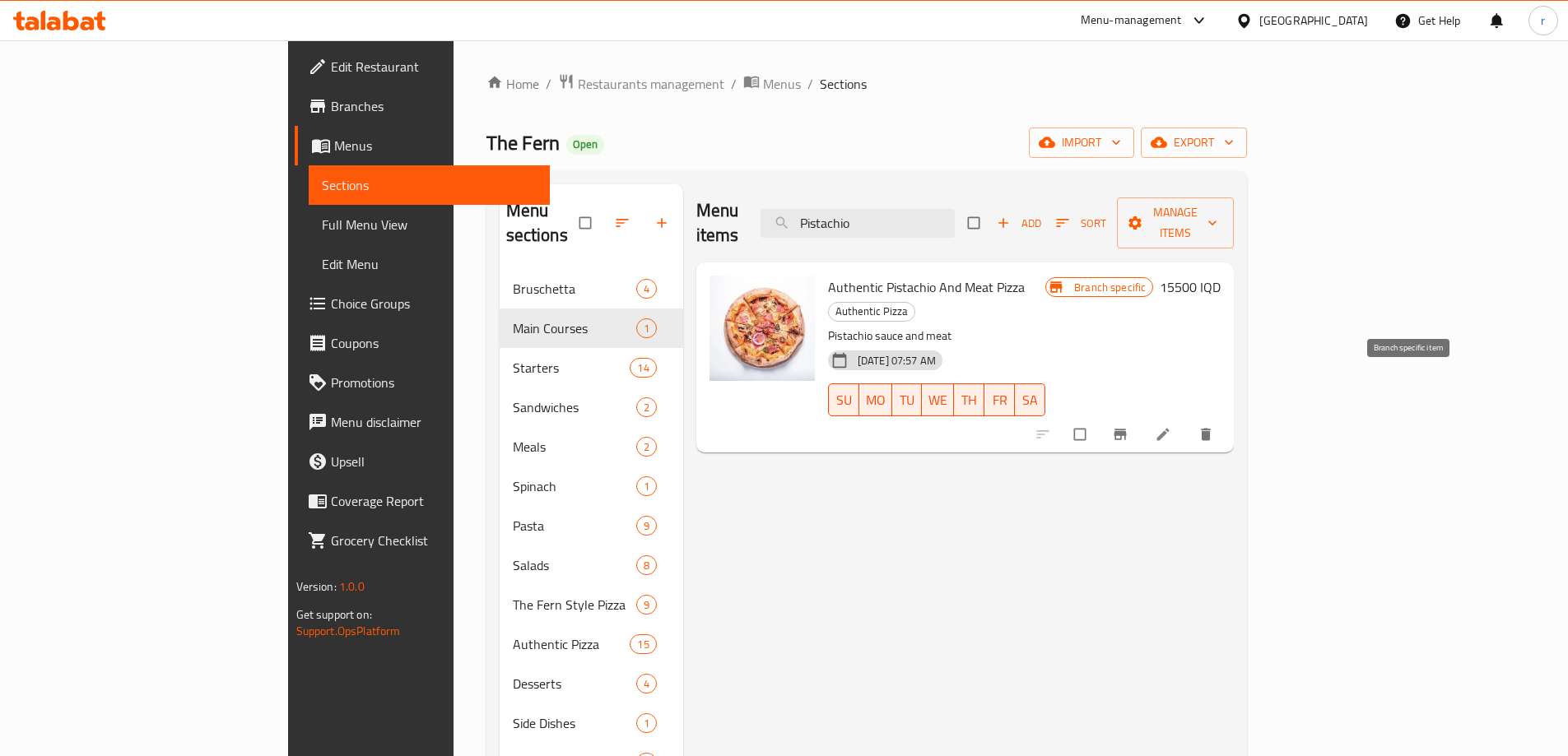
type input "Pistachio"
click at [1142, 417] on button "Branch-specific-item" at bounding box center [1123, 435] width 40 height 36
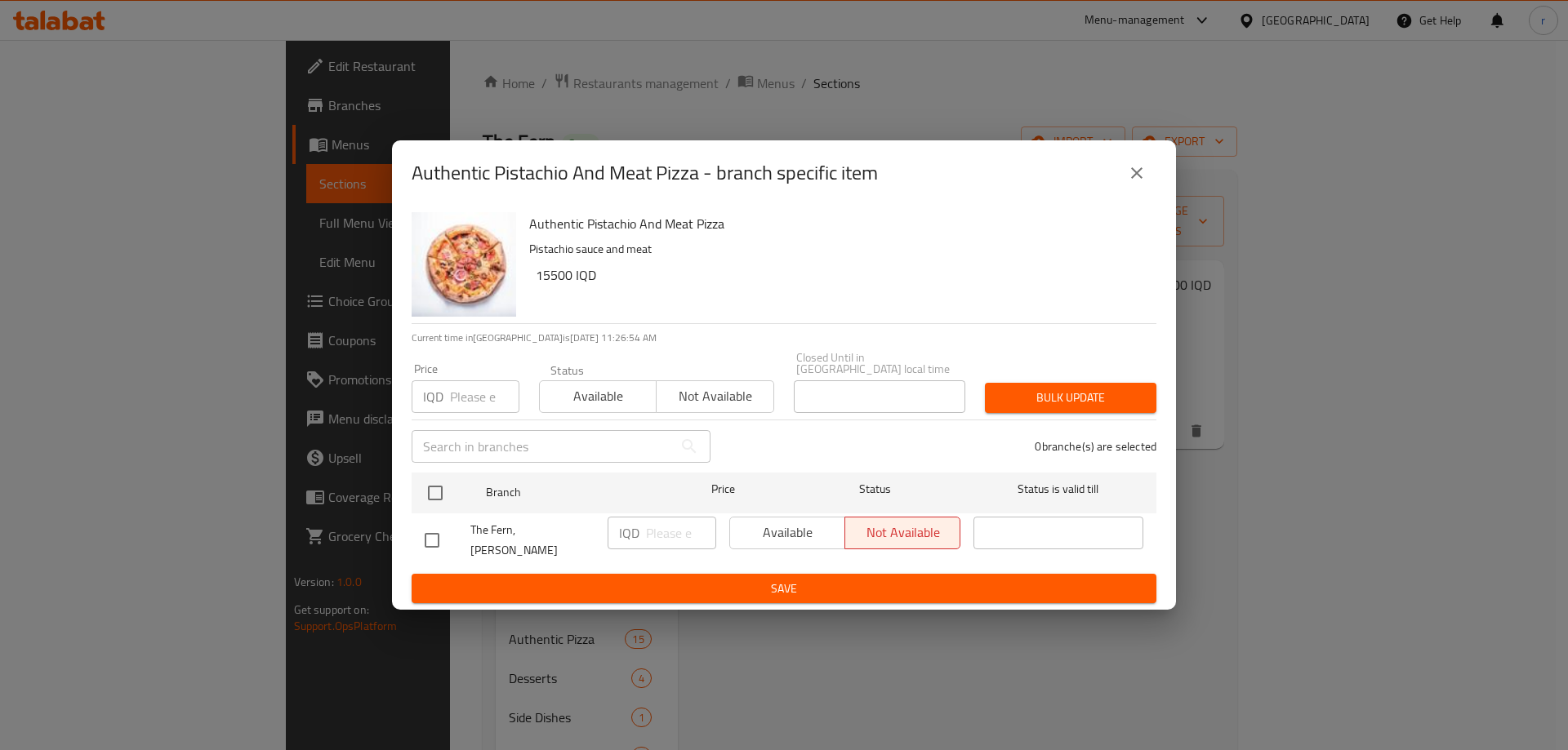
click at [1125, 179] on button "close" at bounding box center [1137, 173] width 40 height 40
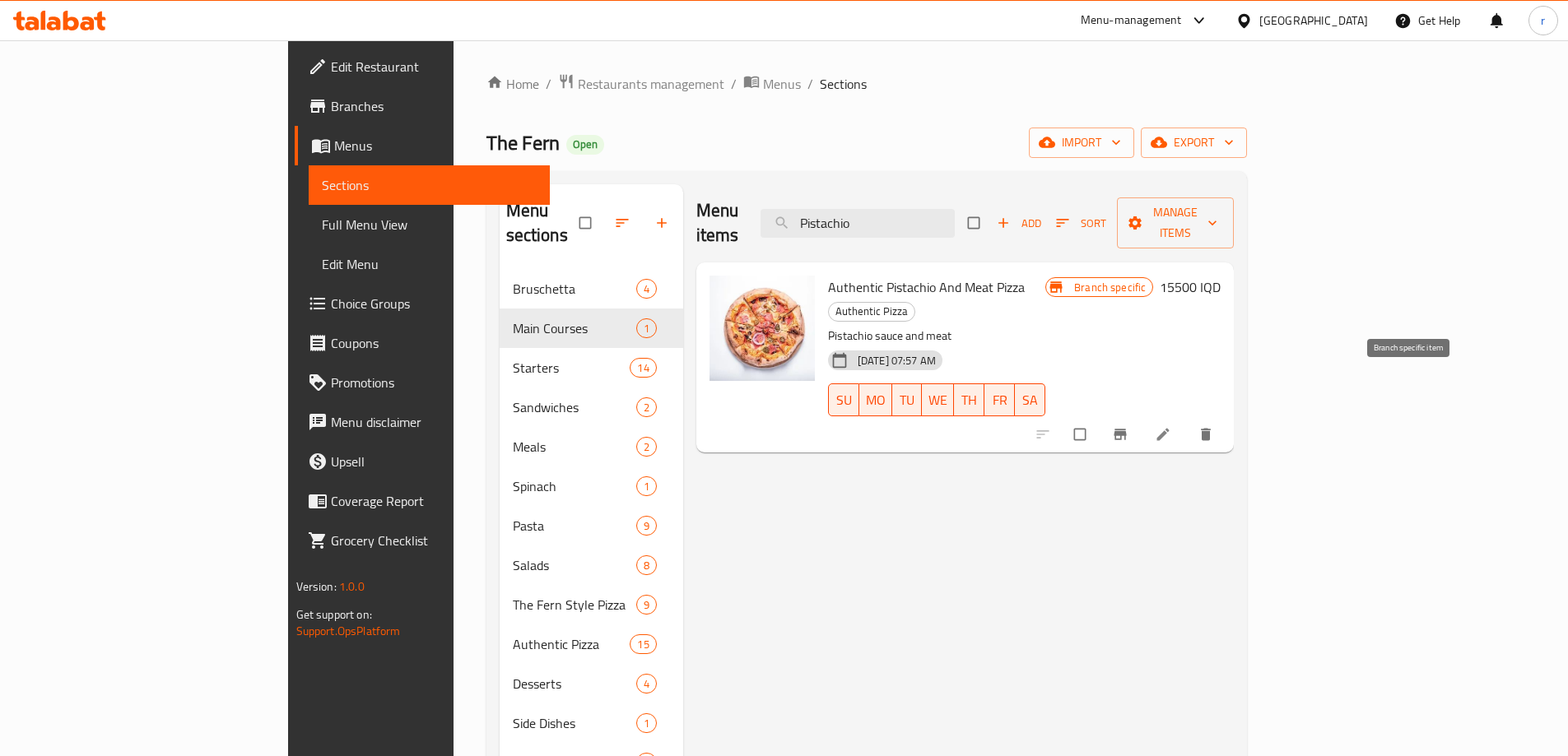
click at [1142, 417] on button "Branch-specific-item" at bounding box center [1123, 435] width 40 height 36
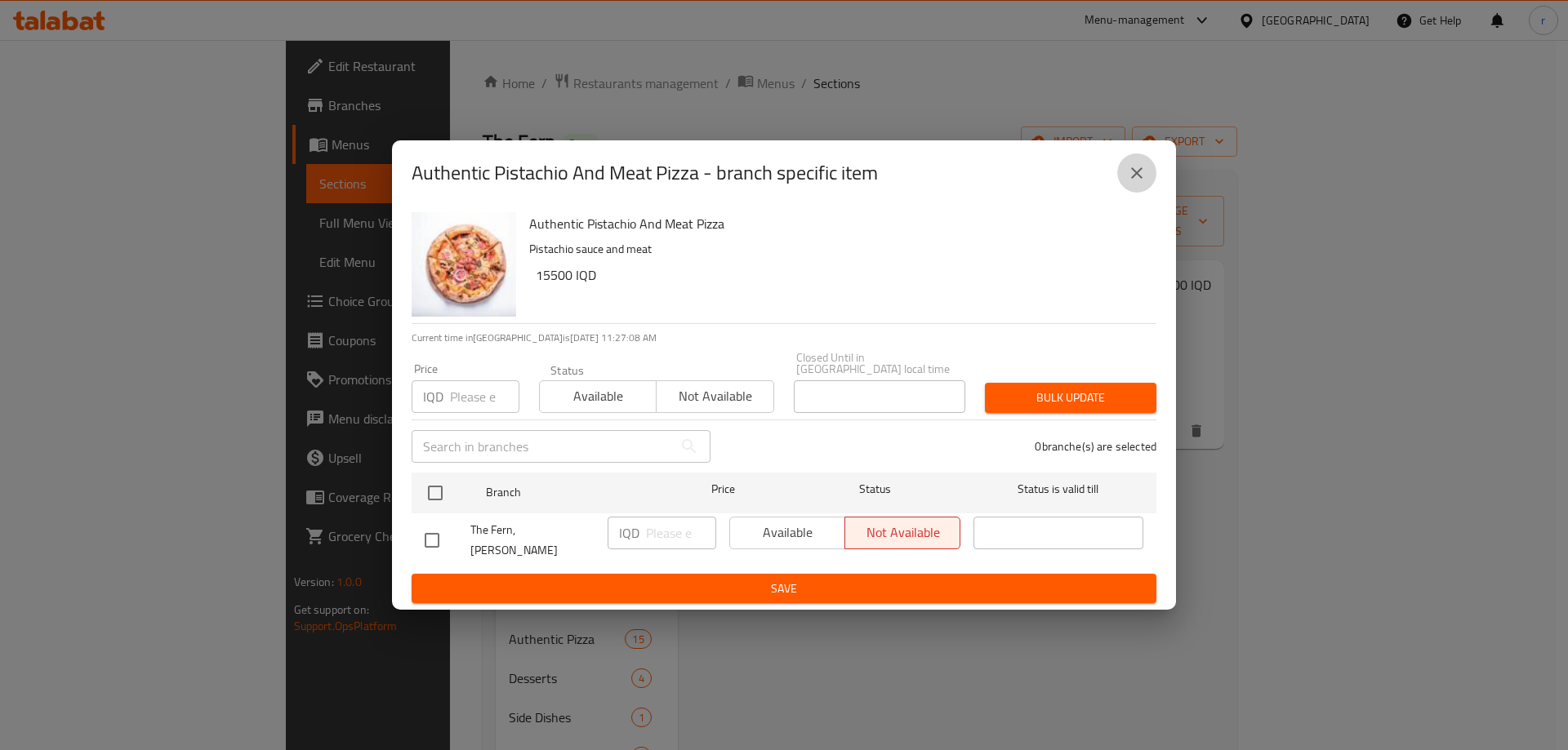
click at [1136, 182] on icon "close" at bounding box center [1136, 173] width 20 height 20
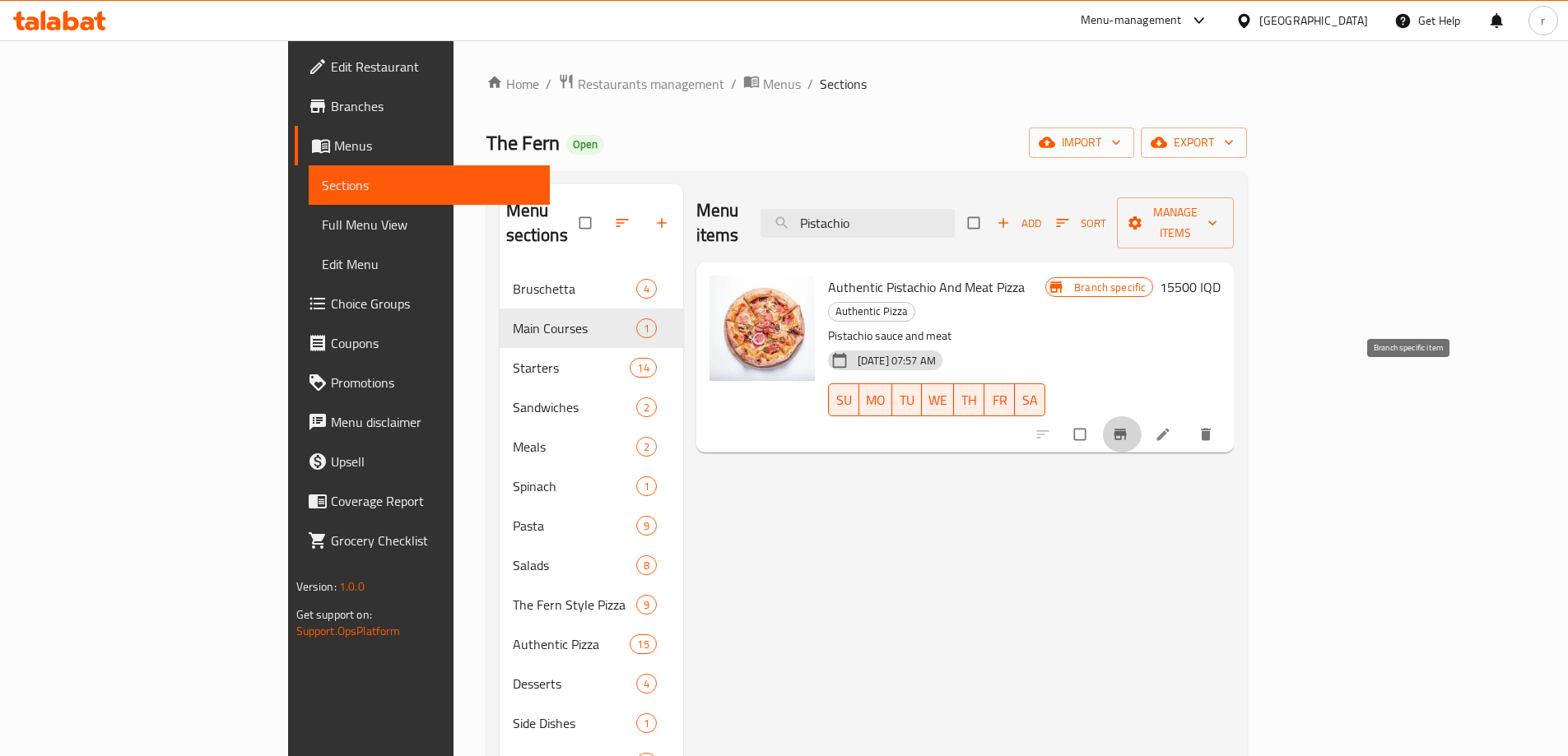
click at [1127, 430] on icon "Branch-specific-item" at bounding box center [1121, 435] width 12 height 10
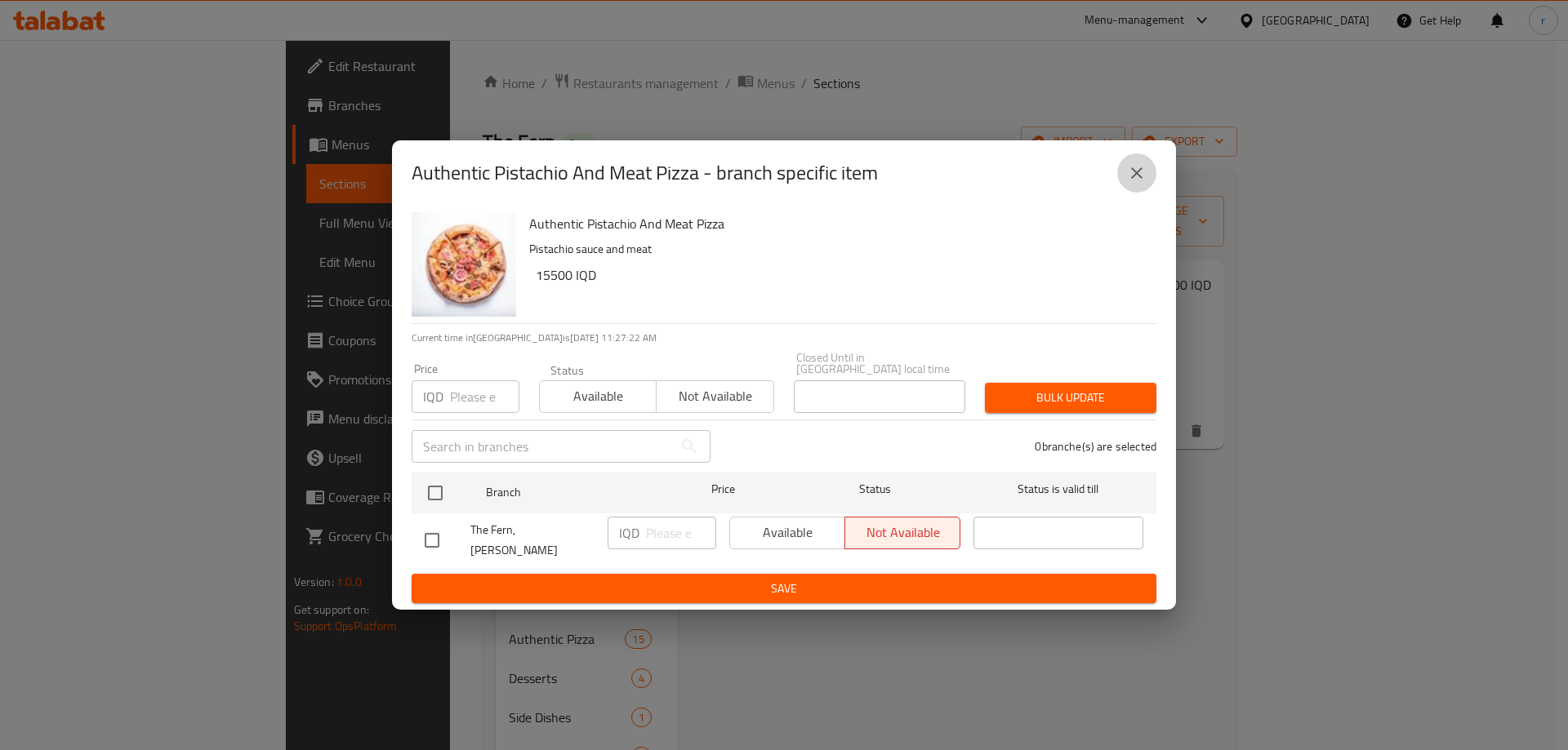
click at [1132, 179] on icon "close" at bounding box center [1136, 172] width 11 height 11
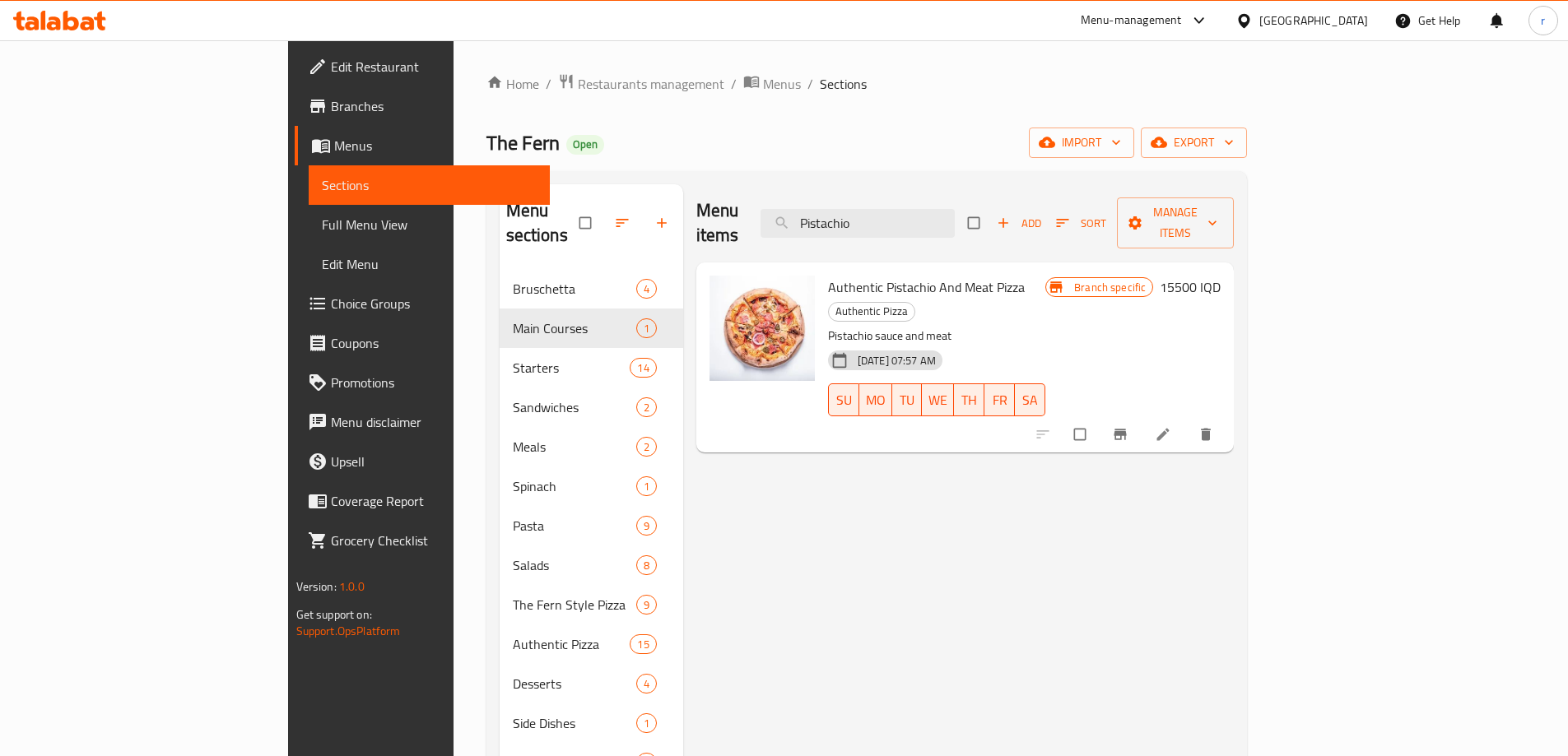
click at [1221, 276] on h6 "15500 IQD" at bounding box center [1190, 287] width 61 height 23
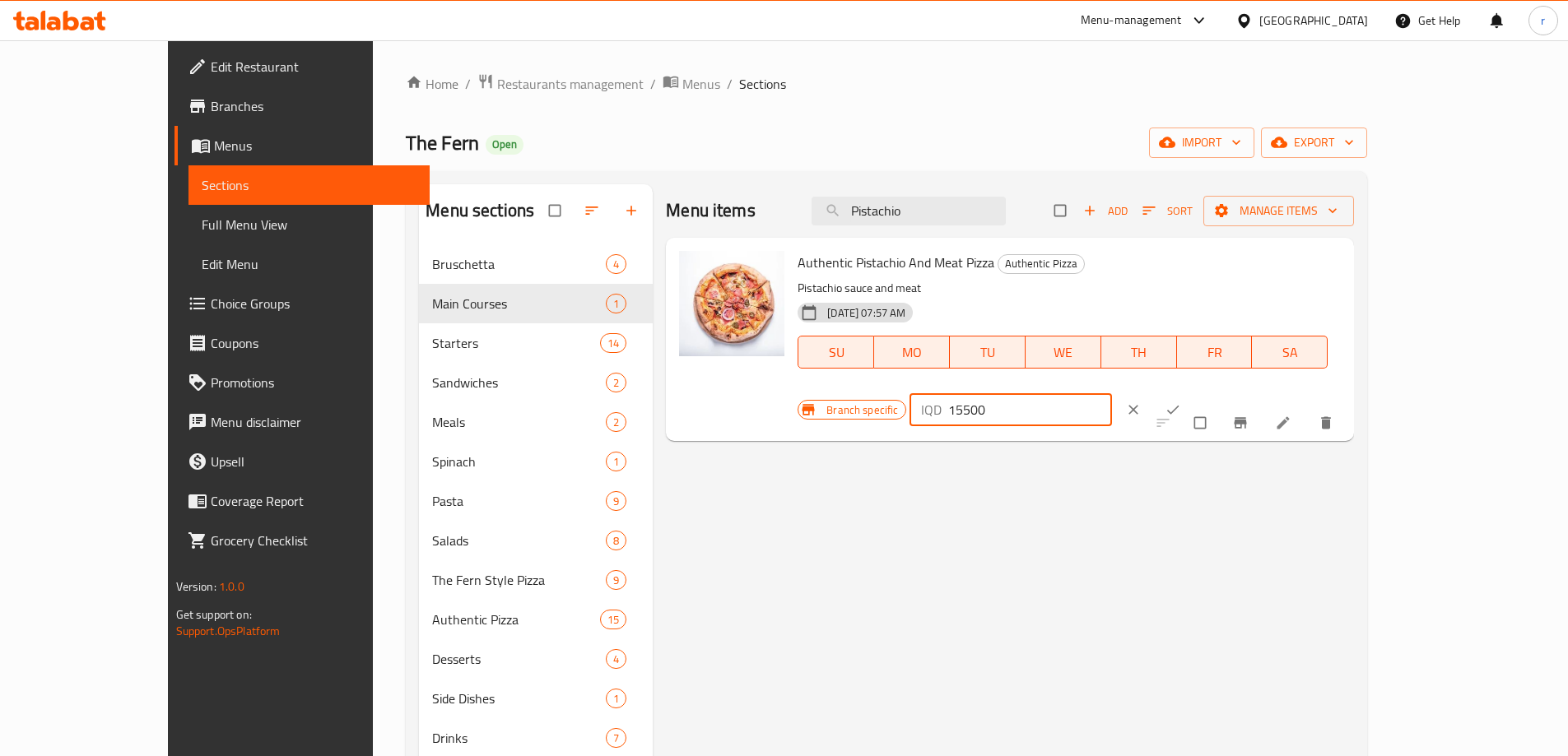
drag, startPoint x: 1219, startPoint y: 277, endPoint x: 1107, endPoint y: 286, distance: 112.4
click at [1107, 286] on div "Authentic Pistachio And Meat Pizza Authentic Pizza Pistachio sauce and meat [DA…" at bounding box center [1069, 339] width 557 height 190
type input "16000"
click at [1180, 405] on icon "ok" at bounding box center [1174, 410] width 12 height 9
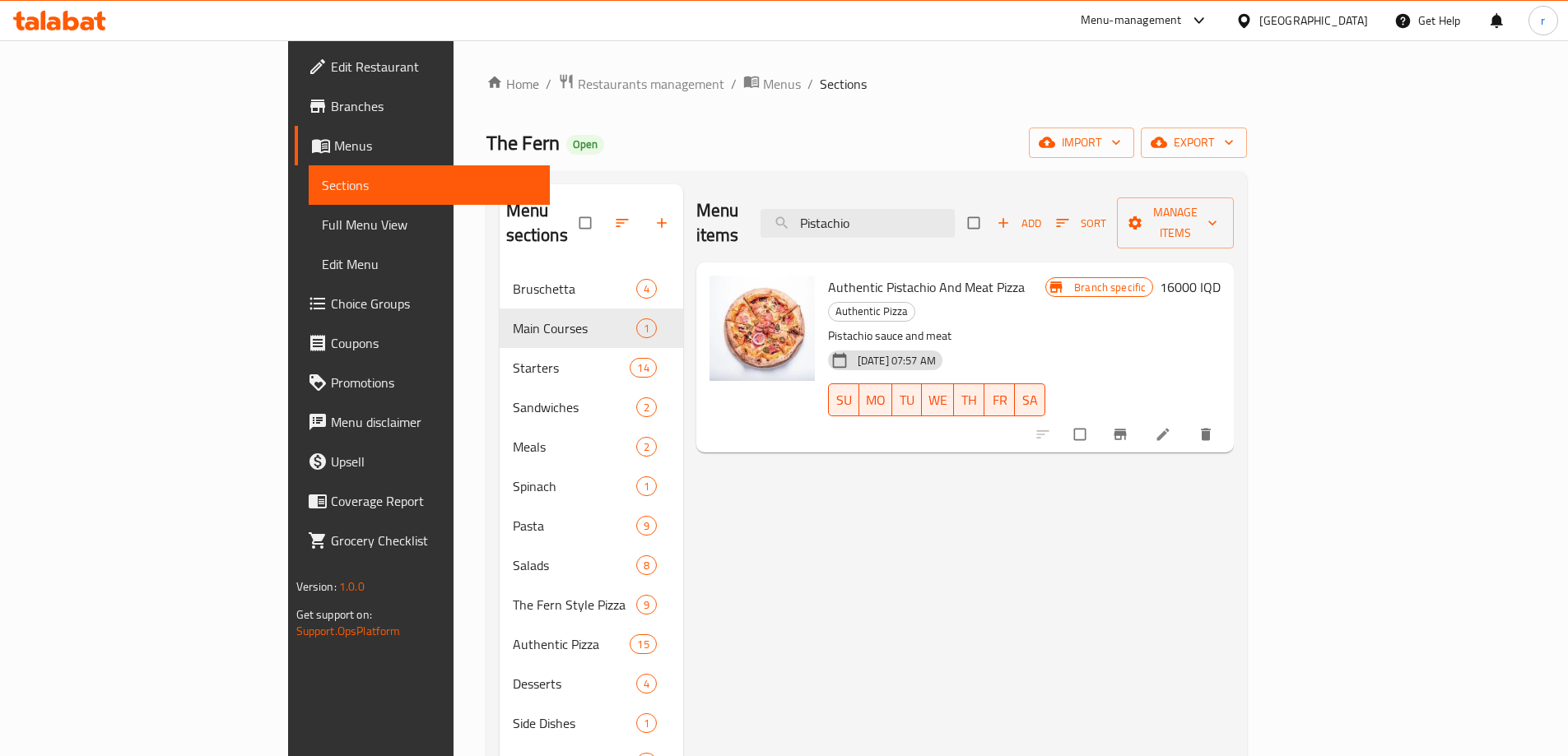
drag, startPoint x: 989, startPoint y: 217, endPoint x: 747, endPoint y: 234, distance: 242.6
click at [747, 234] on div "Menu items Pistachio Add Sort Manage items" at bounding box center [965, 223] width 538 height 78
paste input "Smoky Meat Pizza"
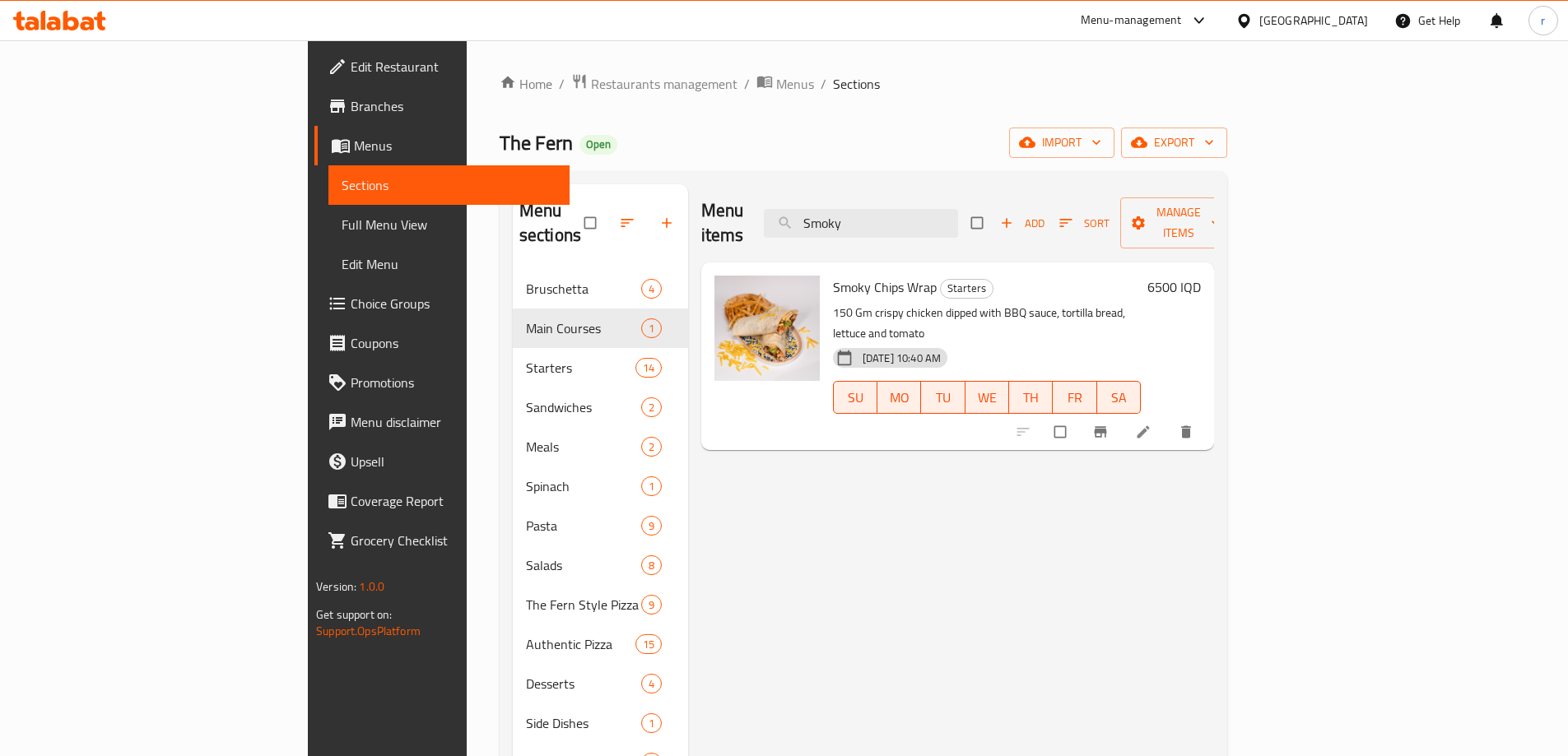
paste input "Buffalo pizza"
drag, startPoint x: 1004, startPoint y: 214, endPoint x: 848, endPoint y: 194, distance: 157.3
click at [849, 194] on div "Menu items Smoky Add Sort Manage items" at bounding box center [958, 223] width 513 height 78
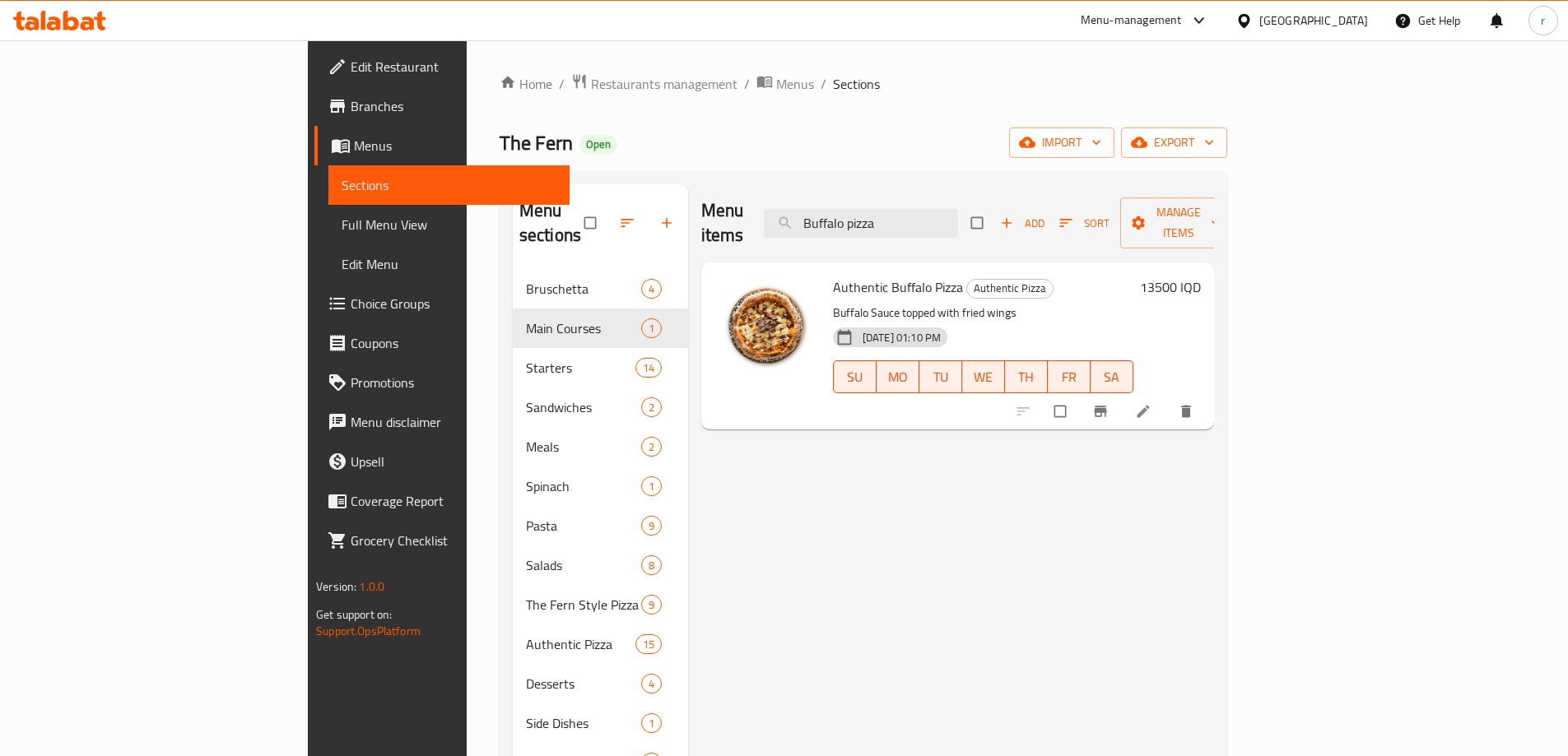
type input "Buffalo pizza"
click at [1201, 276] on h6 "13500 IQD" at bounding box center [1170, 287] width 61 height 23
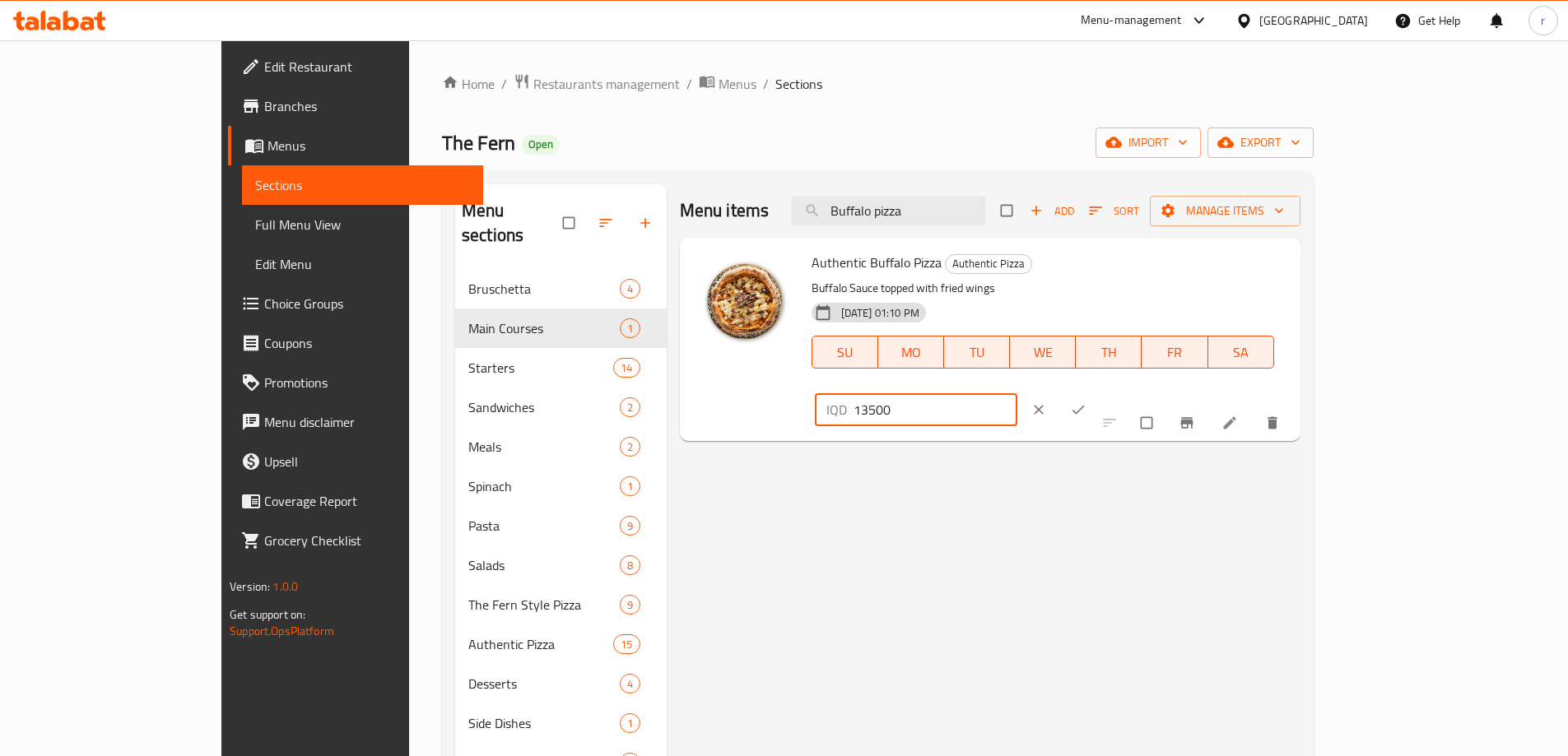
drag, startPoint x: 1357, startPoint y: 270, endPoint x: 1017, endPoint y: 293, distance: 340.8
click at [1017, 293] on div "Authentic Buffalo Pizza Authentic Pizza Buffalo Sauce topped with fried wings […" at bounding box center [1049, 339] width 489 height 190
type input "14000"
click at [1090, 402] on span "ok" at bounding box center [1080, 410] width 20 height 16
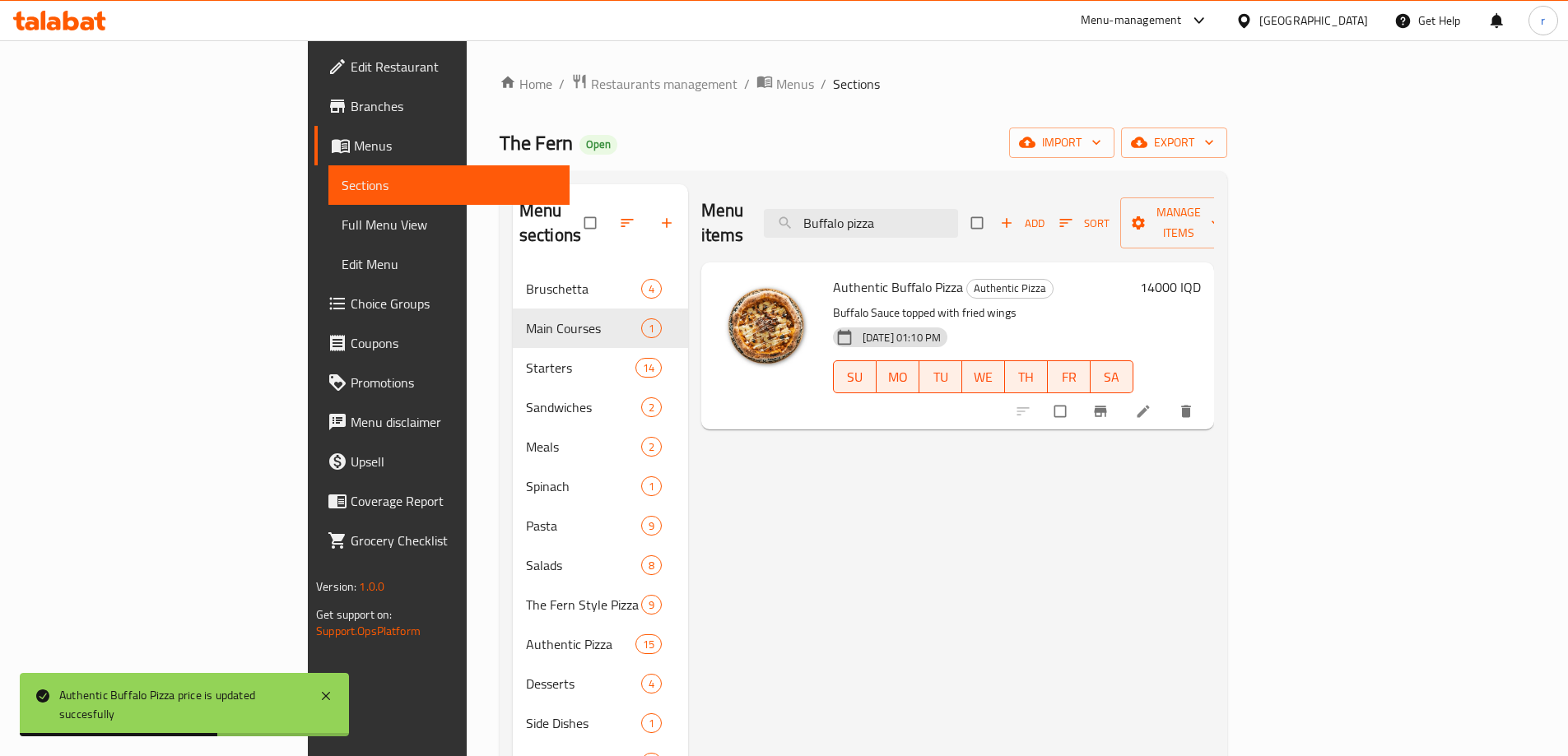
drag, startPoint x: 997, startPoint y: 207, endPoint x: 762, endPoint y: 220, distance: 235.4
click at [770, 219] on div "Menu items Buffalo pizza Add Sort Manage items" at bounding box center [958, 223] width 513 height 78
paste input "[PERSON_NAME]"
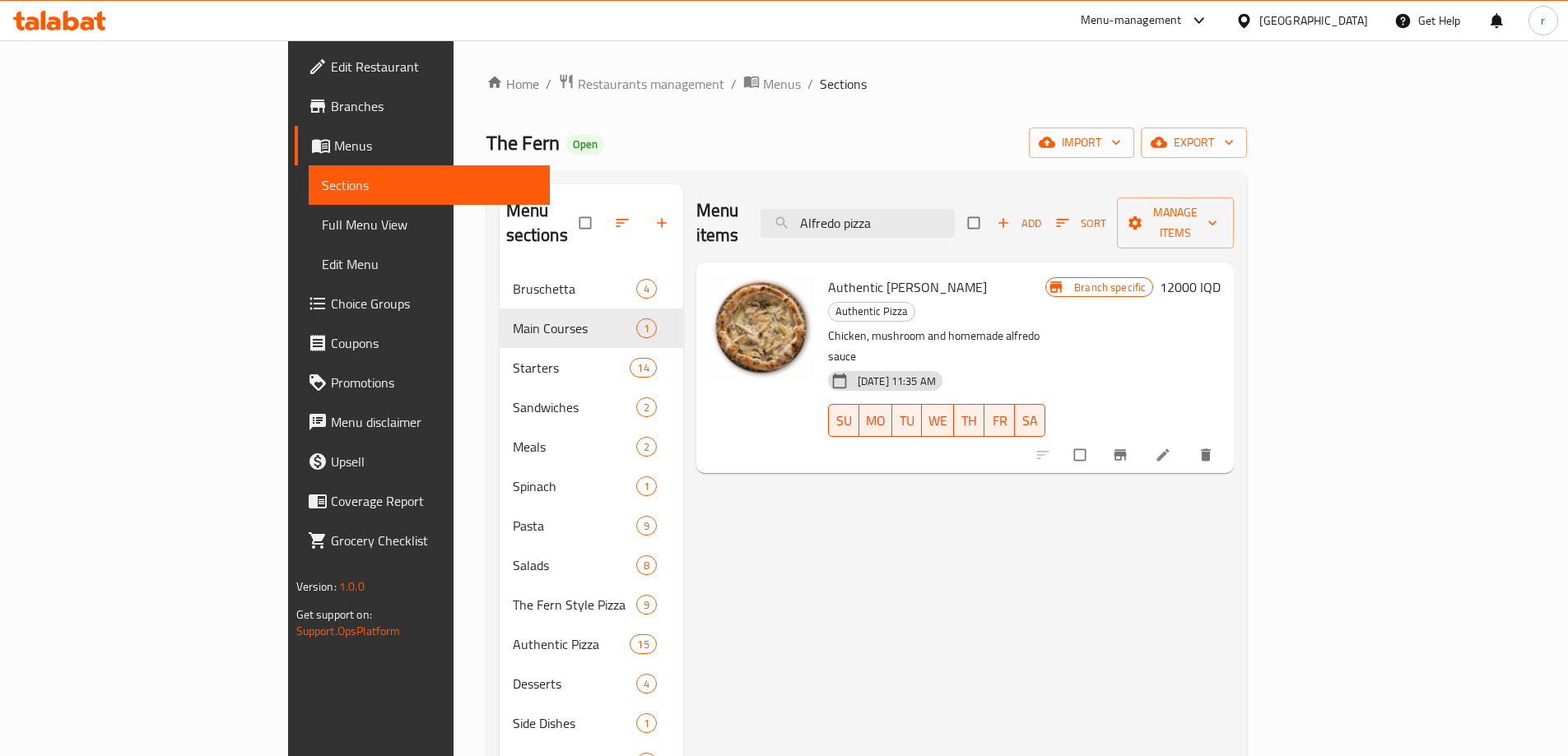
type input "Alfredo pizza"
click at [1142, 437] on button "Branch-specific-item" at bounding box center [1123, 455] width 40 height 36
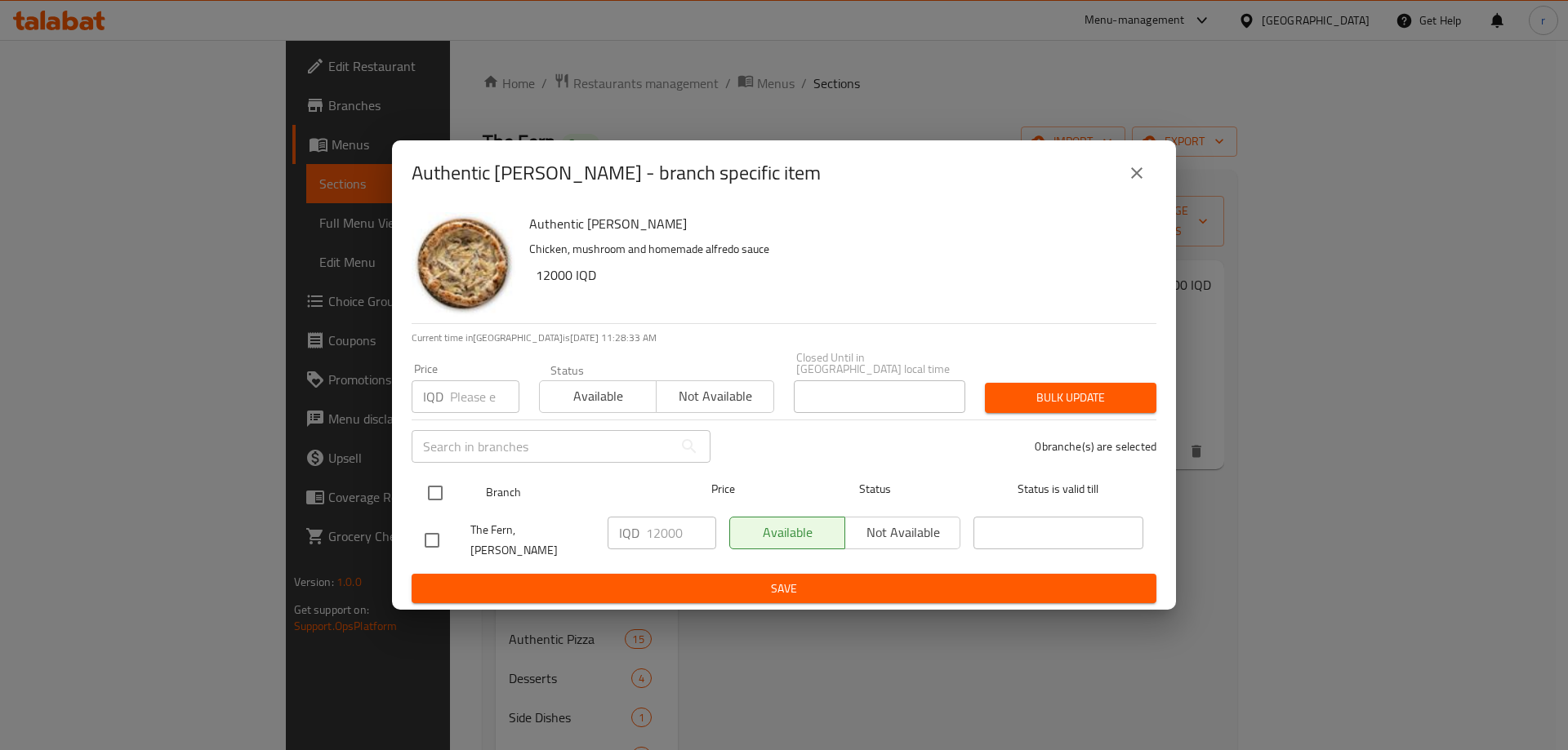
click at [441, 493] on input "checkbox" at bounding box center [435, 493] width 34 height 34
checkbox input "true"
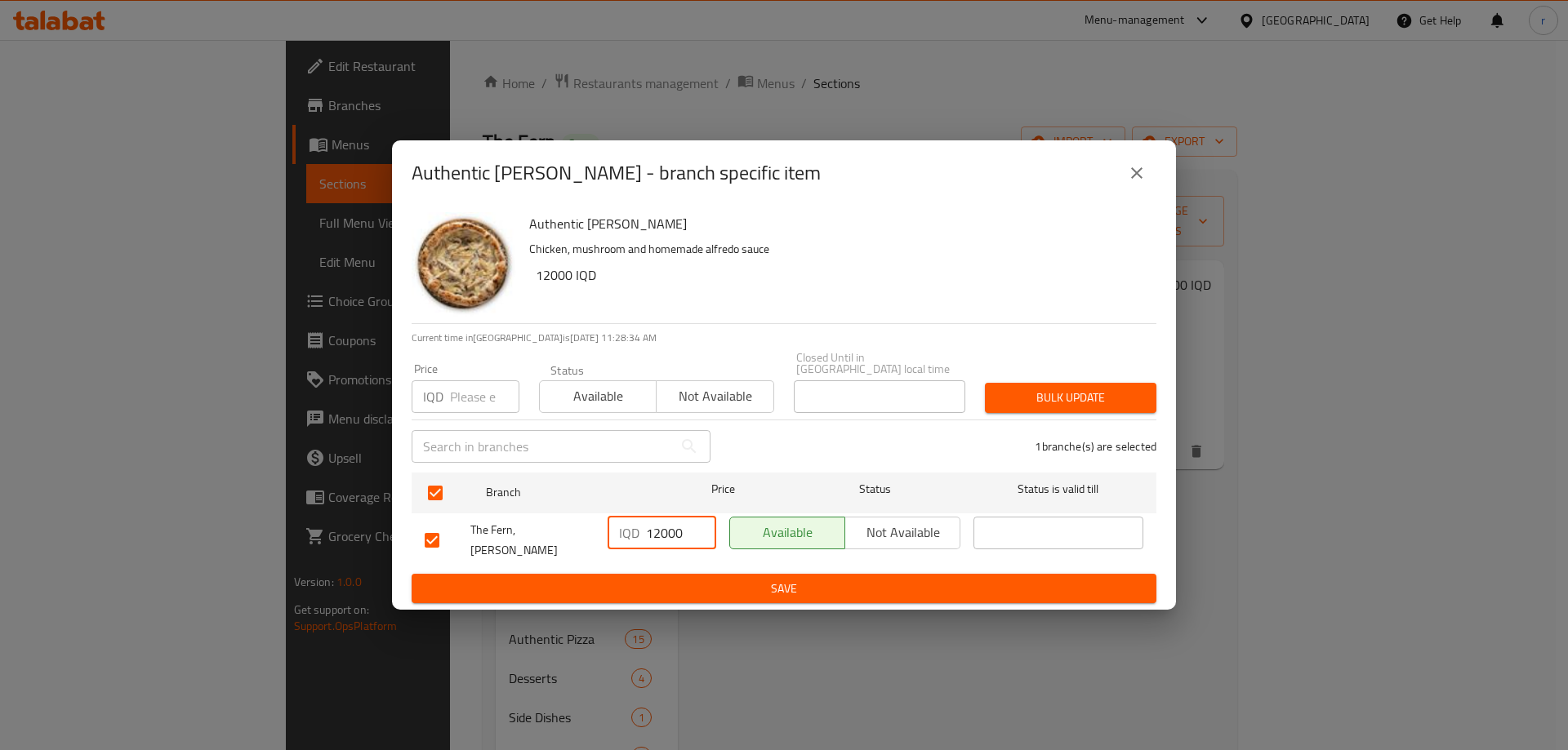
drag, startPoint x: 654, startPoint y: 537, endPoint x: 665, endPoint y: 533, distance: 11.7
click at [665, 533] on input "12000" at bounding box center [681, 533] width 71 height 33
type input "14000"
click at [672, 579] on span "Save" at bounding box center [784, 589] width 718 height 21
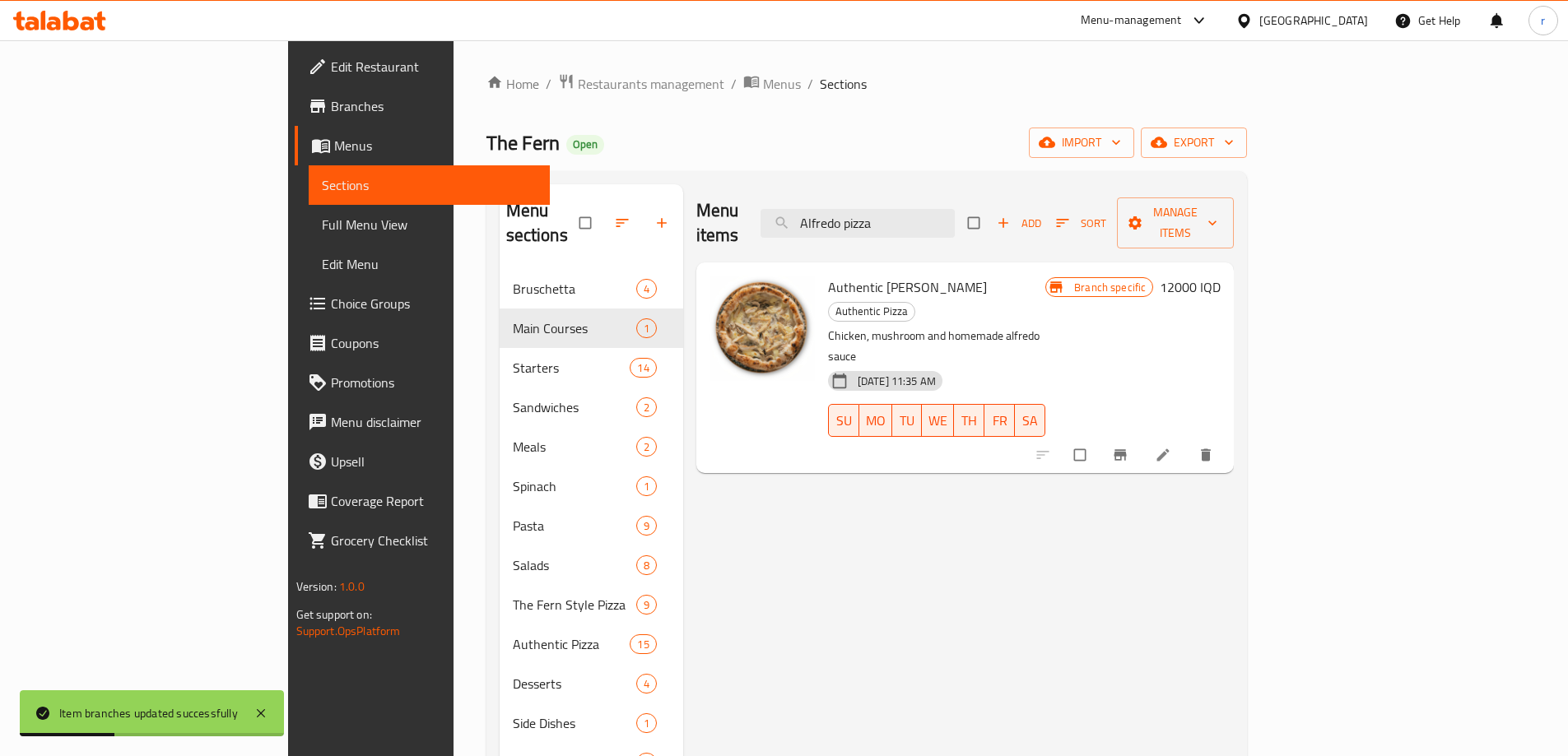
drag, startPoint x: 1006, startPoint y: 214, endPoint x: 821, endPoint y: 211, distance: 185.0
click at [821, 211] on div "Menu items Alfredo pizza Add Sort Manage items" at bounding box center [965, 223] width 538 height 78
paste input "Quattro stagioni"
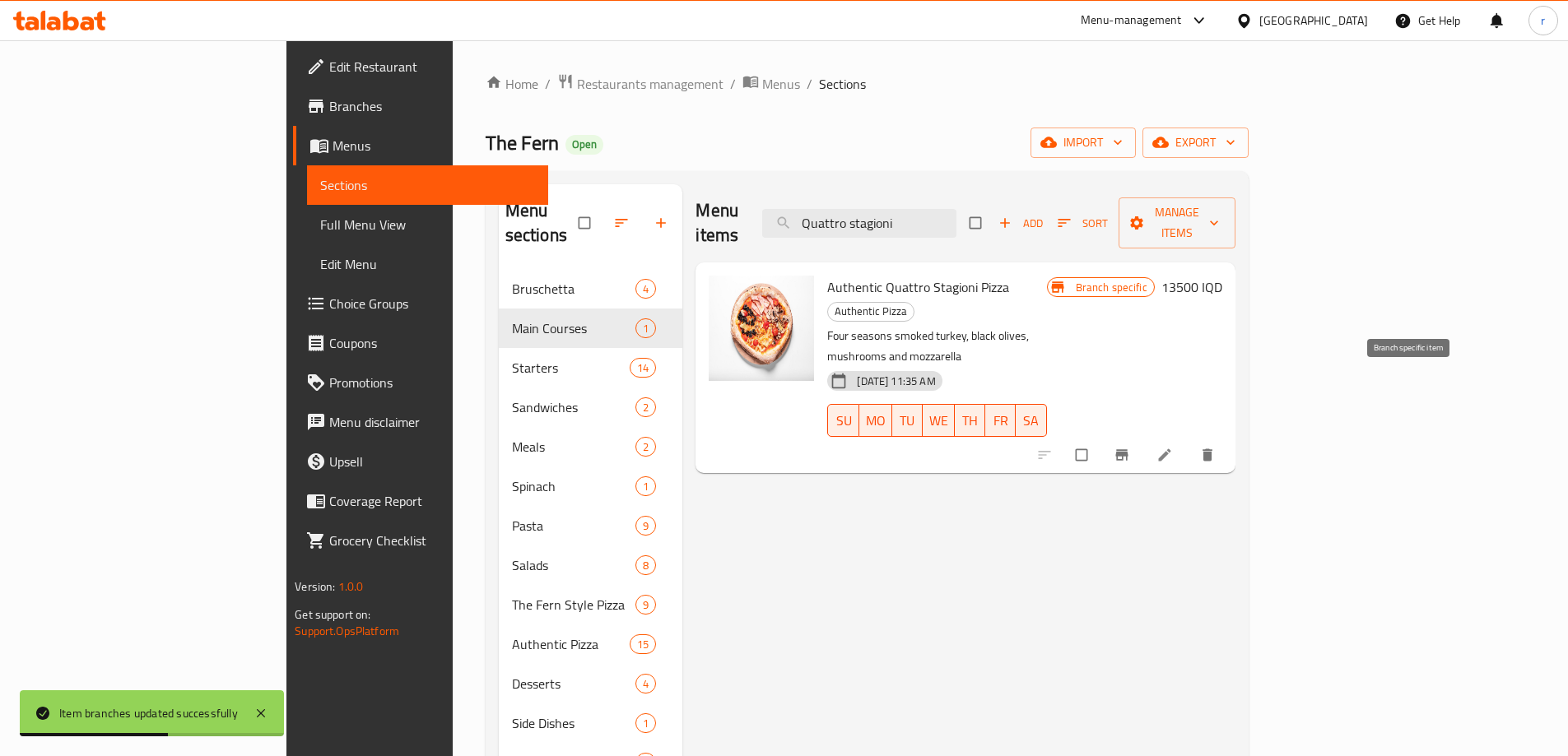
type input "Quattro stagioni"
click at [1143, 437] on button "Branch-specific-item" at bounding box center [1124, 455] width 40 height 36
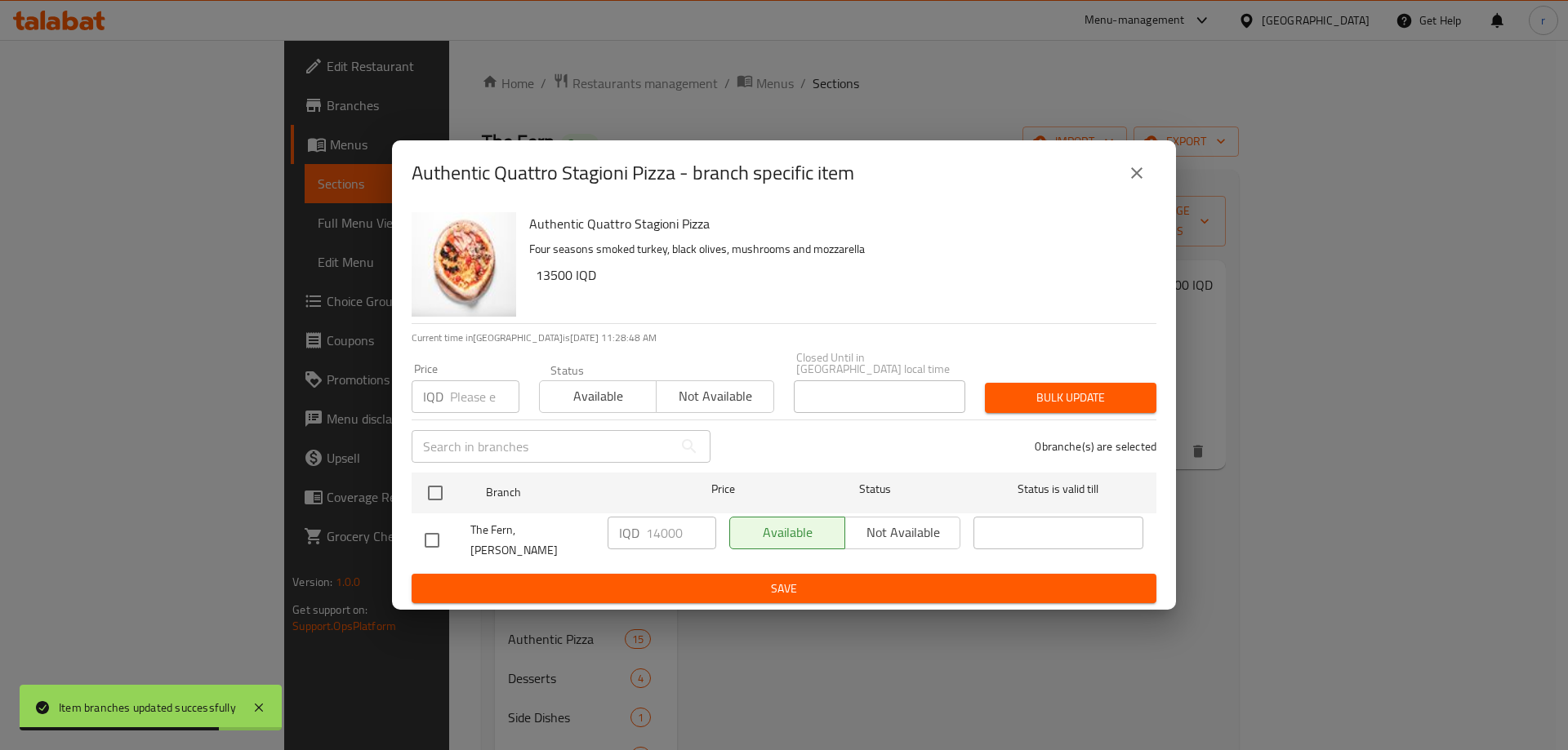
click at [1144, 183] on icon "close" at bounding box center [1136, 173] width 20 height 20
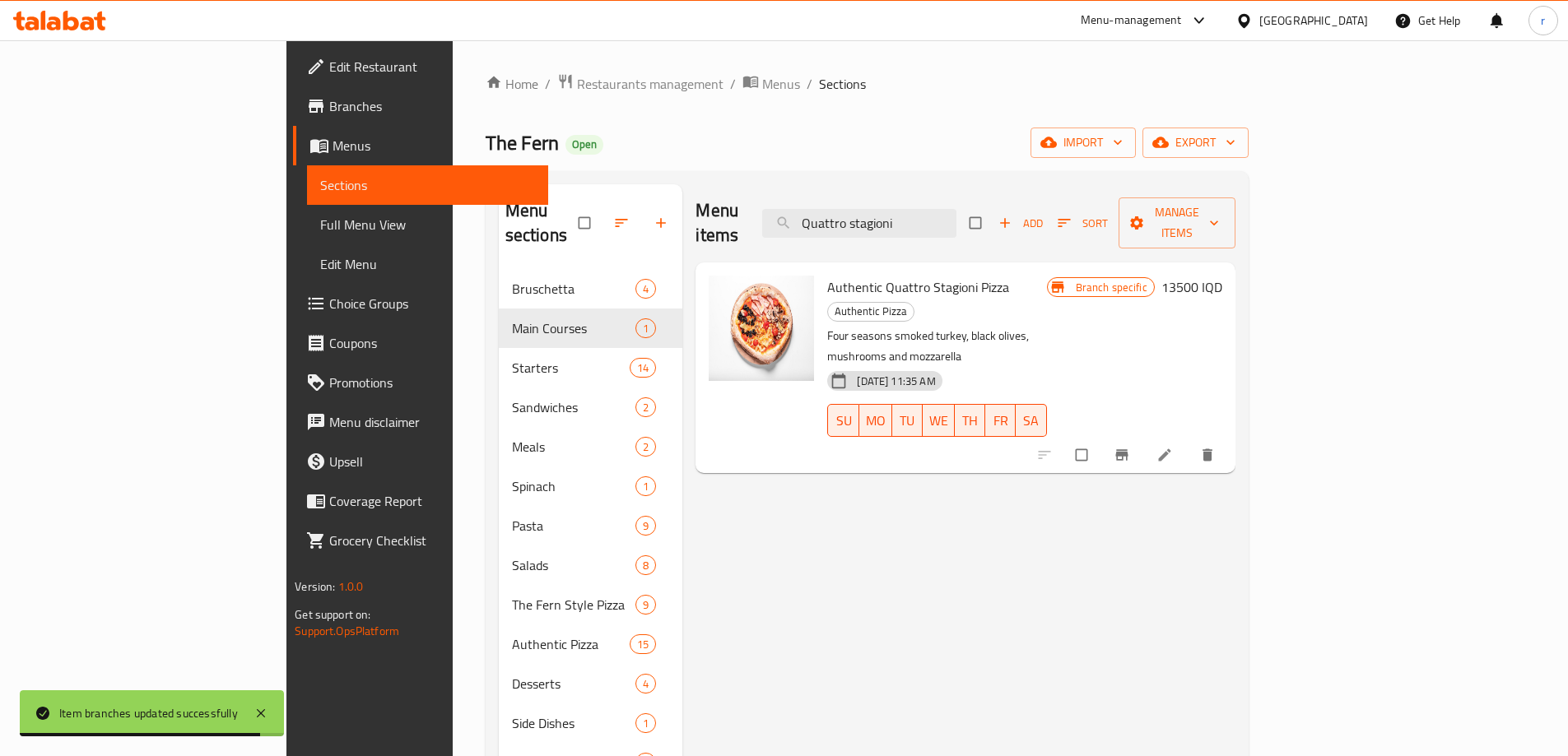
click at [320, 229] on span "Full Menu View" at bounding box center [427, 224] width 214 height 20
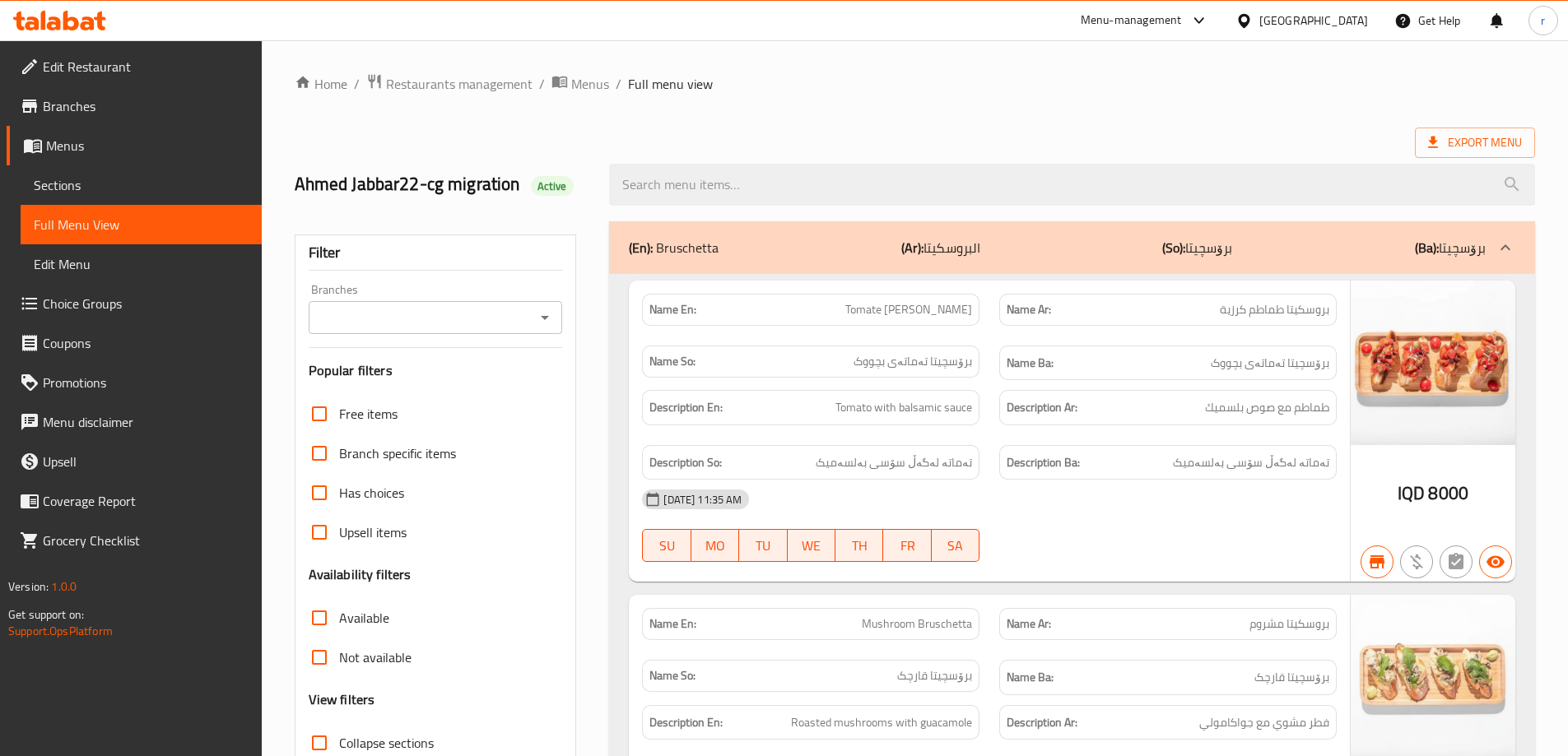
click at [371, 307] on input "Branches" at bounding box center [422, 318] width 217 height 23
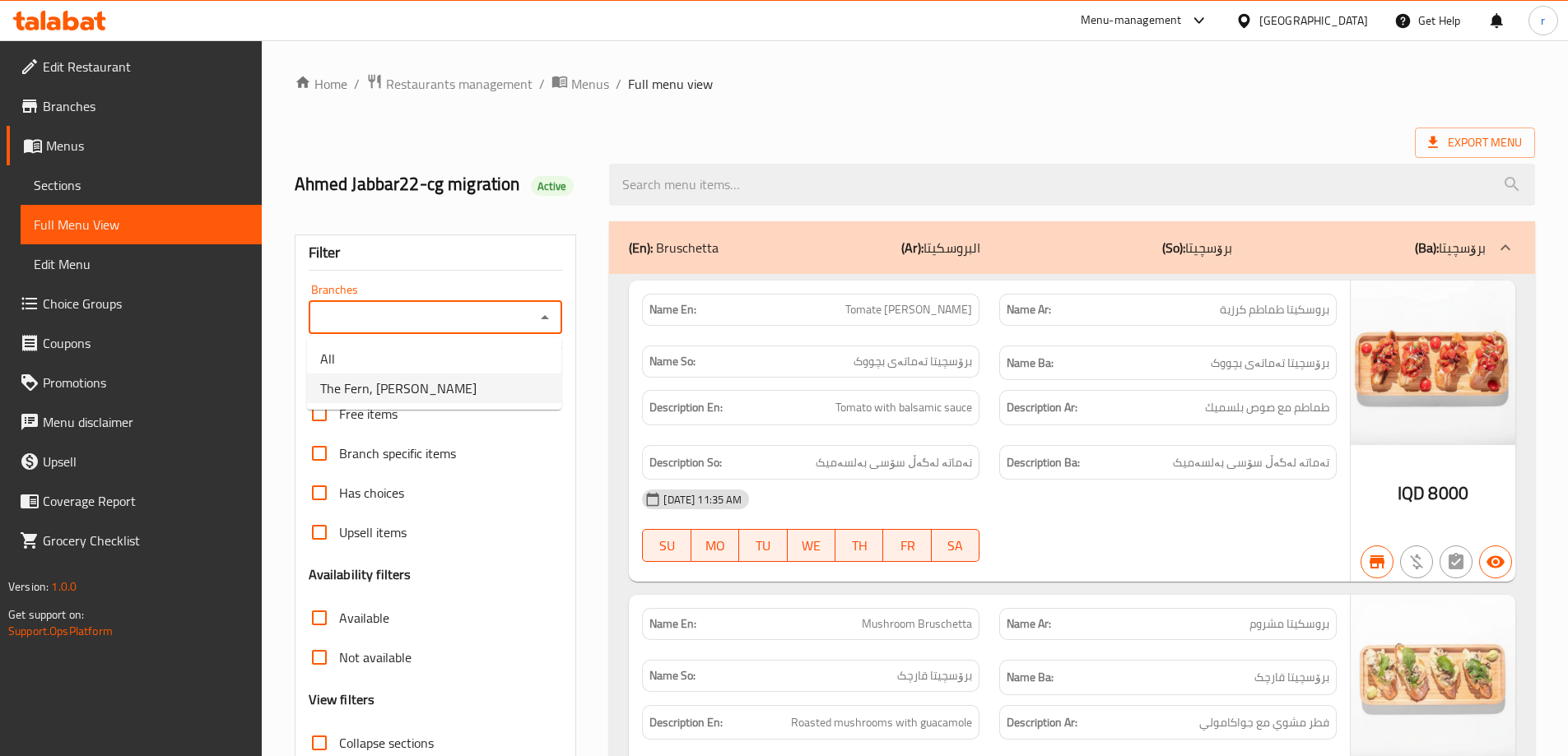
click at [372, 378] on span "The Fern, [PERSON_NAME]" at bounding box center [399, 388] width 156 height 20
type input "The Fern, [PERSON_NAME]"
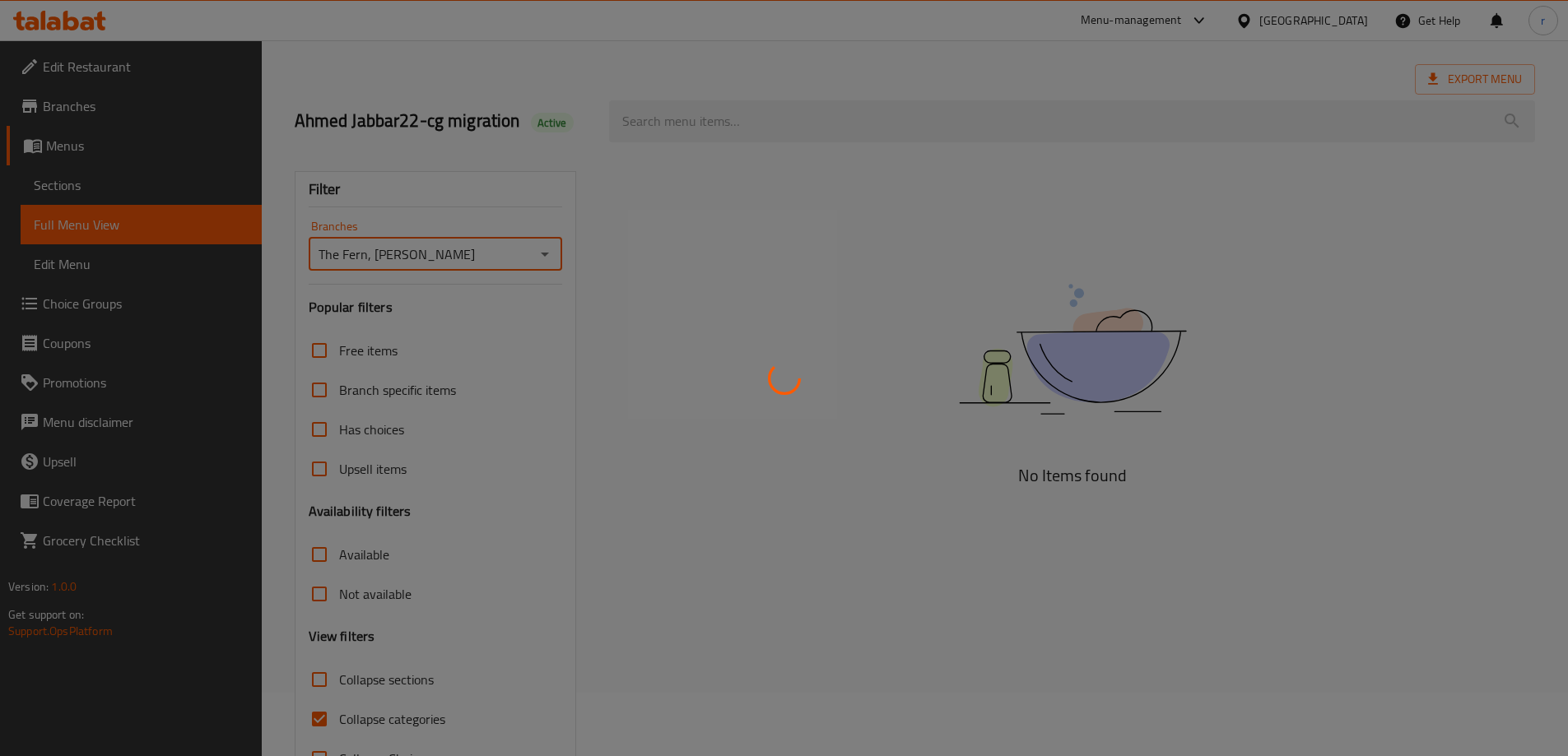
scroll to position [119, 0]
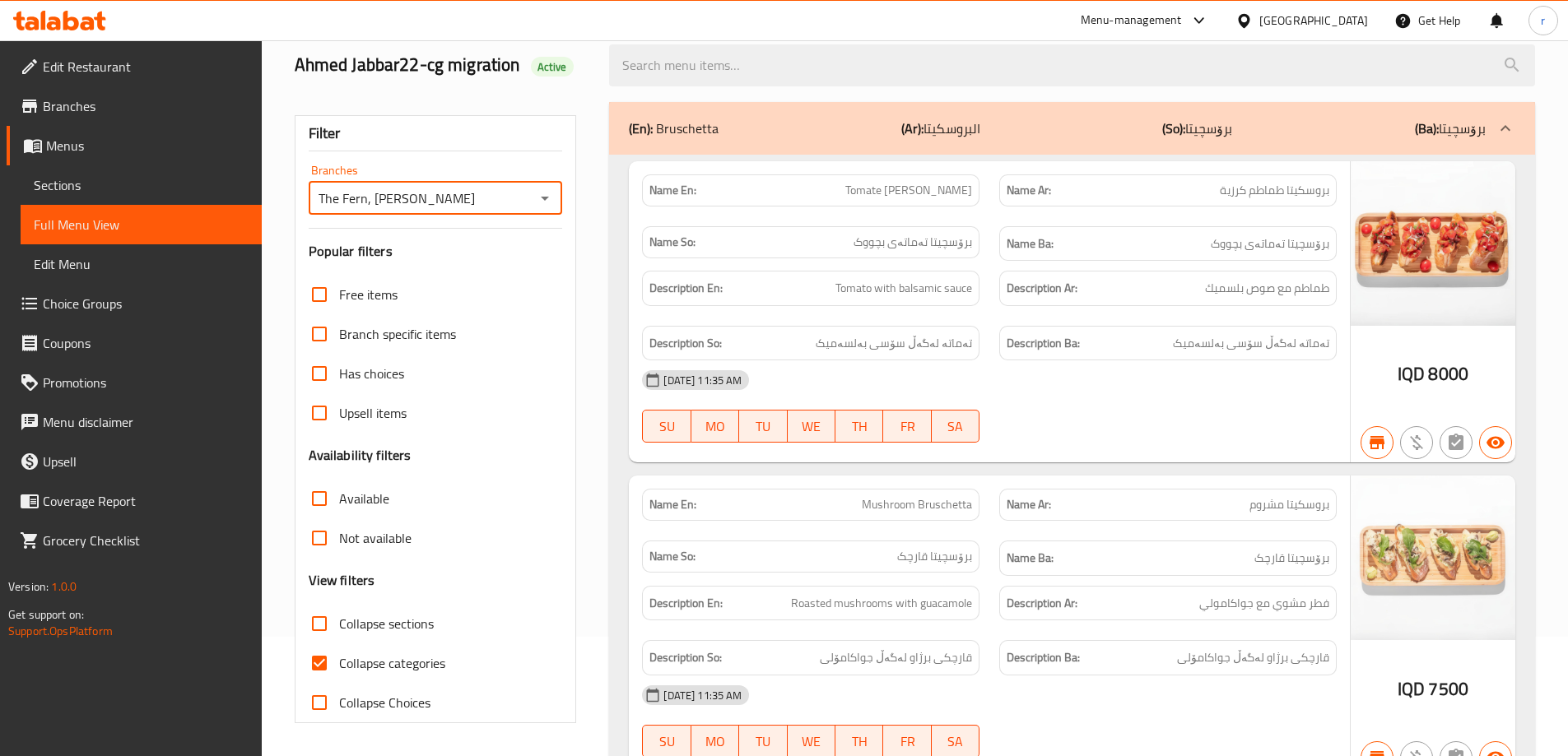
click at [401, 667] on span "Collapse categories" at bounding box center [392, 663] width 106 height 20
click at [339, 667] on input "Collapse categories" at bounding box center [320, 663] width 40 height 40
checkbox input "false"
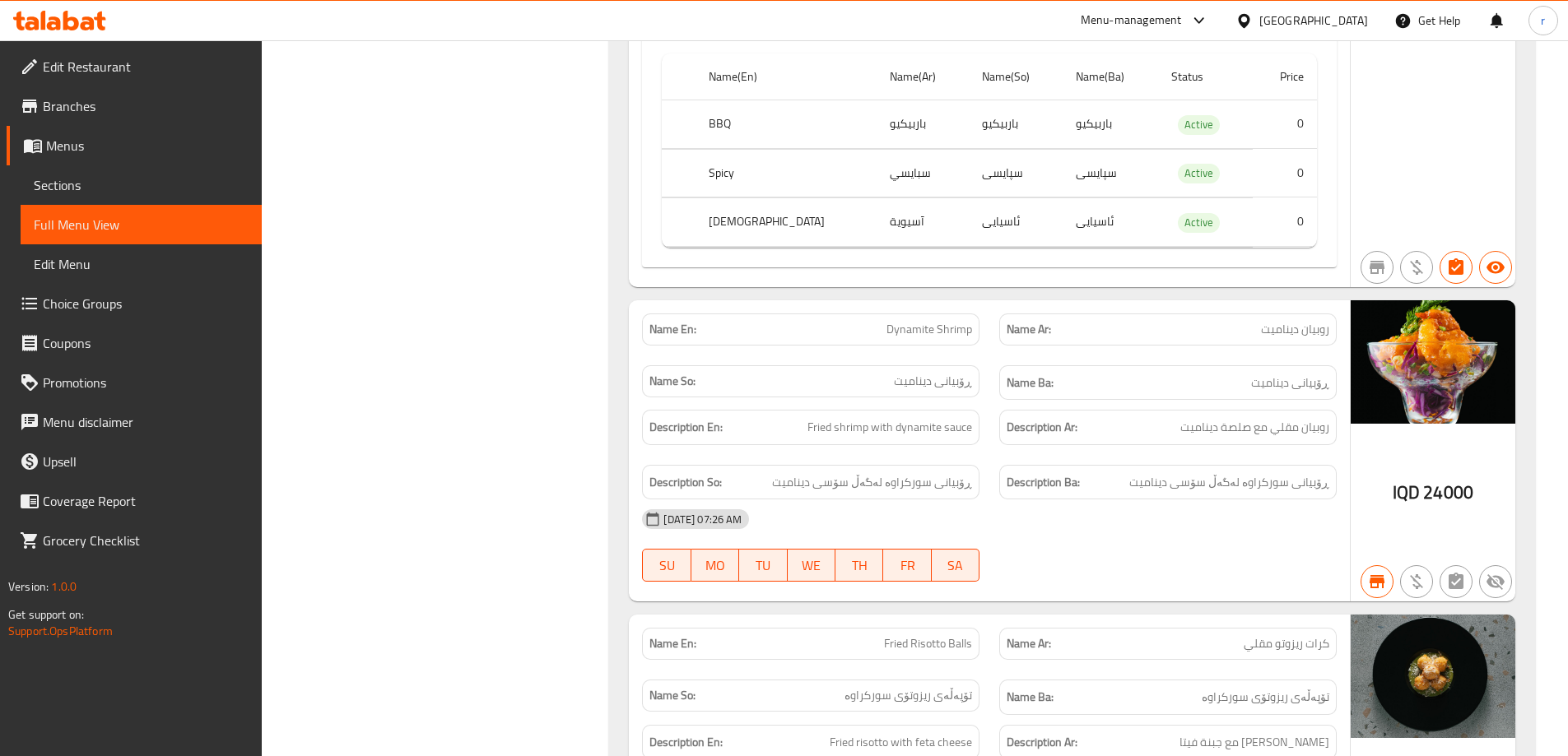
scroll to position [0, 0]
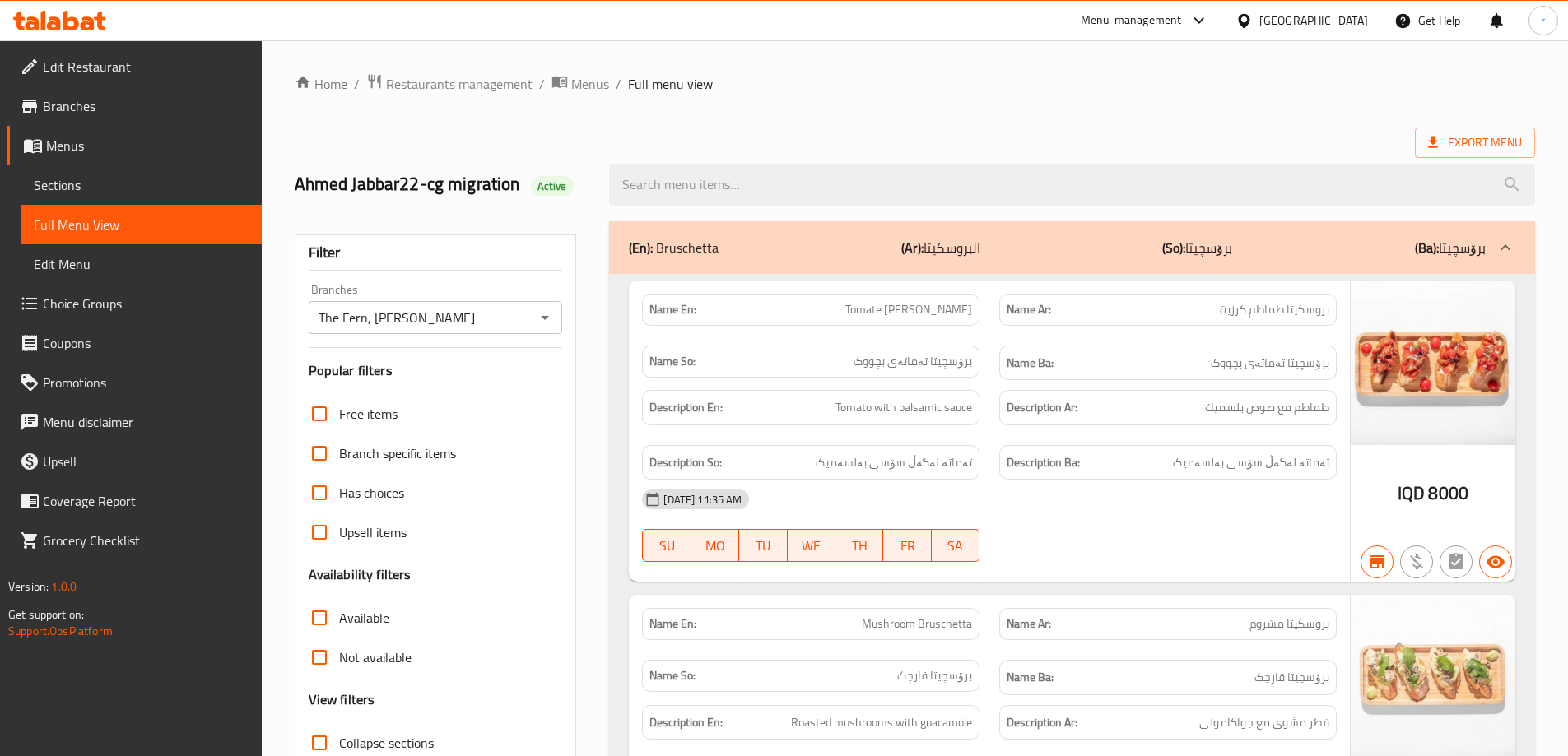
click at [84, 187] on span "Sections" at bounding box center [141, 185] width 214 height 20
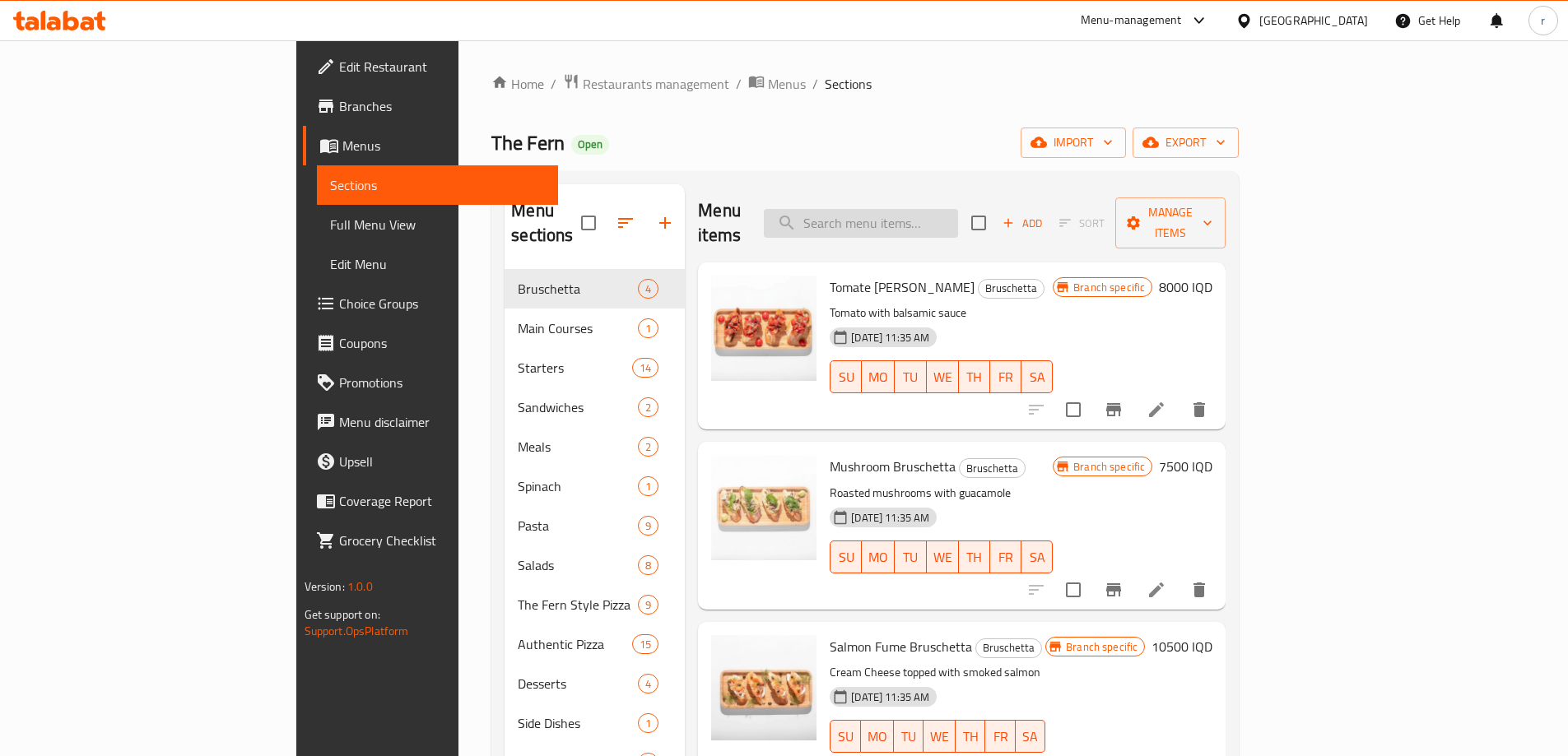
click at [959, 209] on input "search" at bounding box center [861, 223] width 194 height 29
paste input "Bbq chicken pizza"
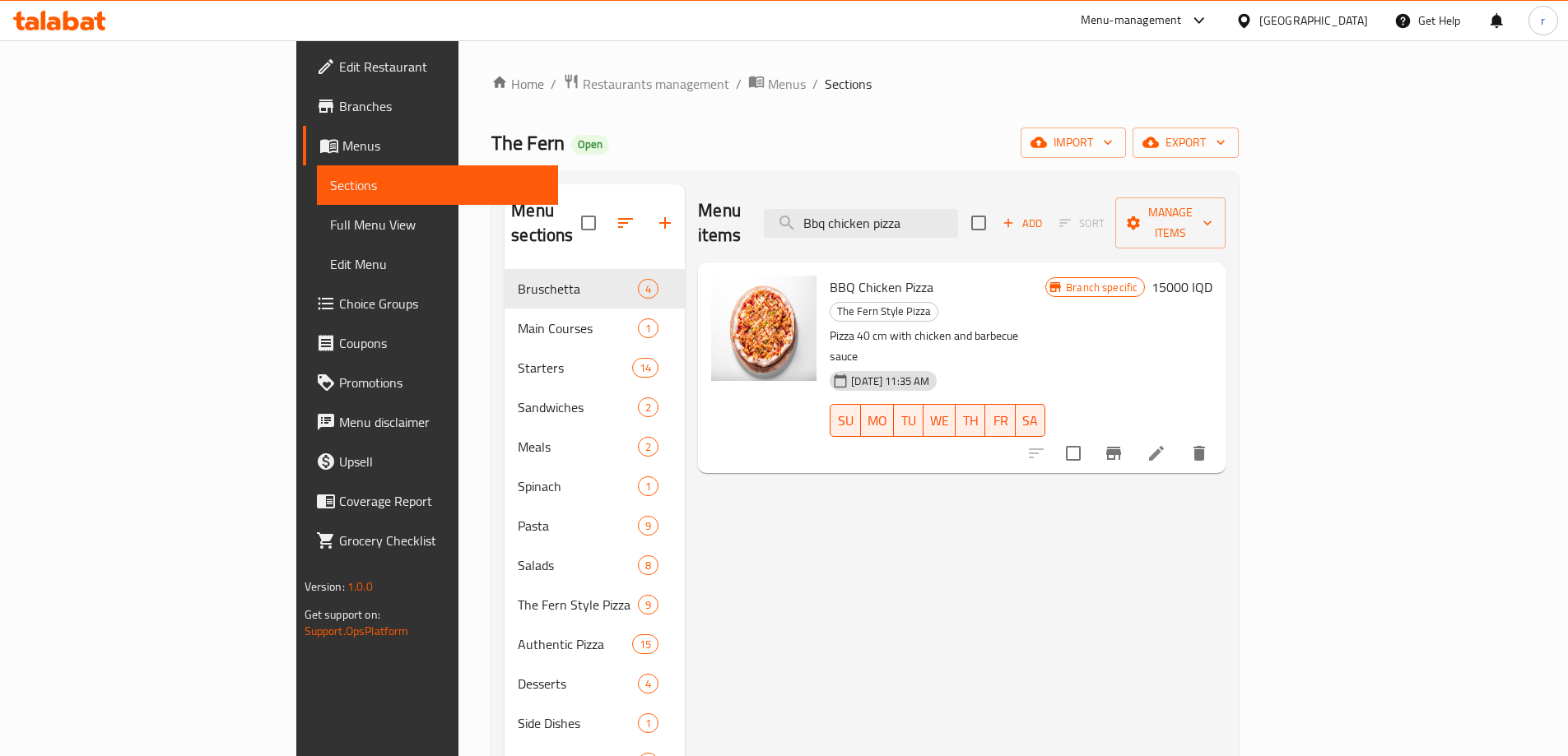
drag, startPoint x: 1024, startPoint y: 209, endPoint x: 867, endPoint y: 213, distance: 157.1
click at [867, 213] on div "Menu items Bbq chicken pizza Add Sort Manage items" at bounding box center [962, 223] width 528 height 78
paste input "pepsi"
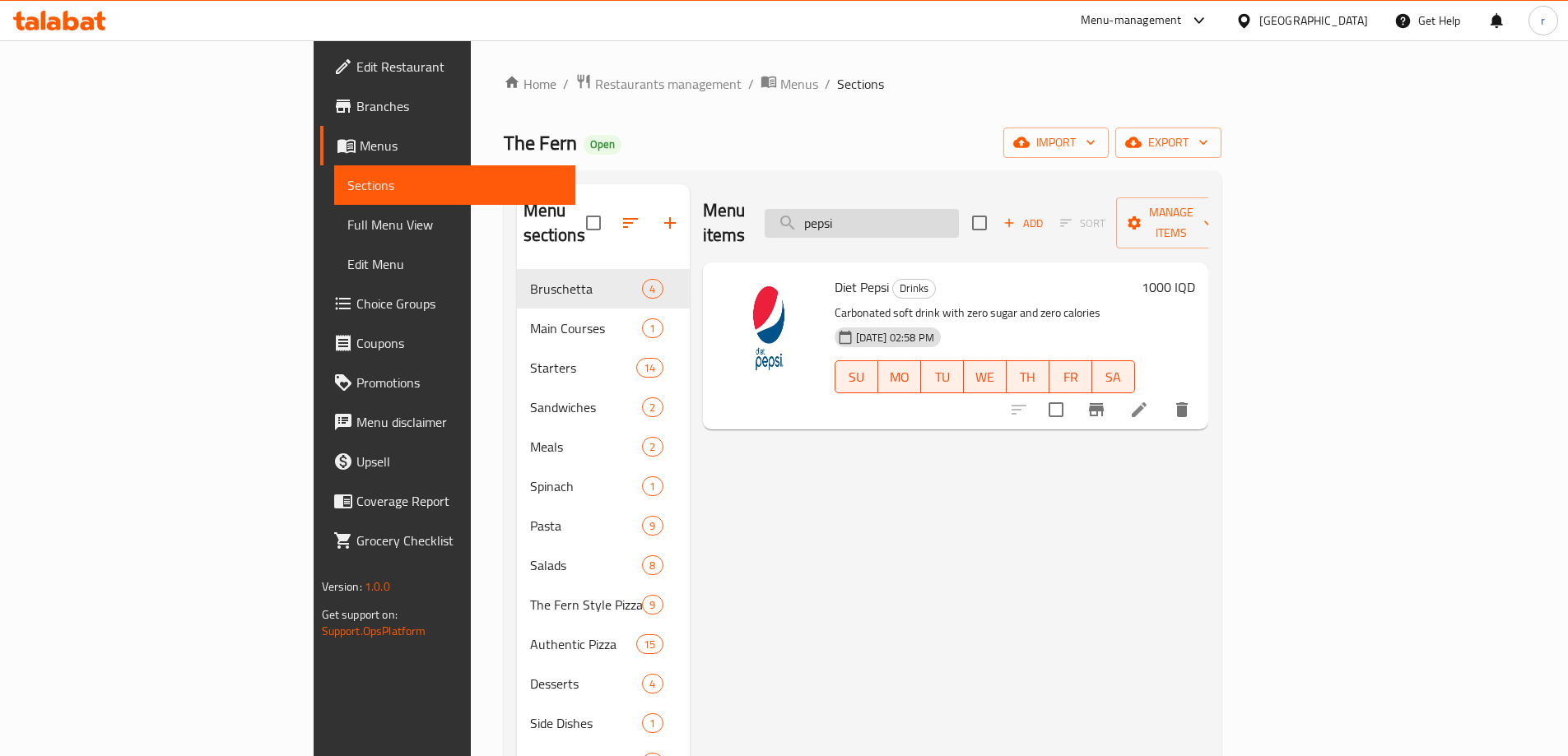
click at [924, 211] on input "pepsi" at bounding box center [862, 223] width 194 height 29
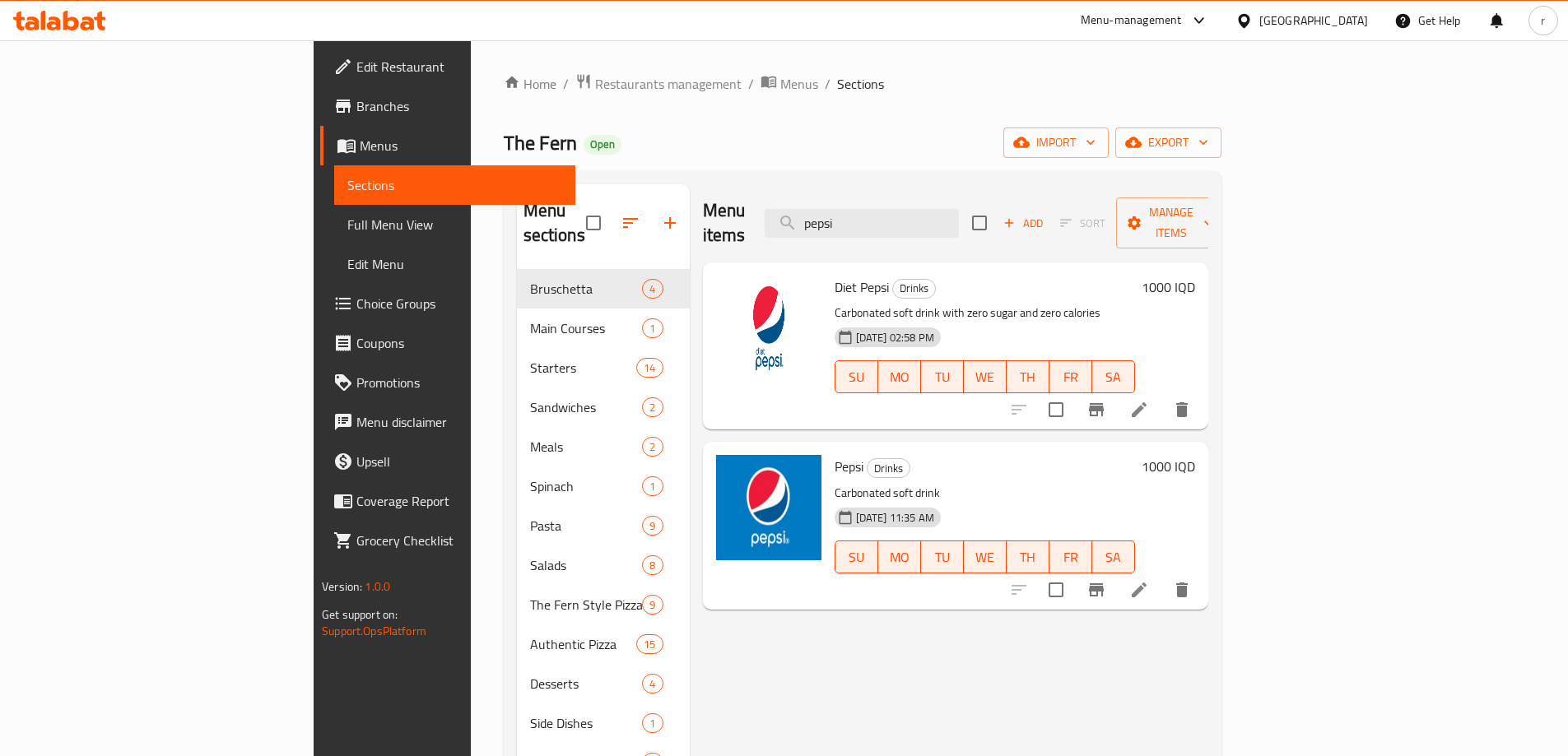
drag, startPoint x: 990, startPoint y: 212, endPoint x: 736, endPoint y: 247, distance: 256.4
click at [736, 247] on div "Menu items pepsi Add Sort Manage items Diet Pepsi Drinks Carbonated soft drink …" at bounding box center [949, 562] width 518 height 756
paste input "fettuccine Alfredo"
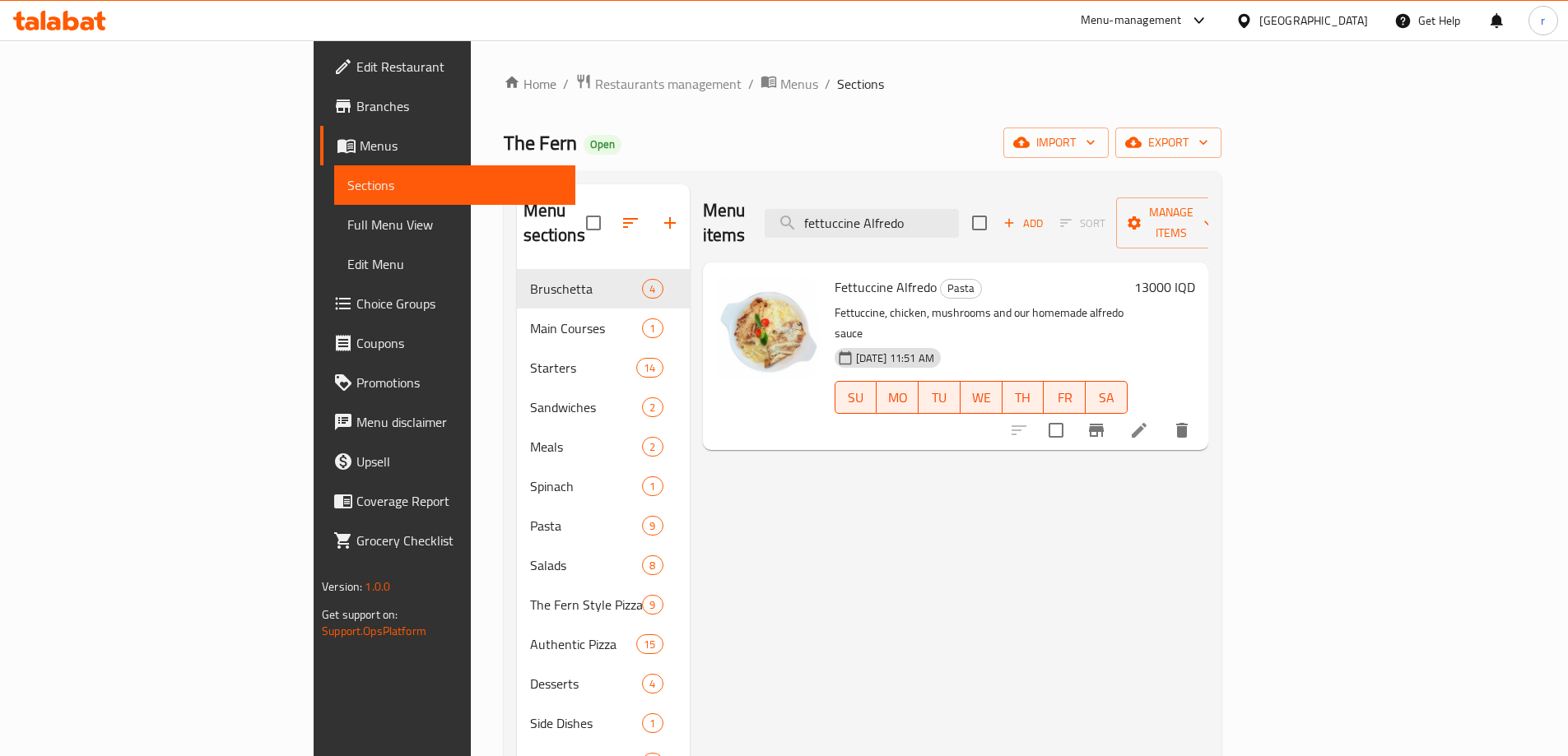
drag, startPoint x: 1024, startPoint y: 207, endPoint x: 834, endPoint y: 197, distance: 190.3
click at [834, 197] on div "Menu items fettuccine Alfredo Add Sort Manage items" at bounding box center [956, 223] width 505 height 78
paste input "Chicken ranch pizza"
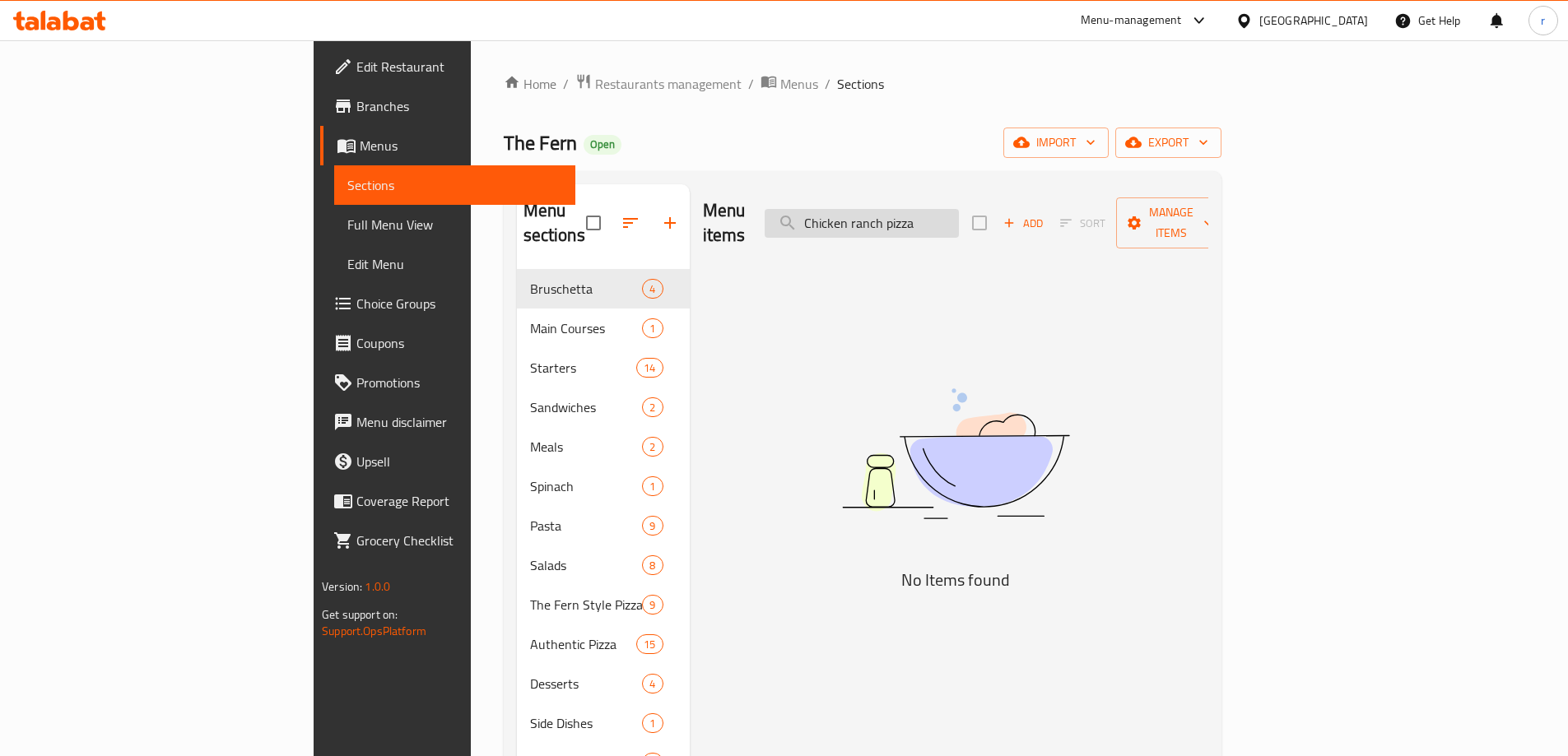
click at [921, 210] on input "Chicken ranch pizza" at bounding box center [862, 223] width 194 height 29
click at [959, 209] on input "Chicken ranch pizza" at bounding box center [862, 223] width 194 height 29
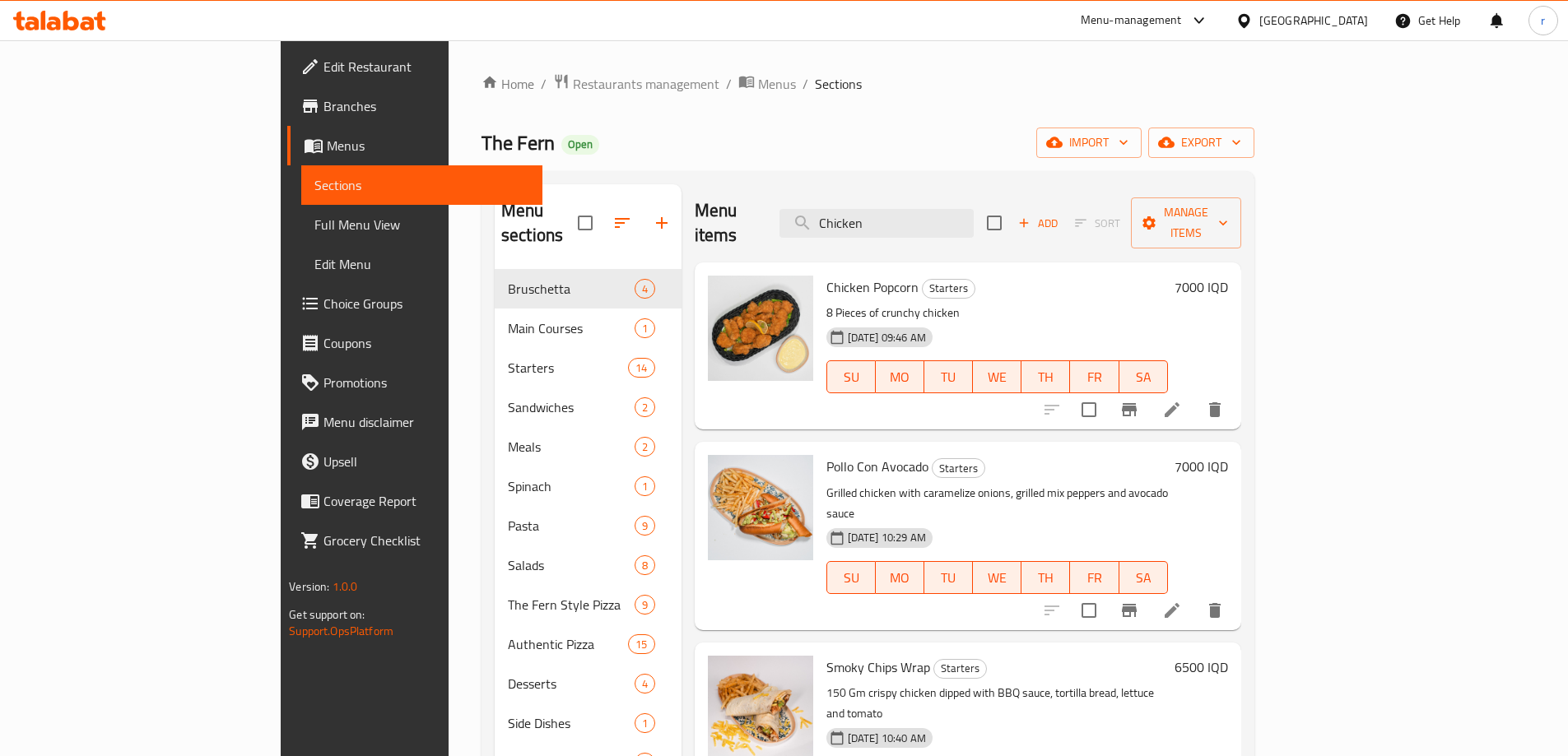
drag, startPoint x: 963, startPoint y: 203, endPoint x: 711, endPoint y: 202, distance: 252.0
click at [711, 202] on div "Menu items Chicken Add Sort Manage items" at bounding box center [968, 223] width 547 height 78
paste input "caesar salad"
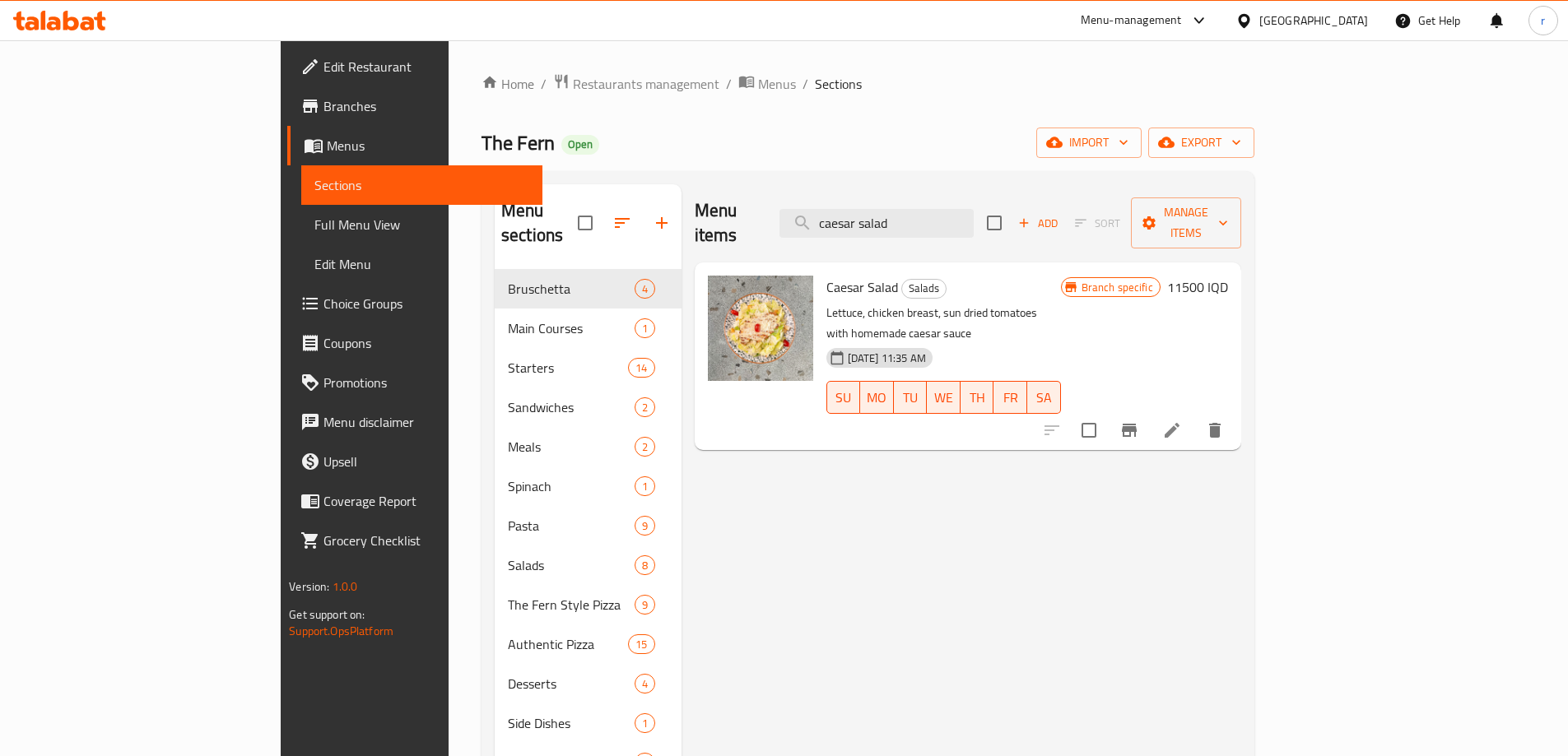
type input "caesar salad"
click at [642, 206] on button "button" at bounding box center [662, 223] width 40 height 40
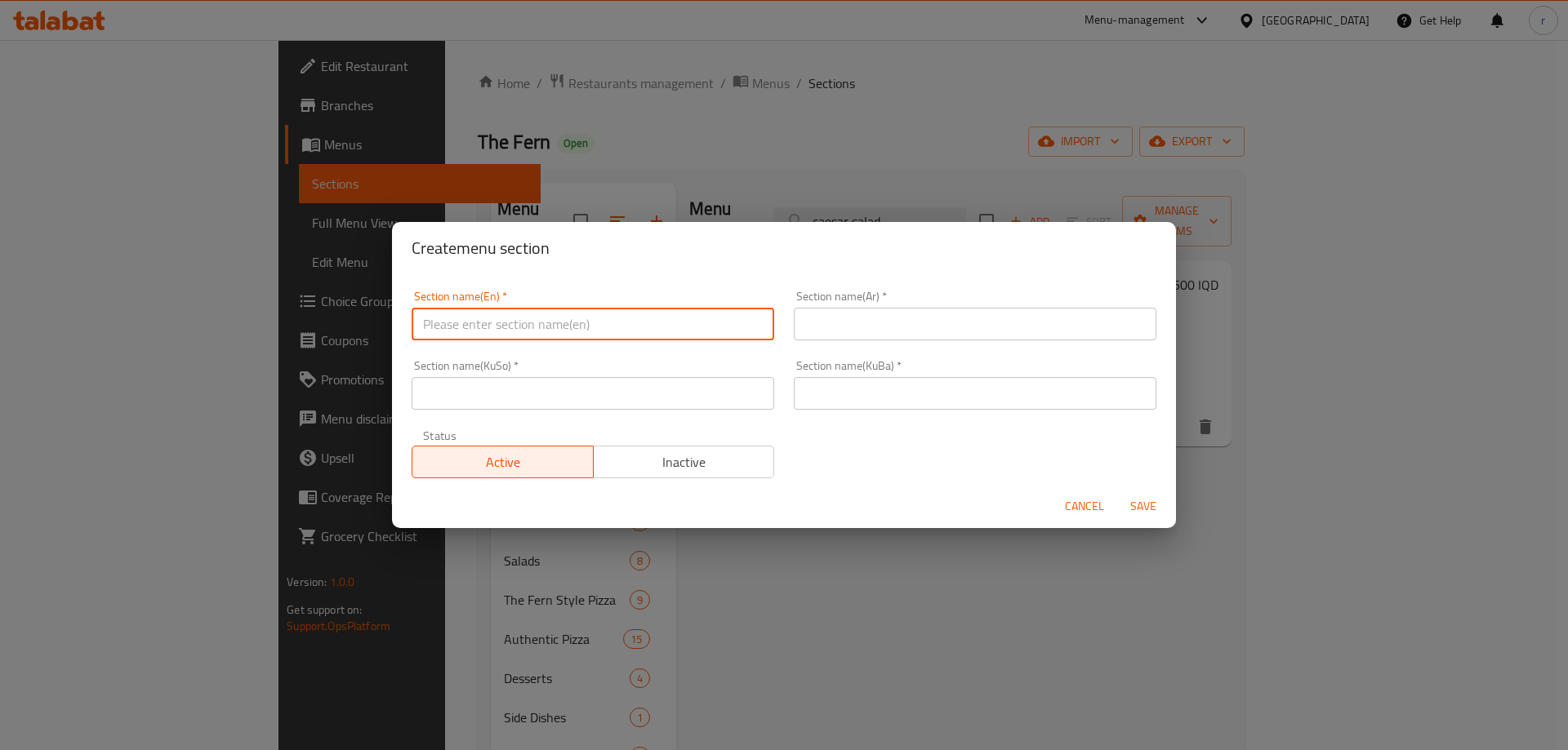
click at [543, 334] on input "text" at bounding box center [592, 324] width 363 height 33
type input "Offer"
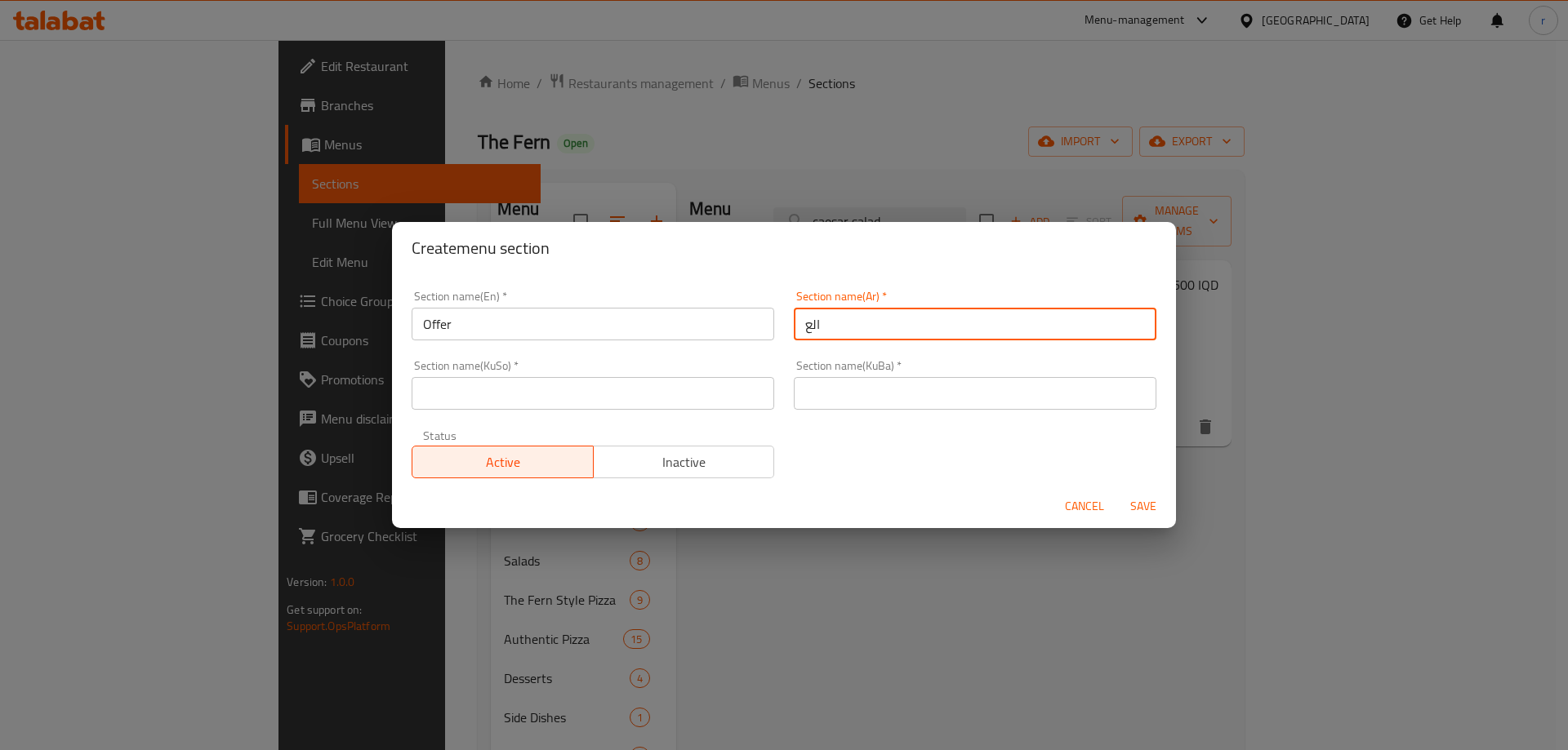
type input "العروض"
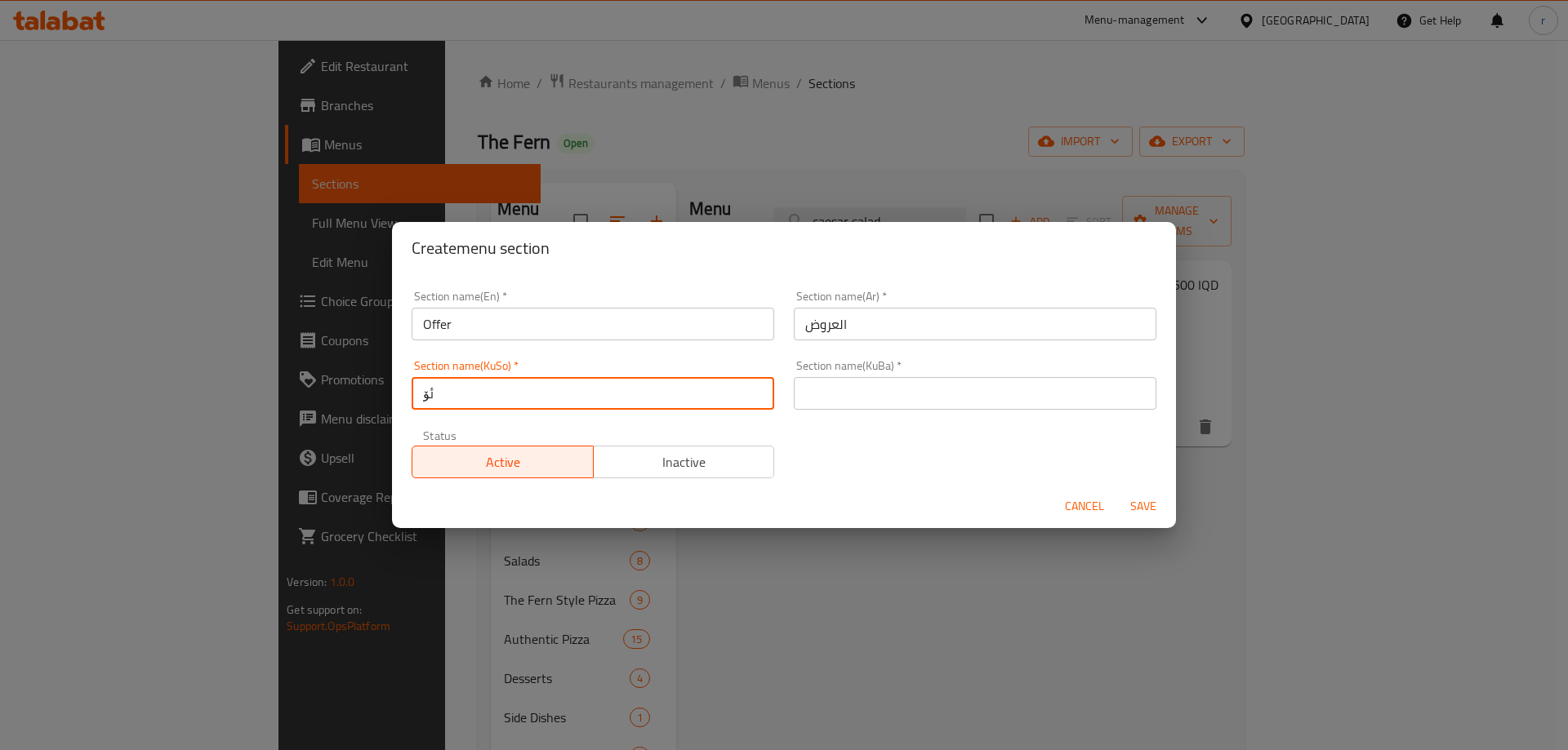
type input "ئۆفەرەکان"
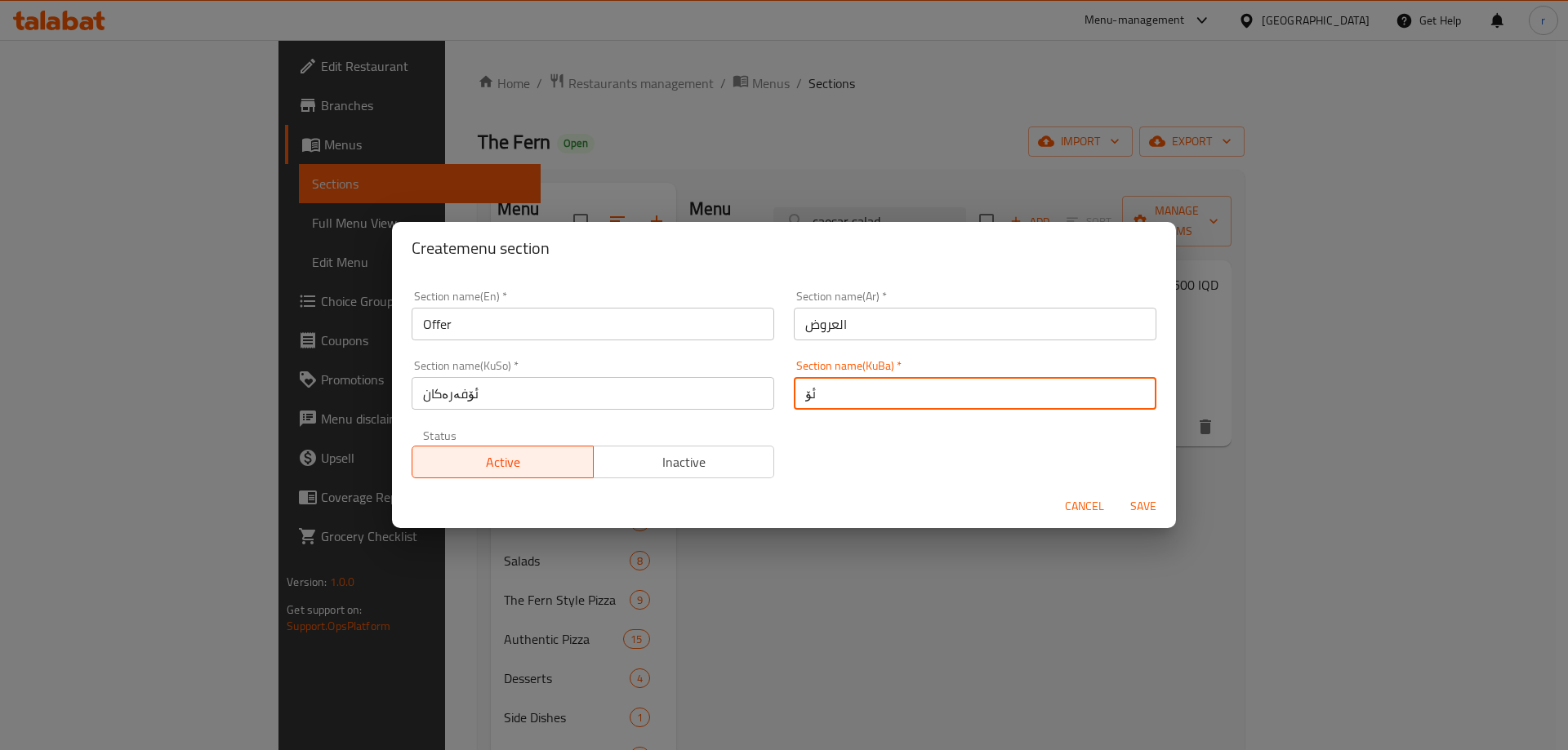
type input "ئۆفەرەکان"
click at [1117, 492] on button "Save" at bounding box center [1143, 506] width 53 height 30
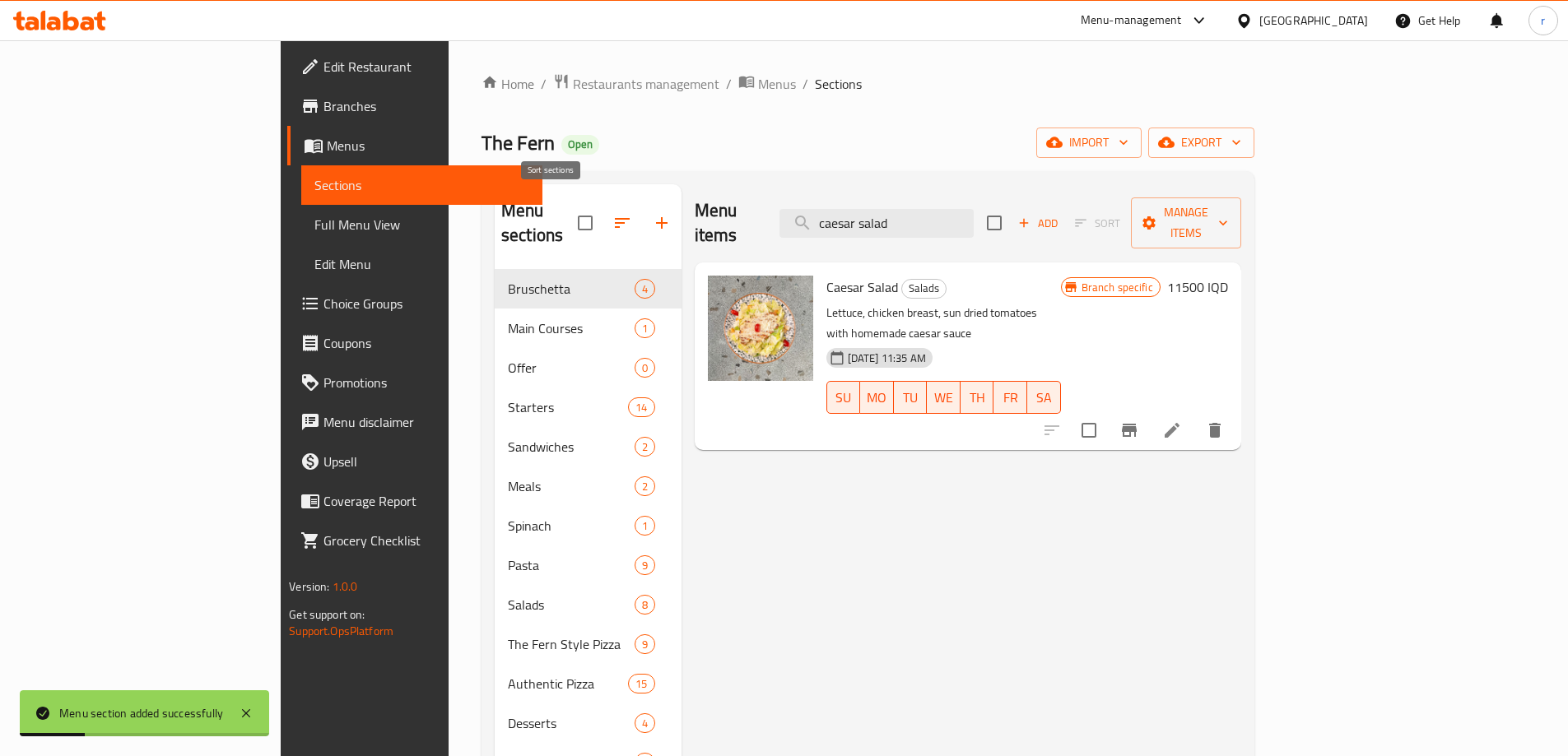
click at [612, 218] on icon "button" at bounding box center [622, 223] width 20 height 20
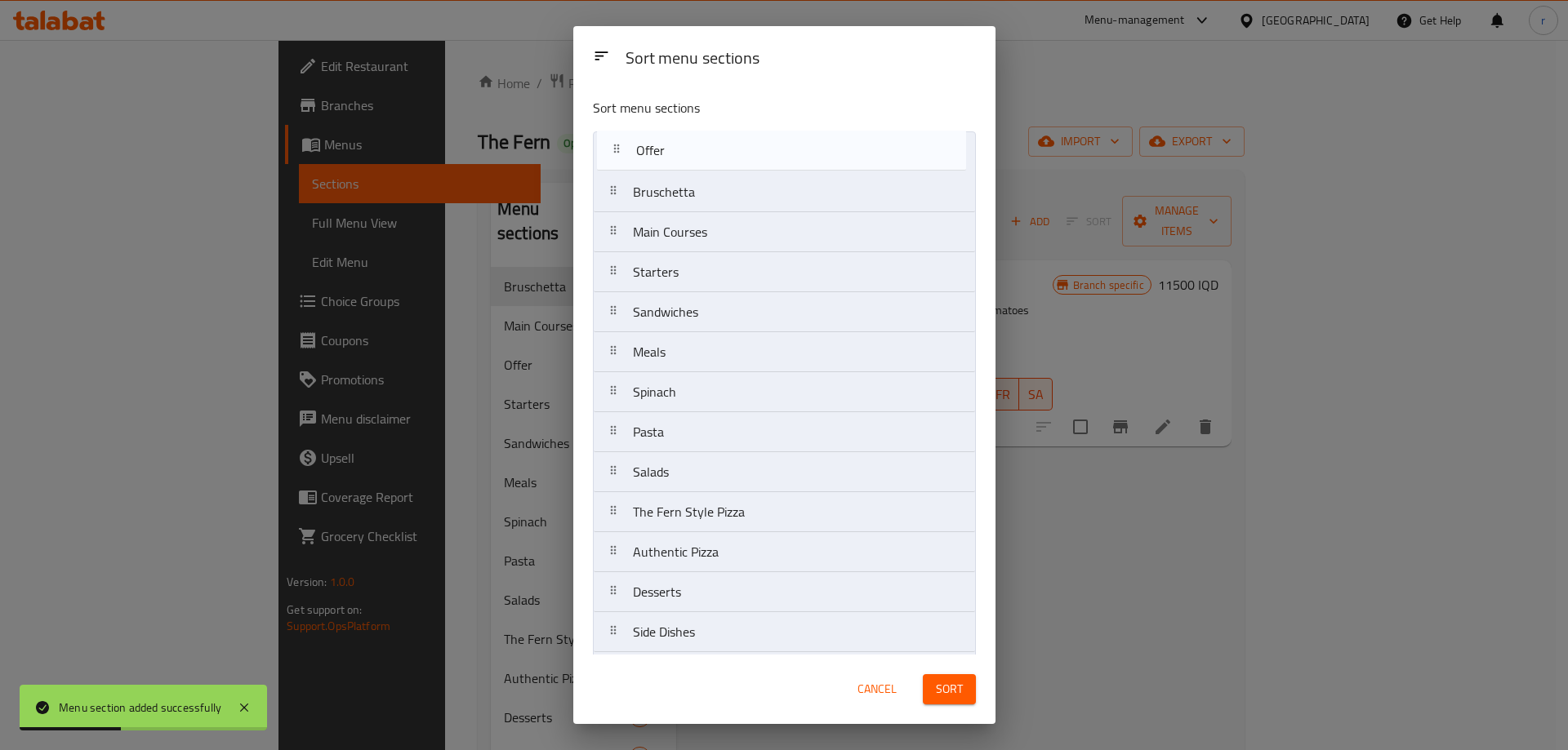
drag, startPoint x: 626, startPoint y: 245, endPoint x: 629, endPoint y: 159, distance: 86.1
click at [629, 159] on nav "Bruschetta Main Courses Offer Starters Sandwiches Meals Spinach Pasta Salads Th…" at bounding box center [784, 412] width 383 height 561
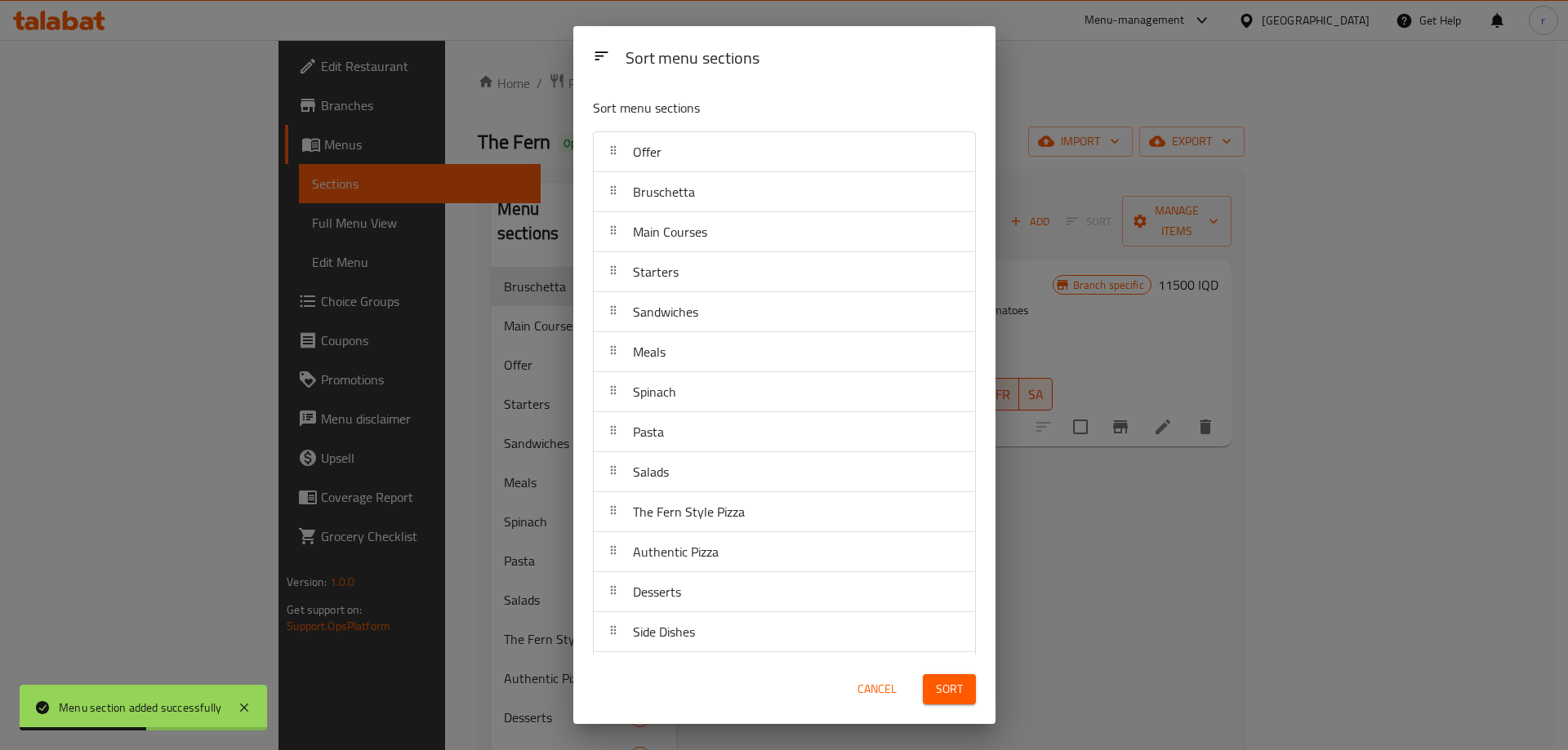
click at [954, 685] on span "Sort" at bounding box center [949, 690] width 27 height 21
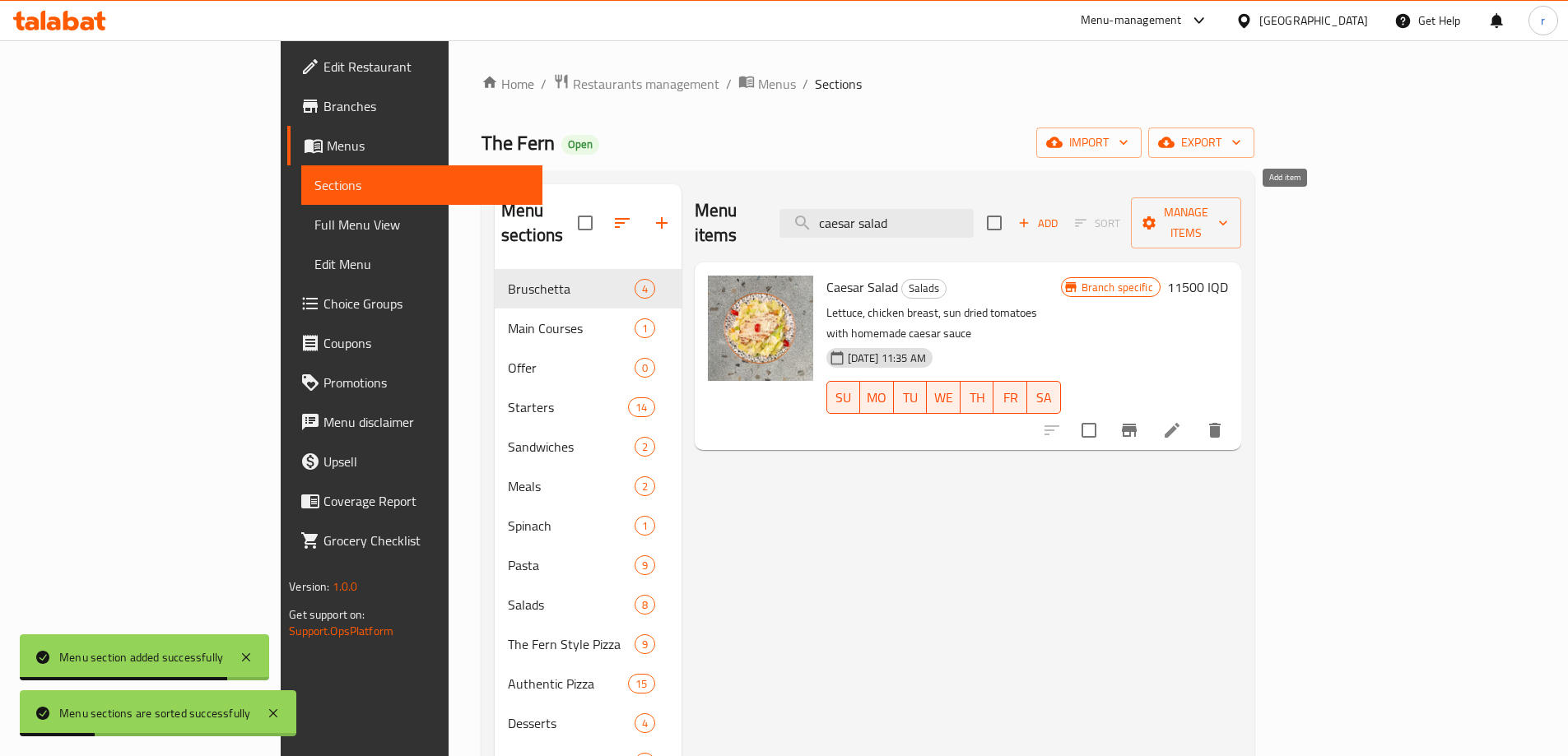
click at [1031, 215] on icon "button" at bounding box center [1024, 222] width 15 height 15
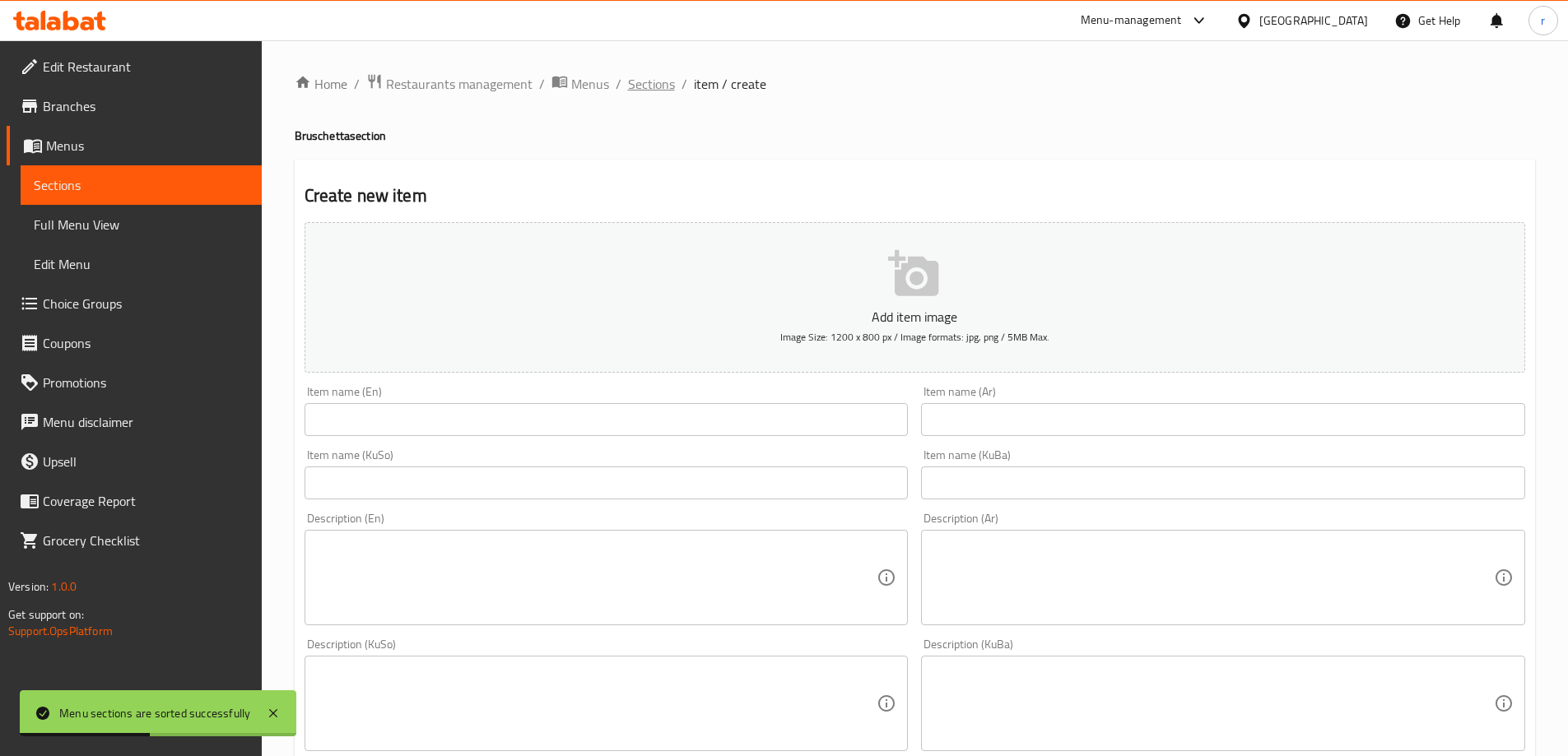
click at [659, 80] on span "Sections" at bounding box center [651, 83] width 47 height 20
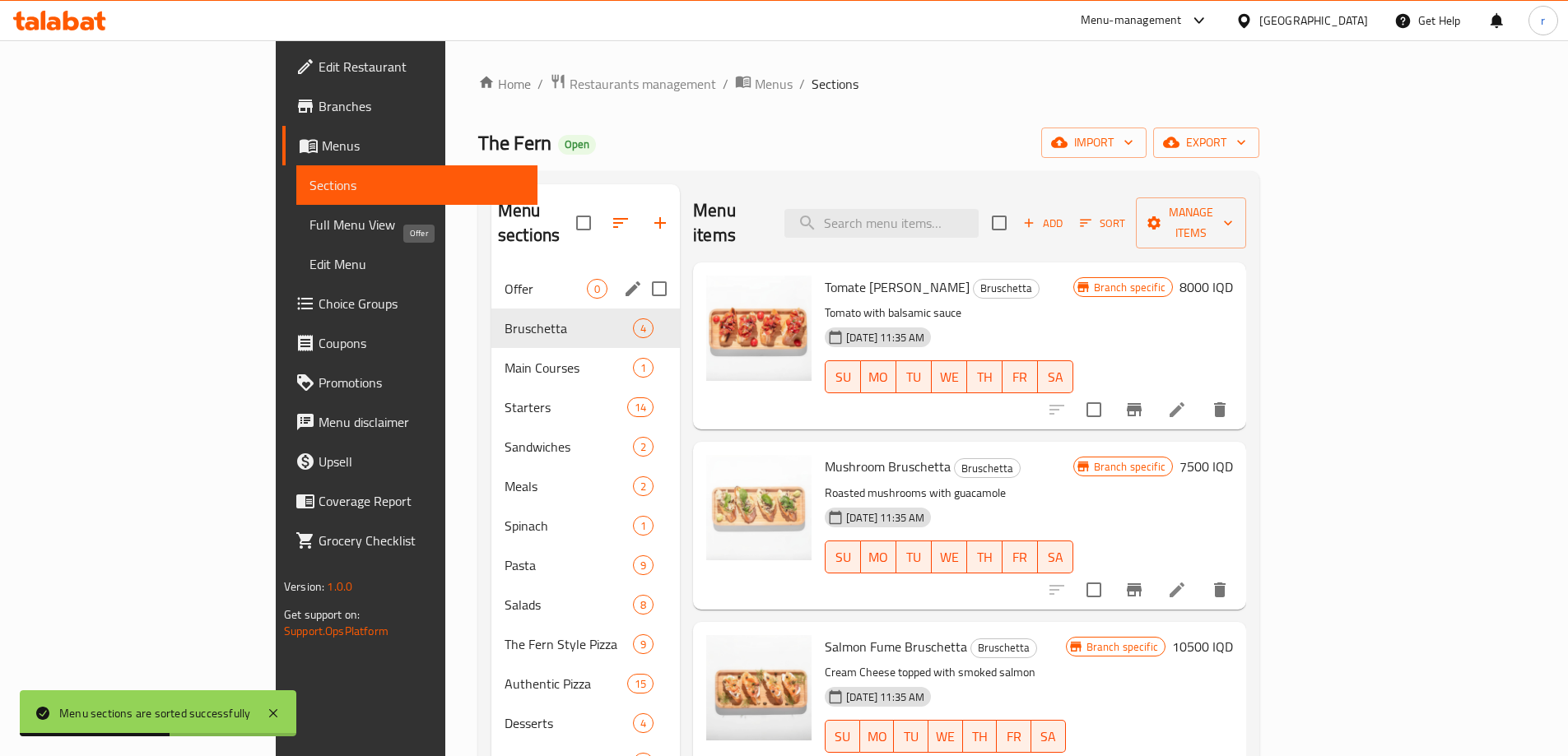
click at [504, 279] on span "Offer" at bounding box center [545, 288] width 82 height 20
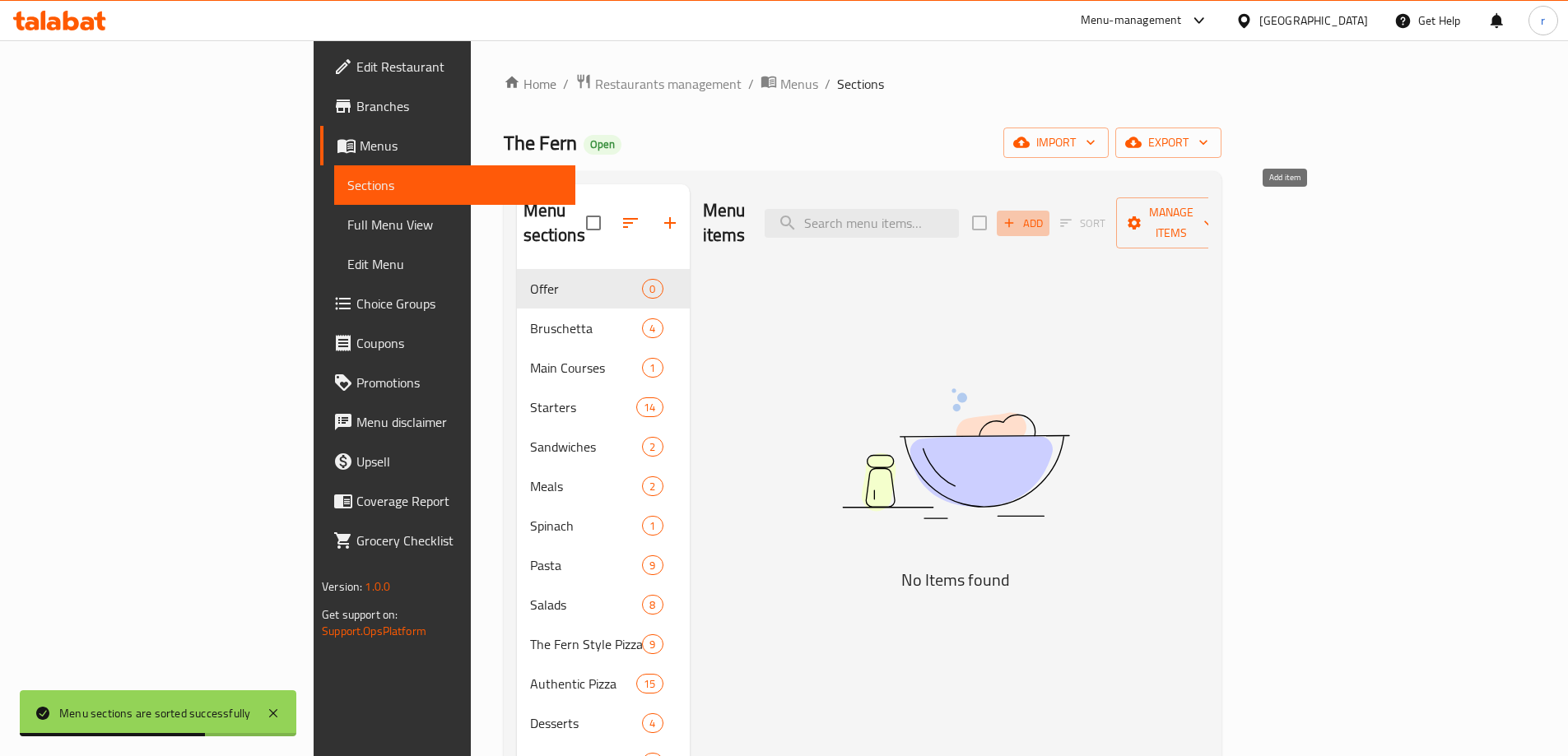
click at [1045, 214] on span "Add" at bounding box center [1023, 224] width 44 height 19
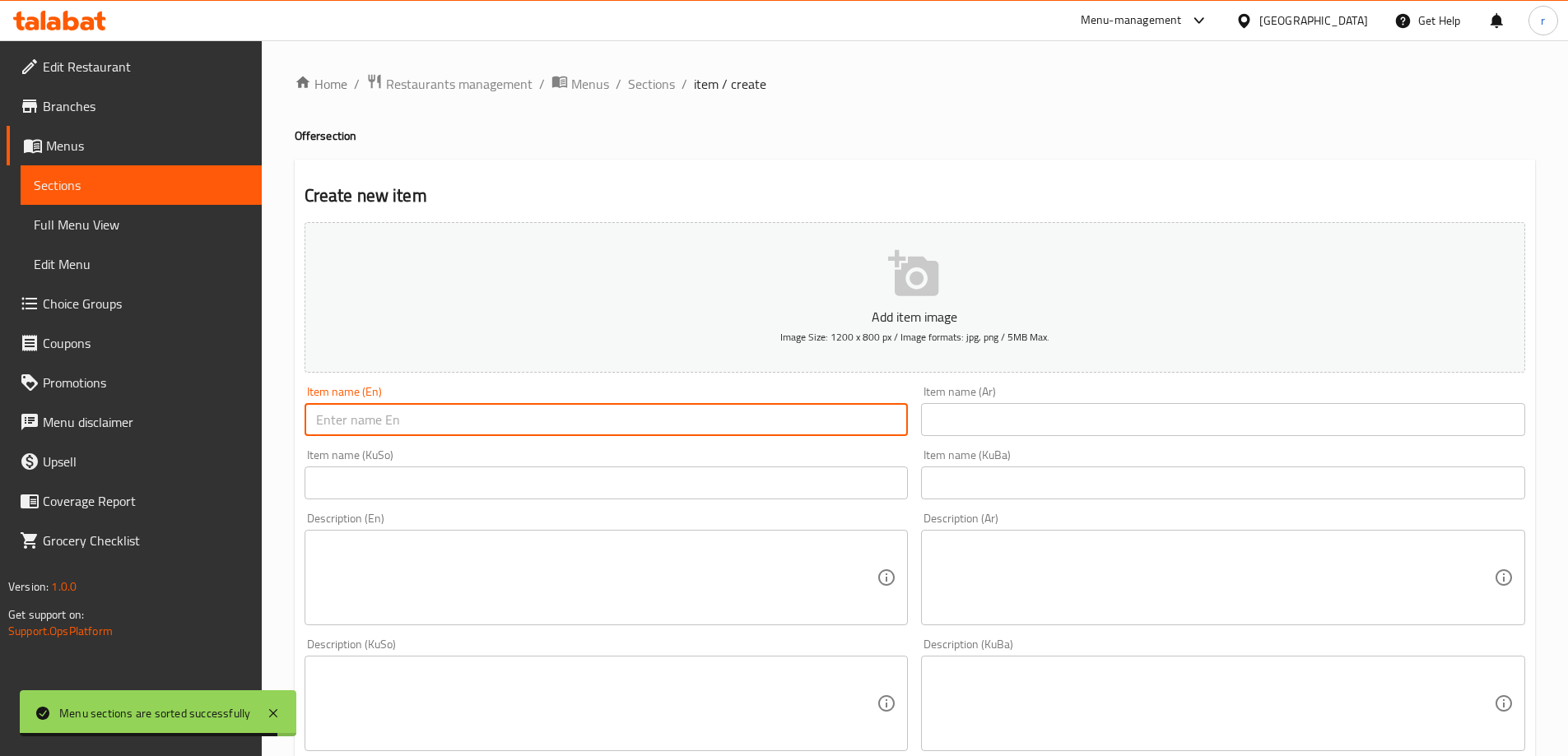
click at [448, 423] on input "text" at bounding box center [607, 420] width 604 height 33
paste input "Offer 1"
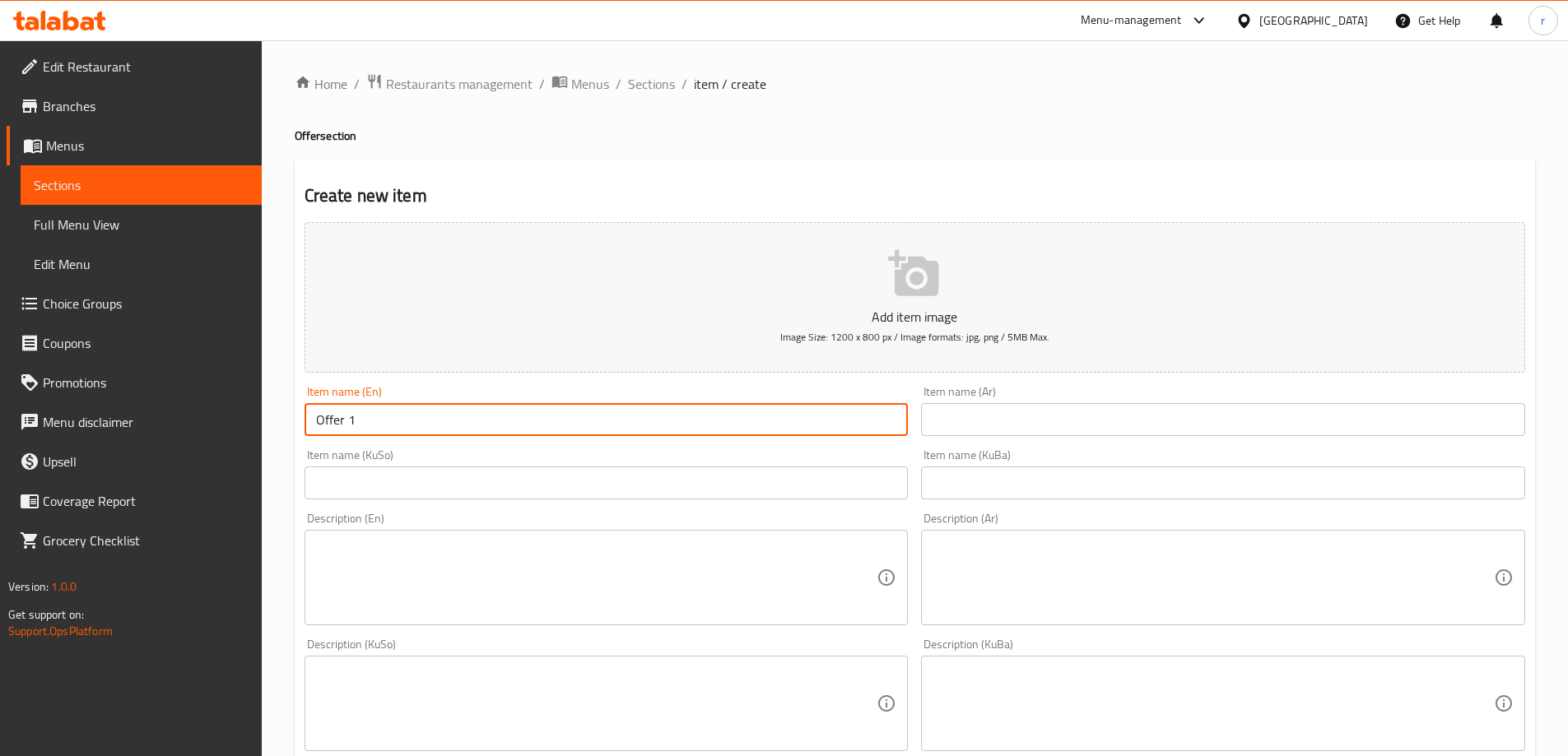
type input "Offer 1"
click at [955, 422] on input "text" at bounding box center [1223, 420] width 604 height 33
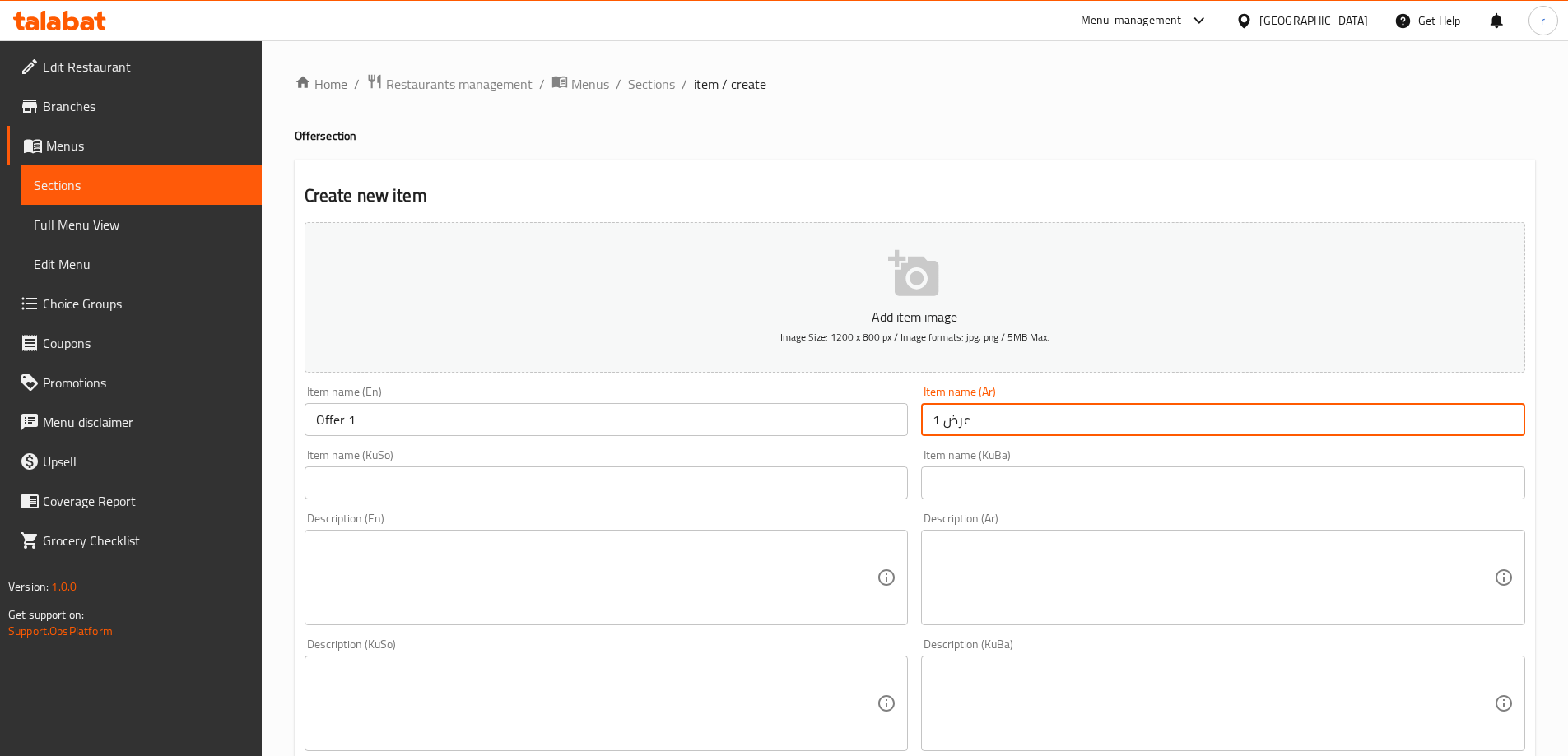
type input "عرض 1"
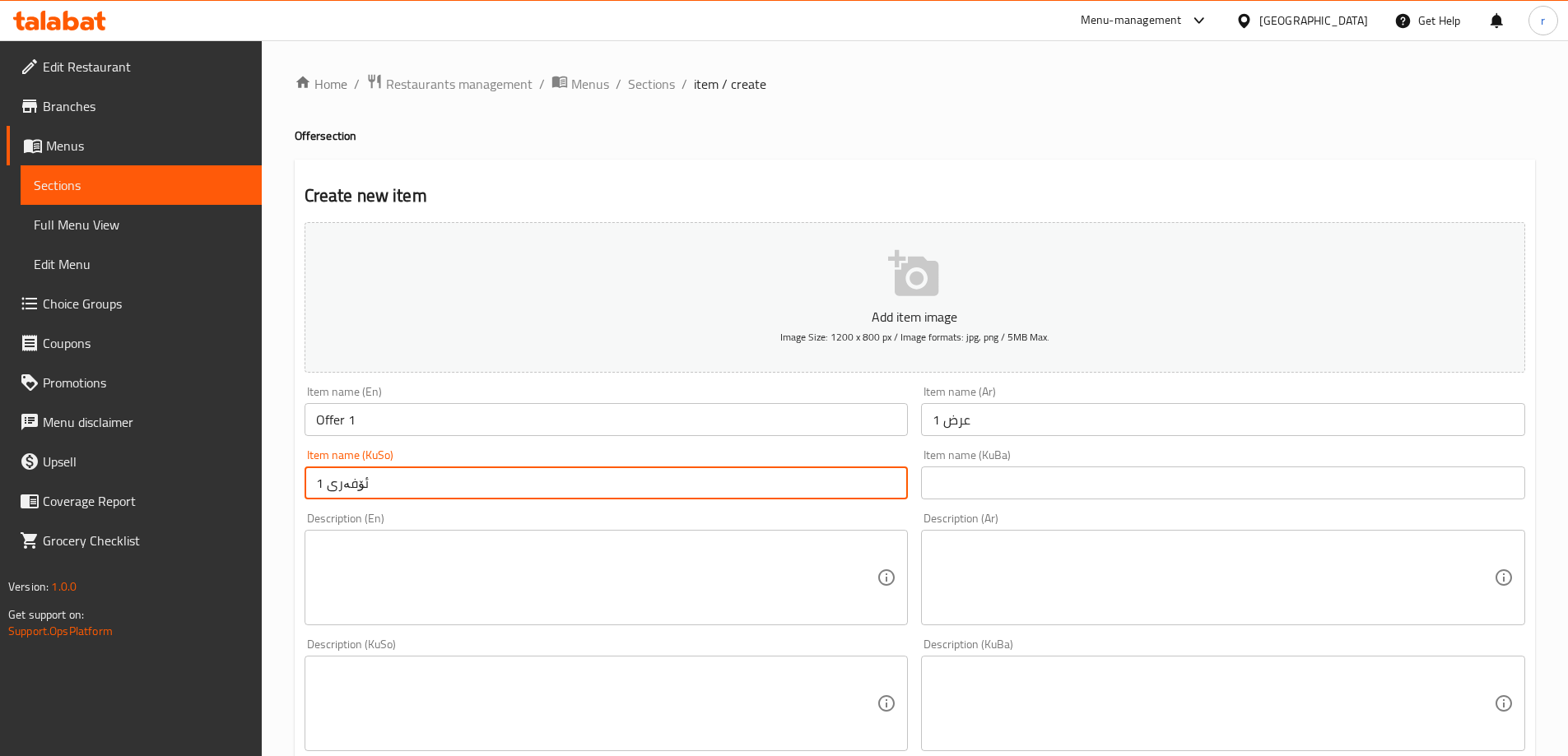
drag, startPoint x: 383, startPoint y: 482, endPoint x: 255, endPoint y: 477, distance: 128.1
click at [255, 477] on div "Edit Restaurant Branches Menus Sections Full Menu View Edit Menu Choice Groups …" at bounding box center [784, 695] width 1568 height 1311
click at [359, 482] on input "ئۆفەری 1" at bounding box center [607, 483] width 604 height 33
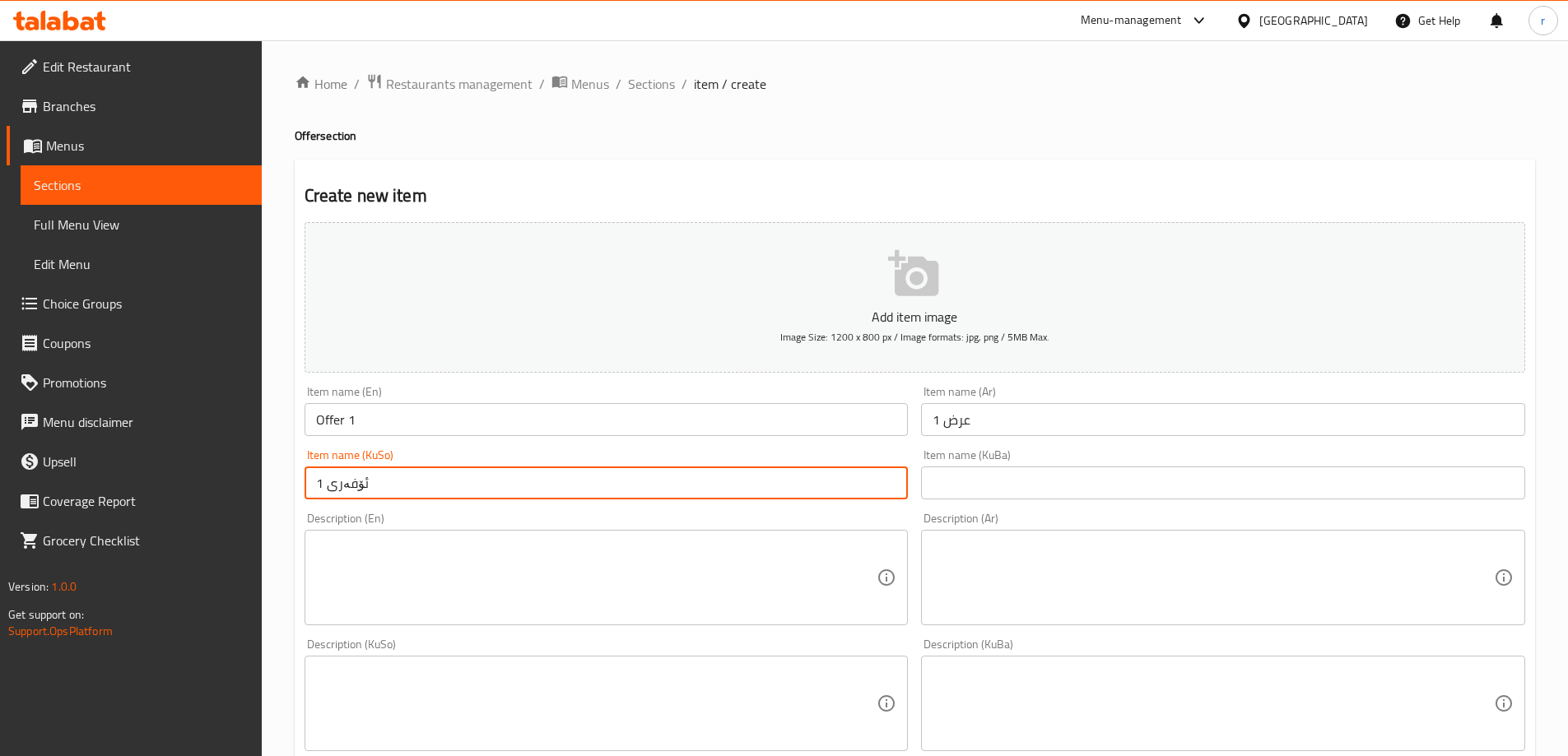
type input "ئۆفەری 1"
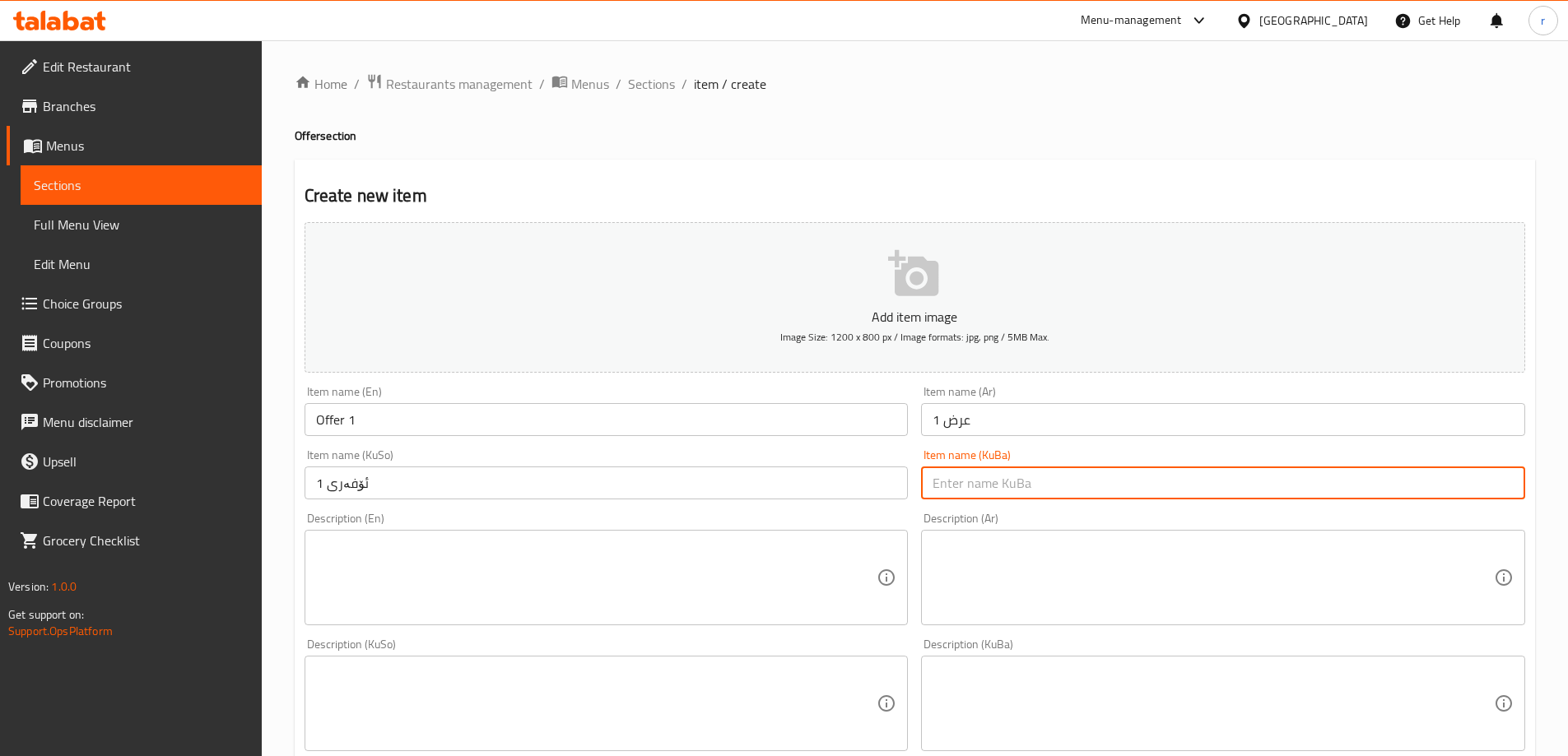
click at [942, 490] on input "text" at bounding box center [1223, 483] width 604 height 33
paste input "ئۆفەری 1"
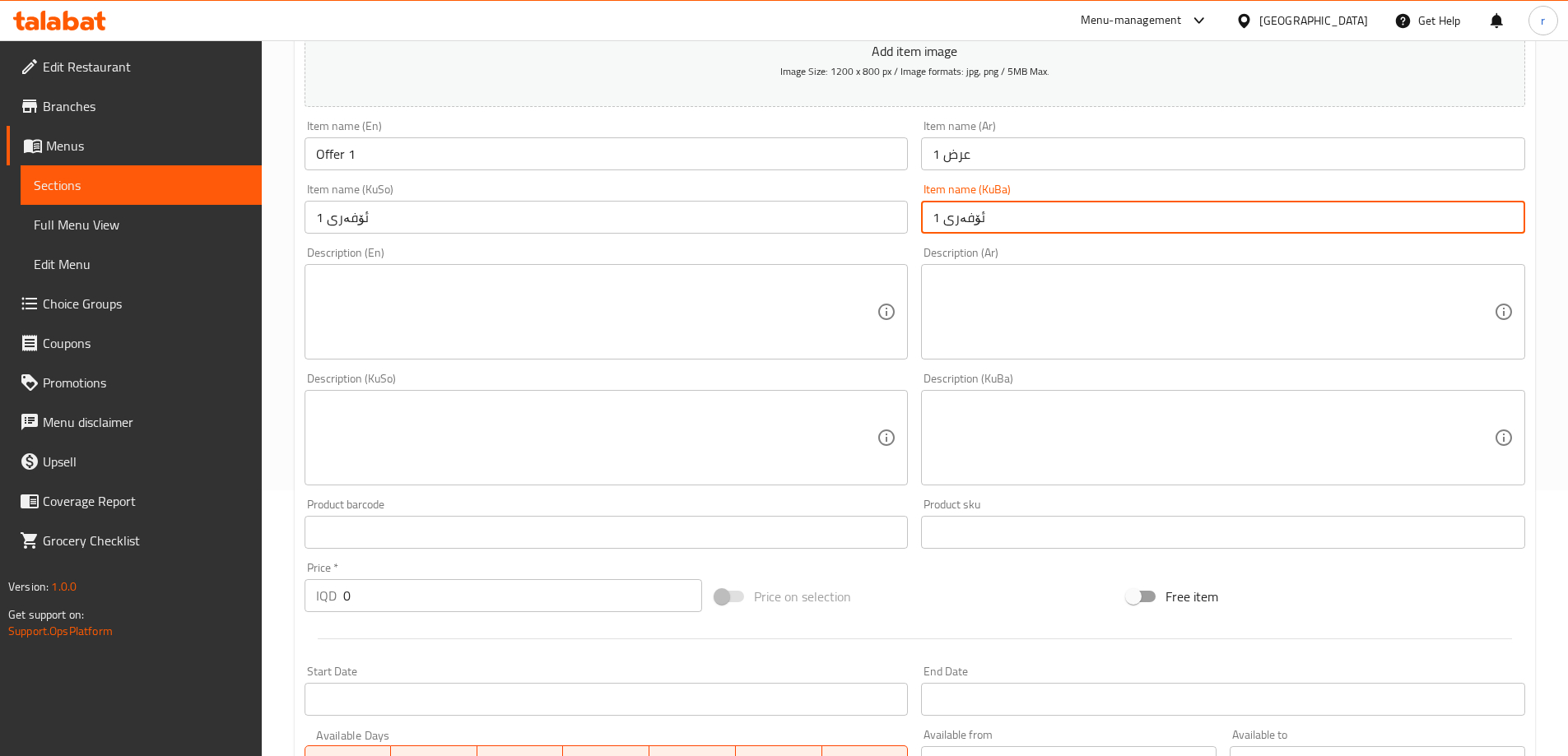
scroll to position [274, 0]
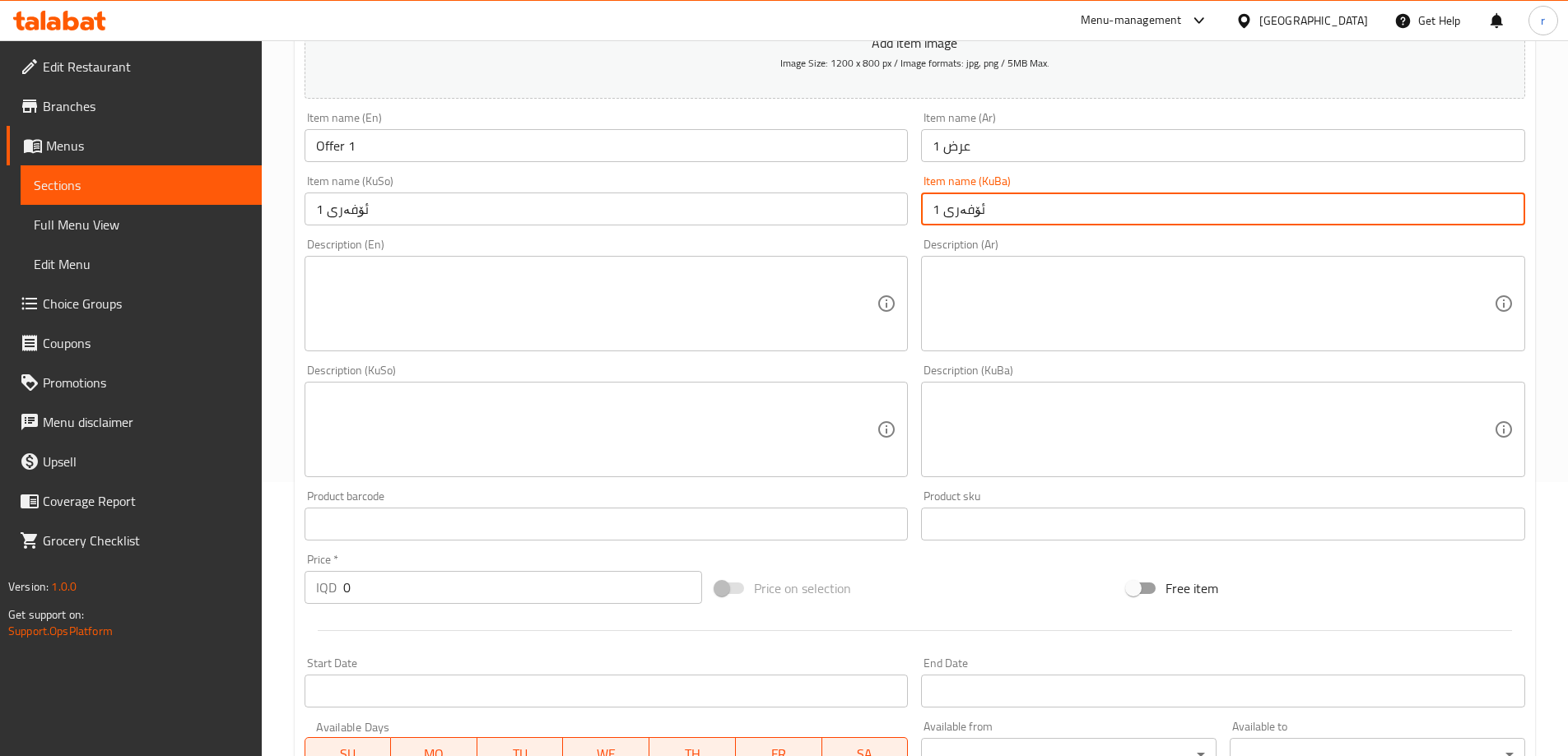
type input "ئۆفەری 1"
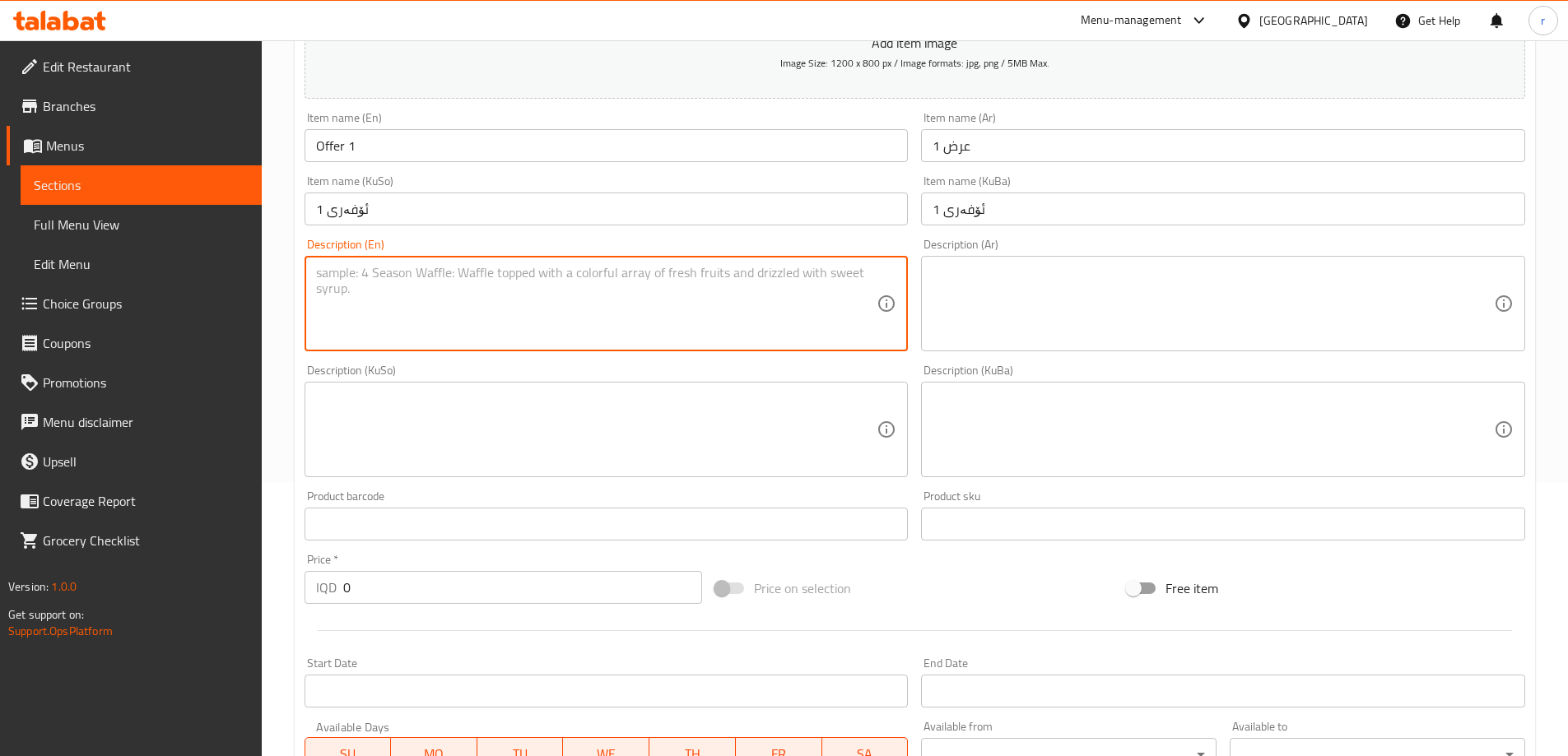
click at [401, 323] on textarea at bounding box center [596, 304] width 562 height 78
paste textarea "BBQ chicken pizza, wings and 2 Pepsi"
type textarea "BBQ chicken pizza, wings and 2 Pepsi"
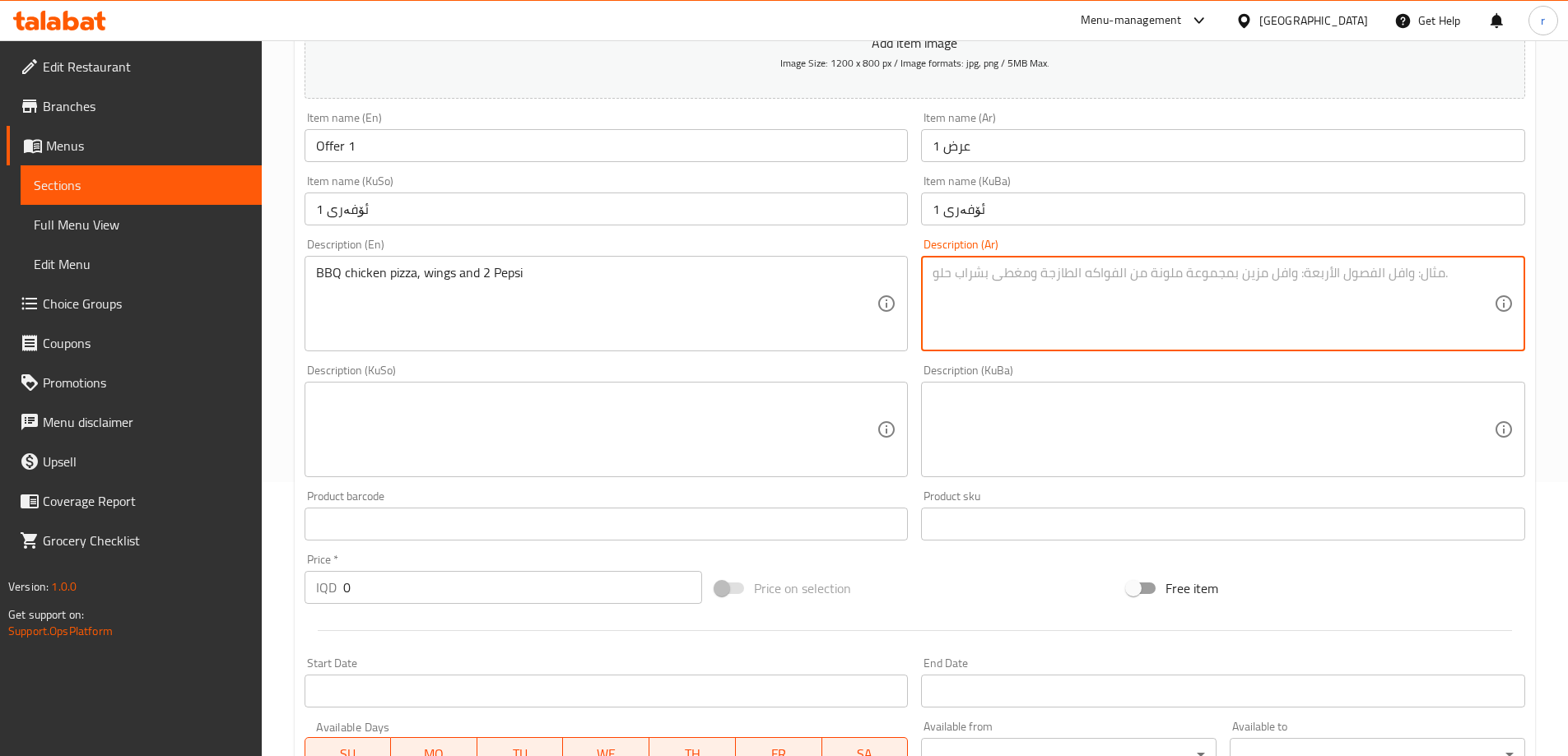
click at [992, 309] on textarea at bounding box center [1213, 304] width 562 height 78
paste textarea "بيتزا دجاج باربيكيو، أجنحة و2 بيبسي"
type textarea "بيتزا دجاج باربيكيو، أجنحة و2 بيبسي"
click at [637, 419] on textarea at bounding box center [596, 430] width 562 height 78
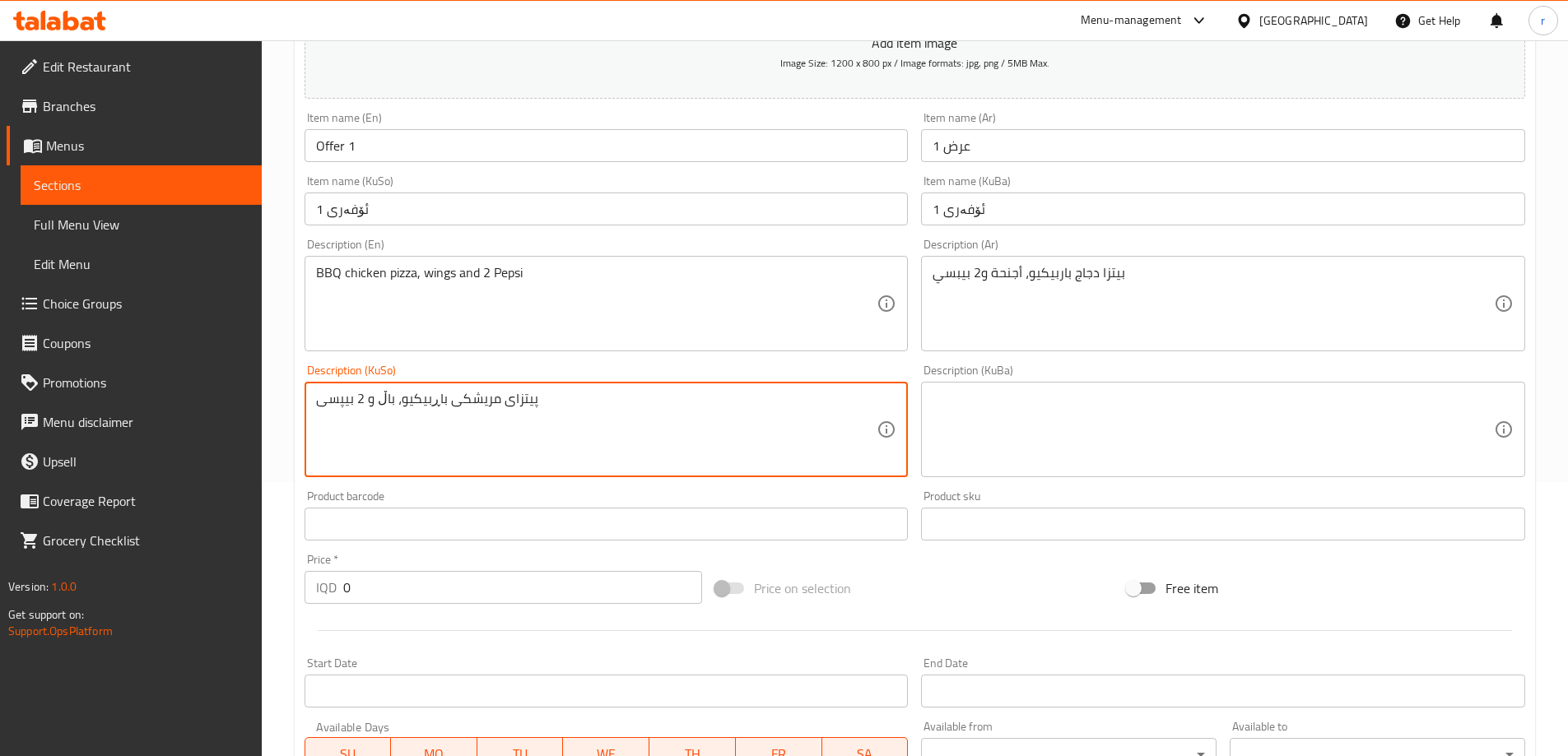
drag, startPoint x: 637, startPoint y: 419, endPoint x: 252, endPoint y: 408, distance: 385.2
click at [252, 408] on div "Edit Restaurant Branches Menus Sections Full Menu View Edit Menu Choice Groups …" at bounding box center [784, 422] width 1568 height 1311
type textarea "پیتزای مریشکی باڕبیکیو، باڵ و 2 بیپسی"
click at [1047, 391] on textarea at bounding box center [1213, 430] width 562 height 78
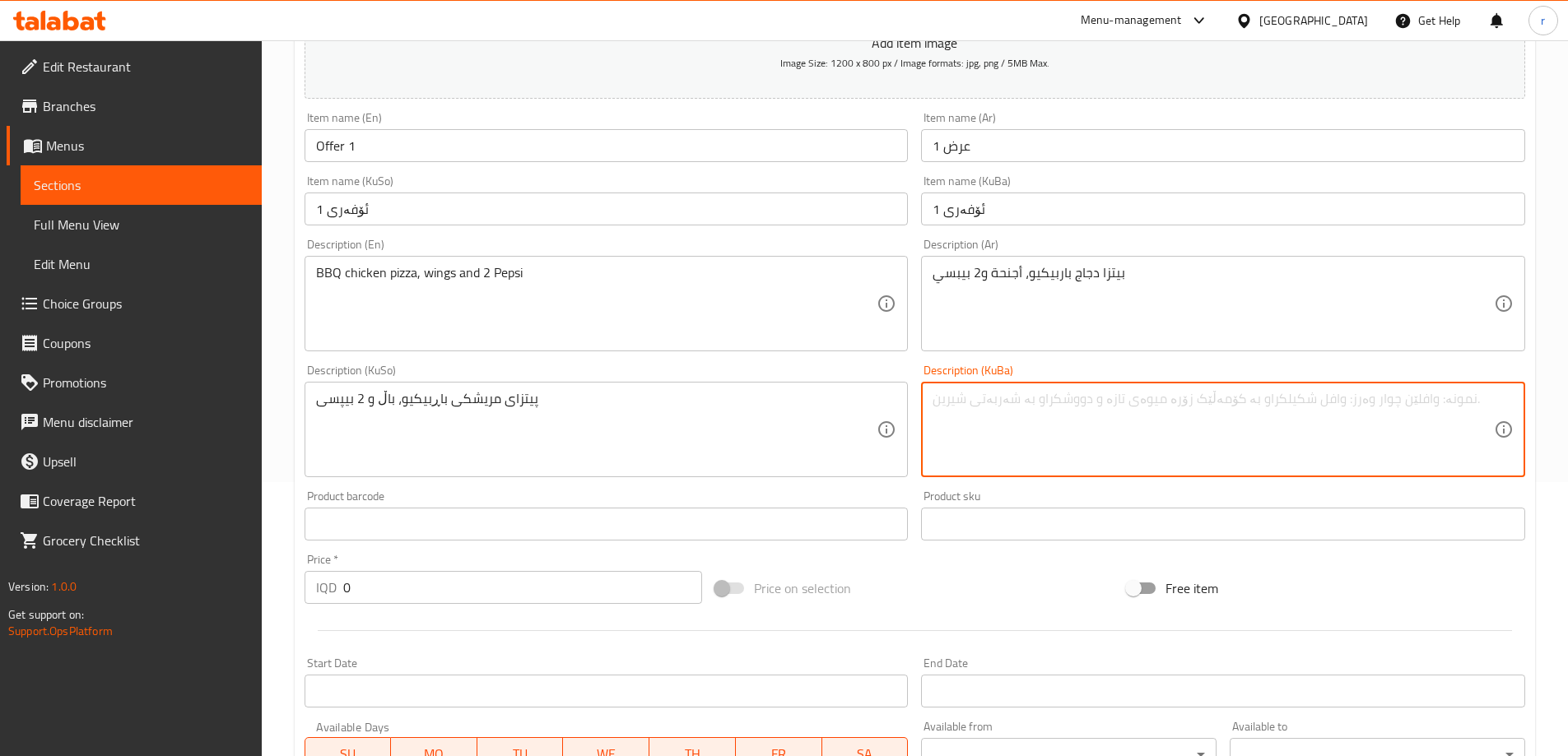
paste textarea "پیتزای مریشکی باڕبیکیو، باڵ و 2 بیپسی"
type textarea "پیتزای مریشکی باڕبیکیو، باڵ و 2 بیپسی"
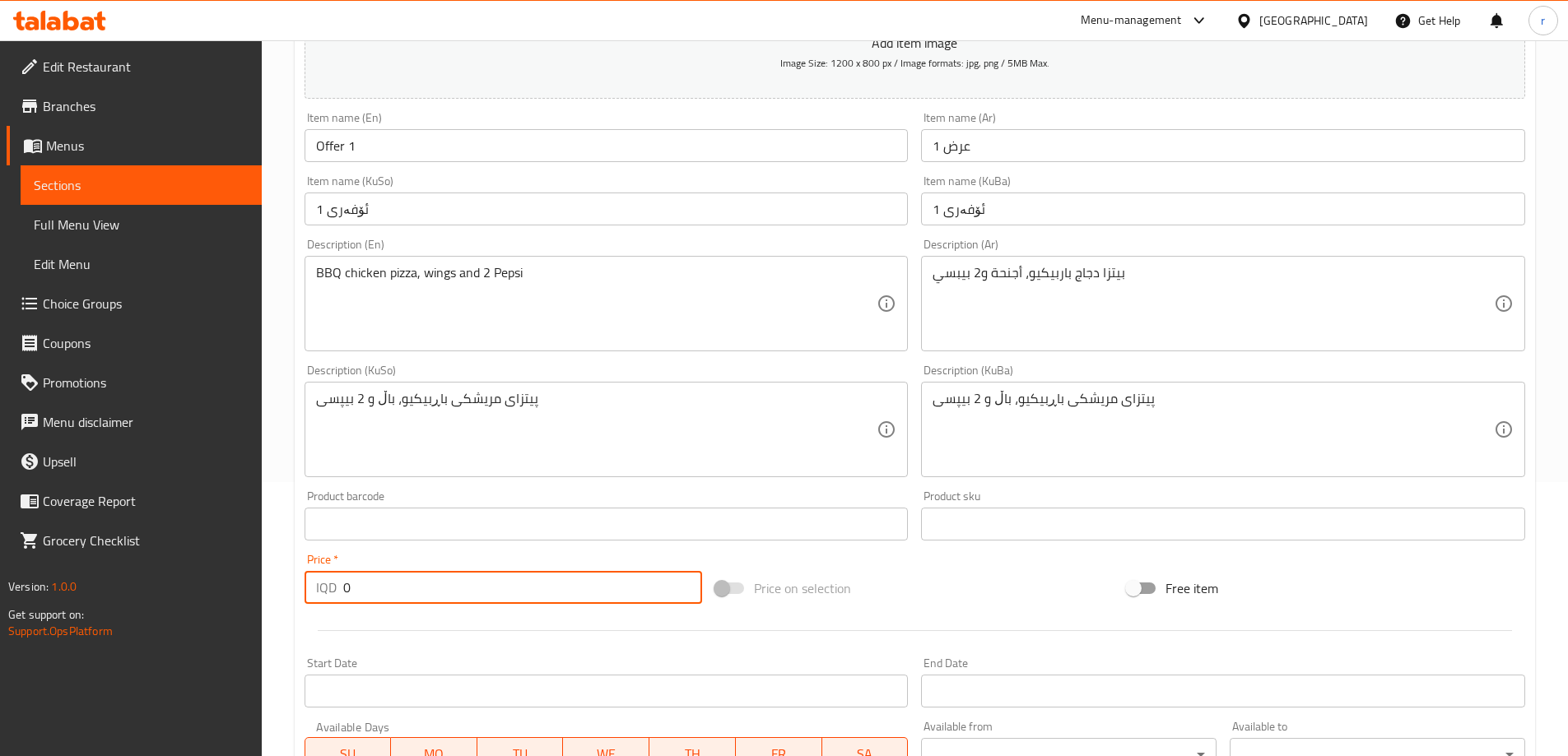
drag, startPoint x: 366, startPoint y: 588, endPoint x: 310, endPoint y: 585, distance: 56.1
click at [310, 588] on div "IQD 0 Price *" at bounding box center [504, 588] width 399 height 33
type input "23000"
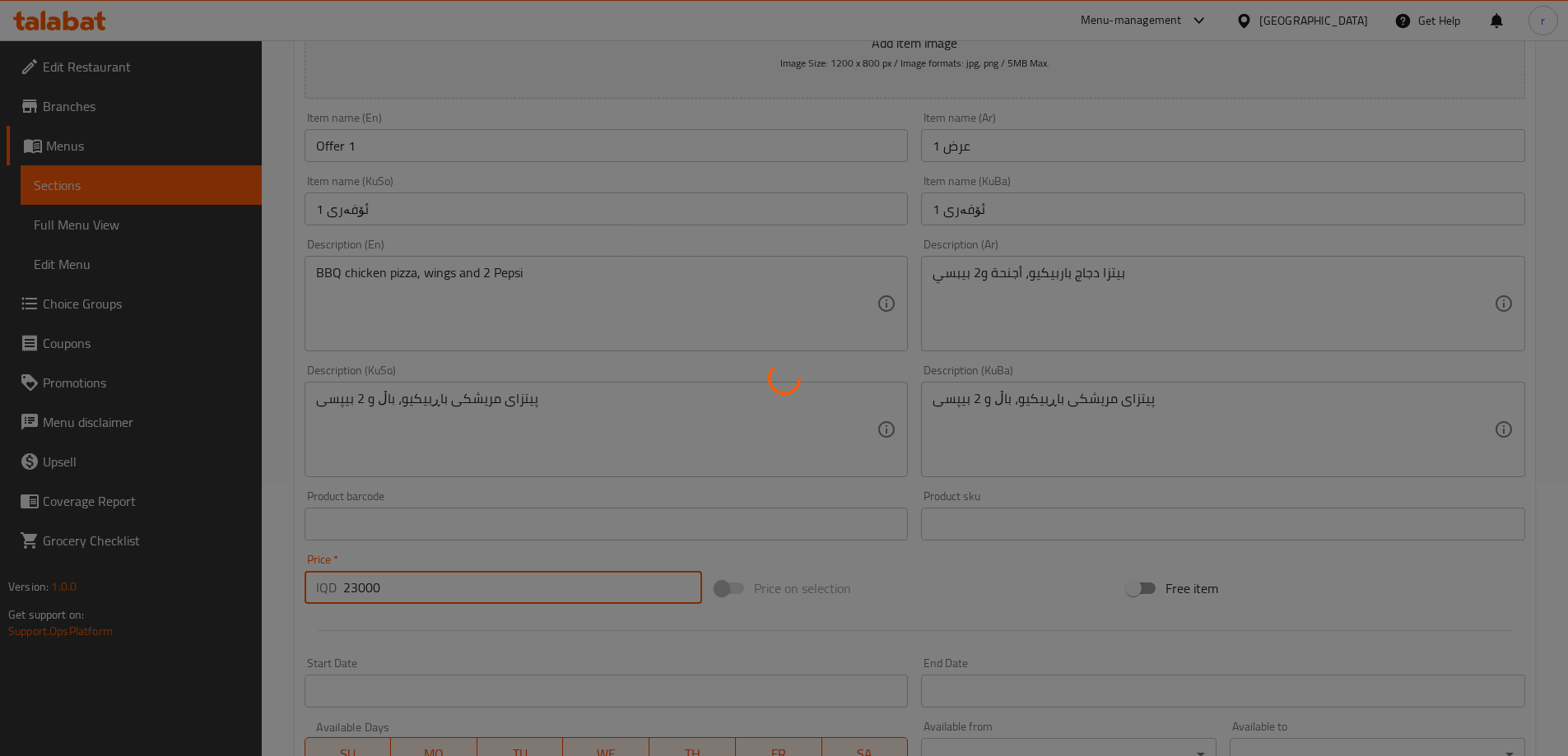
type input "0"
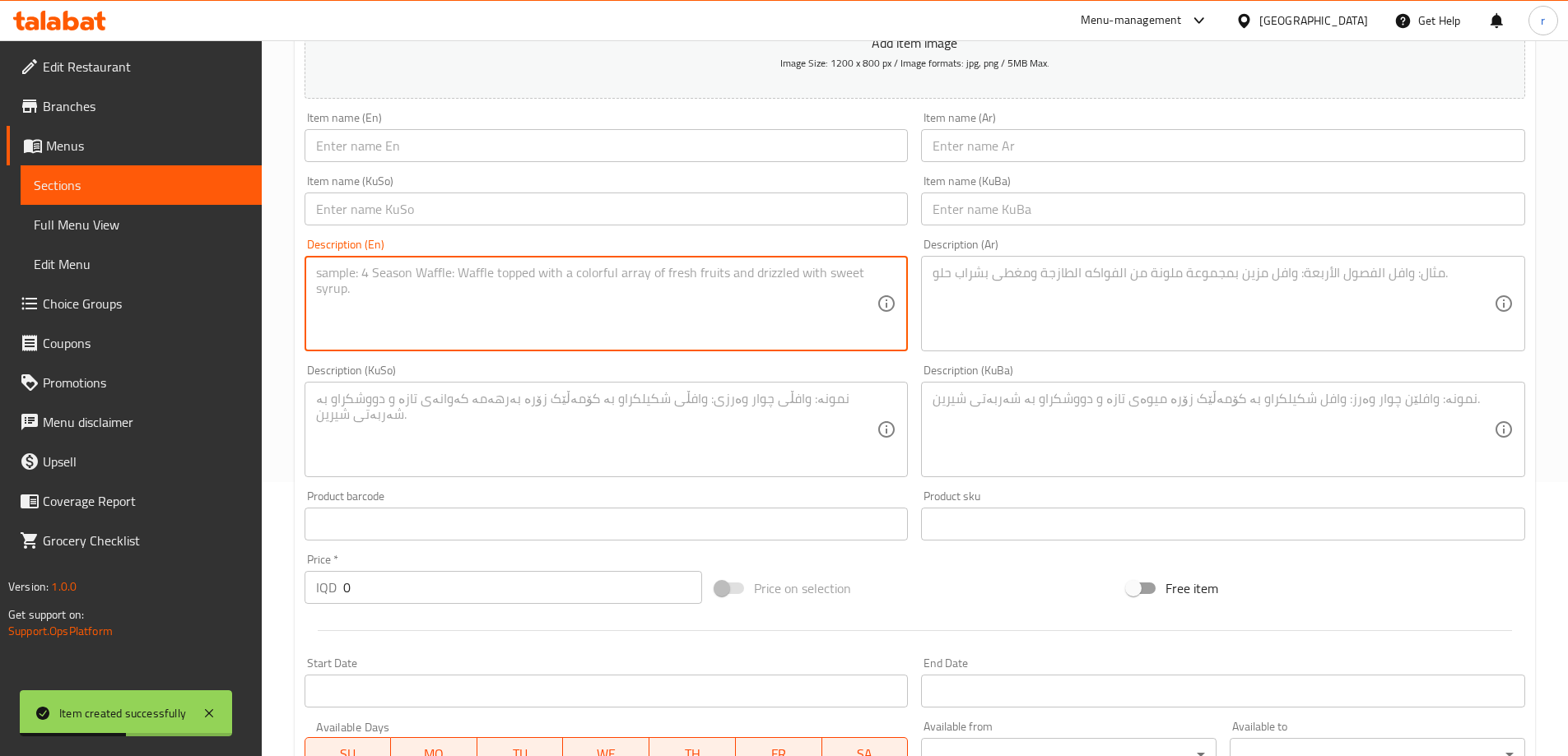
click at [431, 266] on textarea at bounding box center [596, 304] width 562 height 78
paste textarea "[PERSON_NAME], fettuccine [PERSON_NAME] and 2 Pepsi"
type textarea "[PERSON_NAME], fettuccine [PERSON_NAME] and 2 Pepsi"
click at [1000, 292] on textarea at bounding box center [1213, 304] width 562 height 78
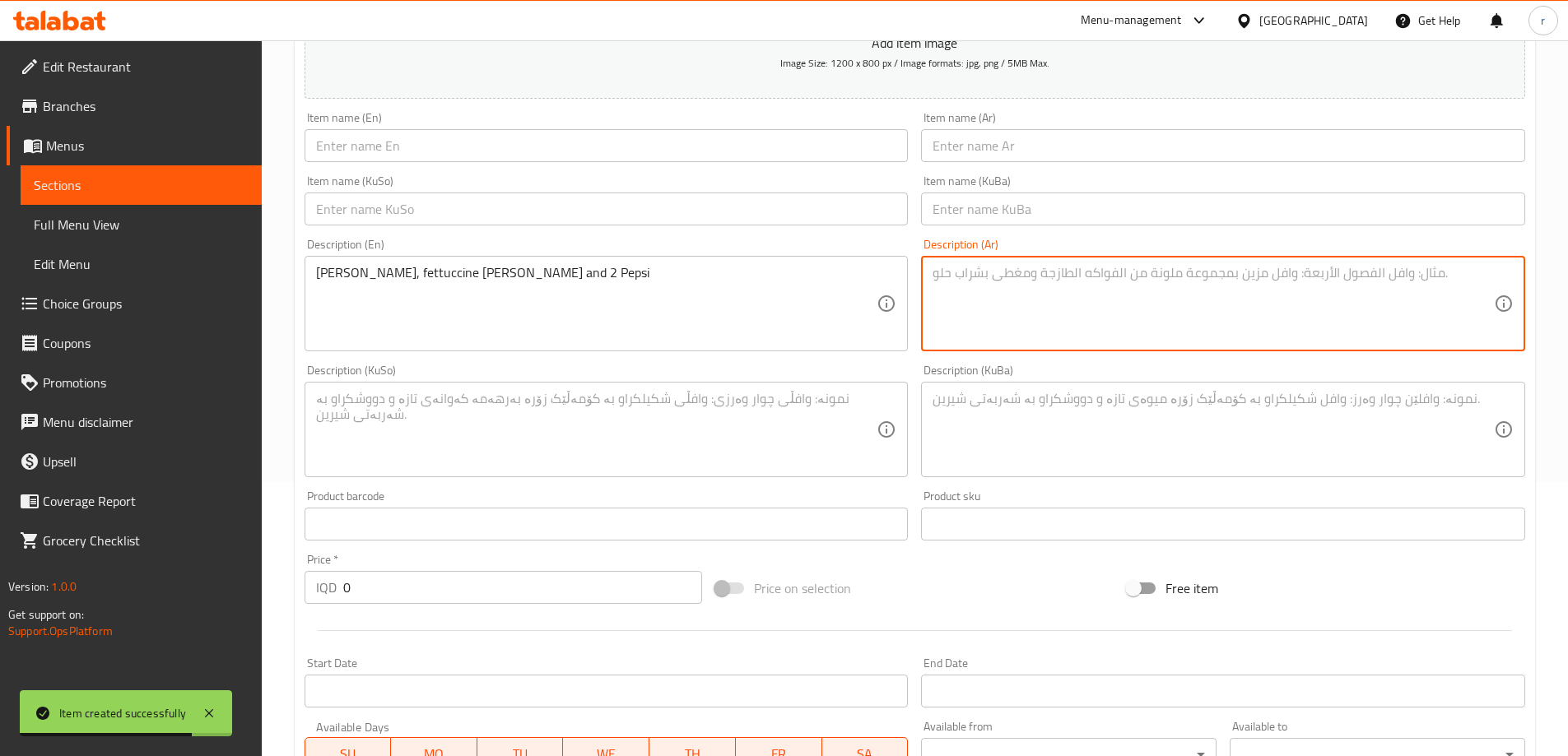
paste textarea "[PERSON_NAME]، [PERSON_NAME] و 2 بيبسي"
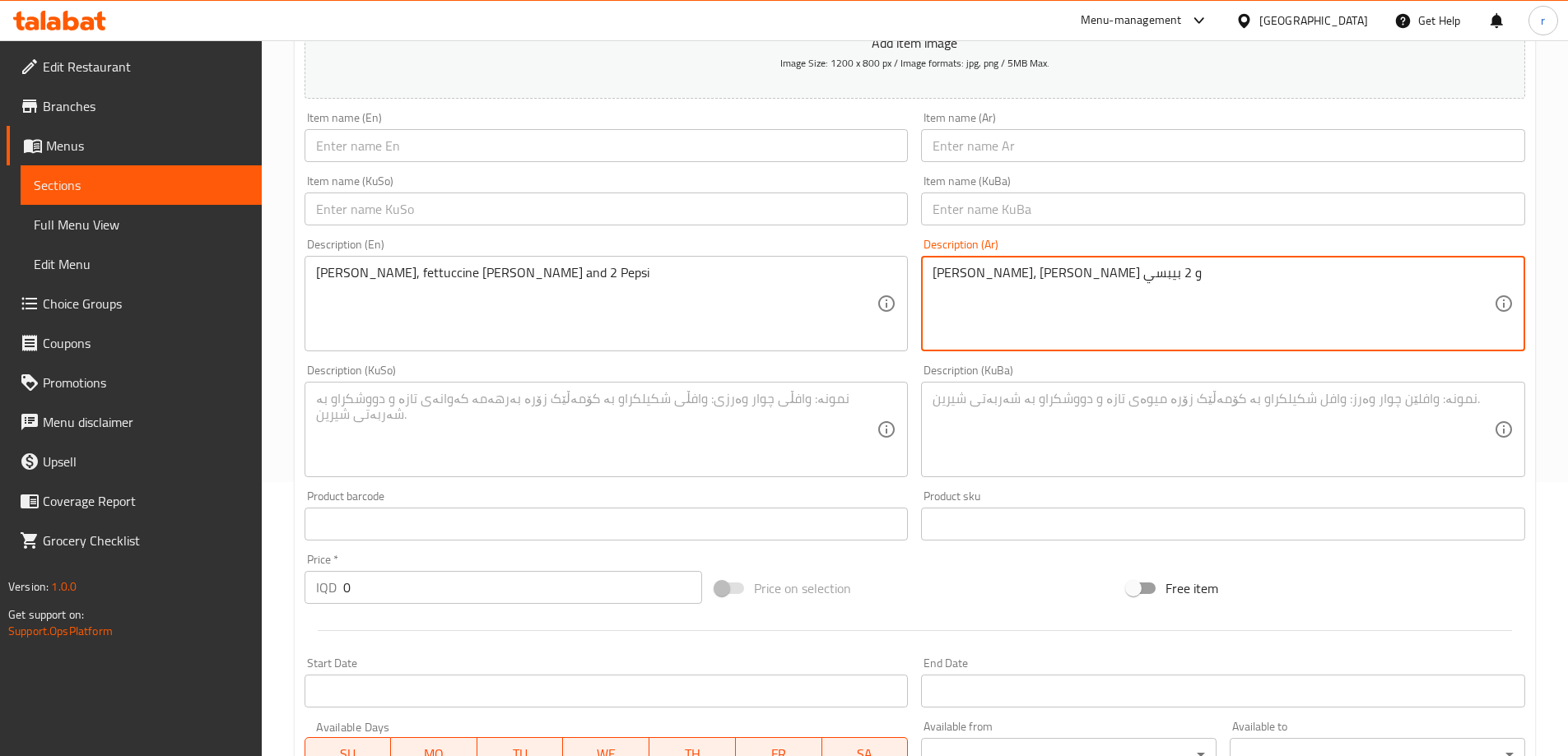
type textarea "[PERSON_NAME]، [PERSON_NAME] و 2 بيبسي"
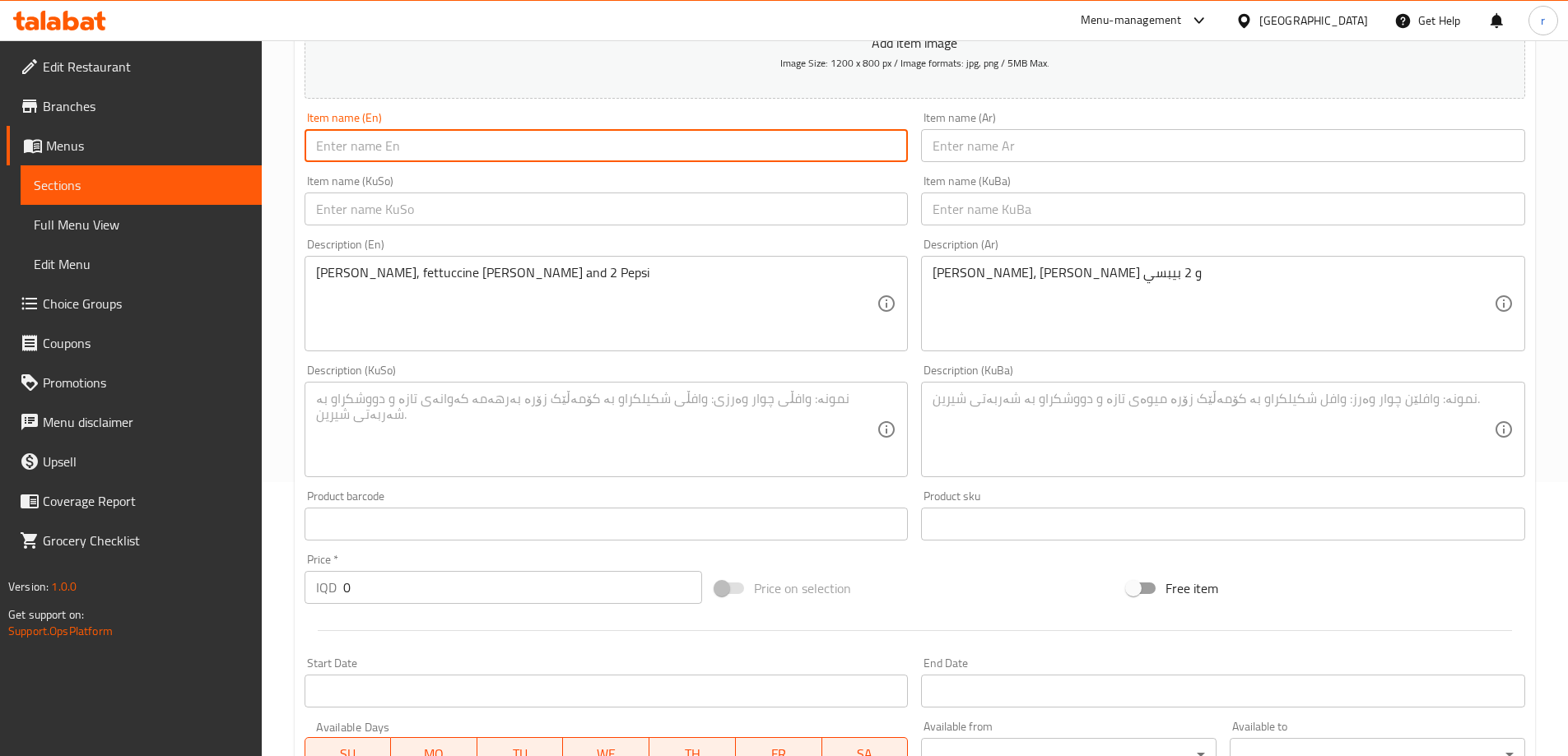
click at [320, 154] on input "text" at bounding box center [607, 146] width 604 height 33
type input "Offer 2"
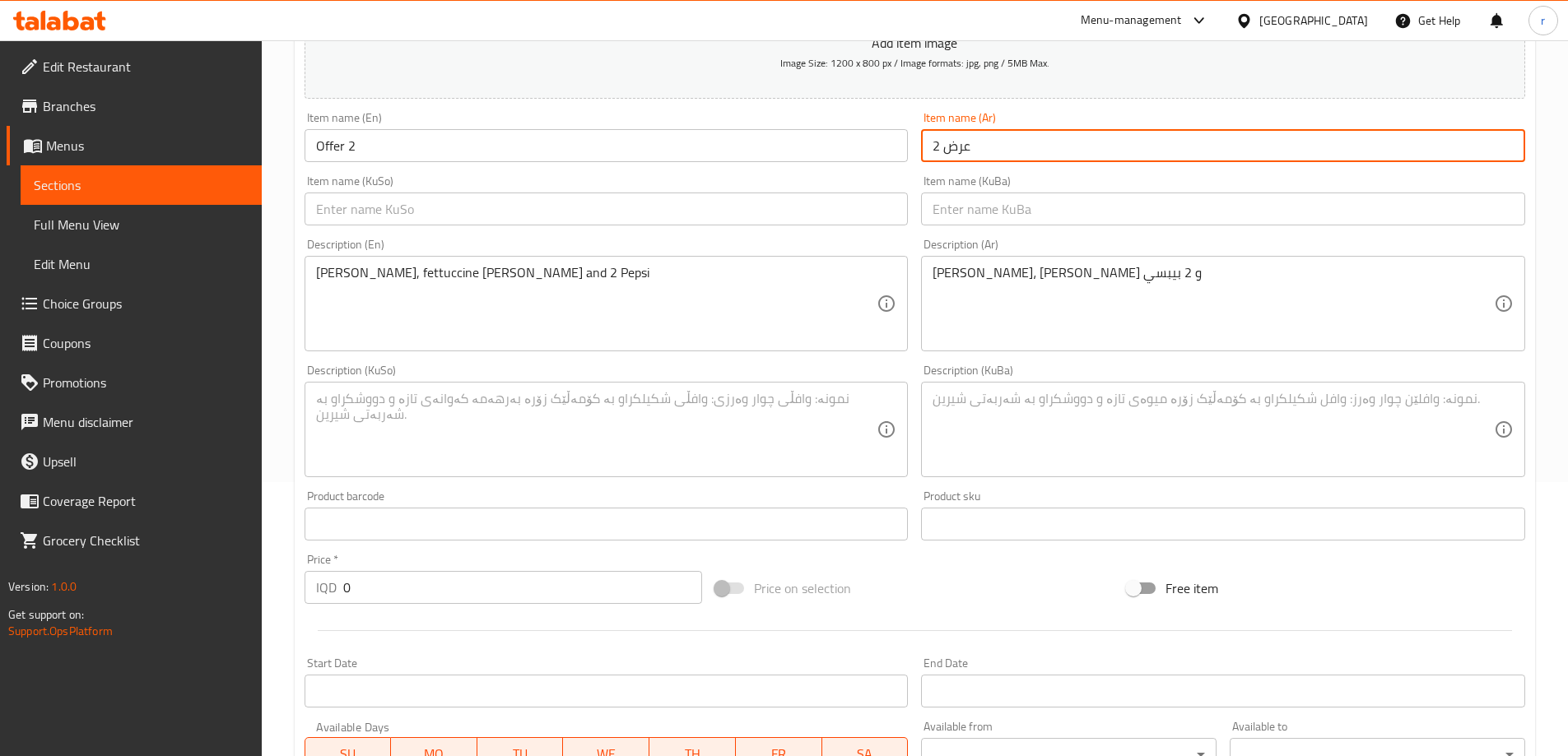
type input "عرض 2"
click at [383, 201] on input "text" at bounding box center [607, 209] width 604 height 33
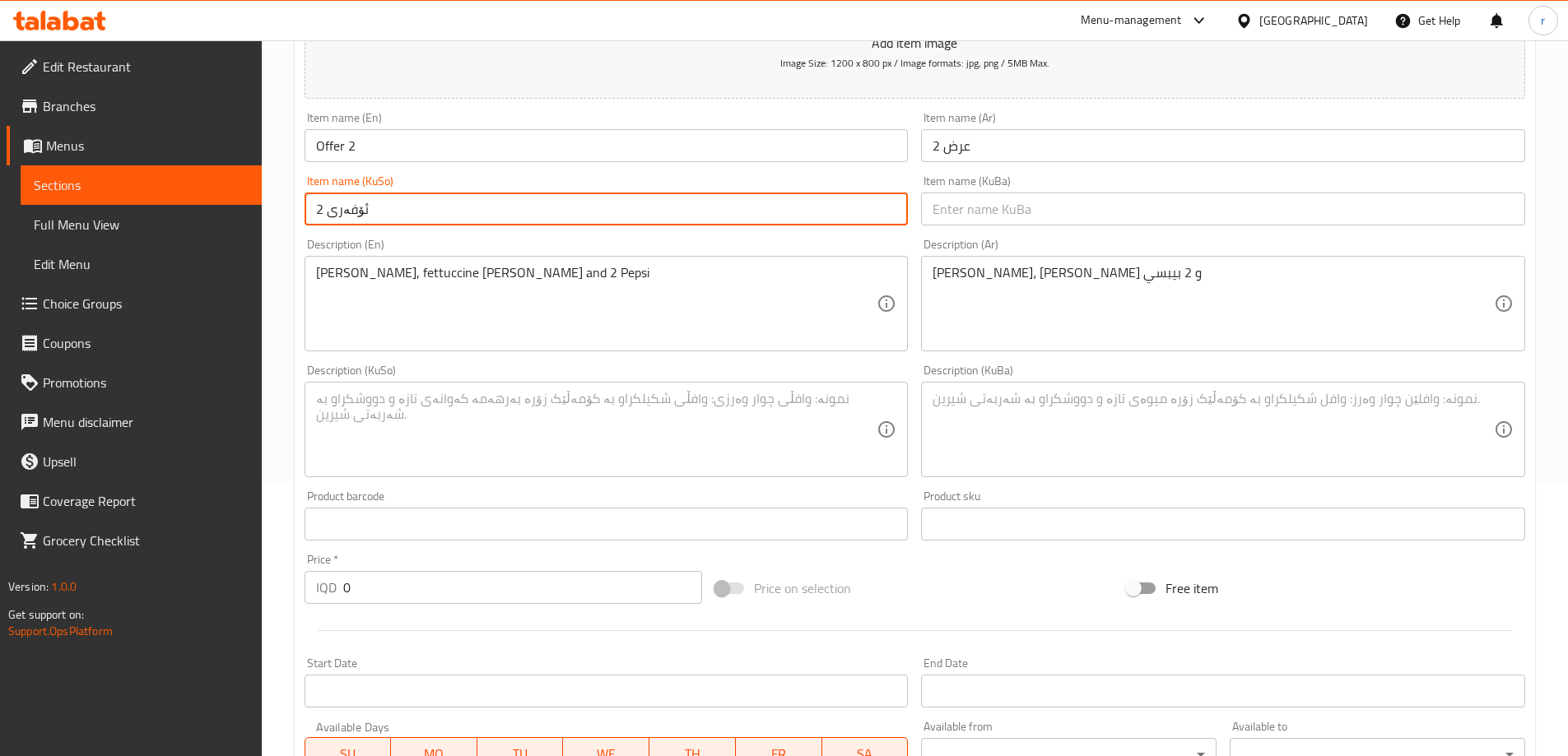
type input "ئۆفەری 2"
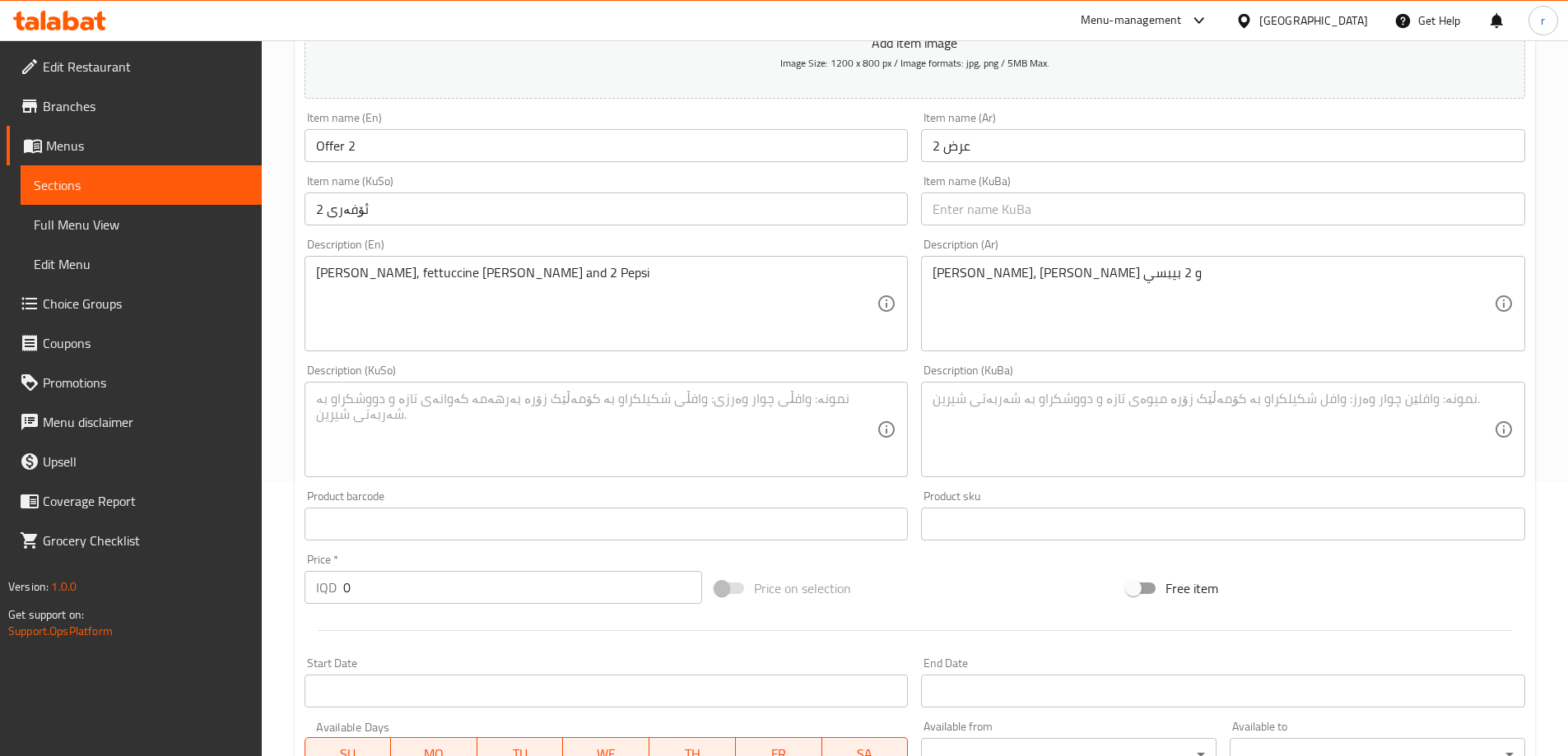
drag, startPoint x: 389, startPoint y: 227, endPoint x: 336, endPoint y: 221, distance: 53.3
click at [309, 221] on div "Item name (KuSo) ئۆفەری 2 Item name (KuSo)" at bounding box center [606, 200] width 617 height 63
click at [392, 211] on input "ئۆفەری 2" at bounding box center [607, 209] width 604 height 33
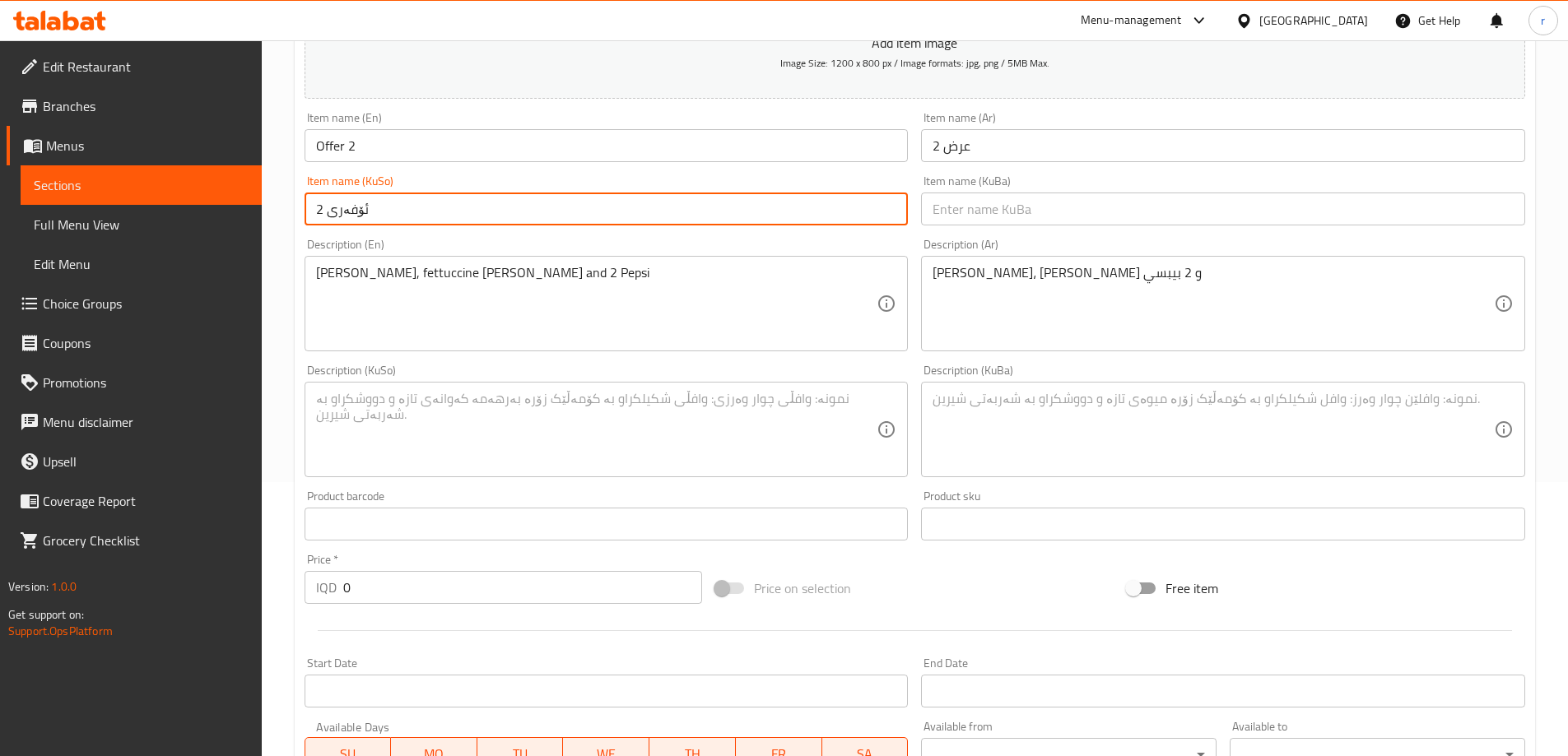
drag, startPoint x: 415, startPoint y: 203, endPoint x: 173, endPoint y: 205, distance: 242.0
click at [173, 205] on div "Edit Restaurant Branches Menus Sections Full Menu View Edit Menu Choice Groups …" at bounding box center [784, 422] width 1568 height 1311
click at [387, 202] on input "ئۆفەری 2" at bounding box center [607, 209] width 604 height 33
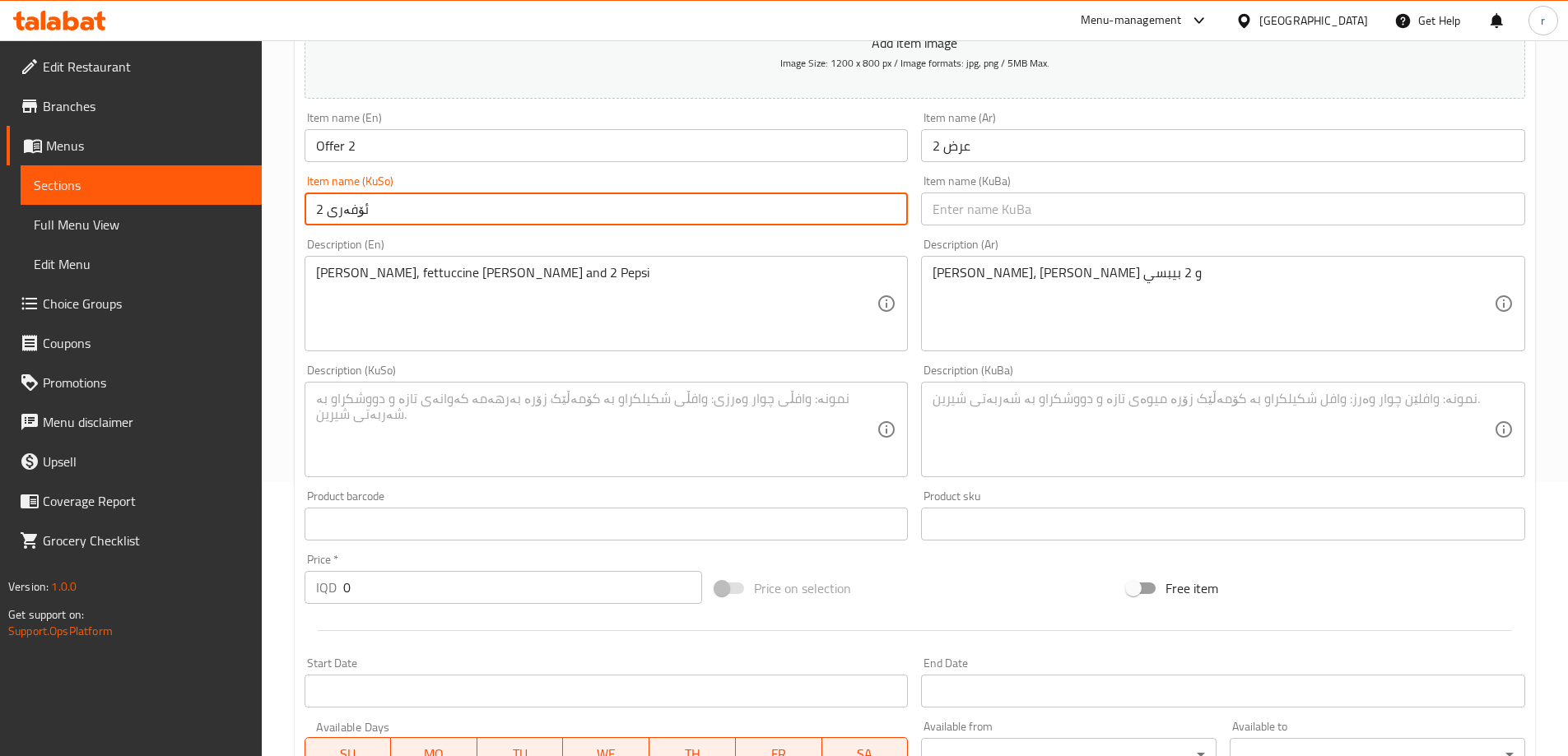
click at [977, 210] on input "text" at bounding box center [1223, 209] width 604 height 33
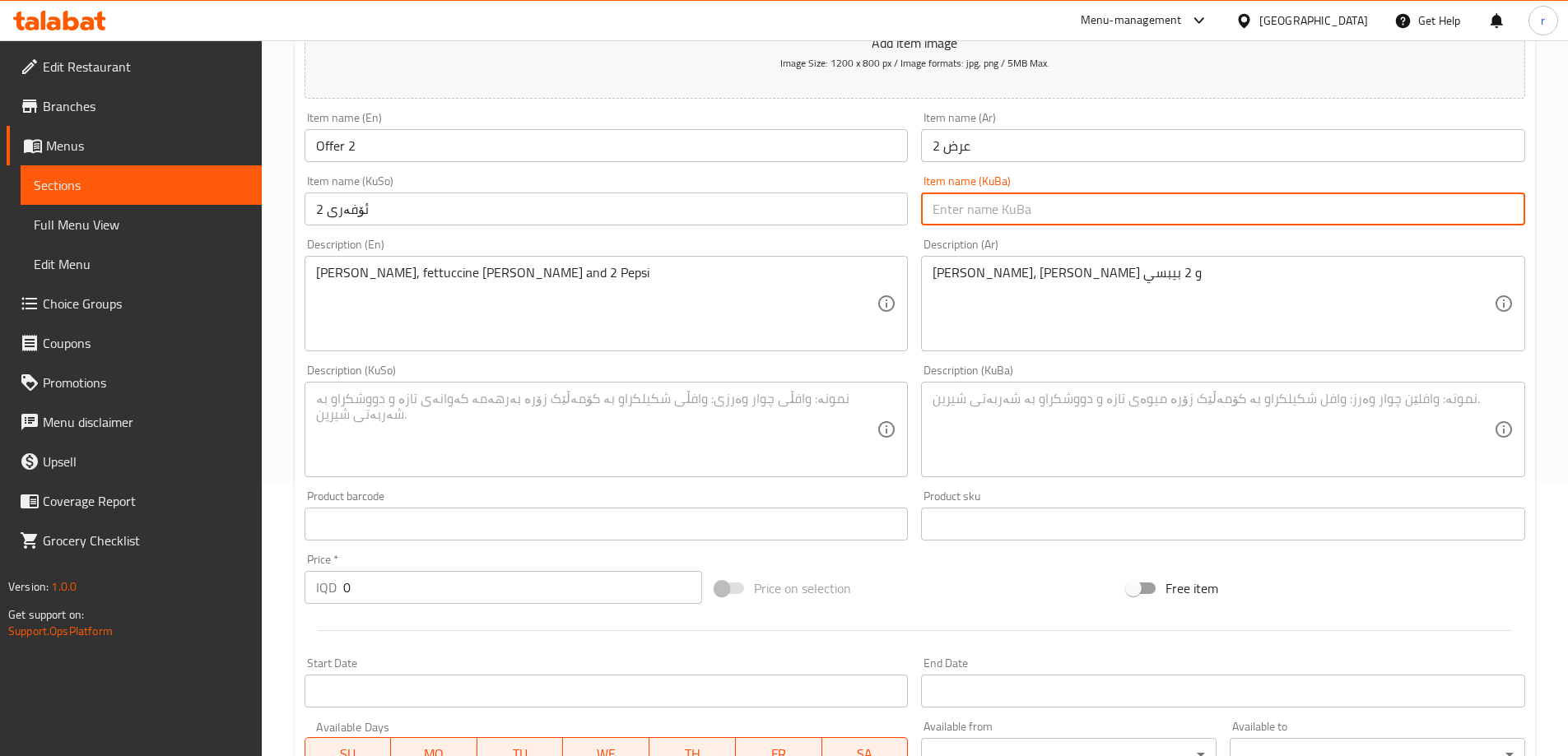
paste input "ئۆفەری 2"
type input "ئۆفەری 2"
click at [676, 392] on textarea at bounding box center [596, 430] width 562 height 78
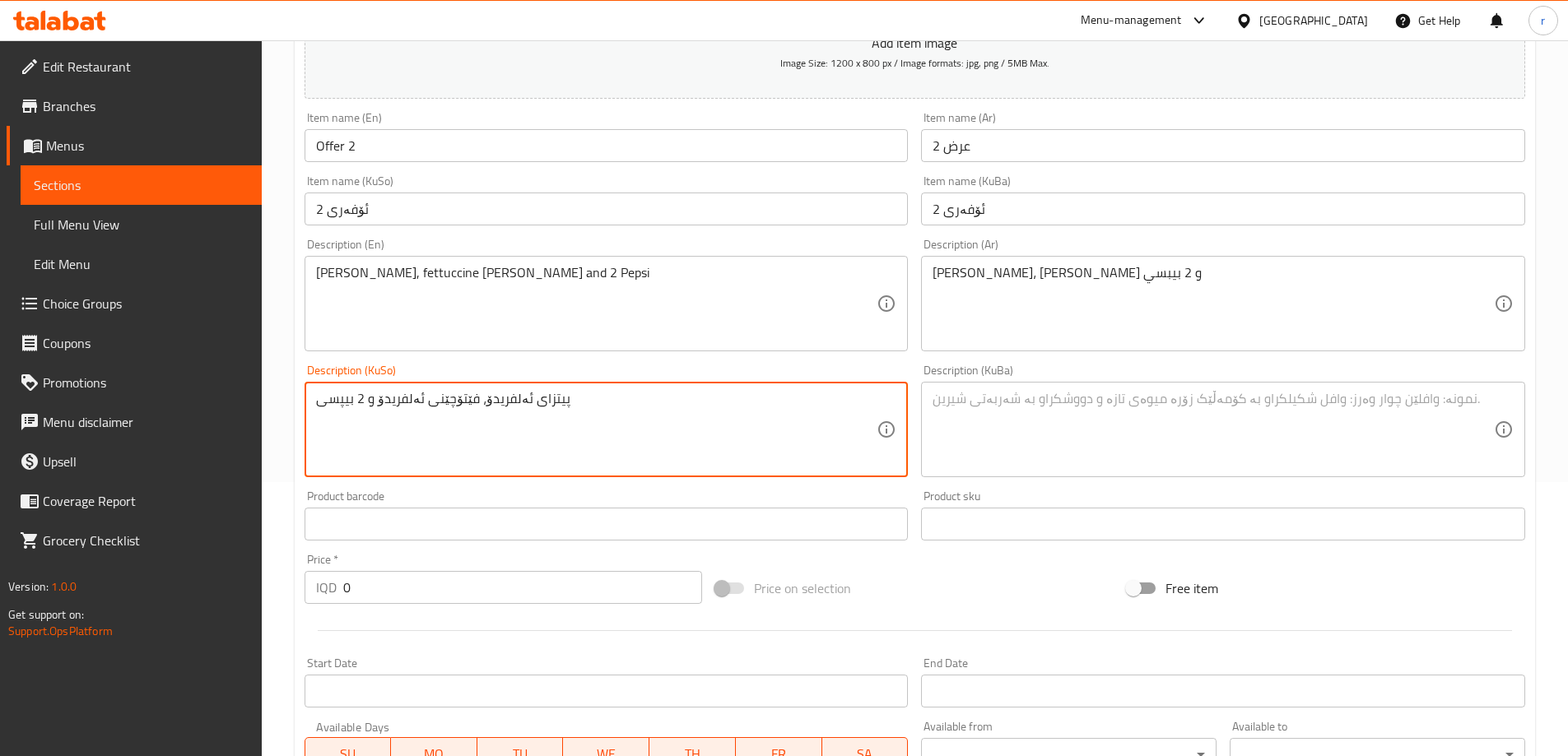
drag, startPoint x: 677, startPoint y: 407, endPoint x: 153, endPoint y: 402, distance: 524.0
click at [153, 402] on div "Edit Restaurant Branches Menus Sections Full Menu View Edit Menu Choice Groups …" at bounding box center [784, 422] width 1568 height 1311
type textarea "پیتزای ئەلفریدۆ، فێتۆچێنی ئەلفریدۆ و 2 بیپسی"
click at [1027, 453] on textarea at bounding box center [1213, 430] width 562 height 78
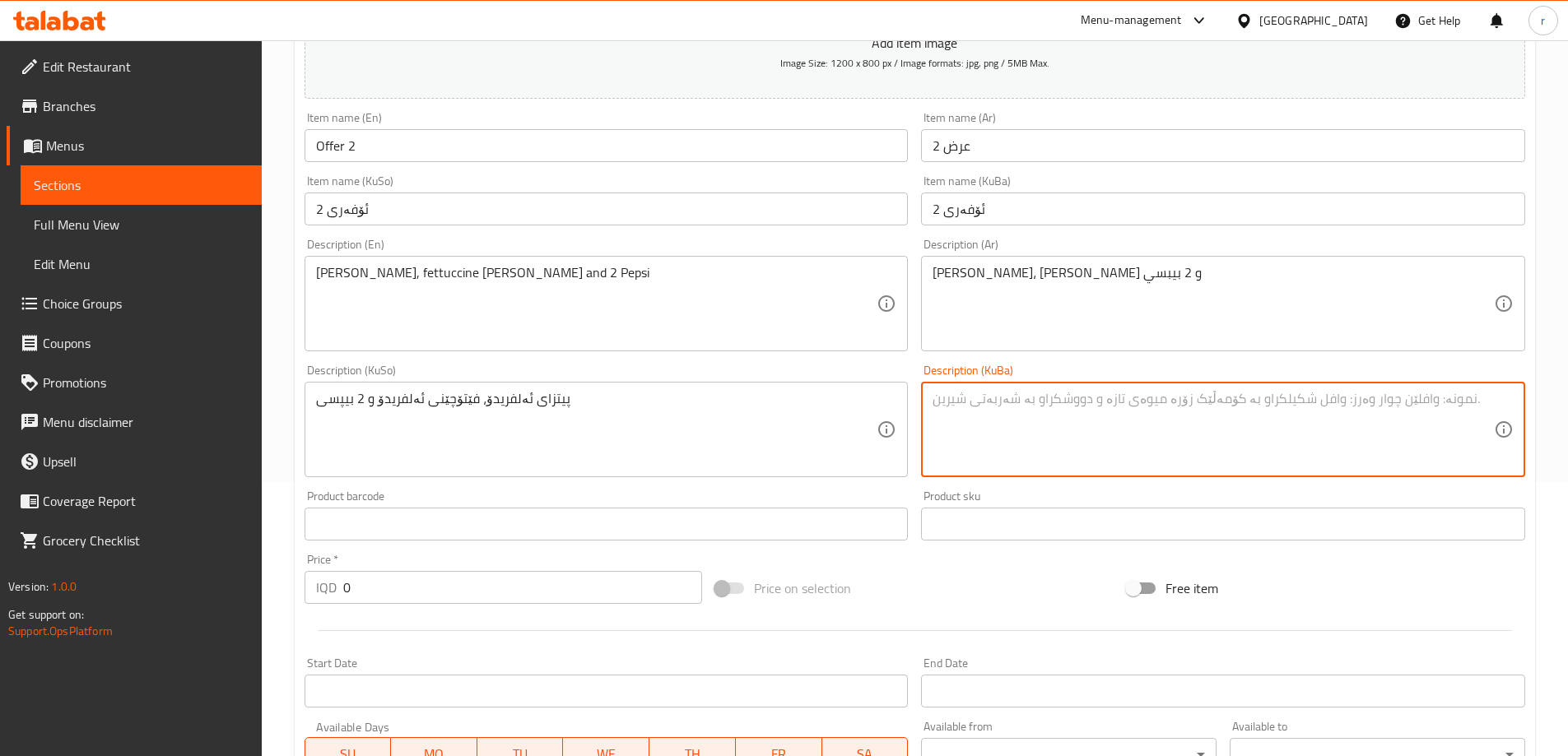
paste textarea "پیتزای ئەلفریدۆ، فێتۆچێنی ئەلفریدۆ و 2 بیپسی"
type textarea "پیتزای ئەلفریدۆ، فێتۆچێنی ئەلفریدۆ و 2 بیپسی"
drag, startPoint x: 360, startPoint y: 596, endPoint x: 241, endPoint y: 600, distance: 119.1
click at [241, 600] on div "Edit Restaurant Branches Menus Sections Full Menu View Edit Menu Choice Groups …" at bounding box center [784, 422] width 1568 height 1311
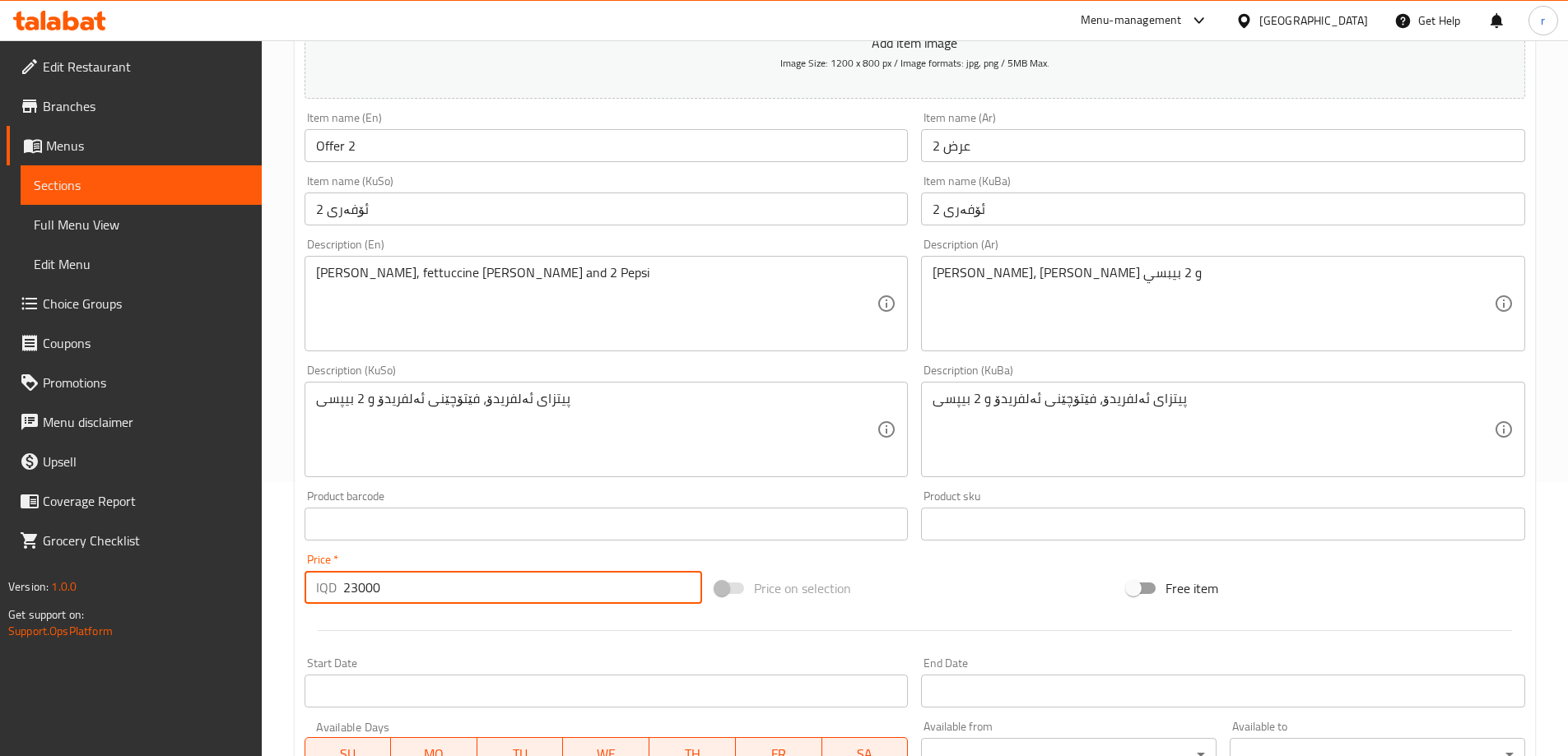
type input "23000"
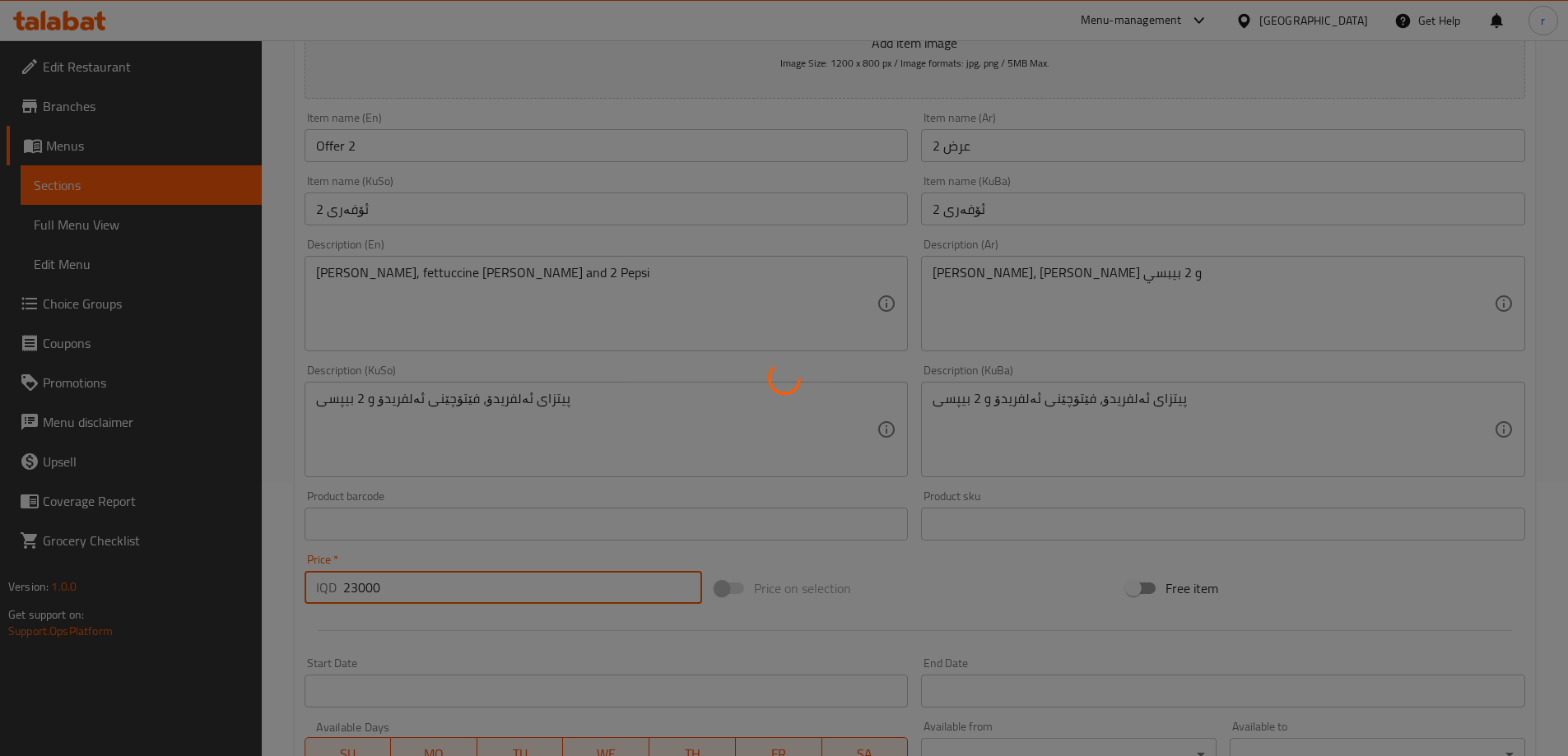
type input "0"
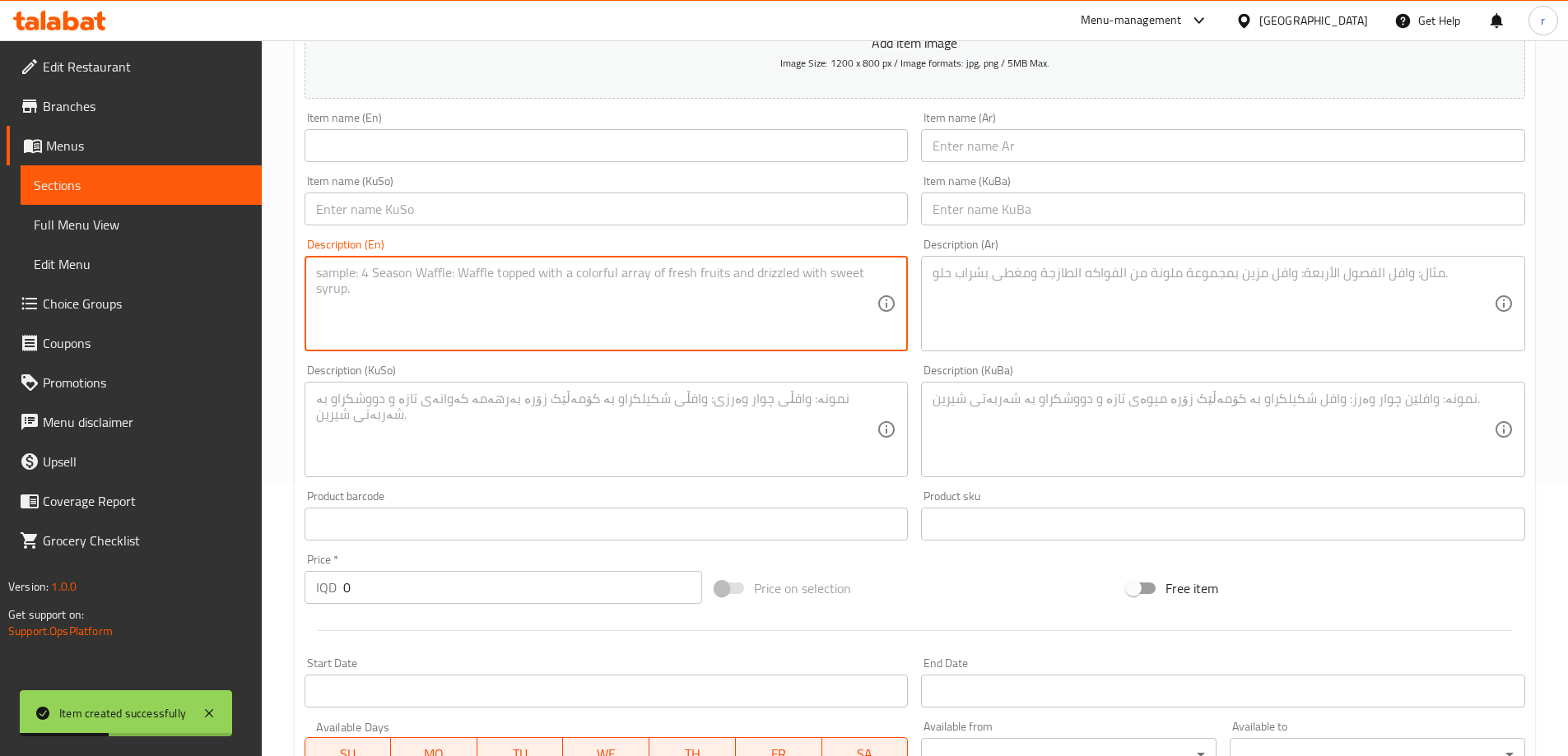
click at [449, 322] on textarea at bounding box center [596, 304] width 562 height 78
paste textarea "Chicken ranch pizza, caesar salad and 2 Pepsi"
type textarea "Chicken ranch pizza, caesar salad and 2 Pepsi"
click at [1049, 366] on div "Description (KuBa) Description (KuBa)" at bounding box center [1223, 421] width 604 height 113
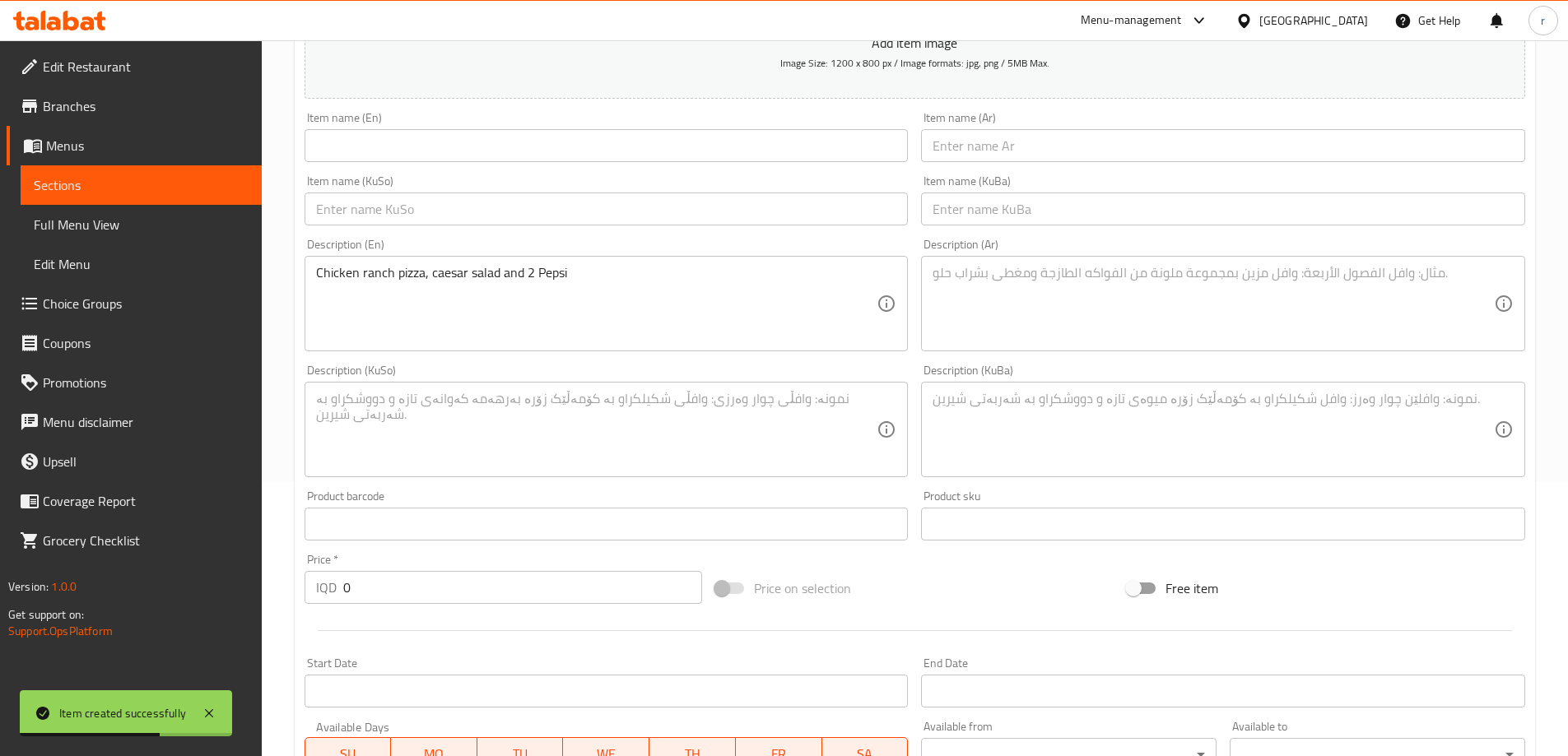
click at [1008, 319] on textarea at bounding box center [1213, 304] width 562 height 78
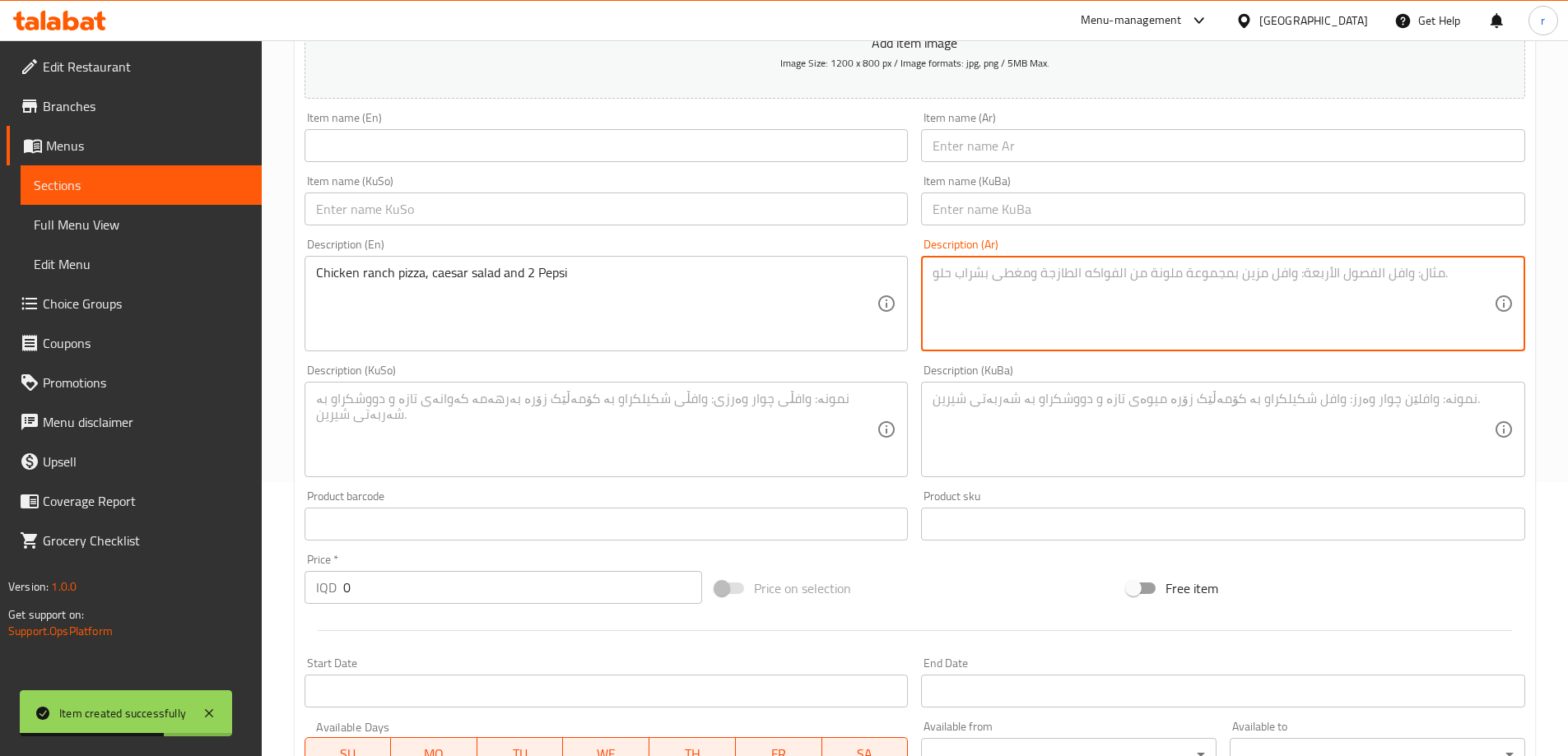
paste textarea "بيتزا دجاج رانش، سلطة سيزر و 2 بيبسي"
type textarea "بيتزا دجاج رانش، سلطة سيزر و 2 بيبسي"
click at [684, 444] on textarea at bounding box center [596, 430] width 562 height 78
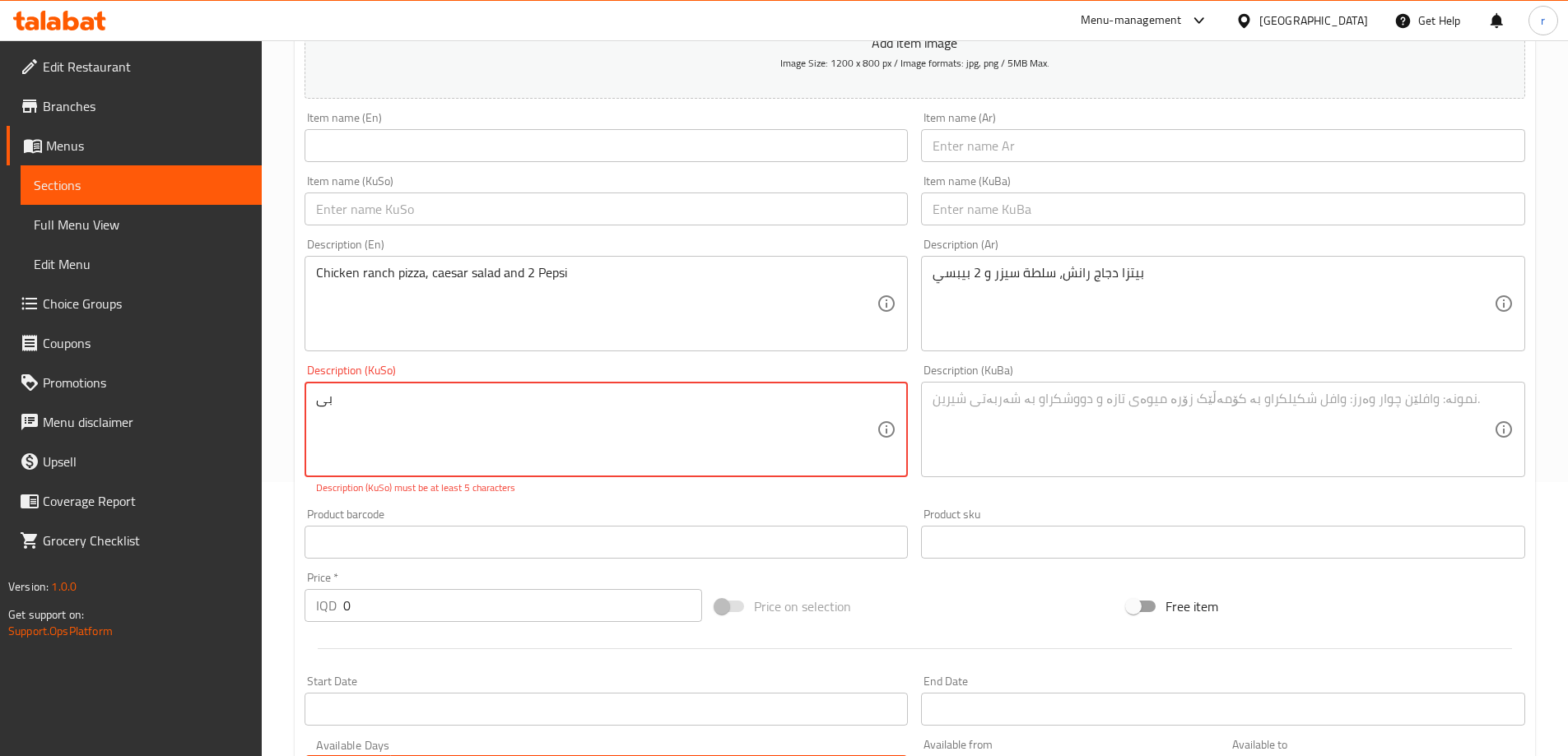
type textarea "ب"
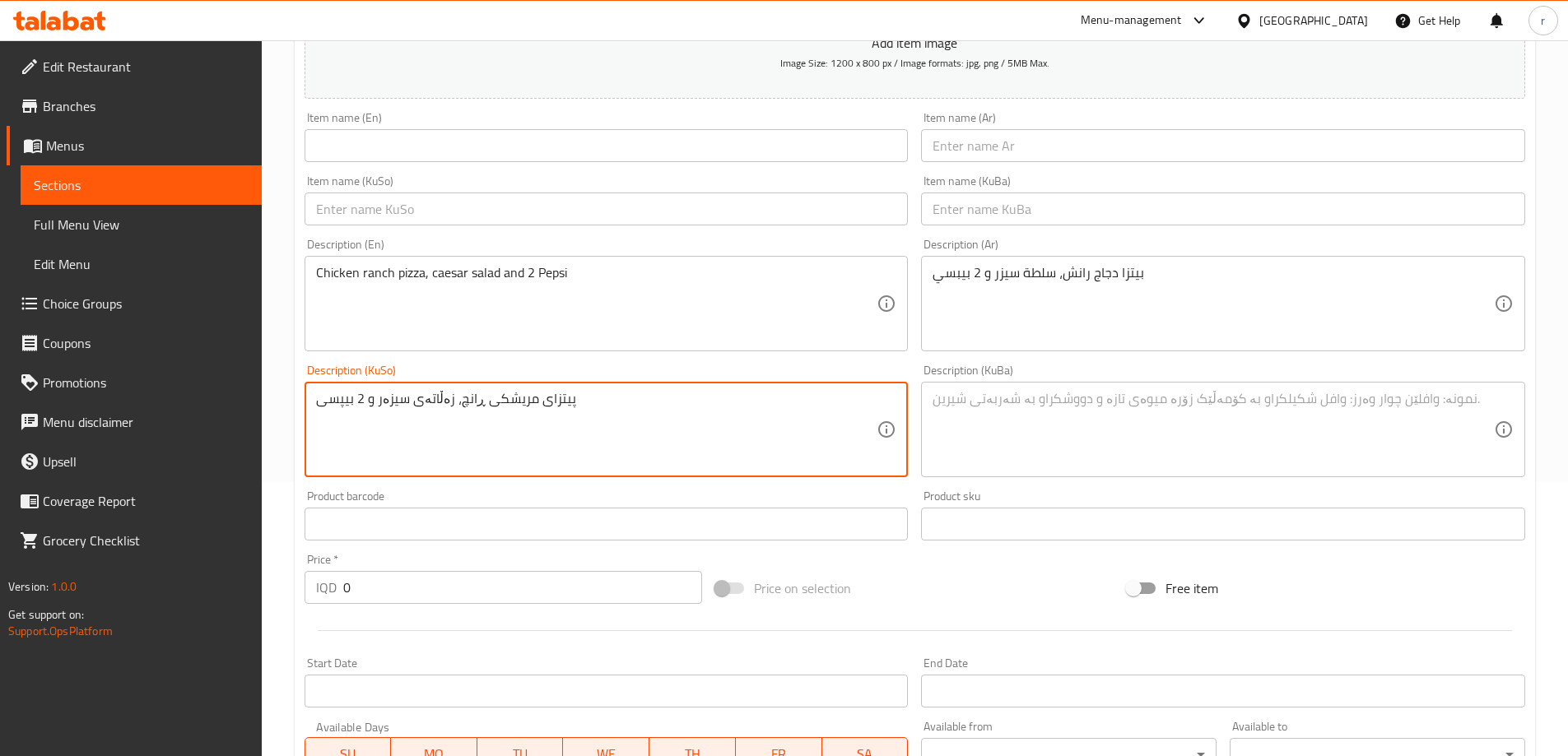
drag, startPoint x: 682, startPoint y: 411, endPoint x: 142, endPoint y: 427, distance: 540.2
click at [142, 427] on div "Edit Restaurant Branches Menus Sections Full Menu View Edit Menu Choice Groups …" at bounding box center [784, 422] width 1568 height 1311
type textarea "پیتزای مریشکی ڕانچ، زەڵاتەی سیزەر و 2 بیپسی"
click at [992, 435] on textarea at bounding box center [1213, 430] width 562 height 78
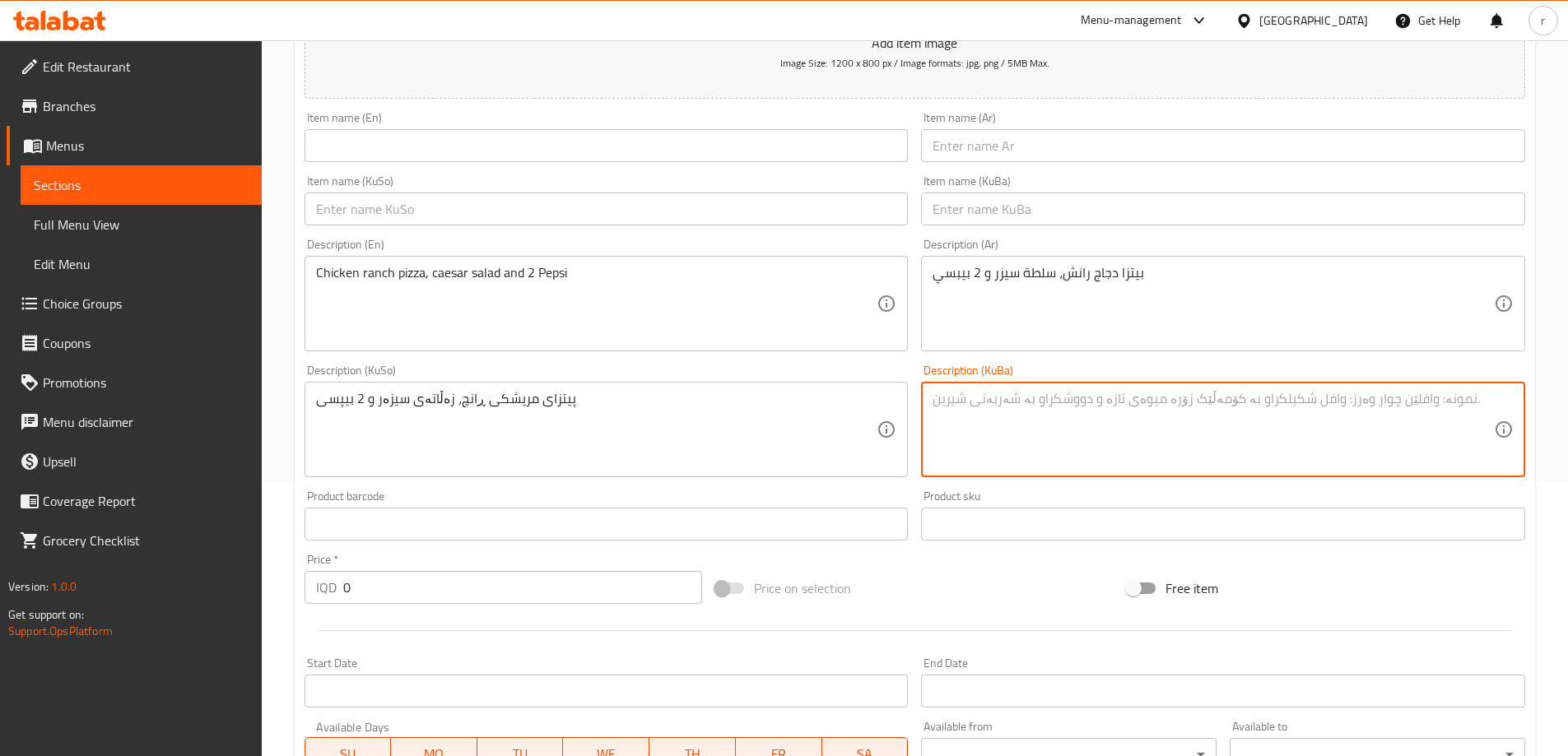
paste textarea "پیتزای مریشکی ڕانچ، زەڵاتەی سیزەر و 2 بیپسی"
type textarea "پیتزای مریشکی ڕانچ، زەڵاتەی سیزەر و 2 بیپسی"
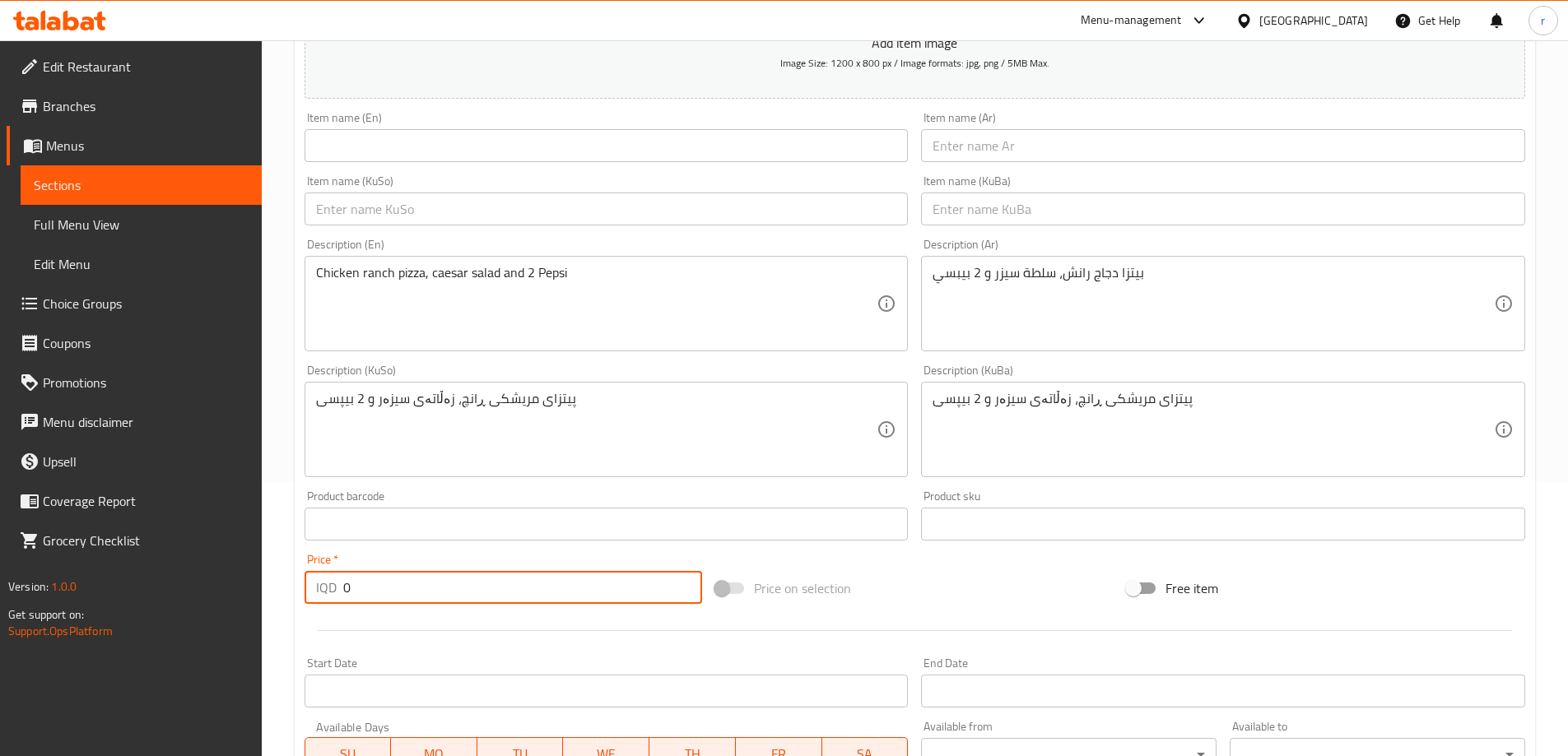
drag, startPoint x: 356, startPoint y: 579, endPoint x: 304, endPoint y: 589, distance: 53.0
click at [305, 589] on div "IQD 0 Price *" at bounding box center [504, 588] width 399 height 33
type input "23000"
click at [338, 151] on input "text" at bounding box center [607, 146] width 604 height 33
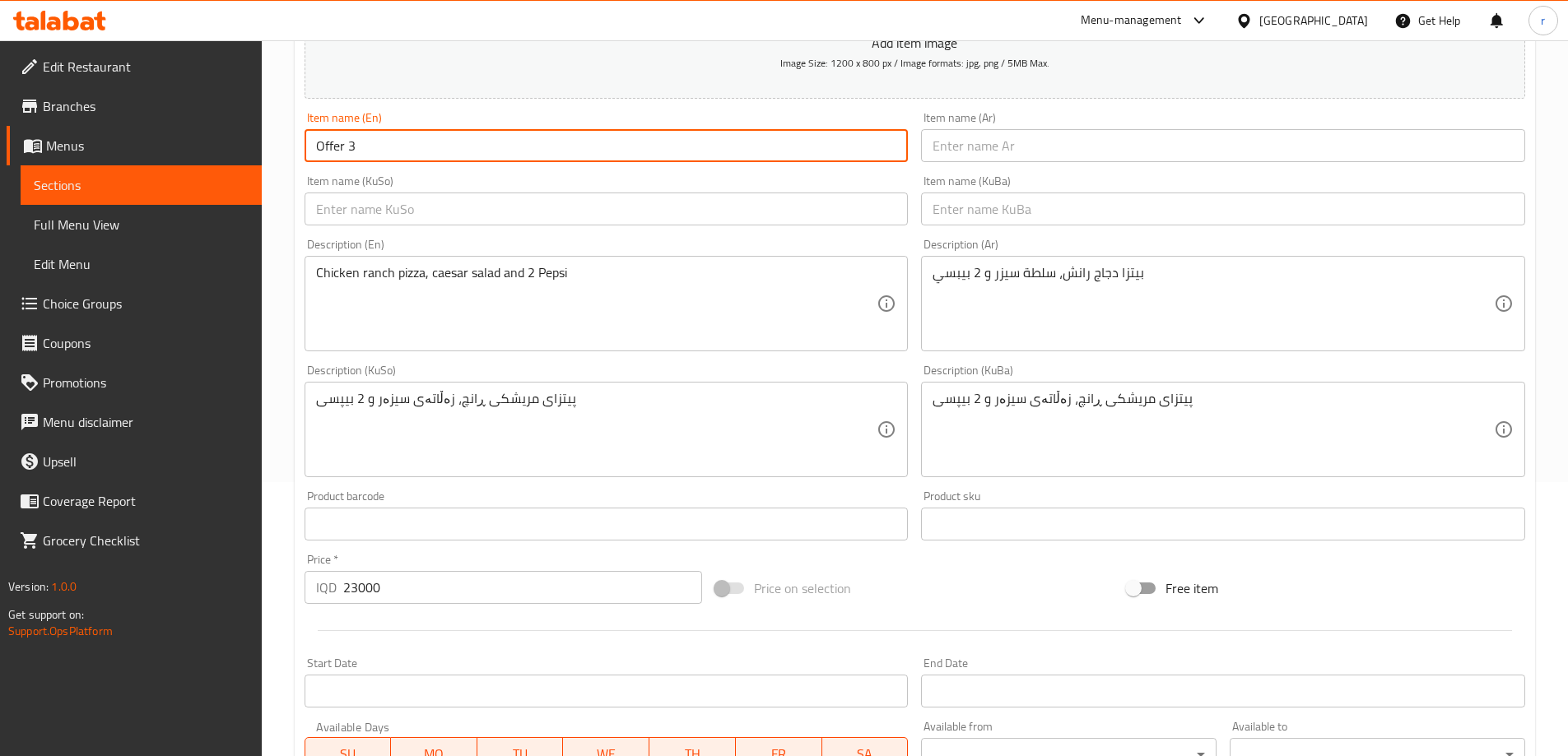
type input "Offer 3"
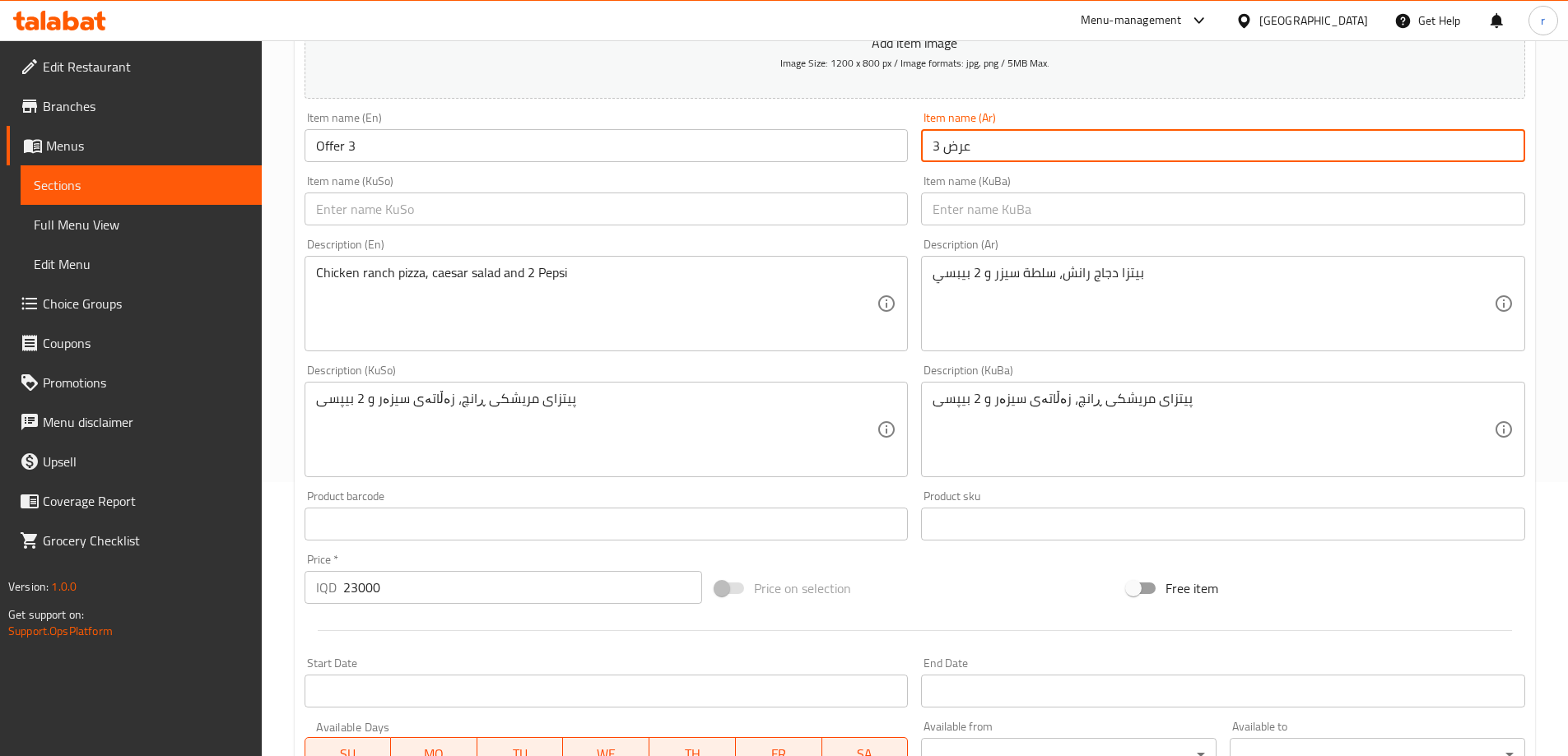
type input "عرض 3"
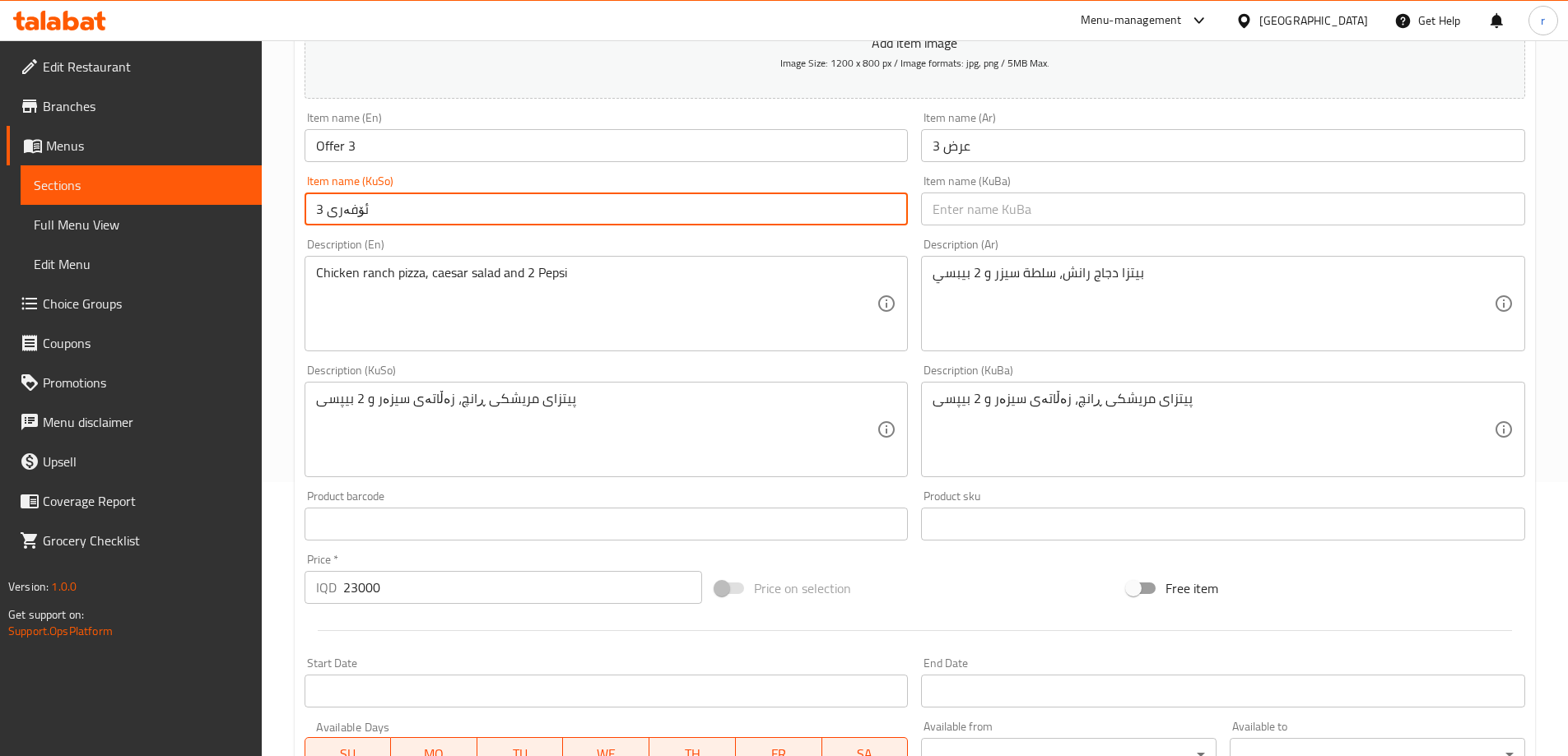
type input "ئۆفەری 3"
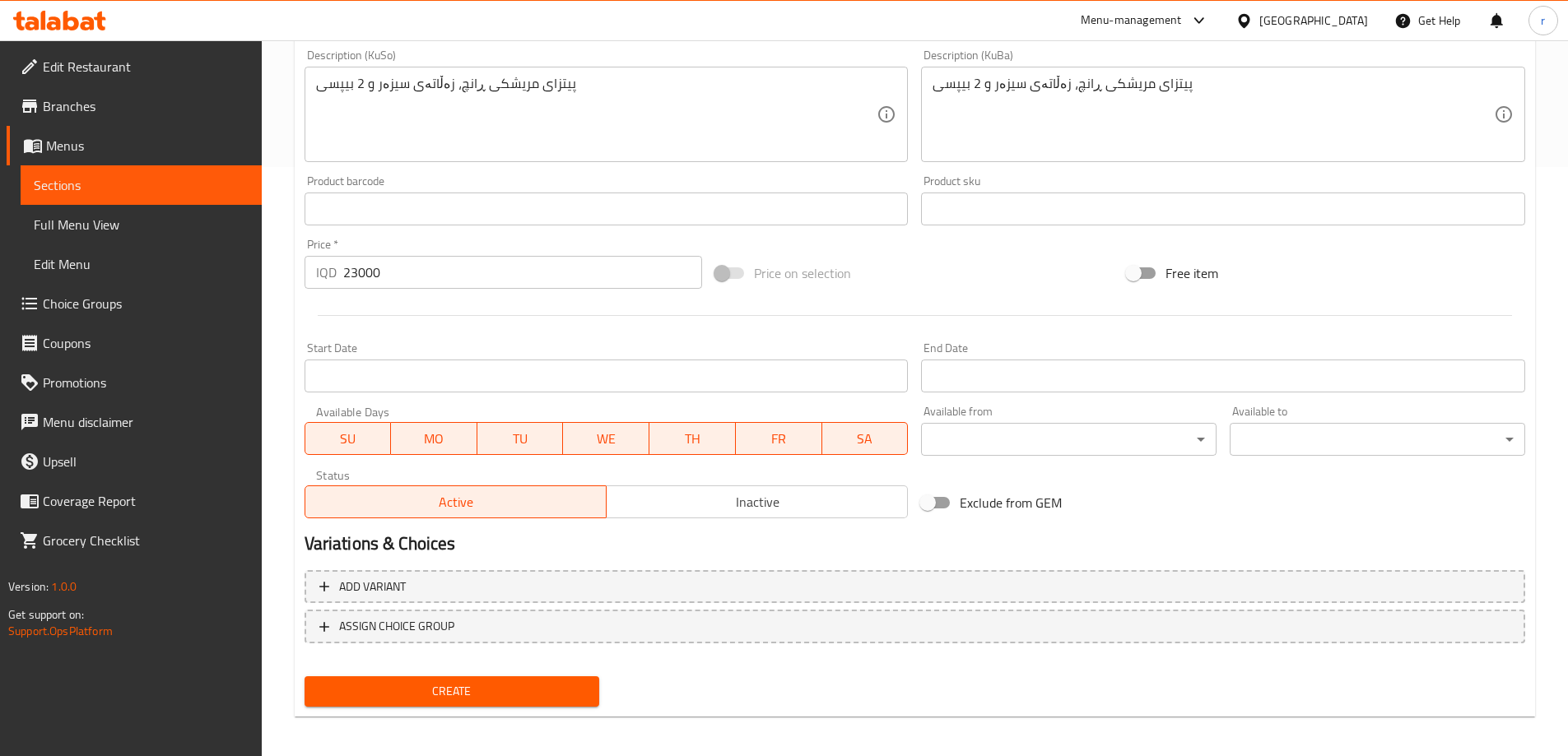
scroll to position [595, 0]
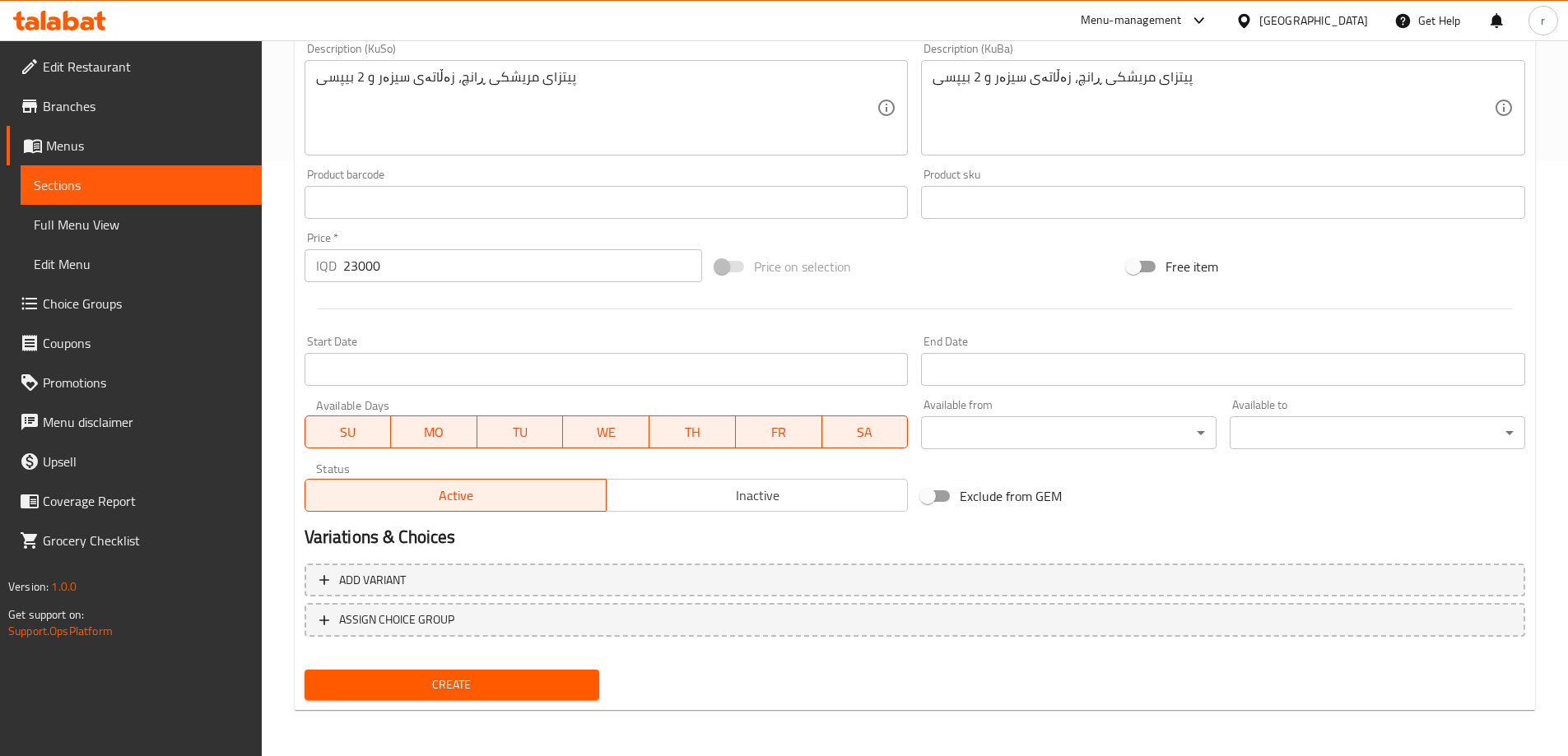
type input "ئۆفەری 3"
click at [469, 686] on span "Create" at bounding box center [452, 686] width 269 height 21
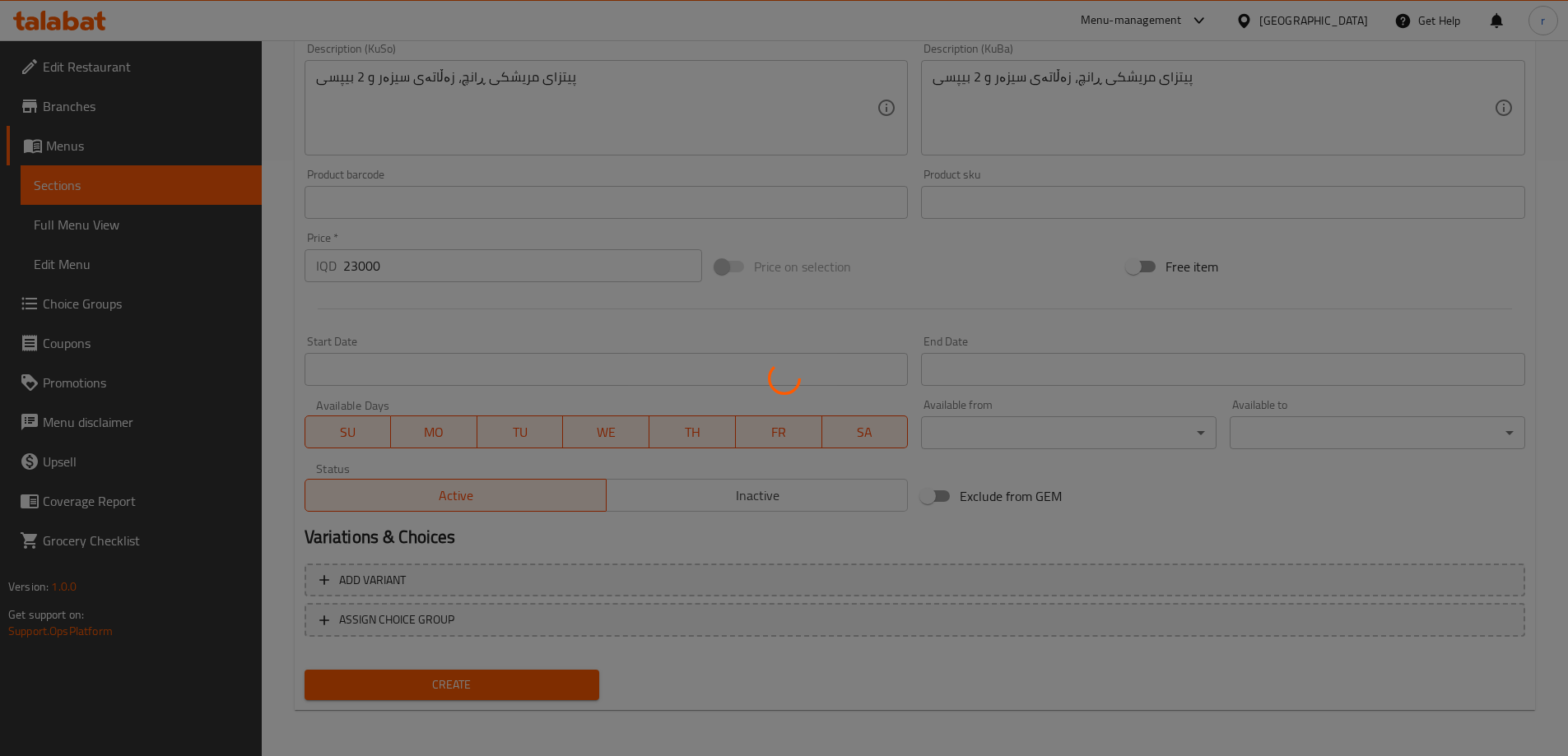
click at [94, 220] on div at bounding box center [784, 378] width 1568 height 756
type input "0"
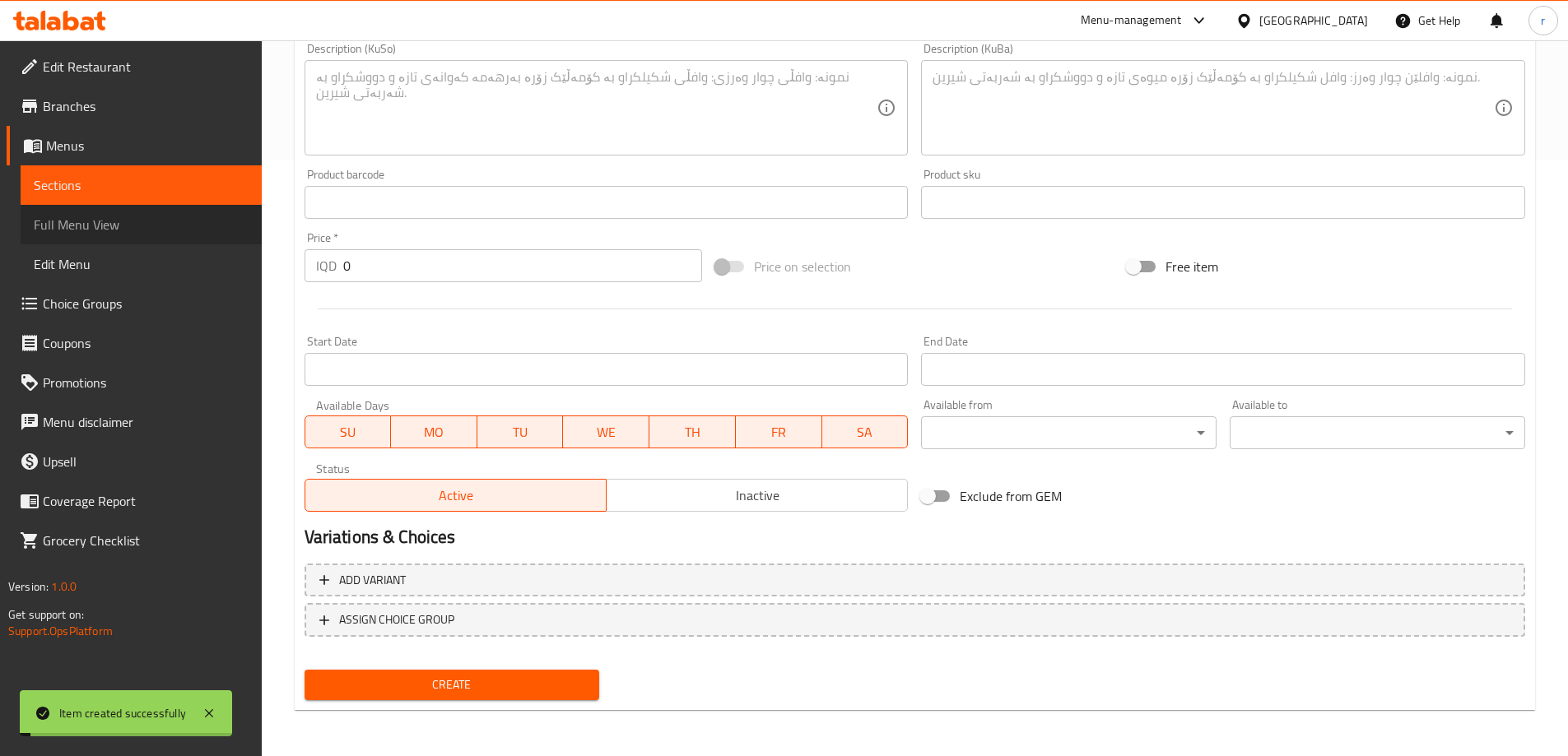
click at [94, 220] on span "Full Menu View" at bounding box center [141, 224] width 214 height 20
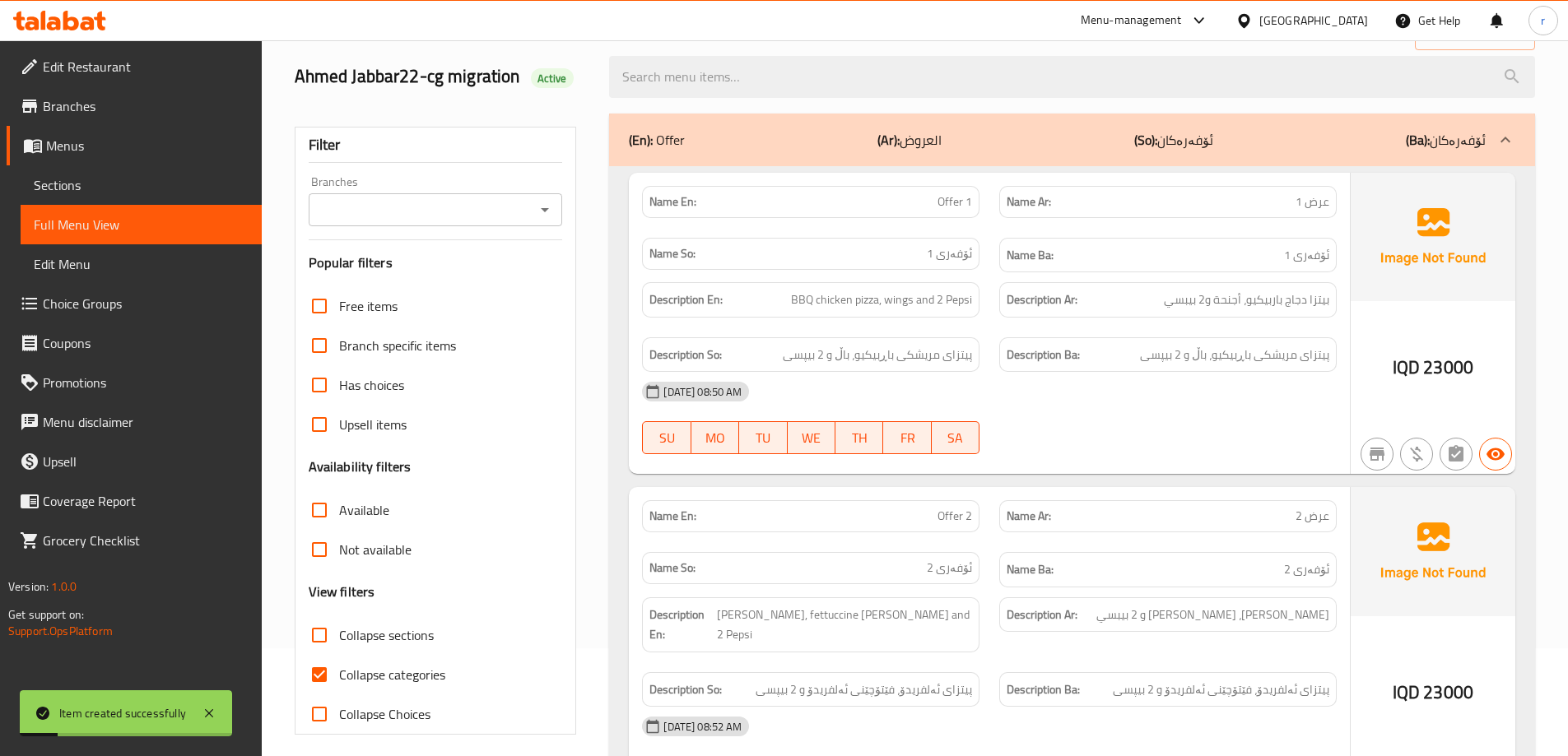
click at [375, 630] on span "Collapse sections" at bounding box center [386, 635] width 95 height 20
click at [339, 630] on input "Collapse sections" at bounding box center [320, 635] width 40 height 40
checkbox input "true"
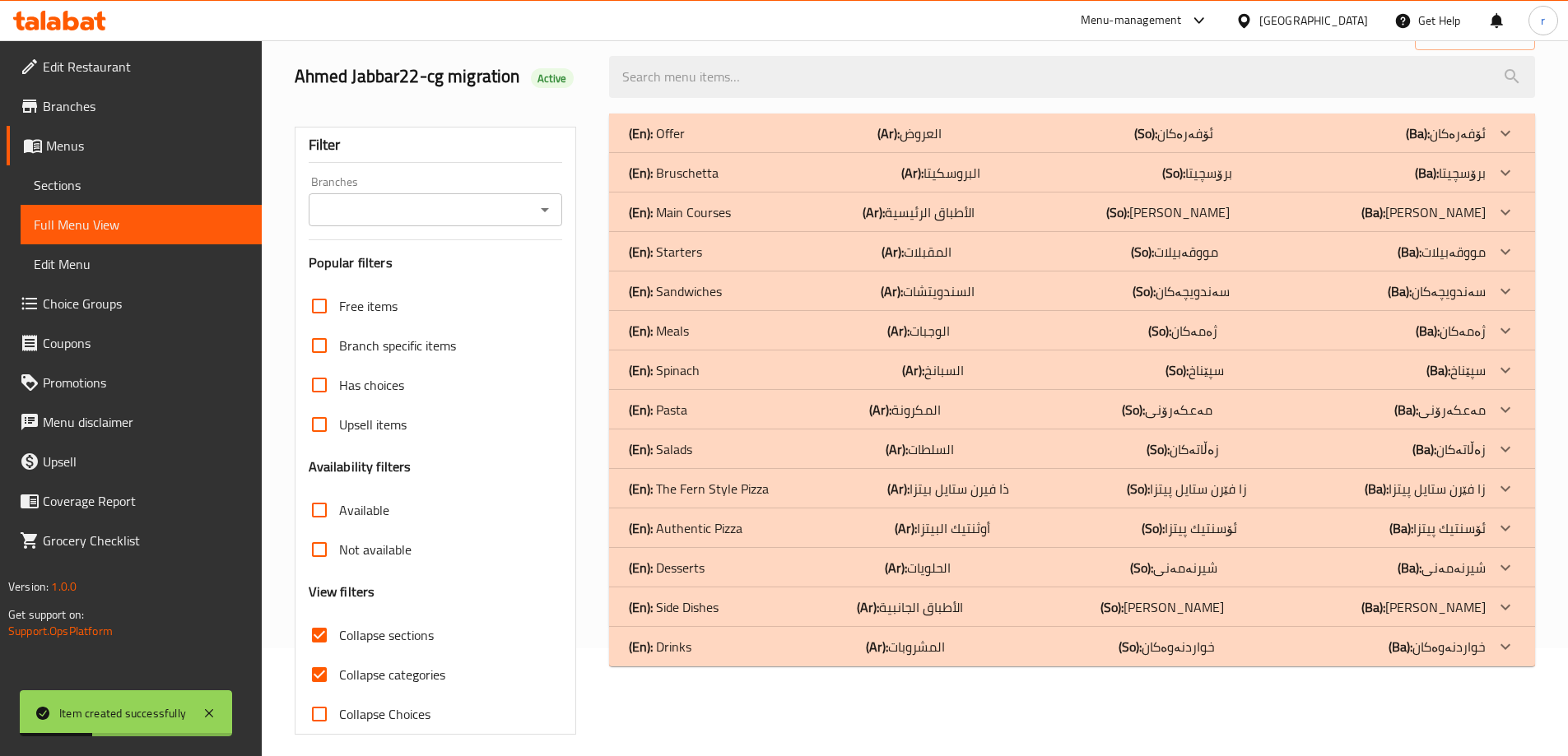
click at [374, 681] on span "Collapse categories" at bounding box center [392, 674] width 106 height 20
click at [339, 681] on input "Collapse categories" at bounding box center [320, 675] width 40 height 40
checkbox input "false"
click at [695, 130] on div "(En): Offer (Ar): العروض (So): ئۆفەرەکان (Ba): ئۆفەرەکان" at bounding box center [1057, 133] width 857 height 20
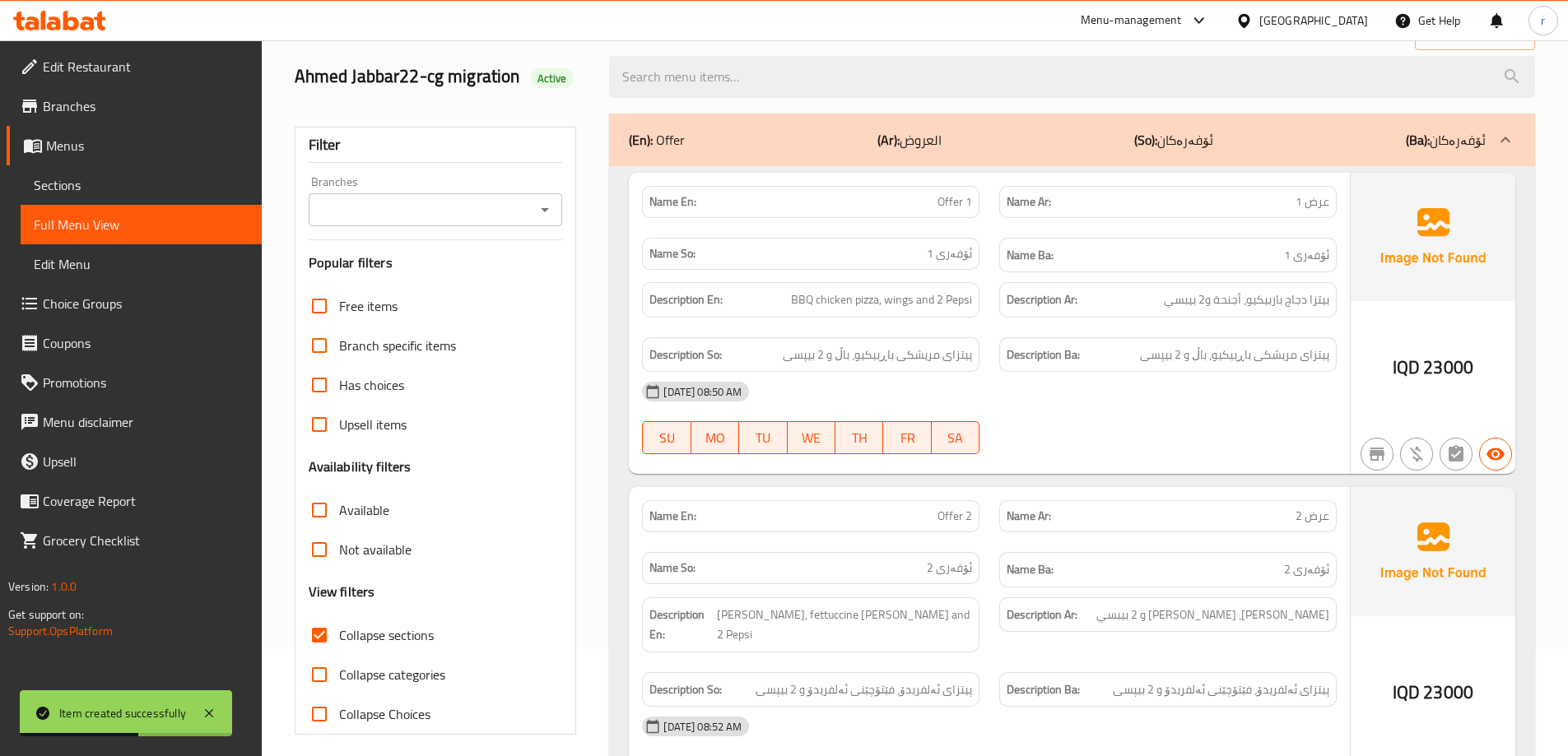
click at [484, 199] on input "Branches" at bounding box center [422, 210] width 217 height 23
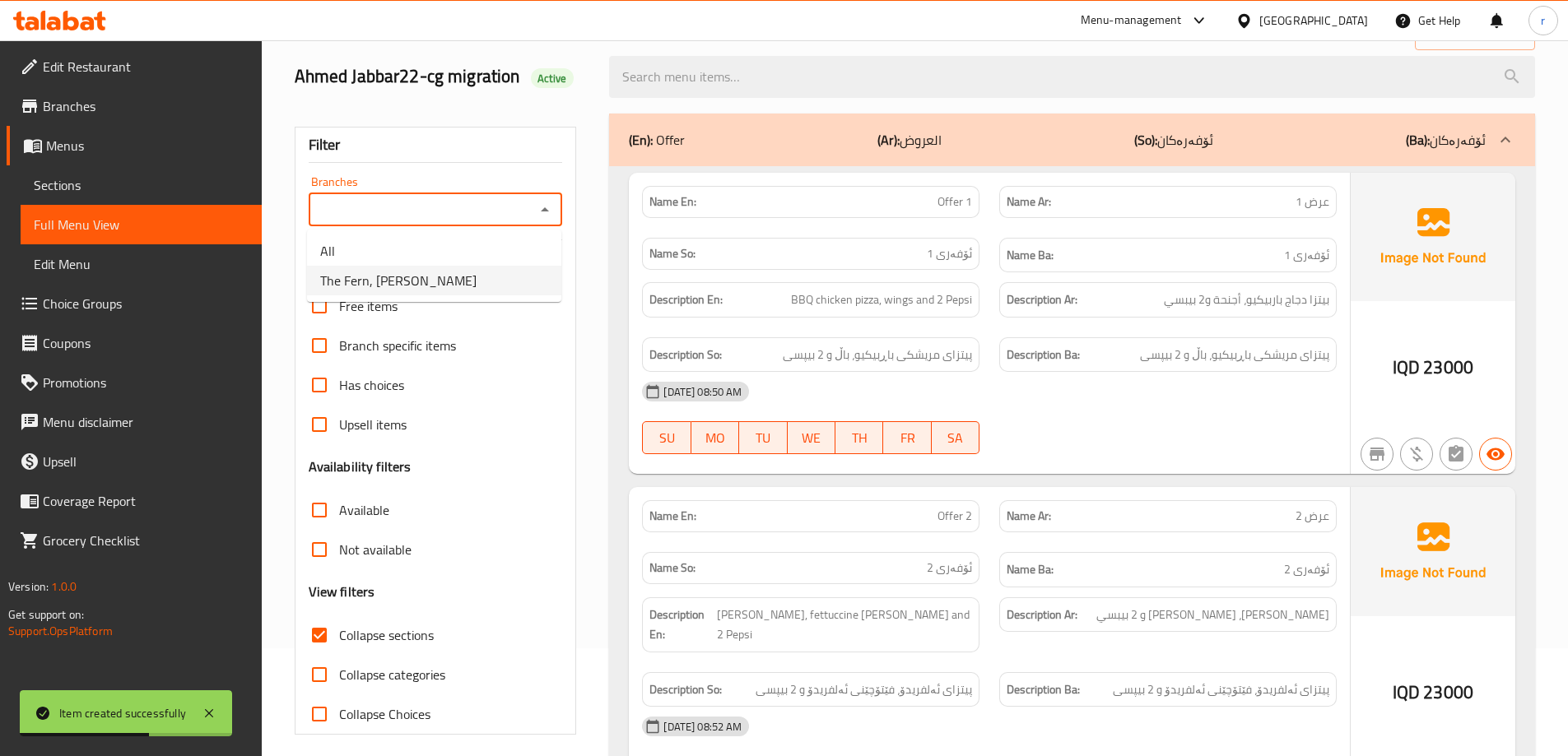
click at [432, 290] on span "The Fern, [PERSON_NAME]" at bounding box center [399, 280] width 156 height 20
type input "The Fern, [PERSON_NAME]"
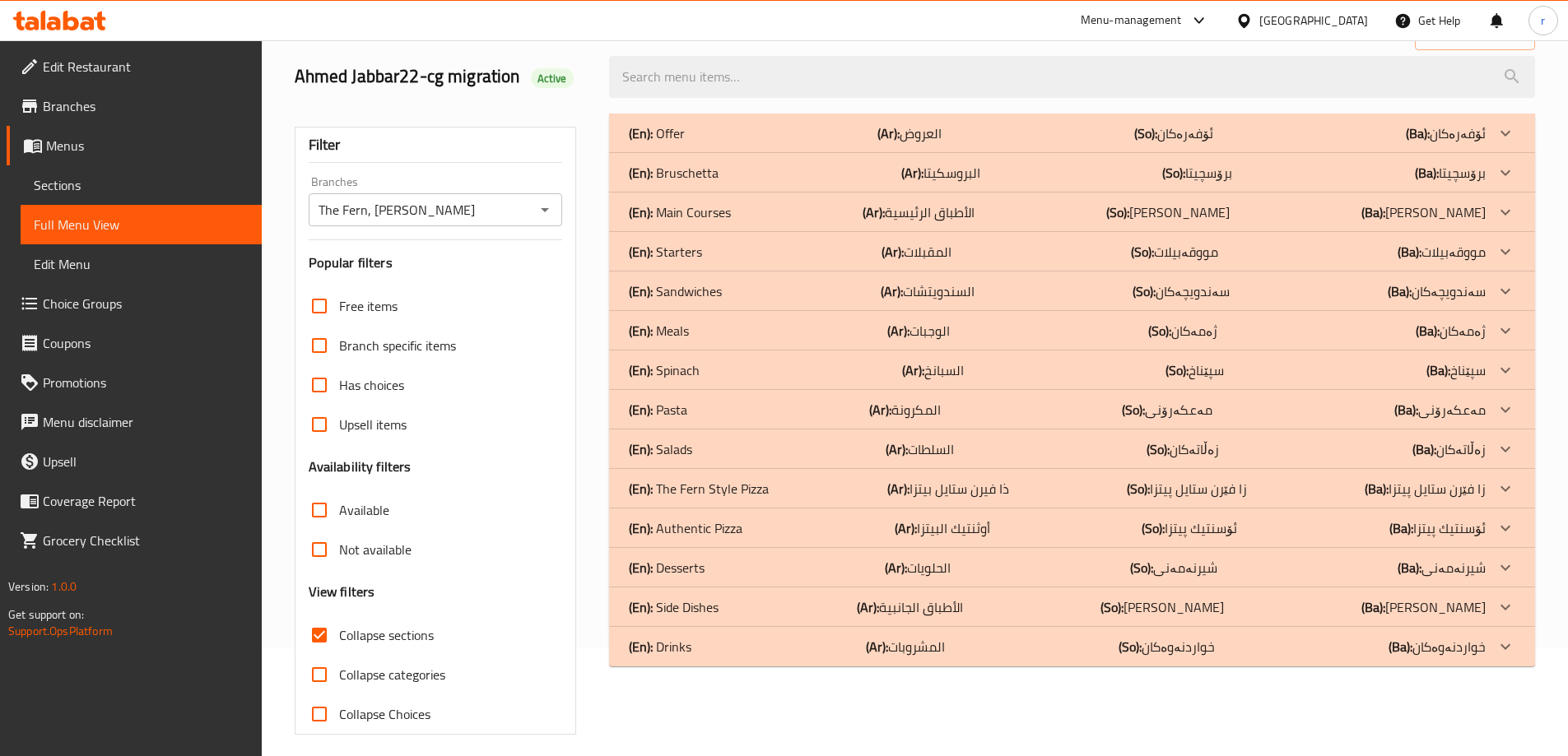
click at [973, 138] on div "(En): Offer (Ar): العروض (So): ئۆفەرەکان (Ba): ئۆفەرەکان" at bounding box center [1057, 133] width 857 height 20
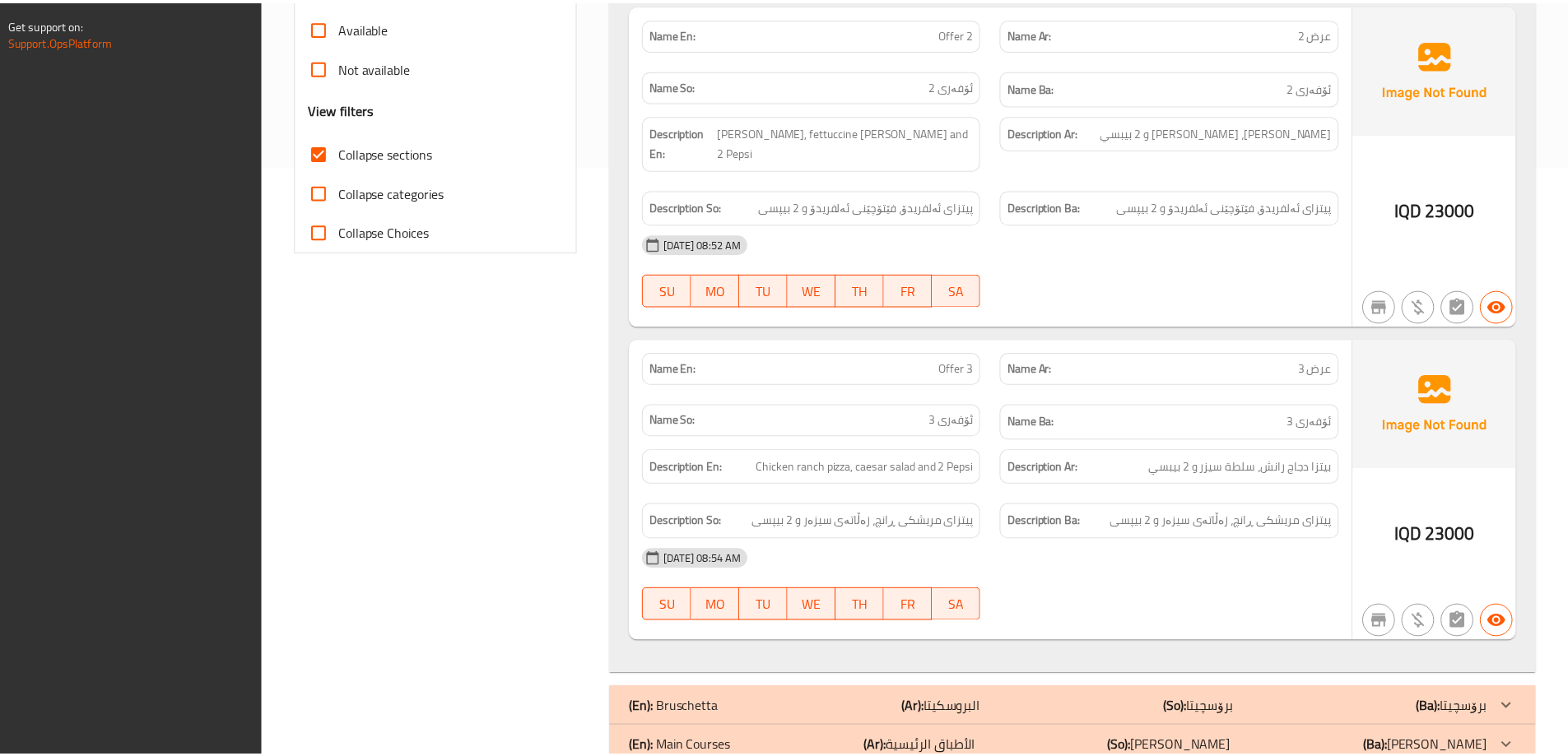
scroll to position [1048, 0]
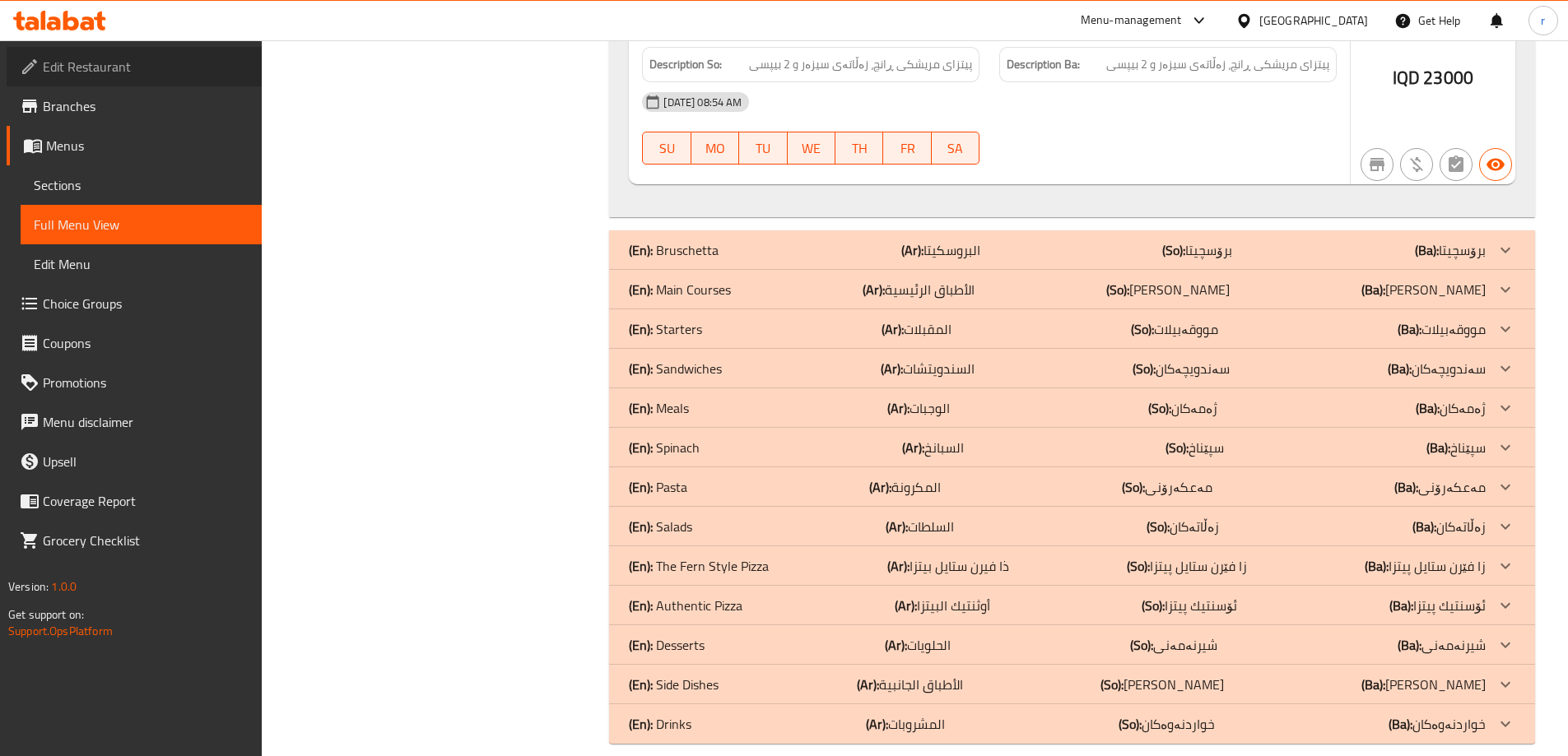
click at [76, 58] on span "Edit Restaurant" at bounding box center [145, 66] width 206 height 20
